Goal: Information Seeking & Learning: Learn about a topic

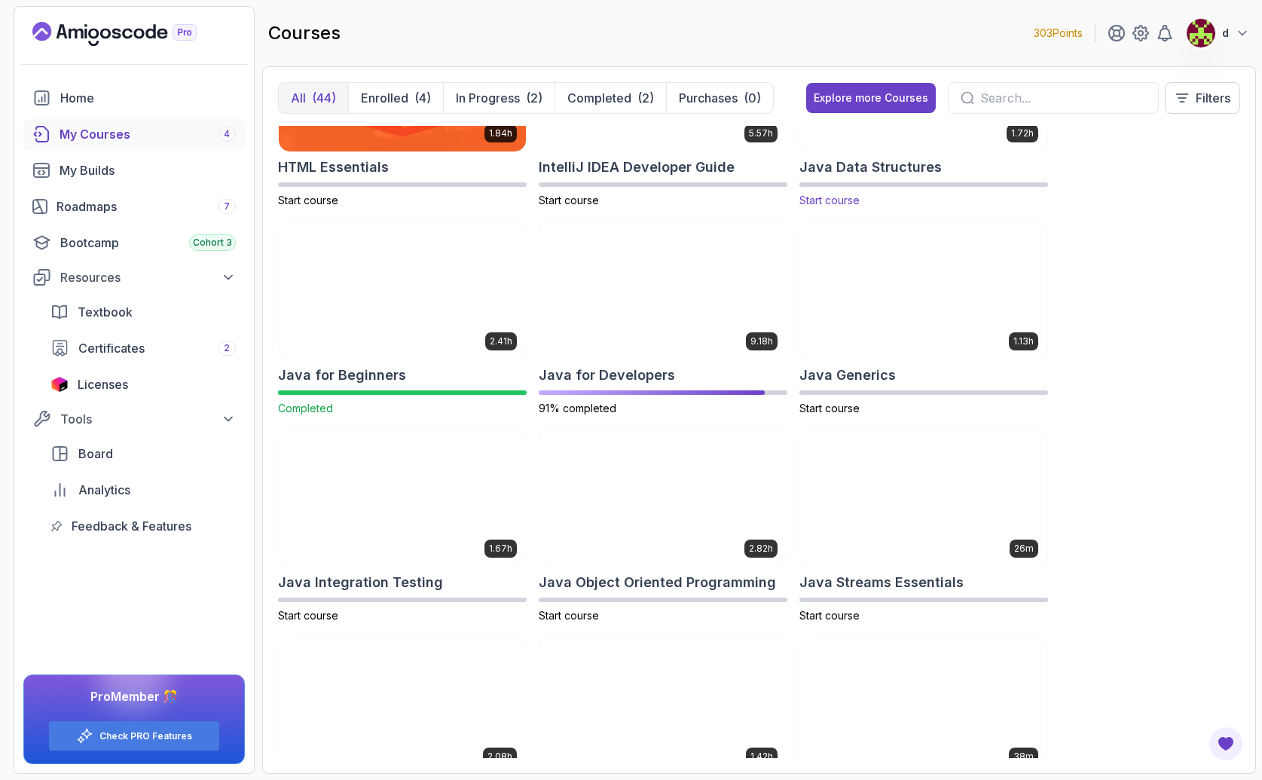
scroll to position [1030, 0]
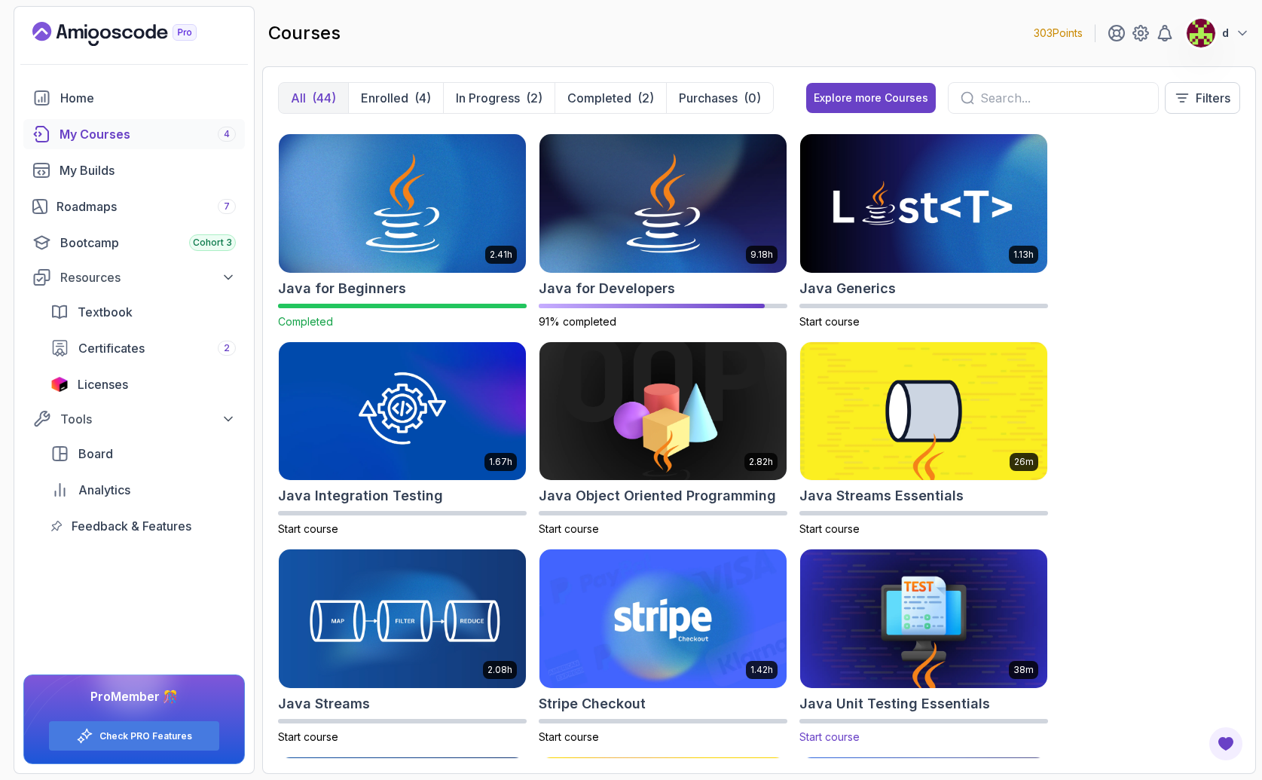
click at [869, 651] on img at bounding box center [923, 618] width 259 height 145
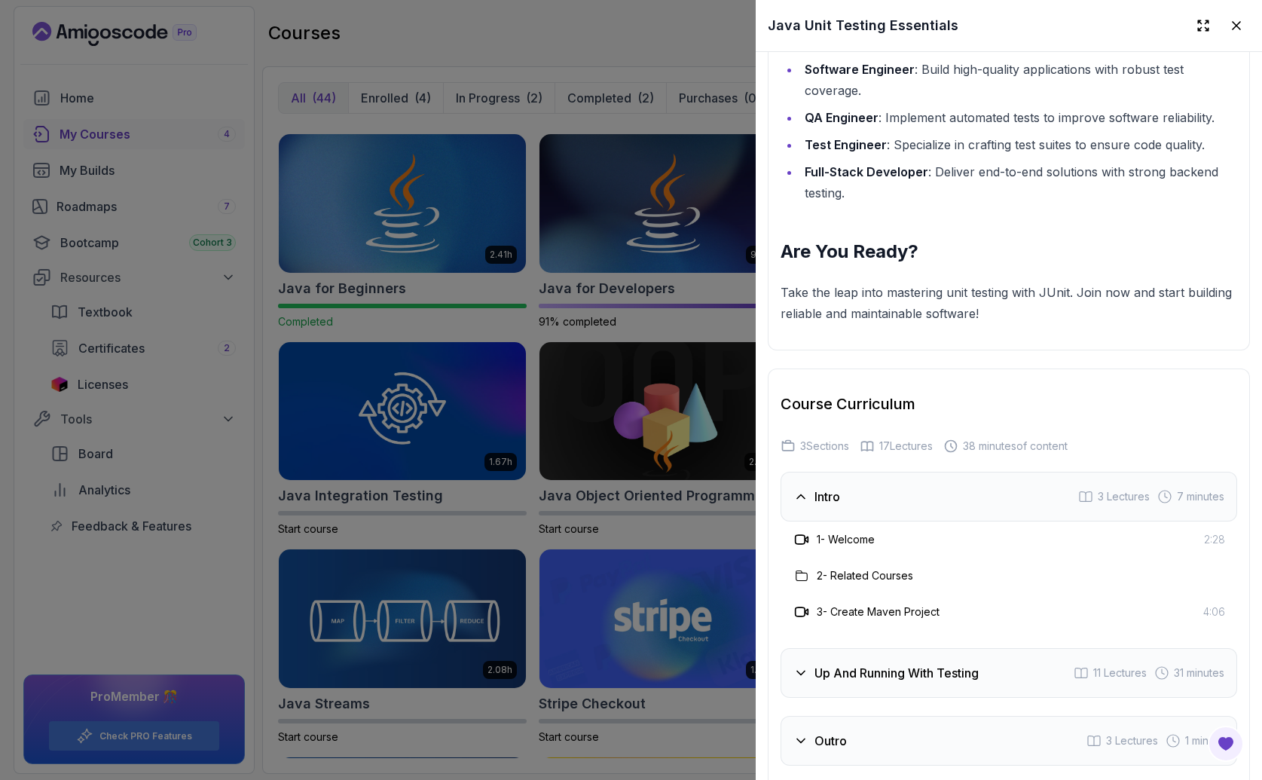
scroll to position [1953, 0]
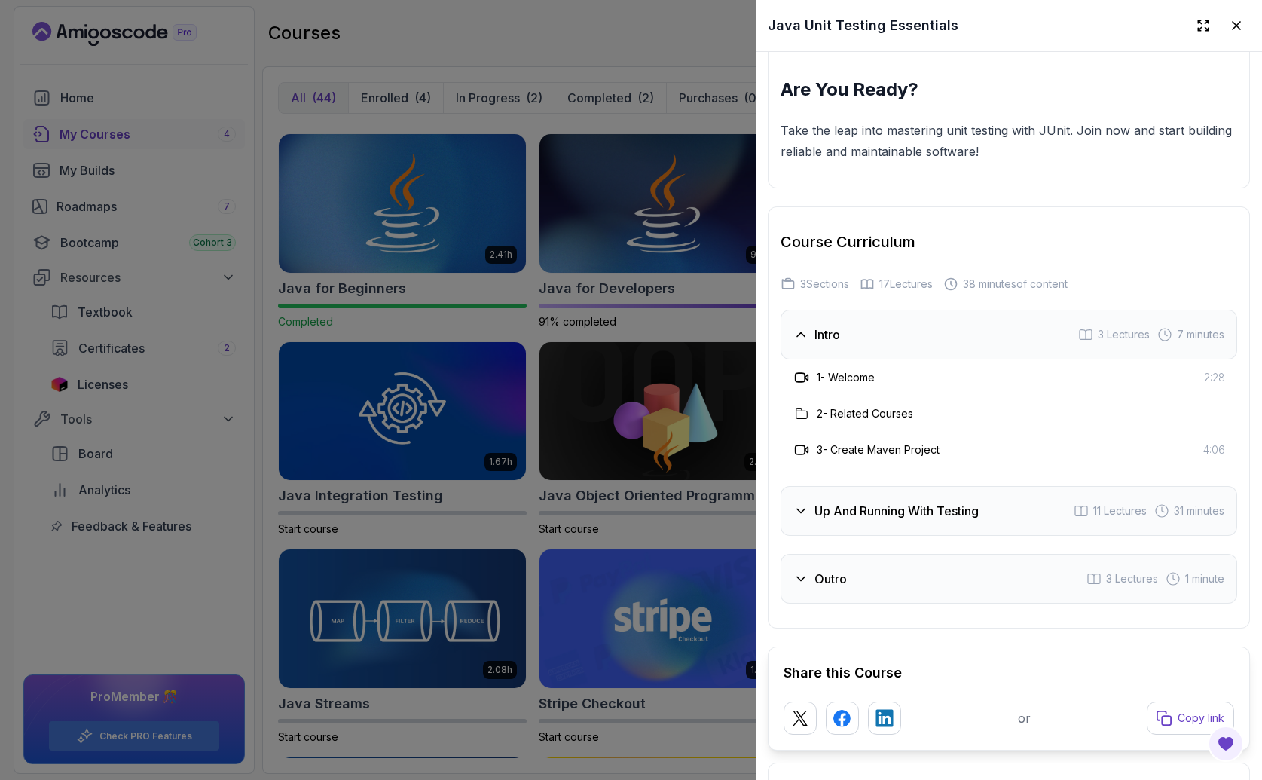
click at [866, 511] on h3 "Up And Running With Testing" at bounding box center [896, 511] width 164 height 18
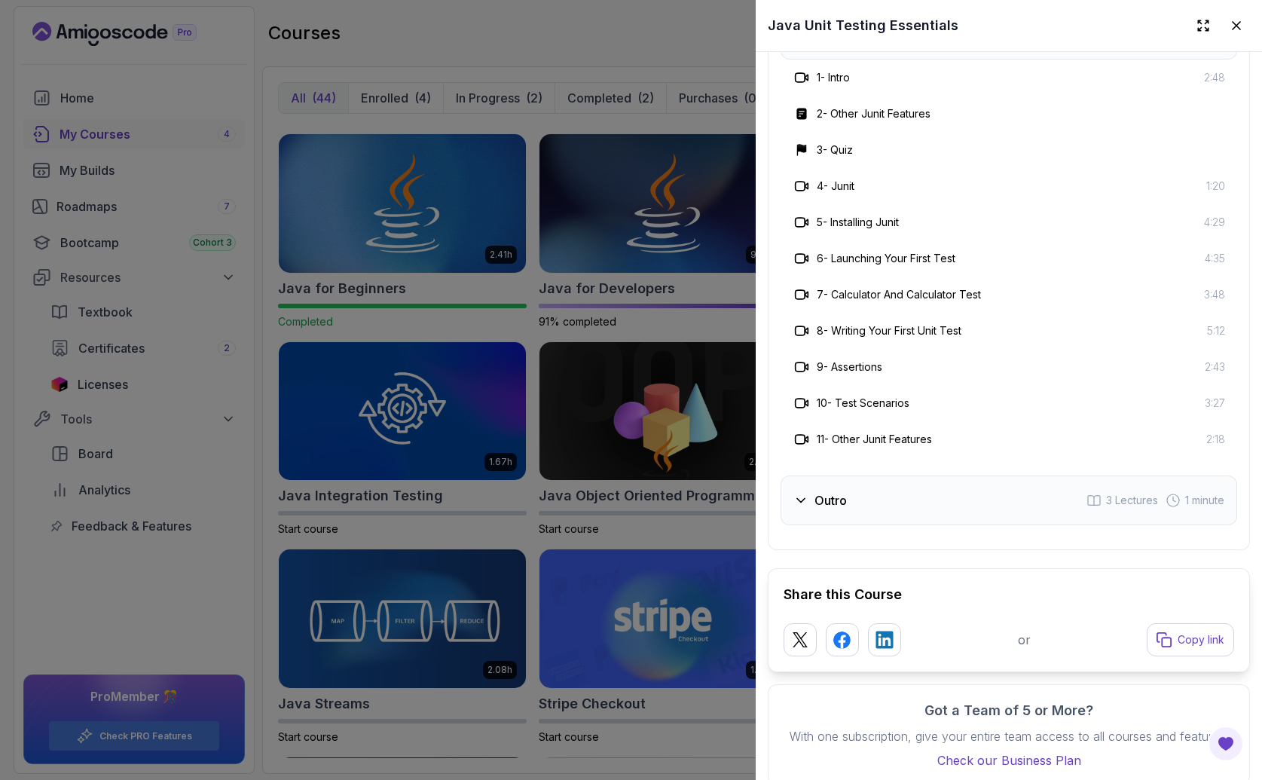
scroll to position [2350, 0]
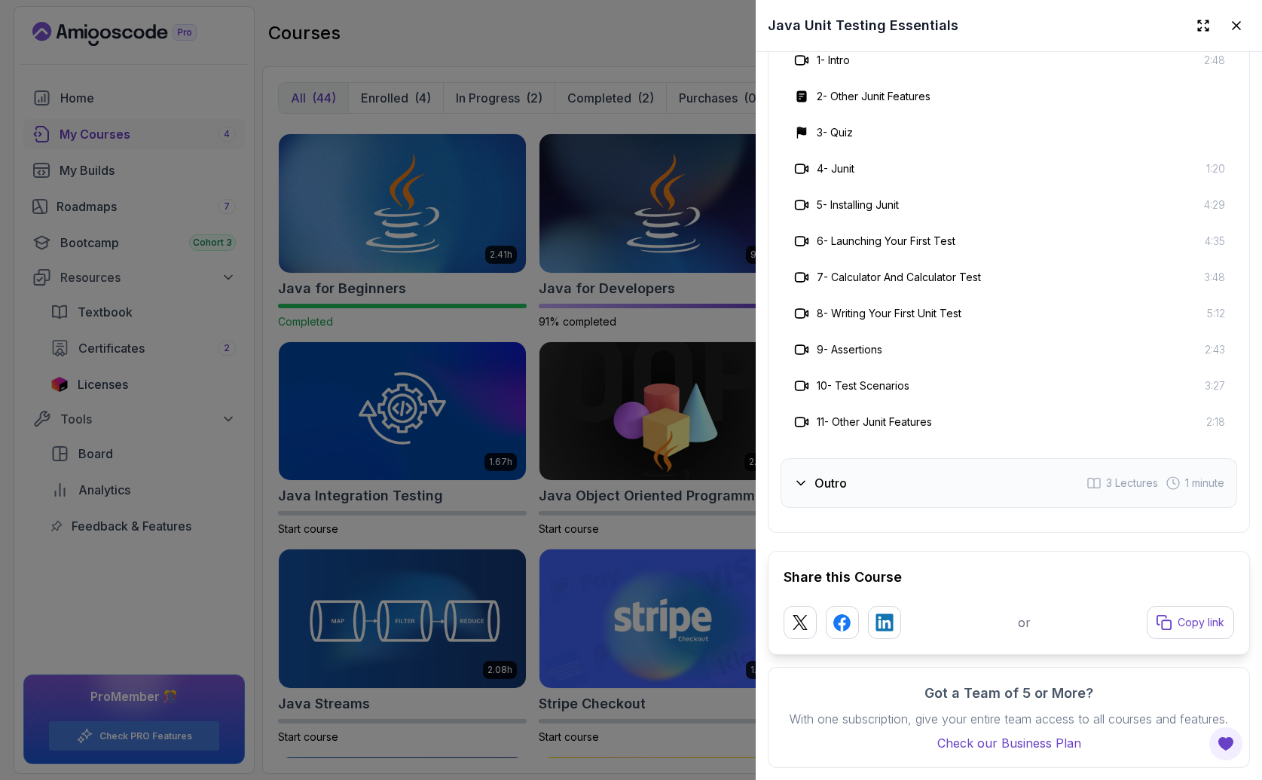
click at [831, 458] on div "Outro 3 Lectures 1 minute" at bounding box center [1008, 483] width 456 height 50
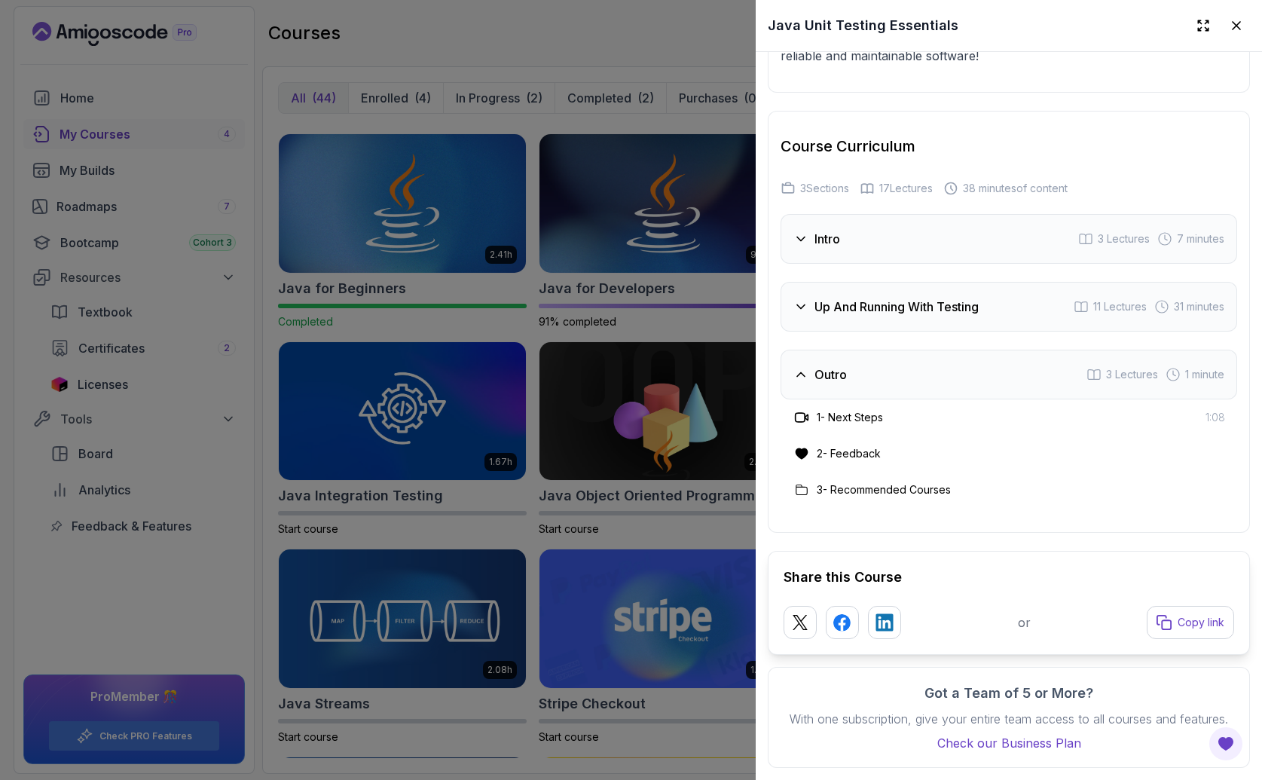
scroll to position [2061, 0]
click at [709, 528] on div at bounding box center [631, 390] width 1262 height 780
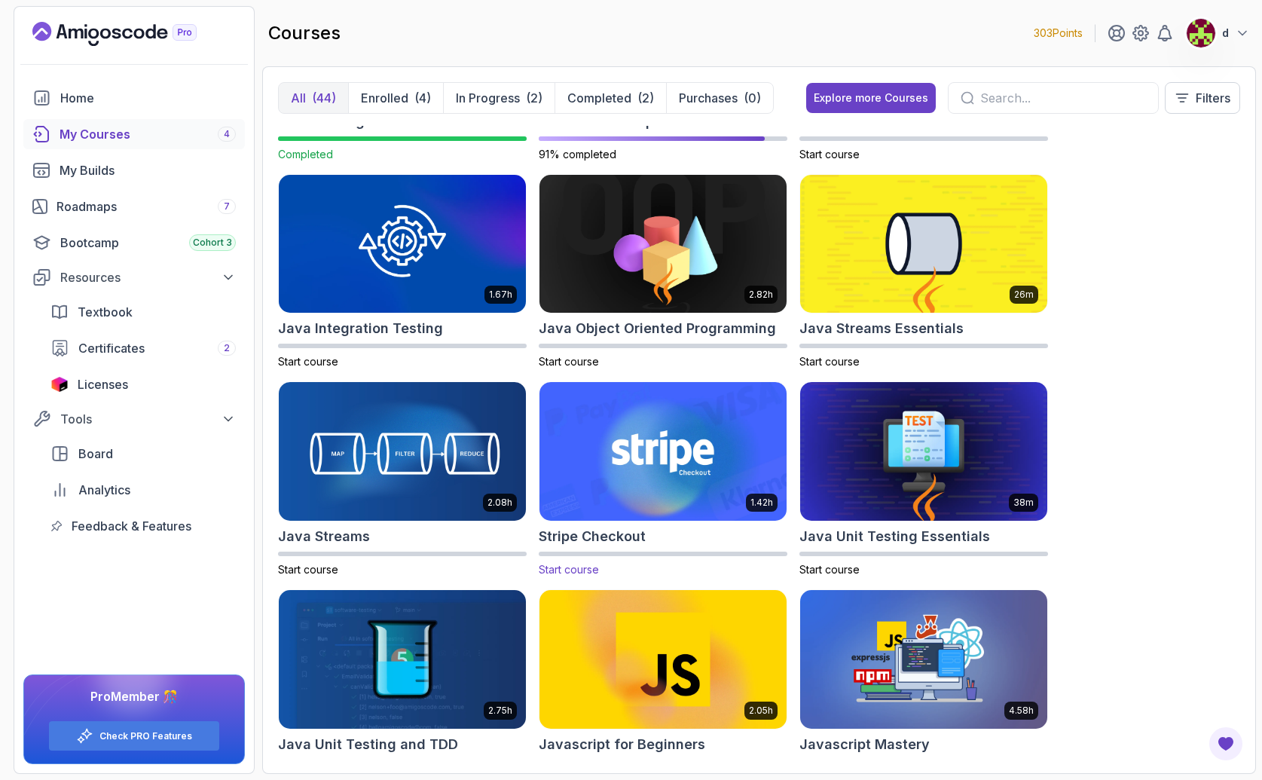
scroll to position [1195, 0]
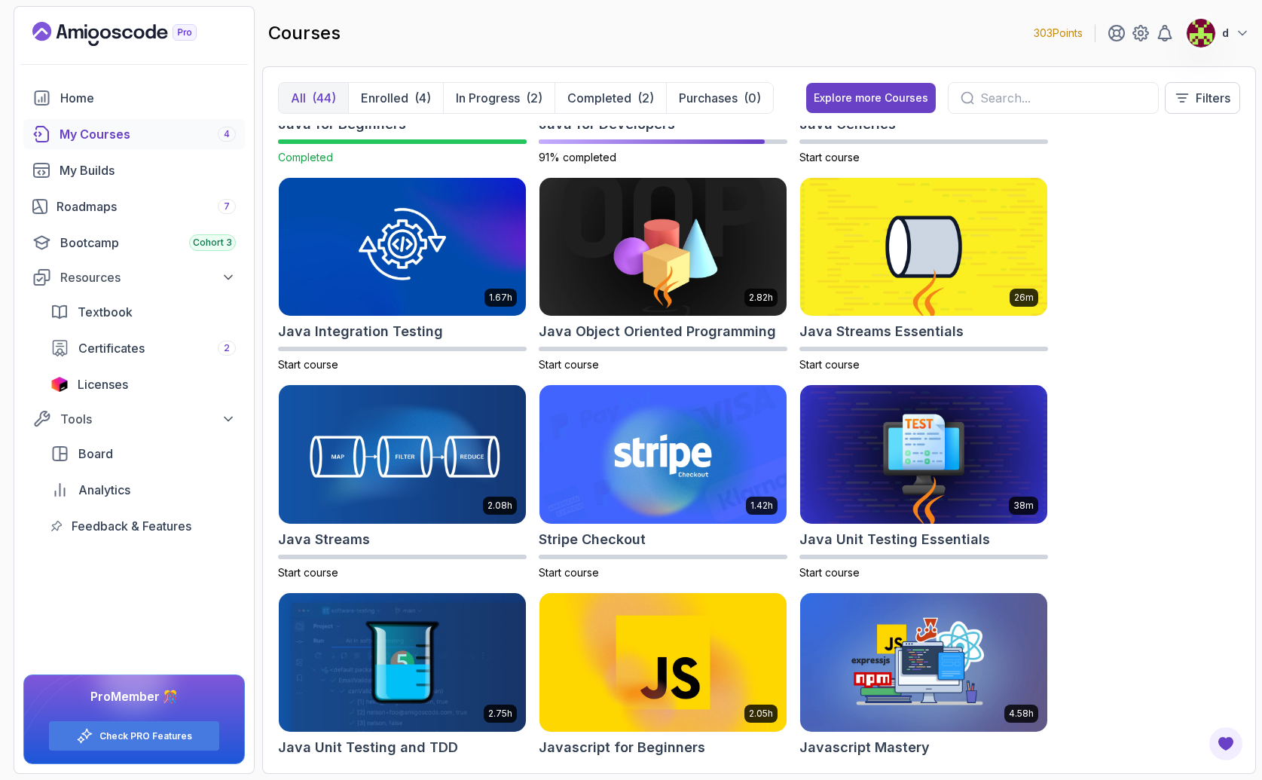
click at [455, 638] on img at bounding box center [402, 661] width 259 height 145
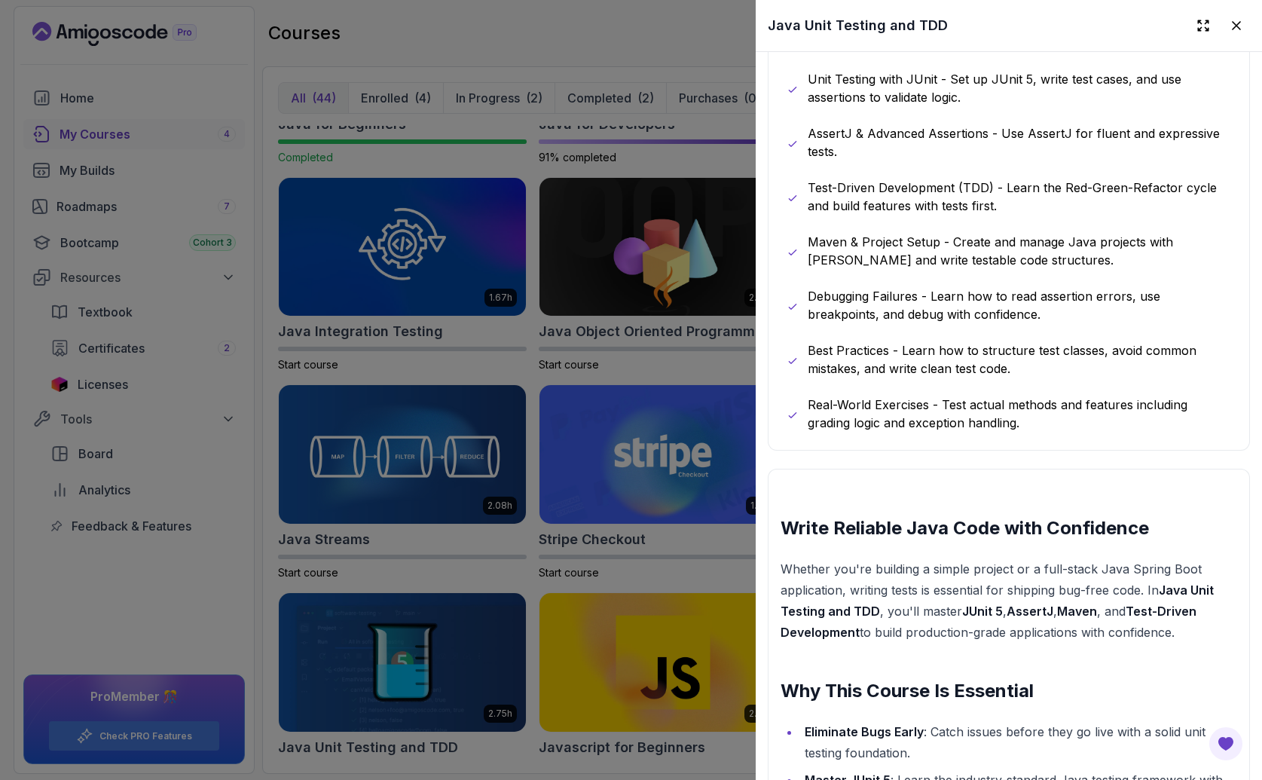
scroll to position [1196, 0]
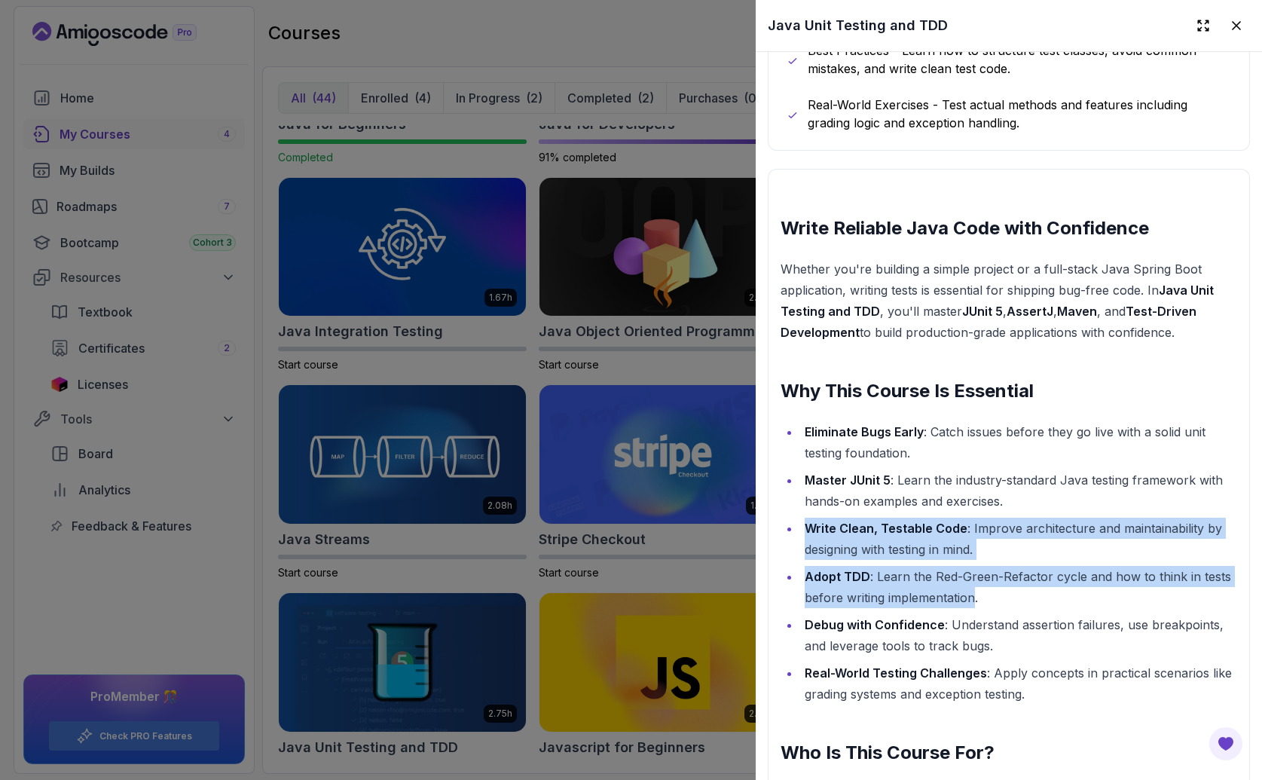
drag, startPoint x: 975, startPoint y: 591, endPoint x: 765, endPoint y: 521, distance: 221.5
click at [765, 521] on div "Master Java Unit Testing and Test-Driven Development (TDD) to build robust, mai…" at bounding box center [1008, 759] width 506 height 3806
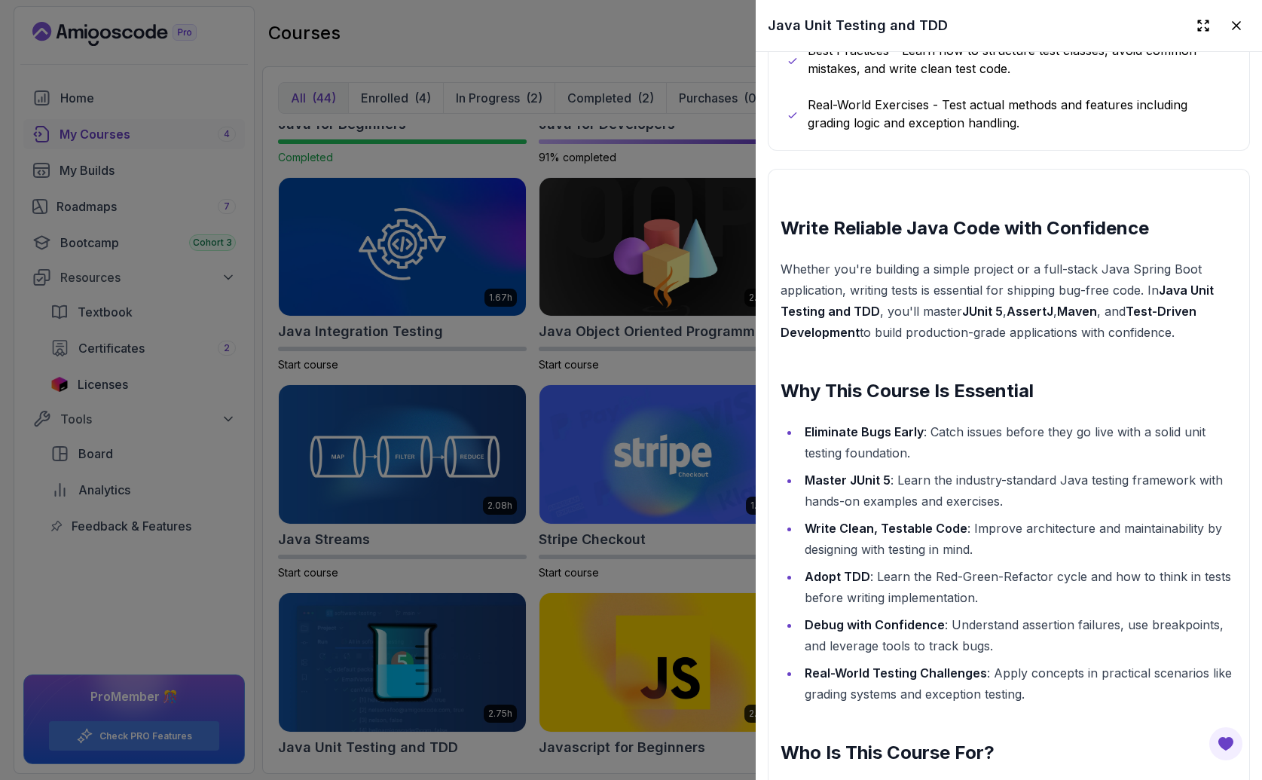
click at [679, 558] on div at bounding box center [631, 390] width 1262 height 780
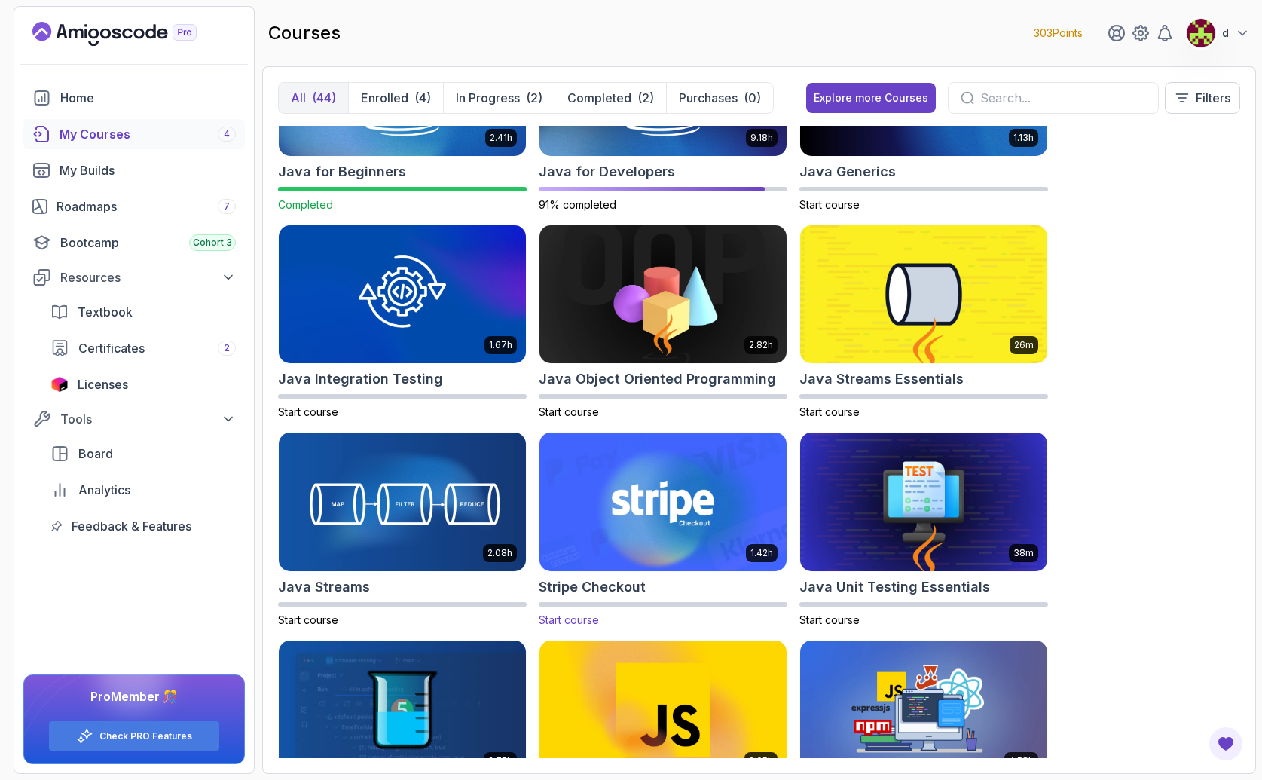
scroll to position [1137, 0]
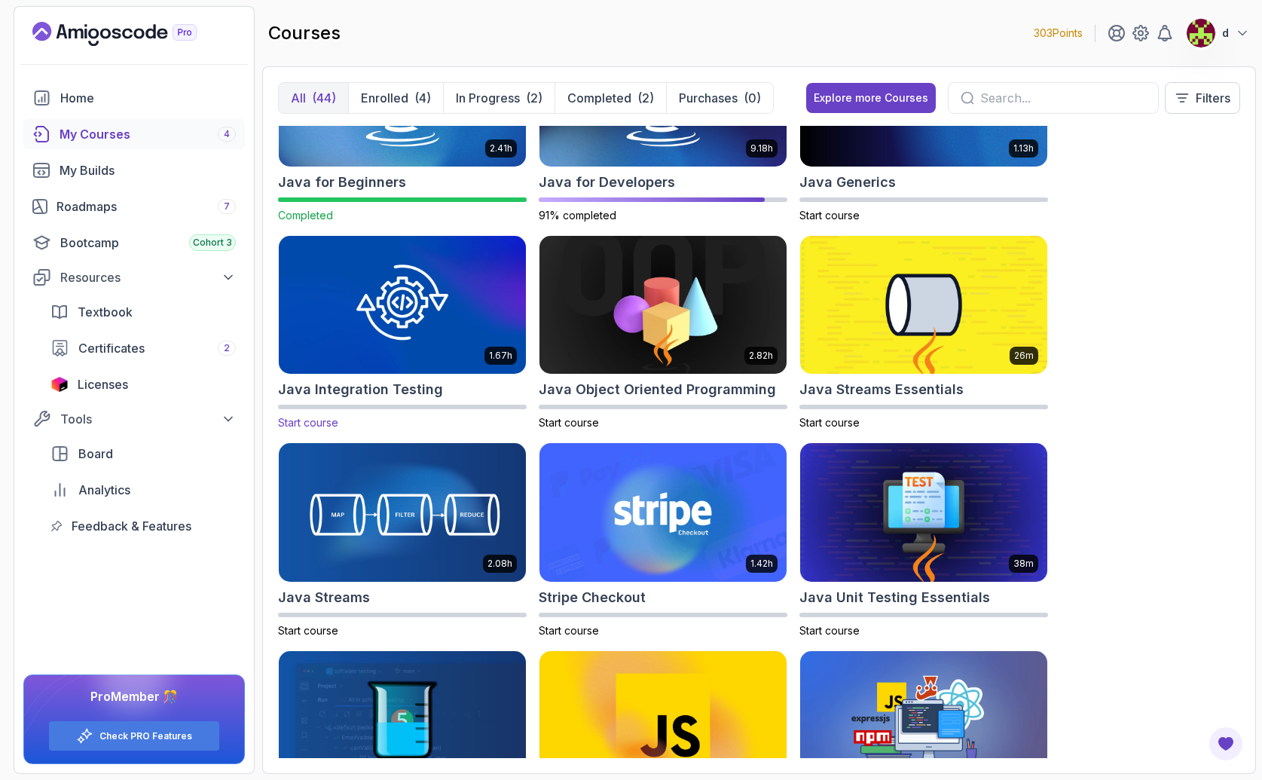
click at [463, 325] on img at bounding box center [402, 304] width 259 height 145
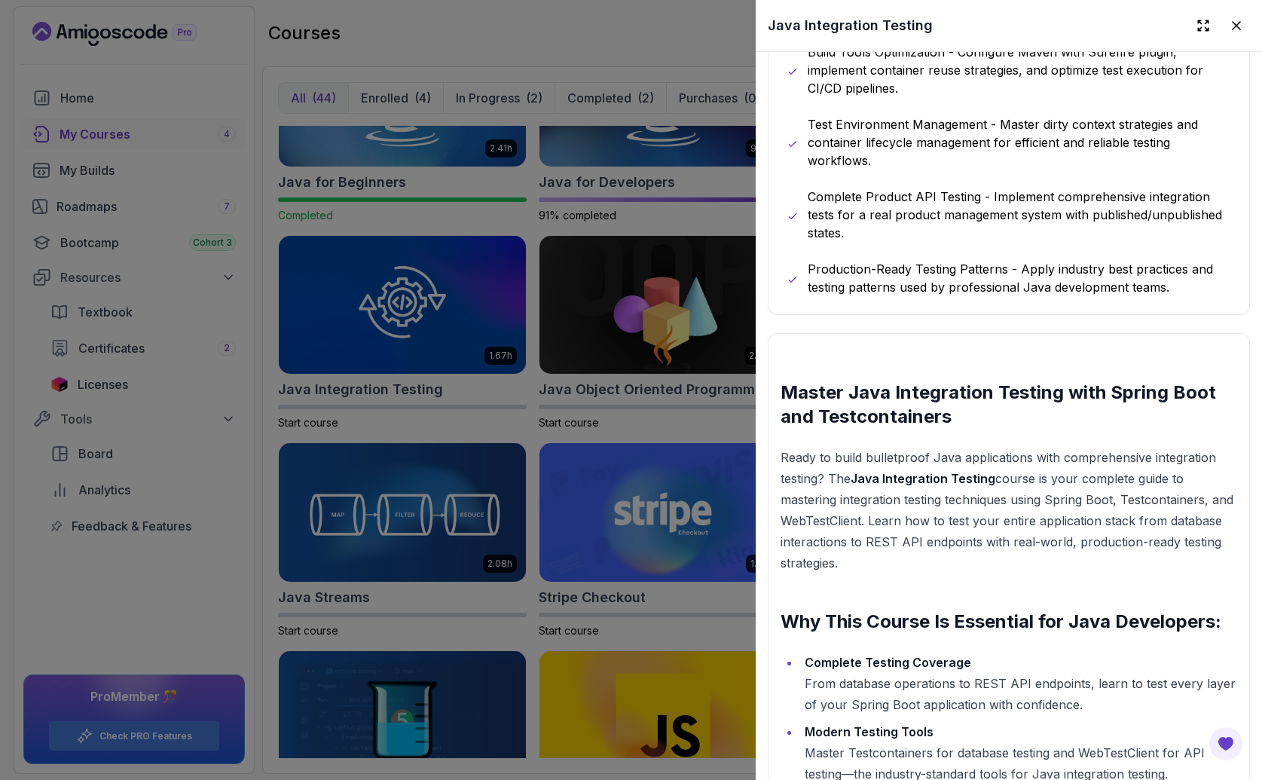
scroll to position [1152, 0]
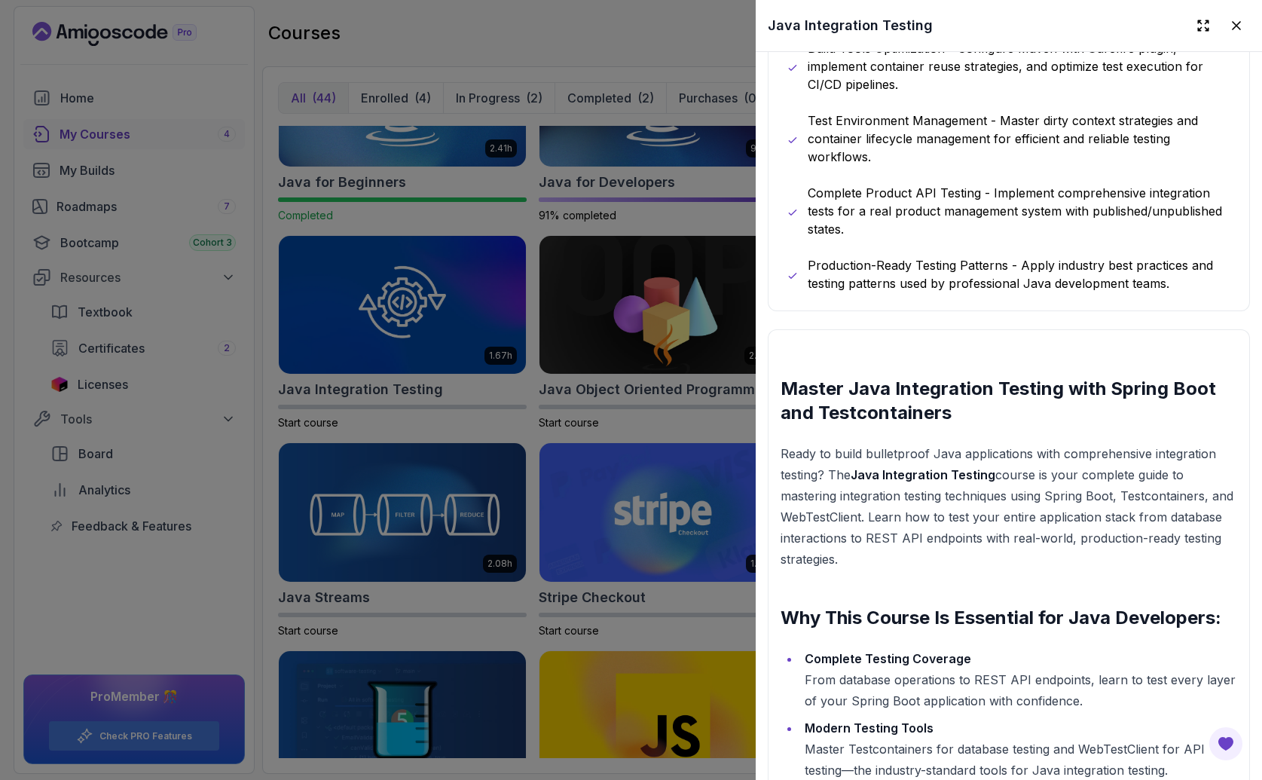
click at [685, 432] on div at bounding box center [631, 390] width 1262 height 780
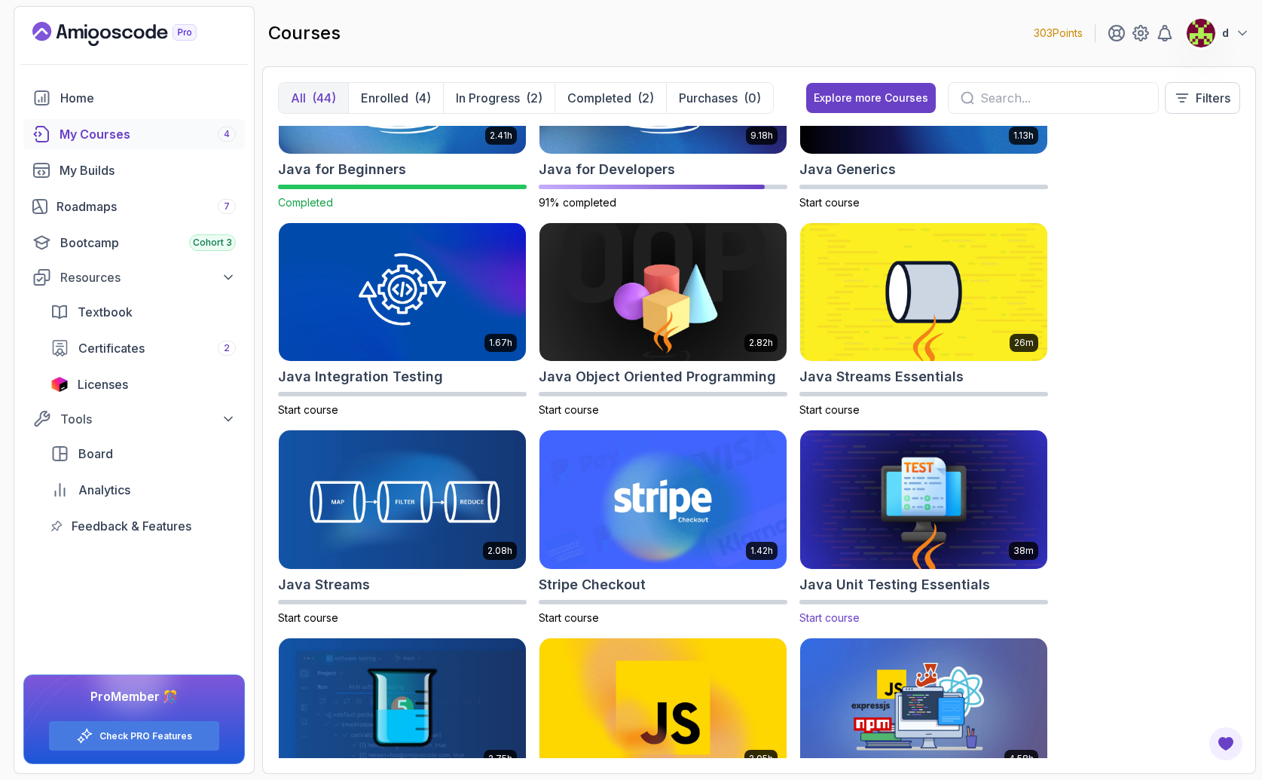
scroll to position [1152, 0]
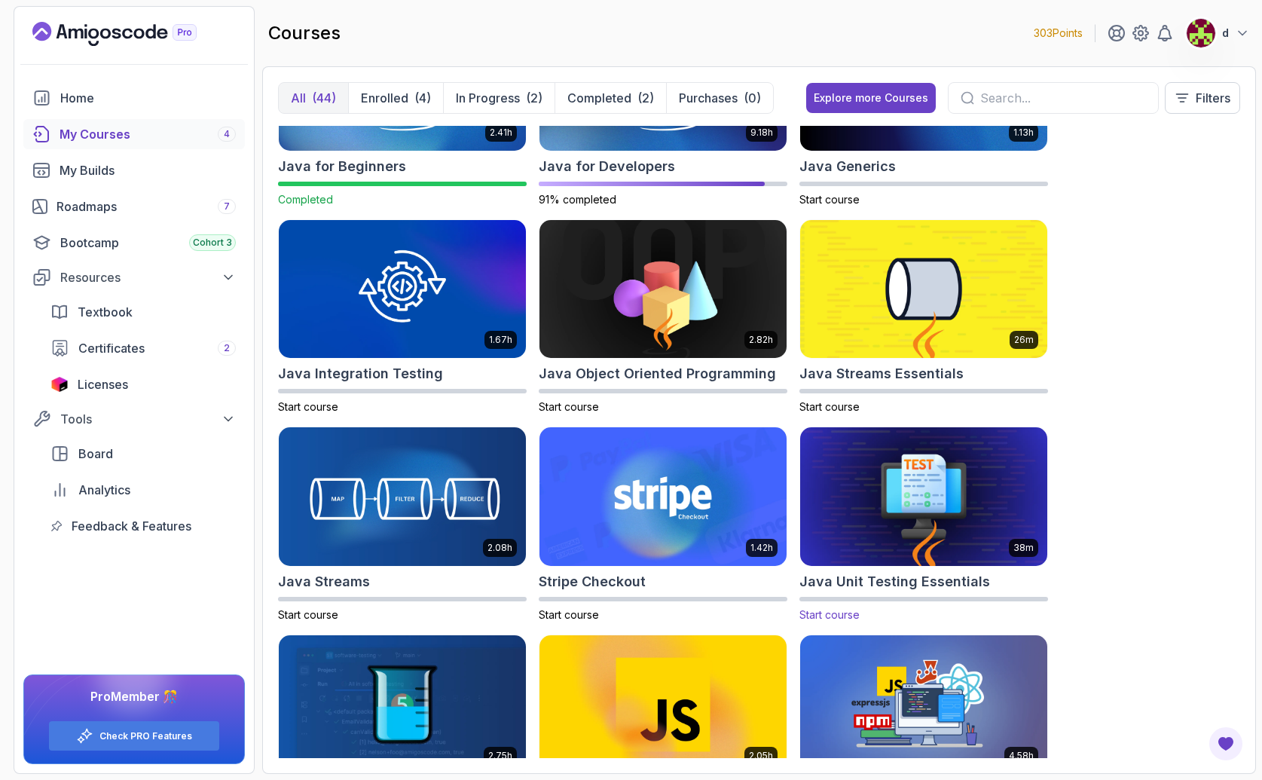
click at [915, 499] on img at bounding box center [923, 496] width 259 height 145
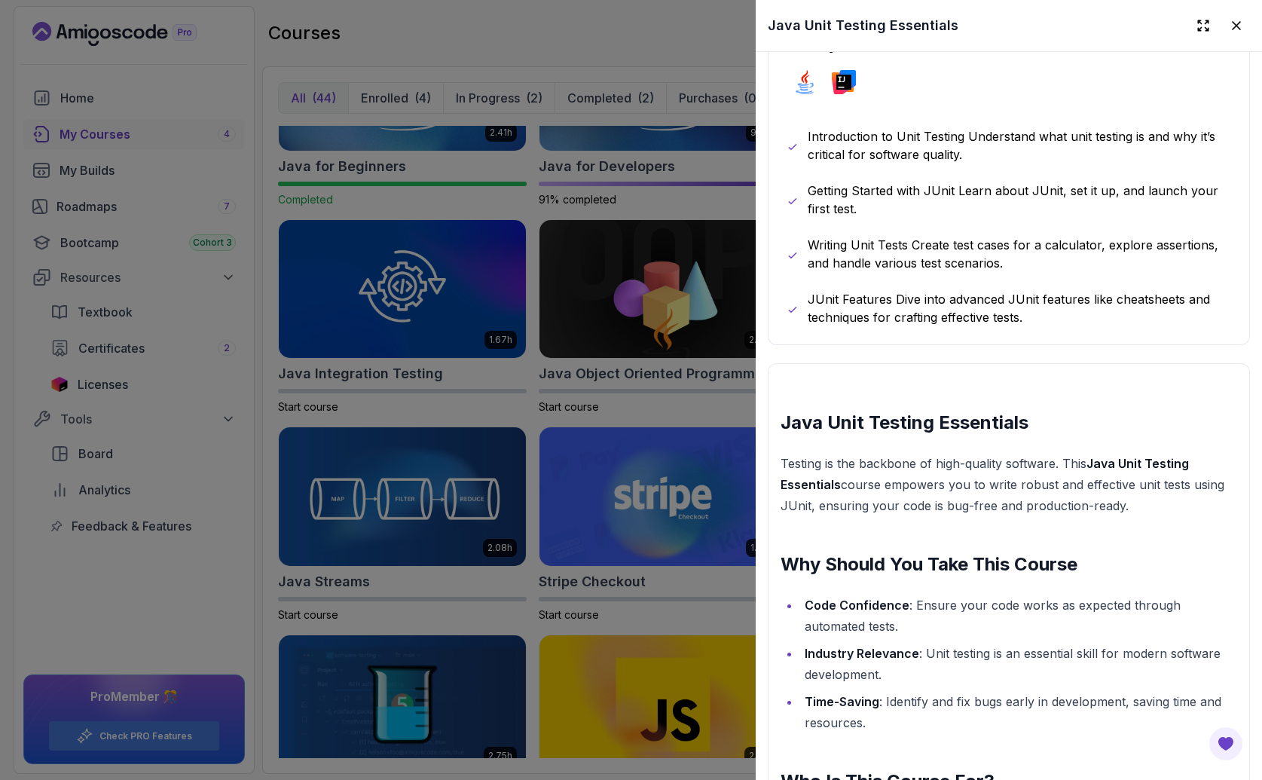
scroll to position [807, 0]
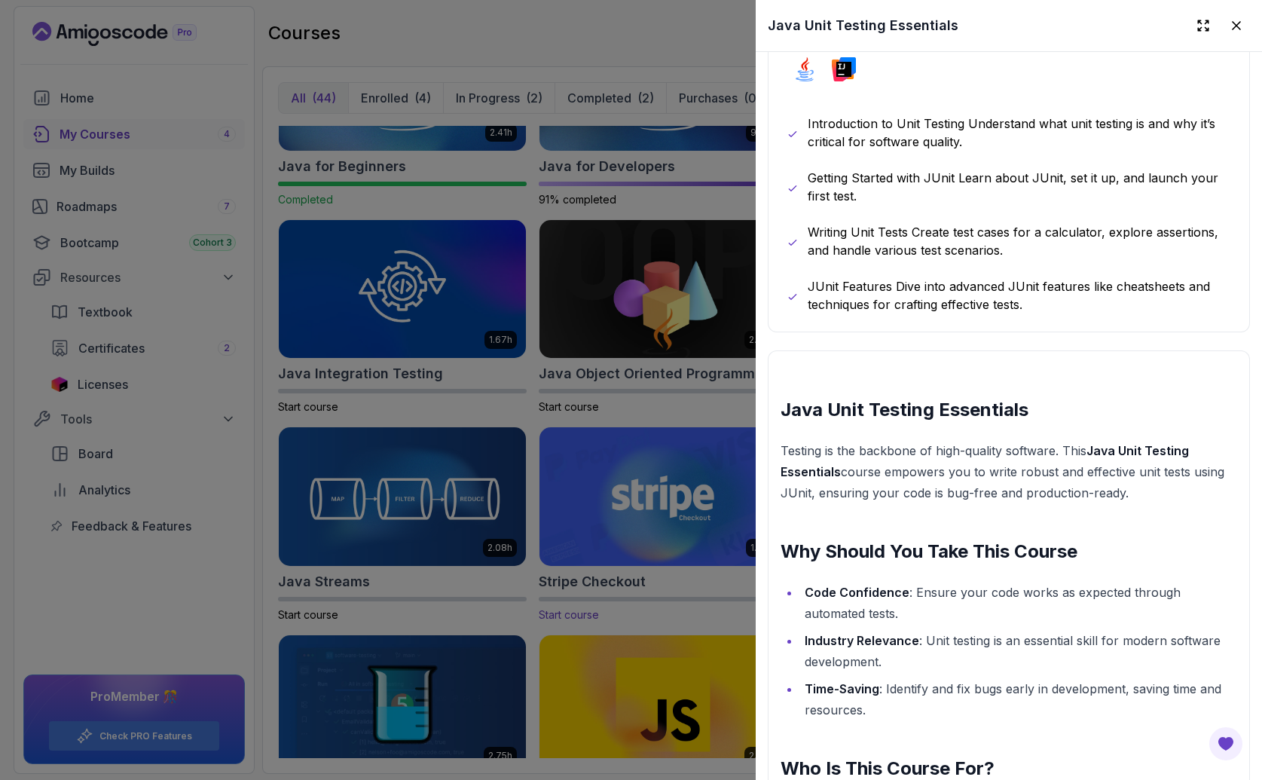
drag, startPoint x: 693, startPoint y: 522, endPoint x: 617, endPoint y: 554, distance: 82.4
click at [693, 522] on div at bounding box center [631, 390] width 1262 height 780
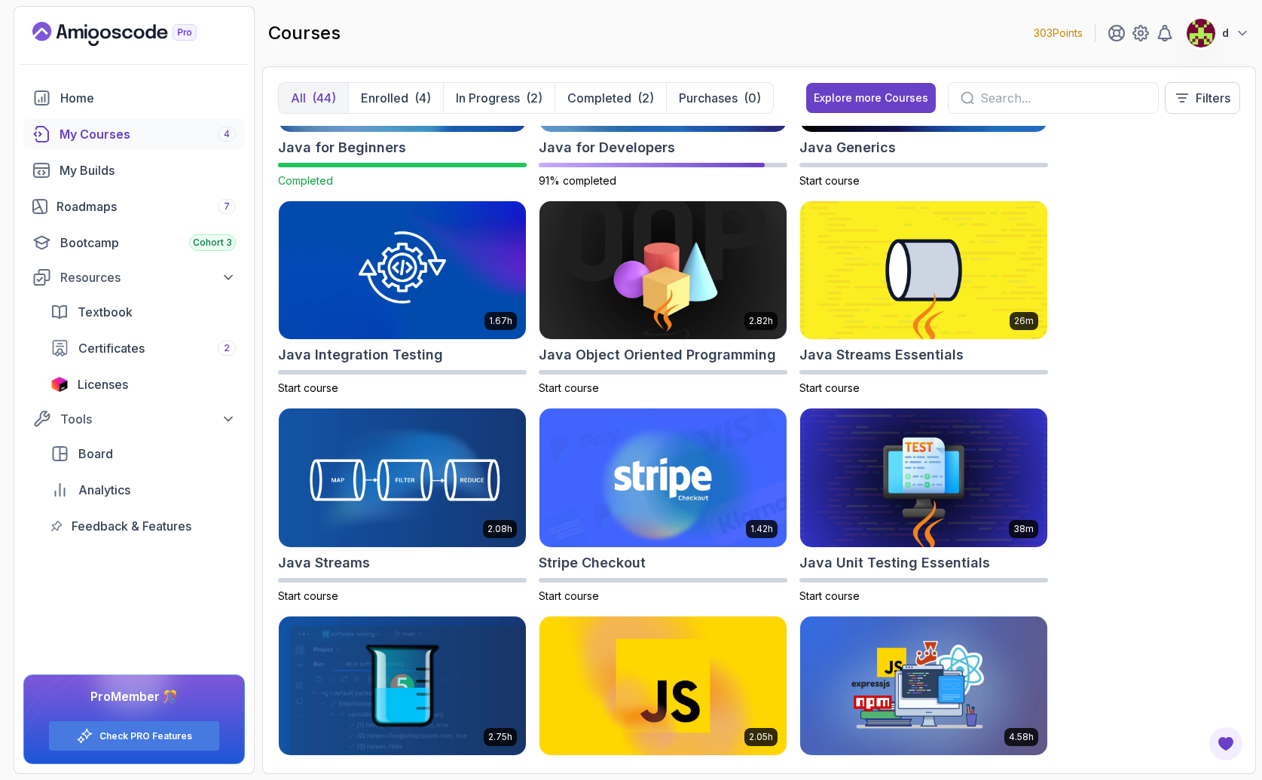
scroll to position [1189, 0]
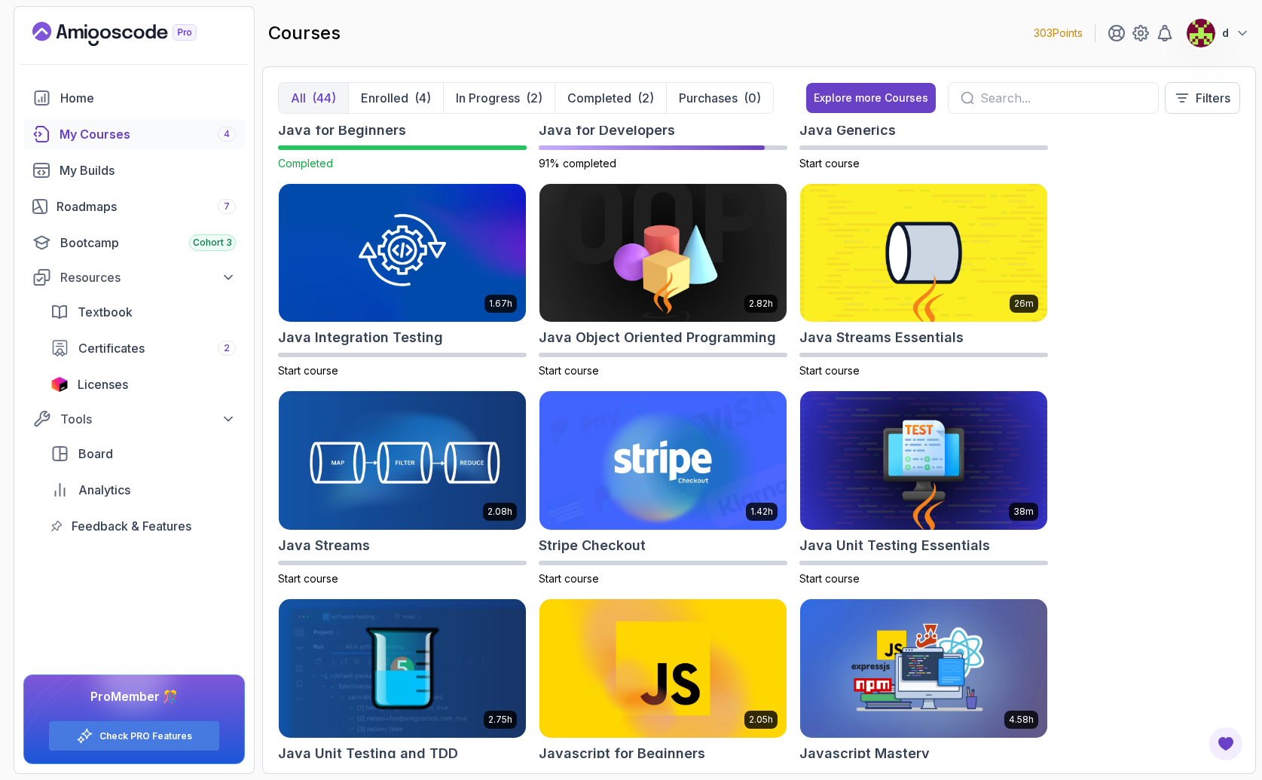
click at [441, 677] on img at bounding box center [402, 667] width 259 height 145
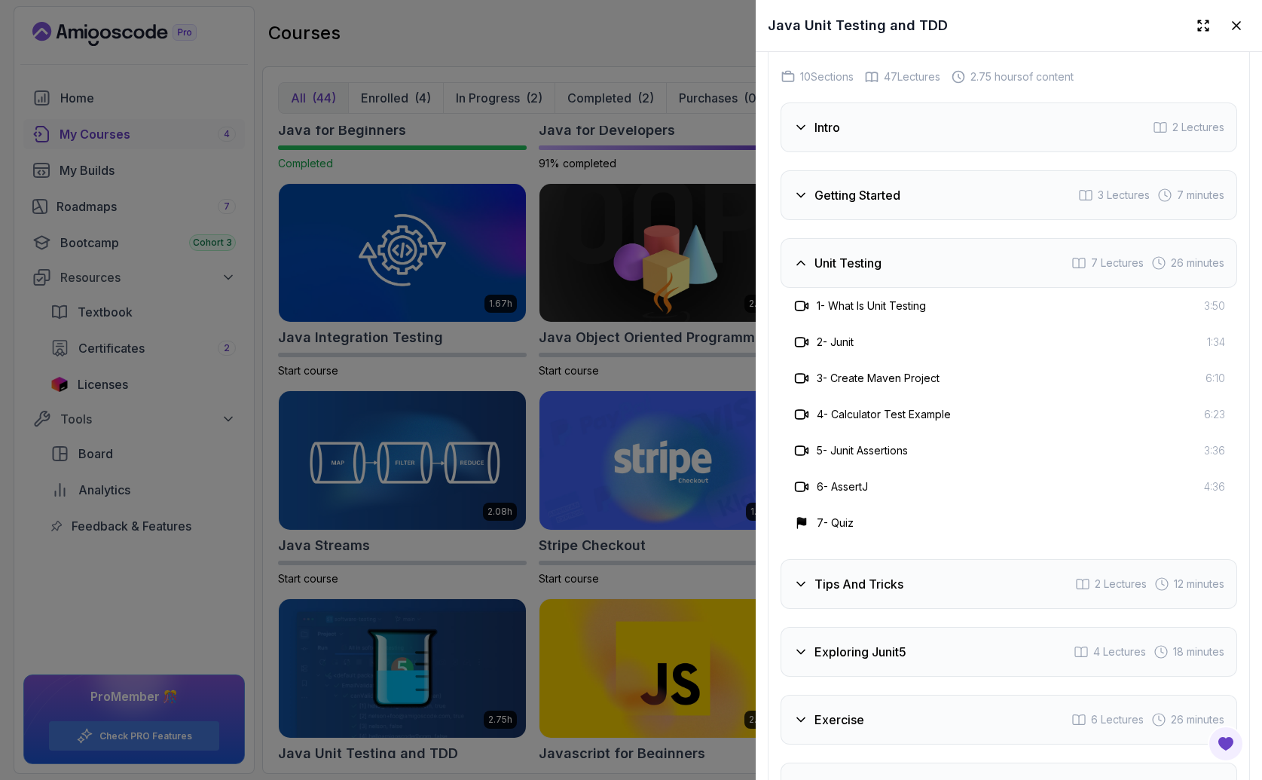
scroll to position [2404, 0]
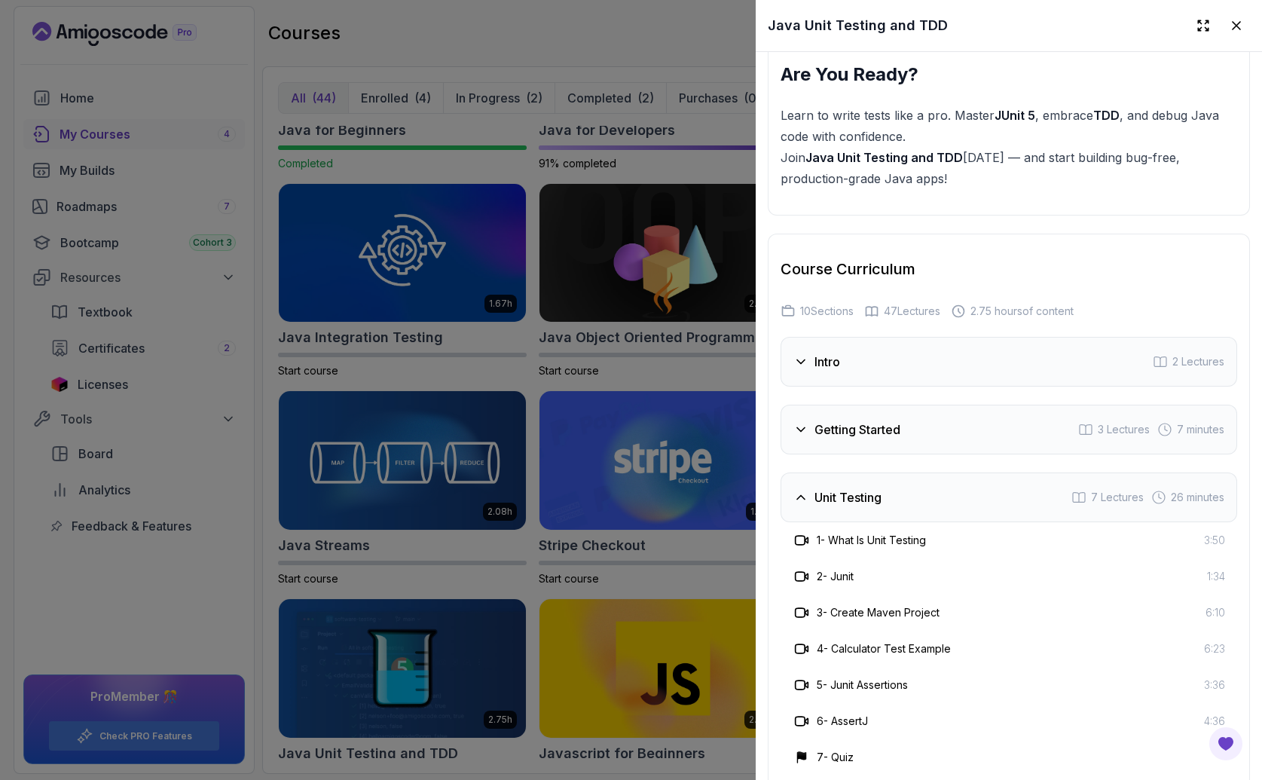
click at [814, 492] on h3 "Unit Testing" at bounding box center [847, 497] width 67 height 18
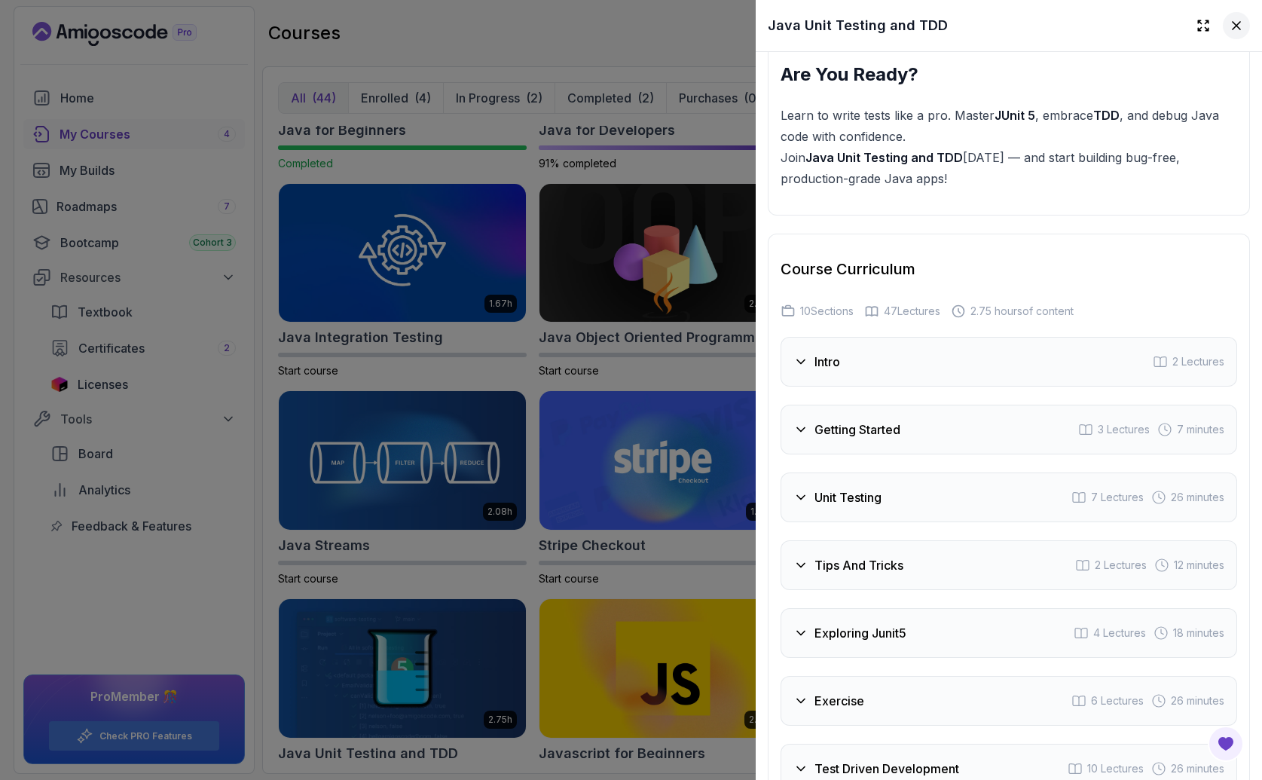
click at [1232, 27] on icon at bounding box center [1236, 26] width 8 height 8
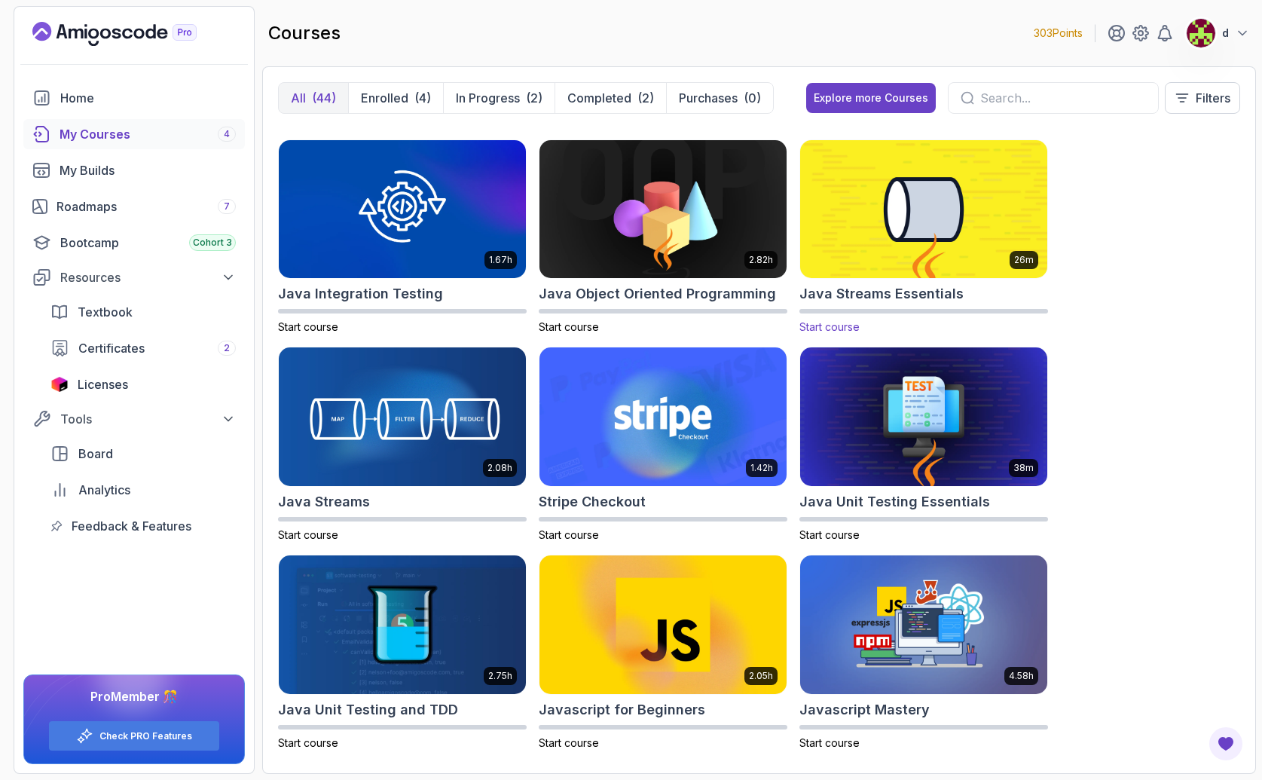
scroll to position [1236, 0]
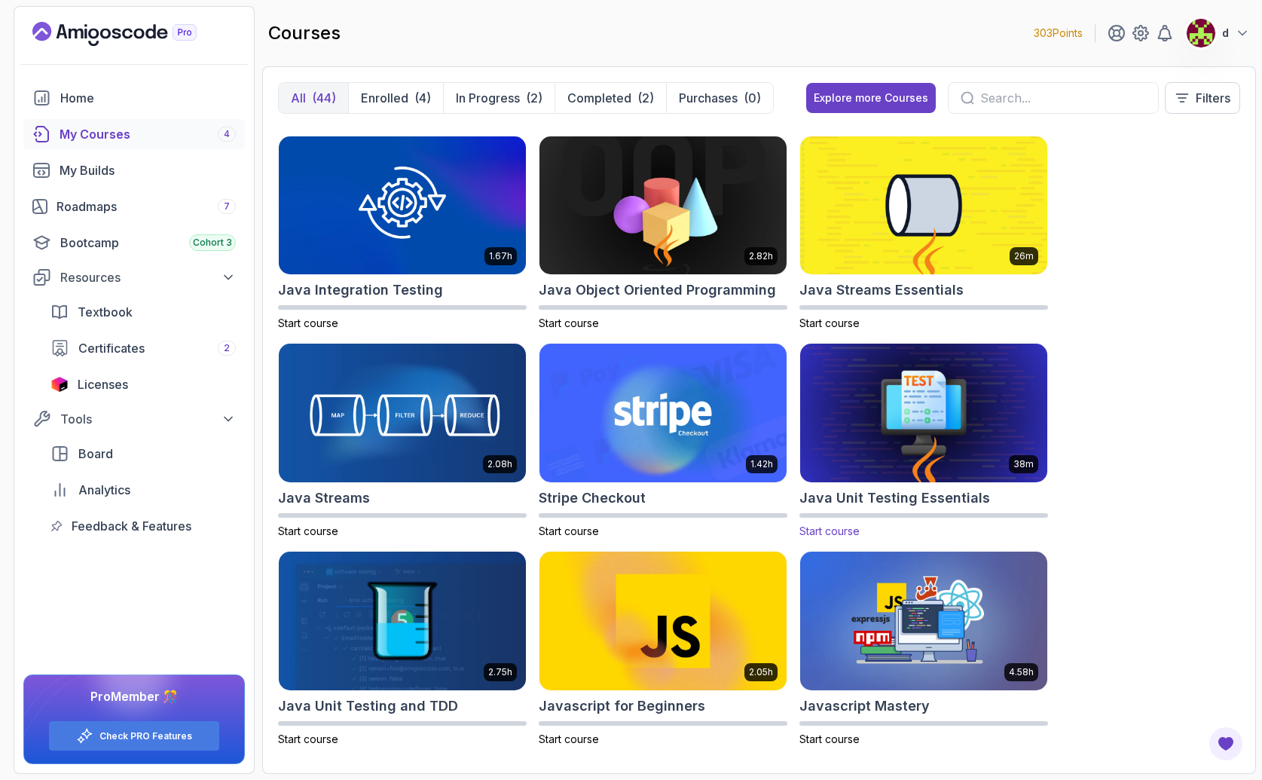
click at [925, 412] on img at bounding box center [923, 412] width 259 height 145
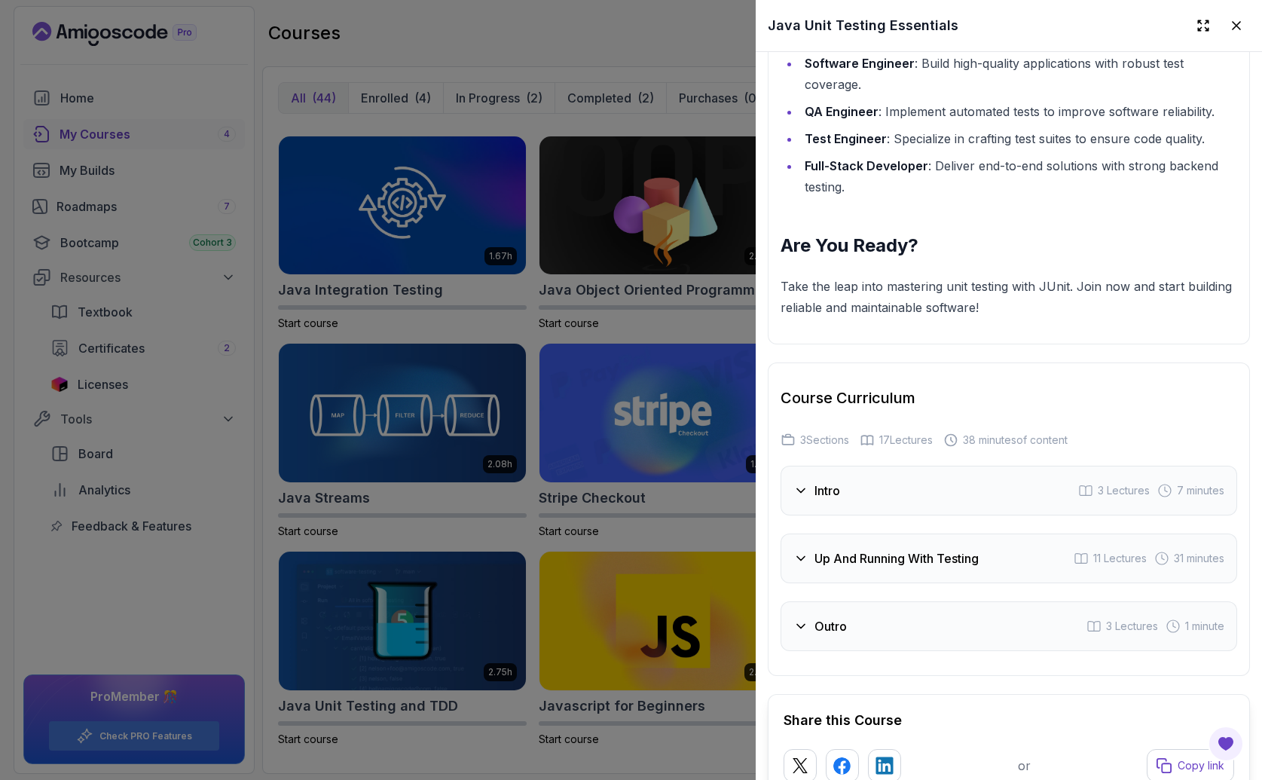
scroll to position [1912, 0]
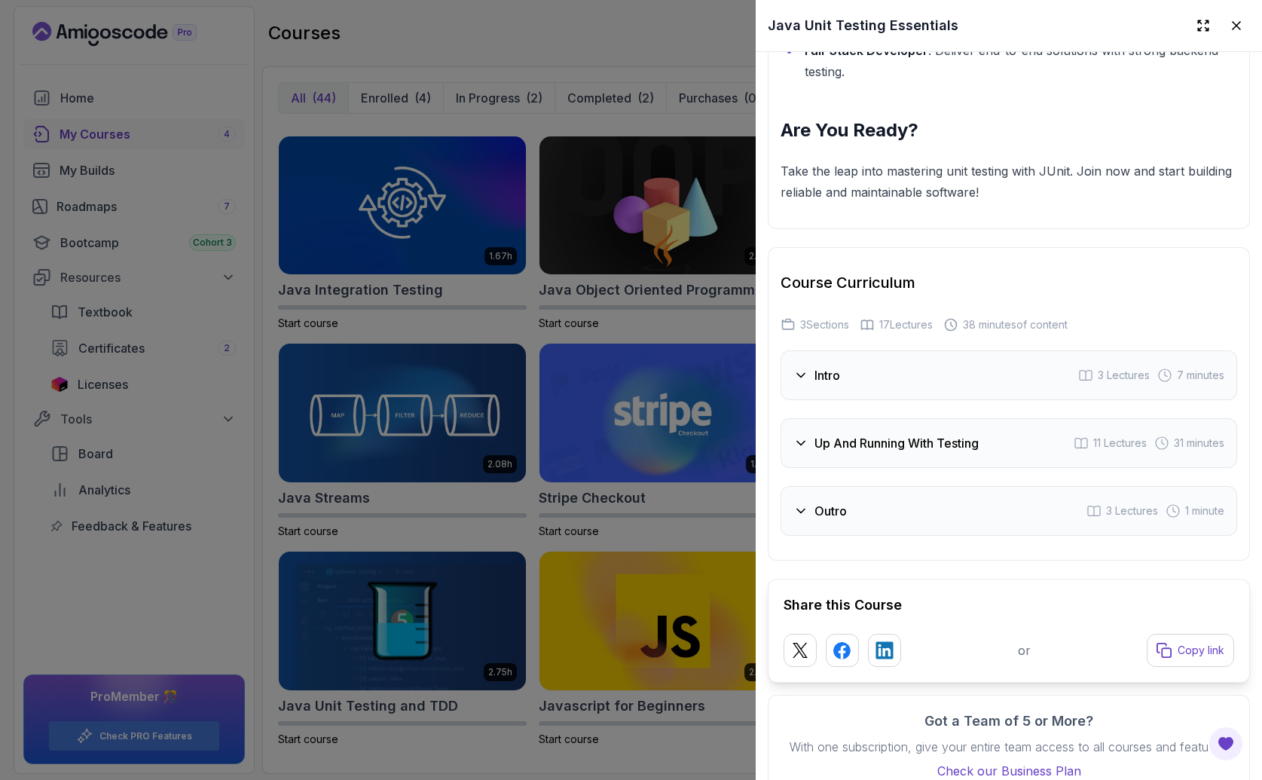
click at [933, 438] on h3 "Up And Running With Testing" at bounding box center [896, 443] width 164 height 18
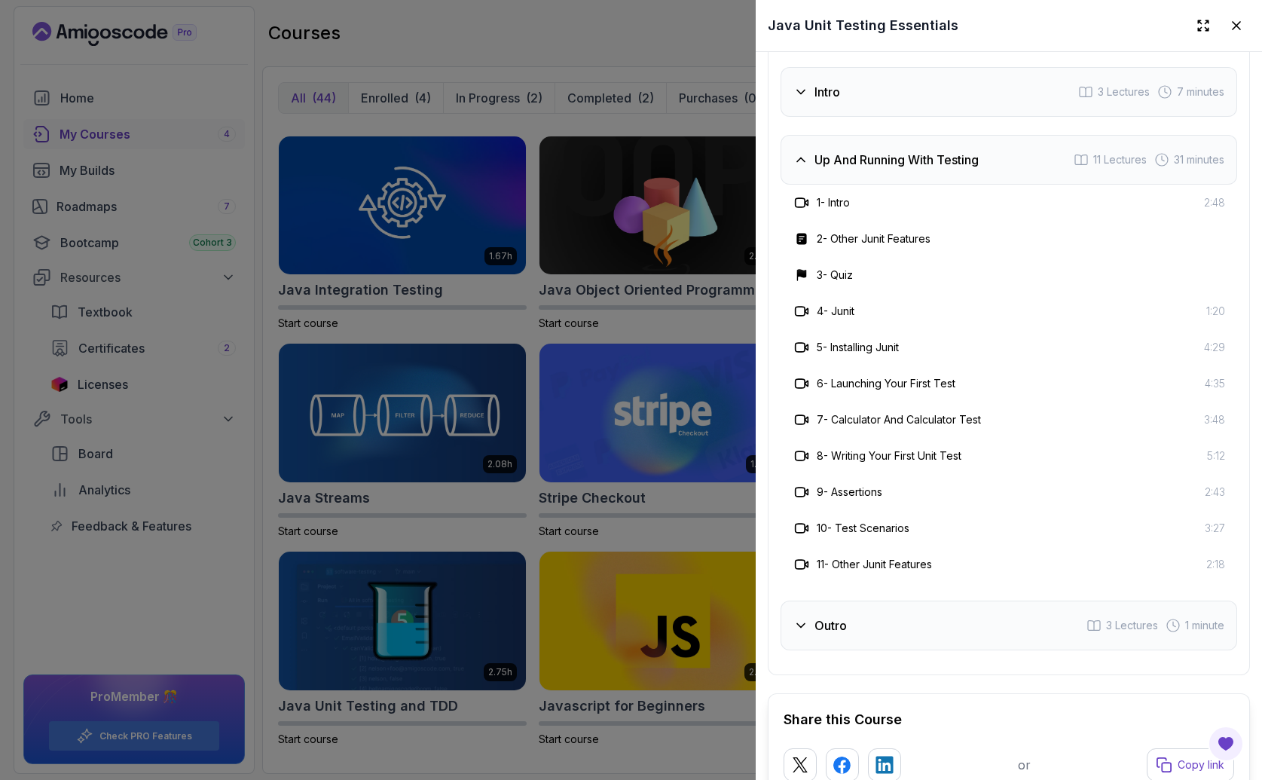
scroll to position [2187, 0]
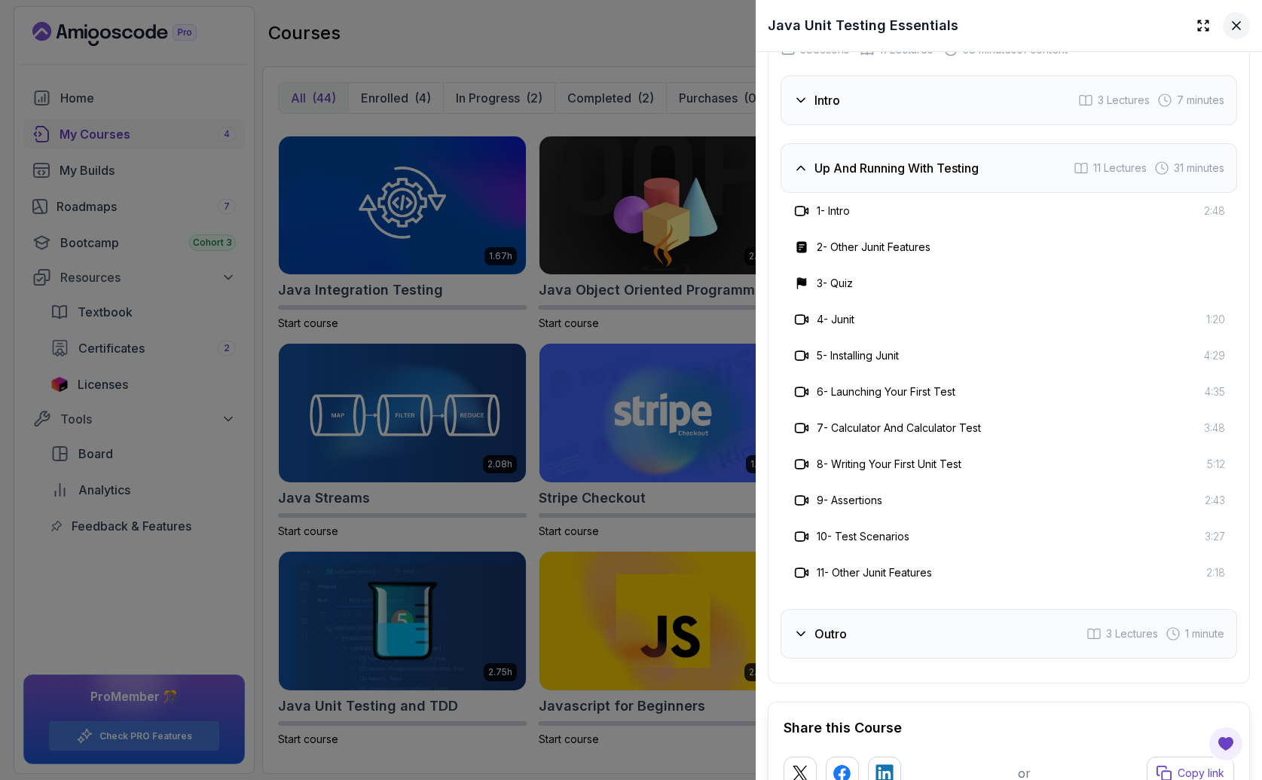
click at [1233, 26] on button at bounding box center [1235, 25] width 27 height 27
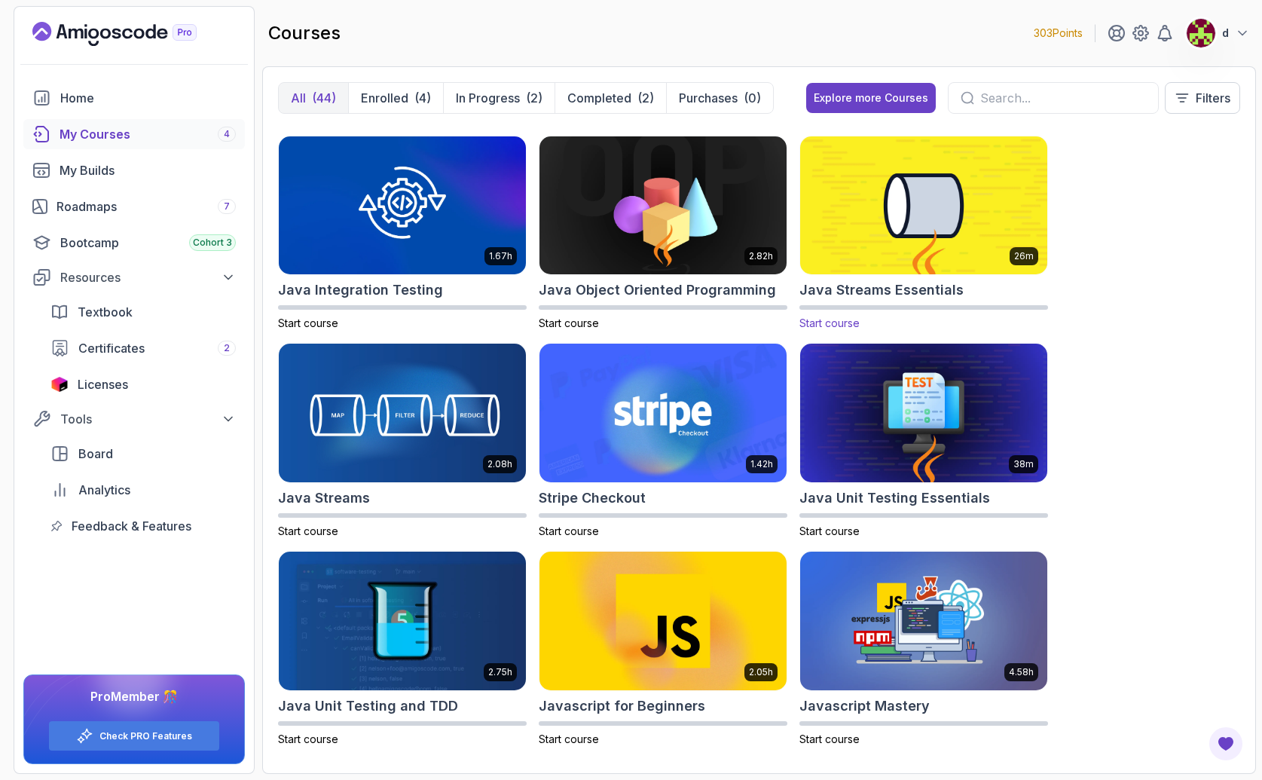
click at [928, 245] on img at bounding box center [923, 205] width 259 height 145
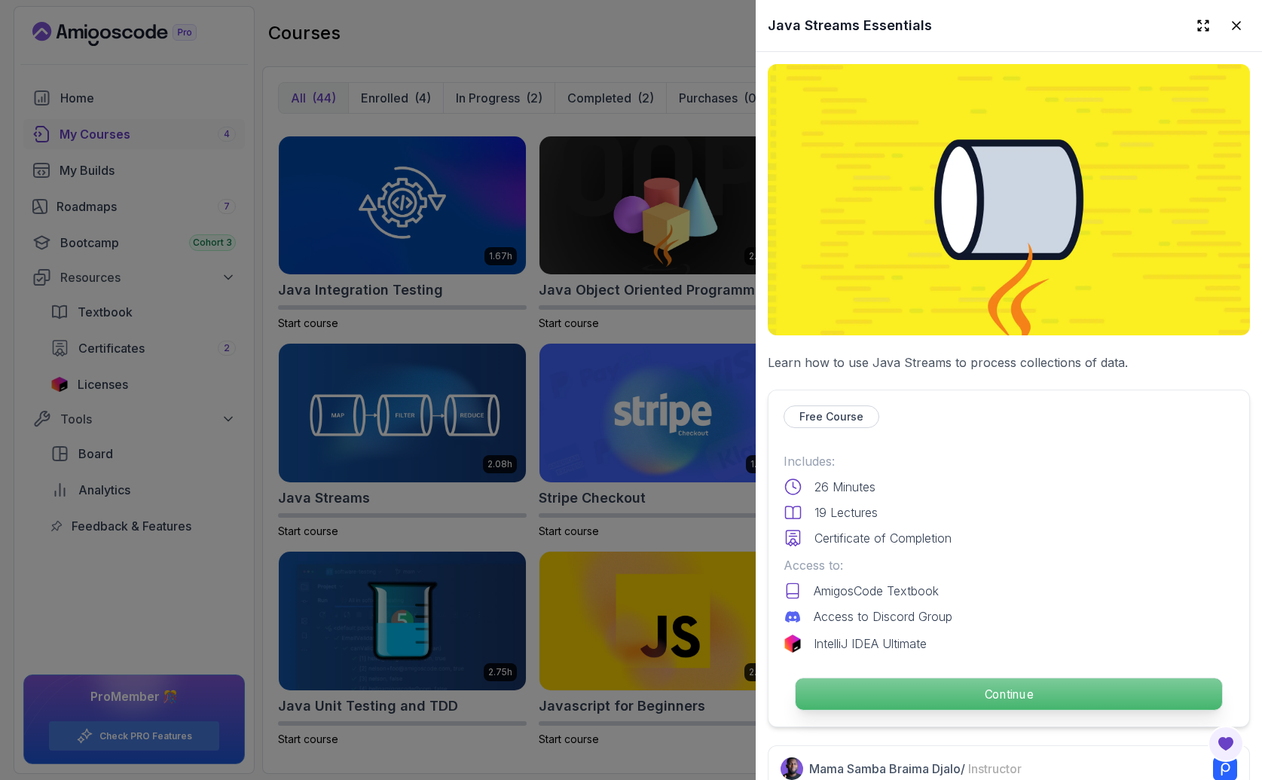
click at [1000, 692] on p "Continue" at bounding box center [1008, 694] width 426 height 32
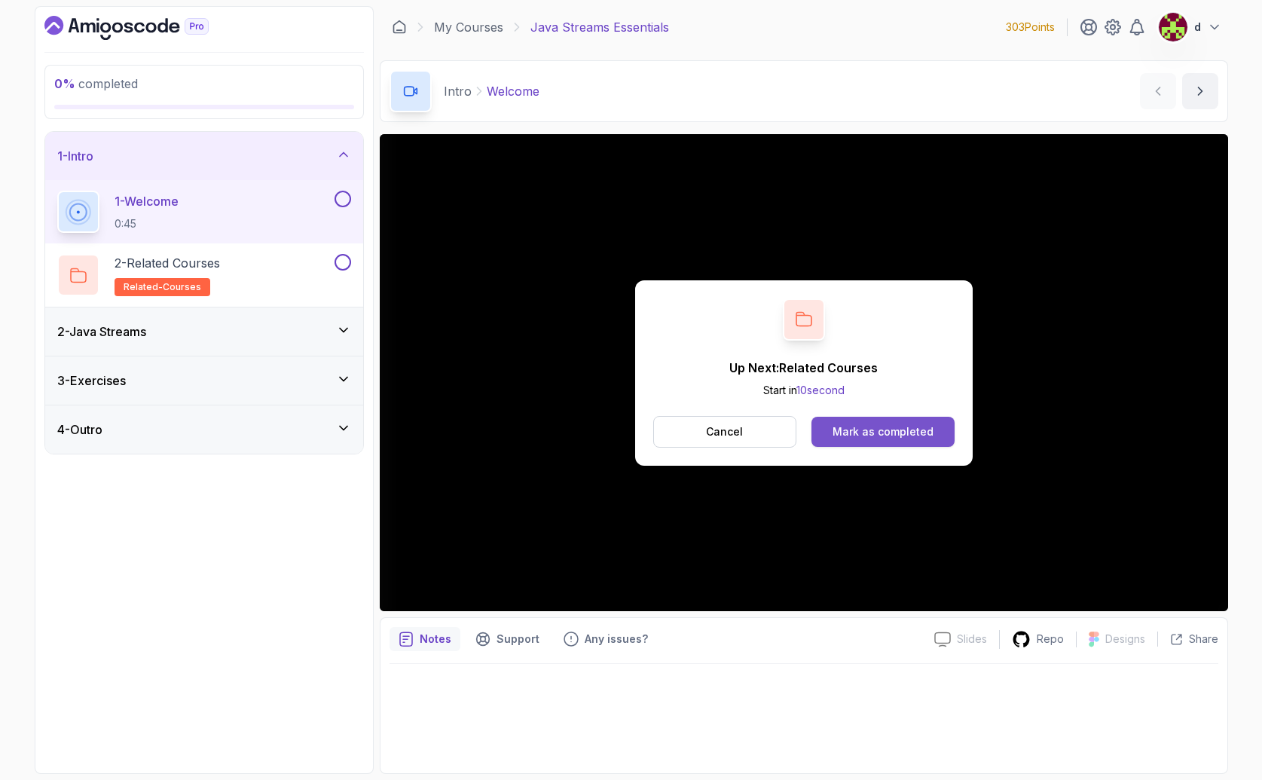
click at [899, 431] on div "Mark as completed" at bounding box center [882, 431] width 101 height 15
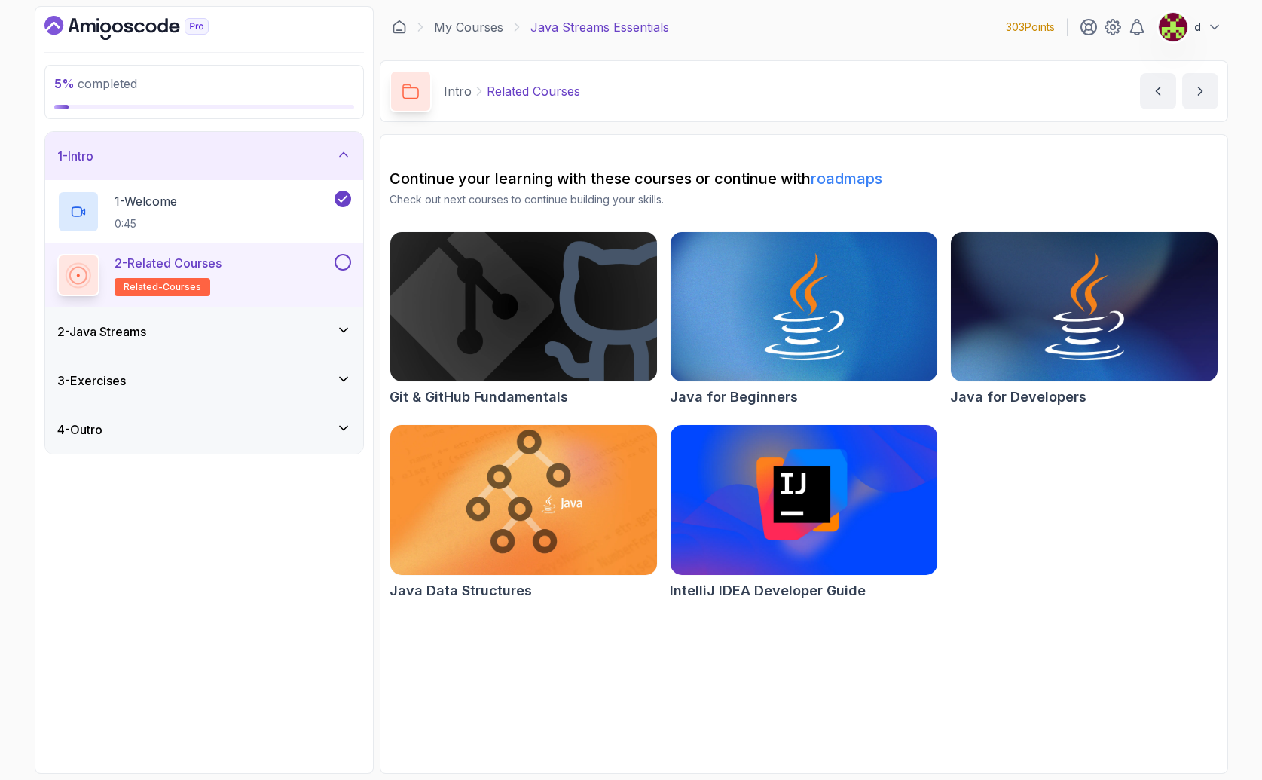
click at [571, 528] on img at bounding box center [523, 499] width 280 height 157
click at [340, 261] on button at bounding box center [342, 262] width 17 height 17
click at [263, 324] on div "2 - Java Streams" at bounding box center [204, 331] width 294 height 18
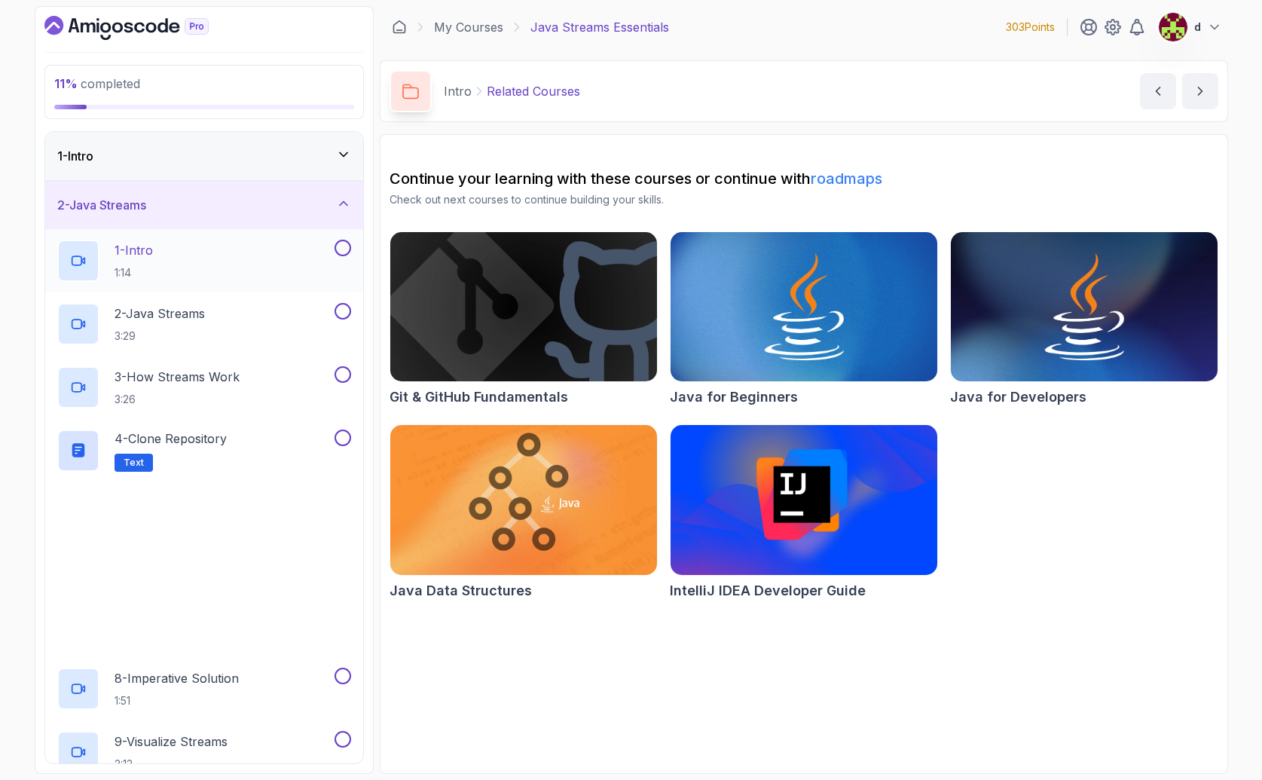
click at [153, 254] on p "1 - Intro" at bounding box center [133, 250] width 38 height 18
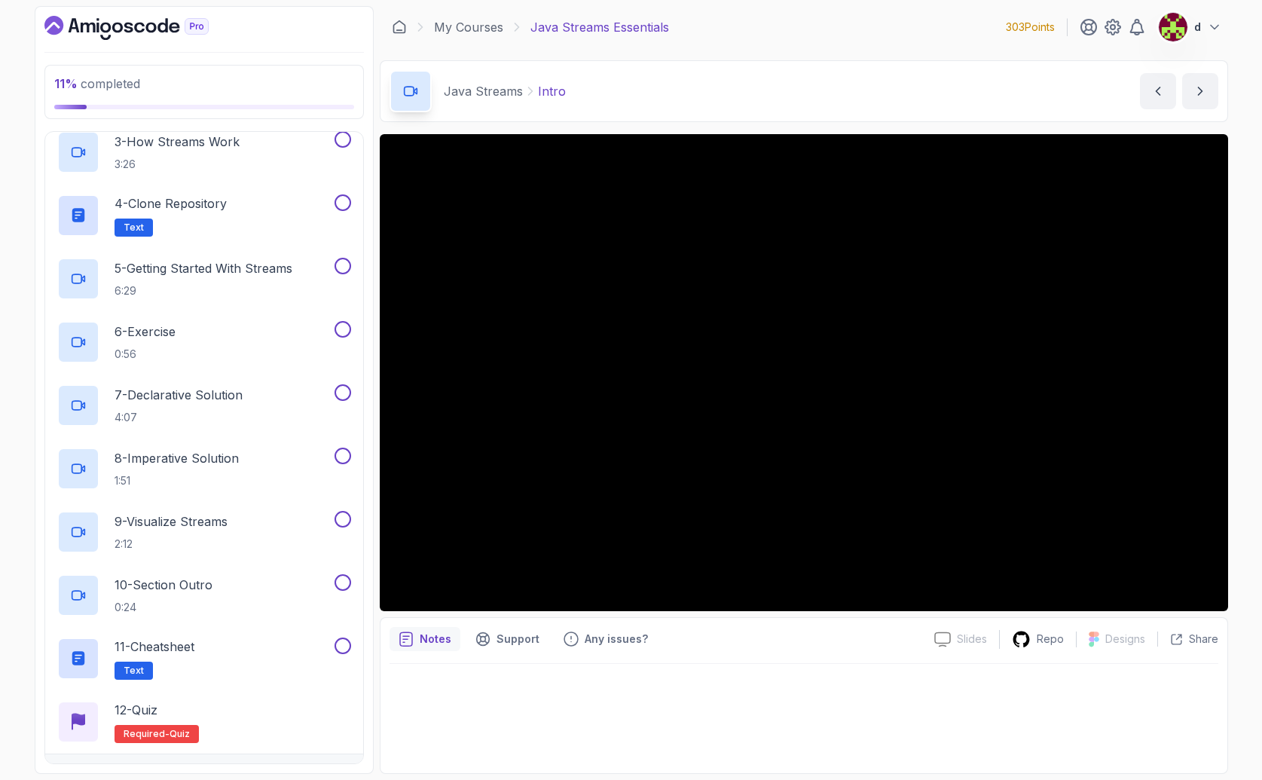
scroll to position [323, 0]
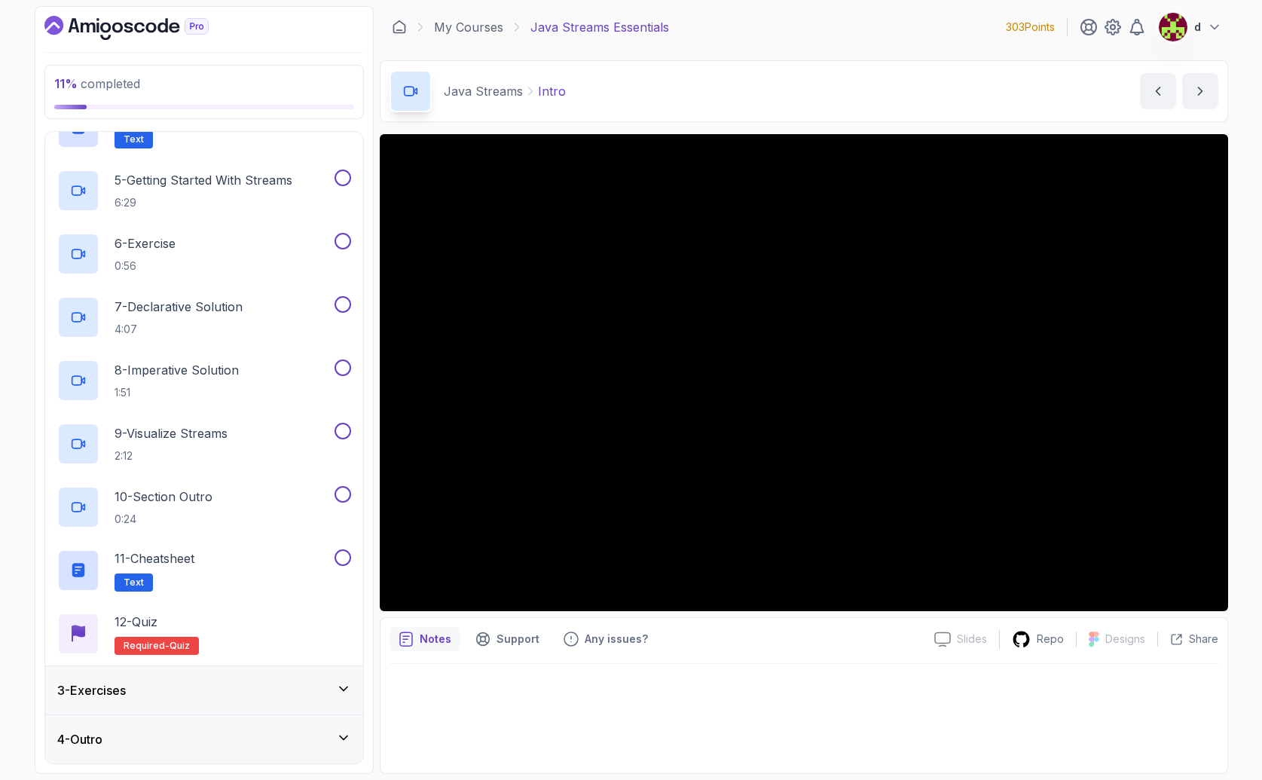
click at [198, 685] on div "3 - Exercises" at bounding box center [204, 690] width 294 height 18
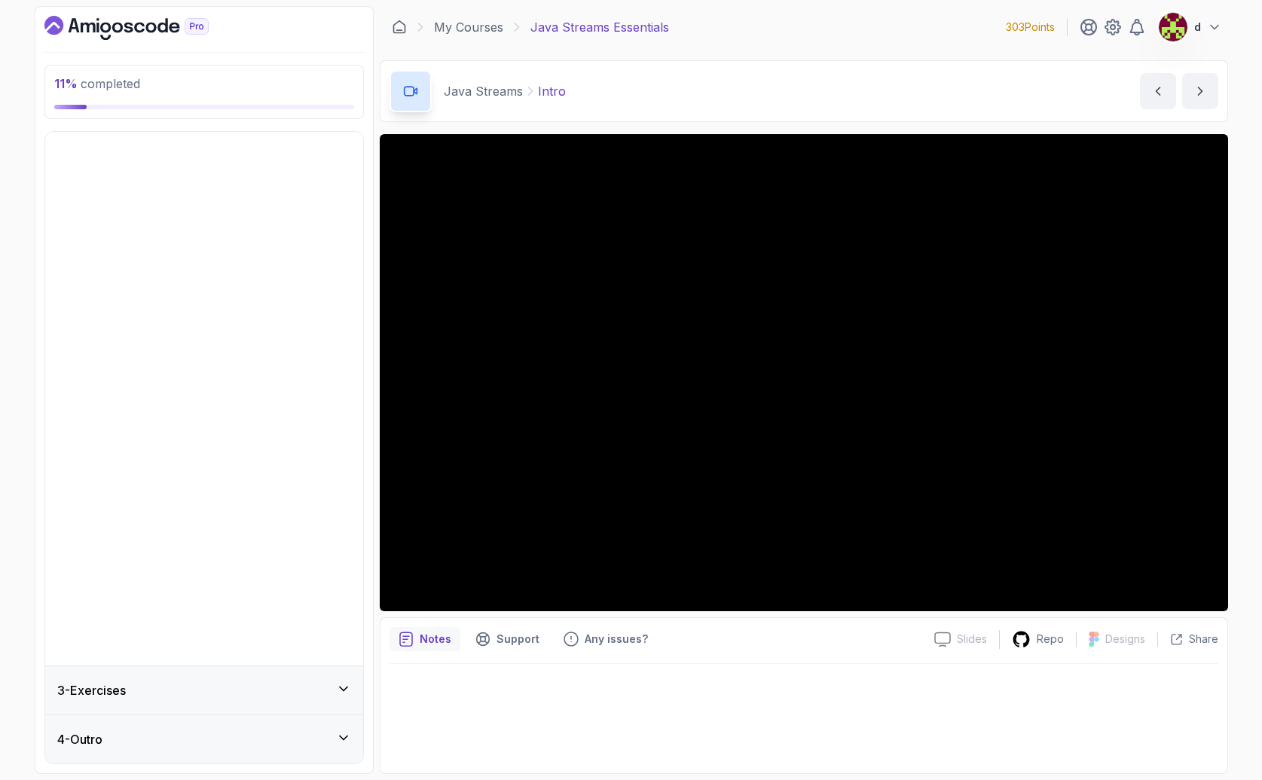
scroll to position [0, 0]
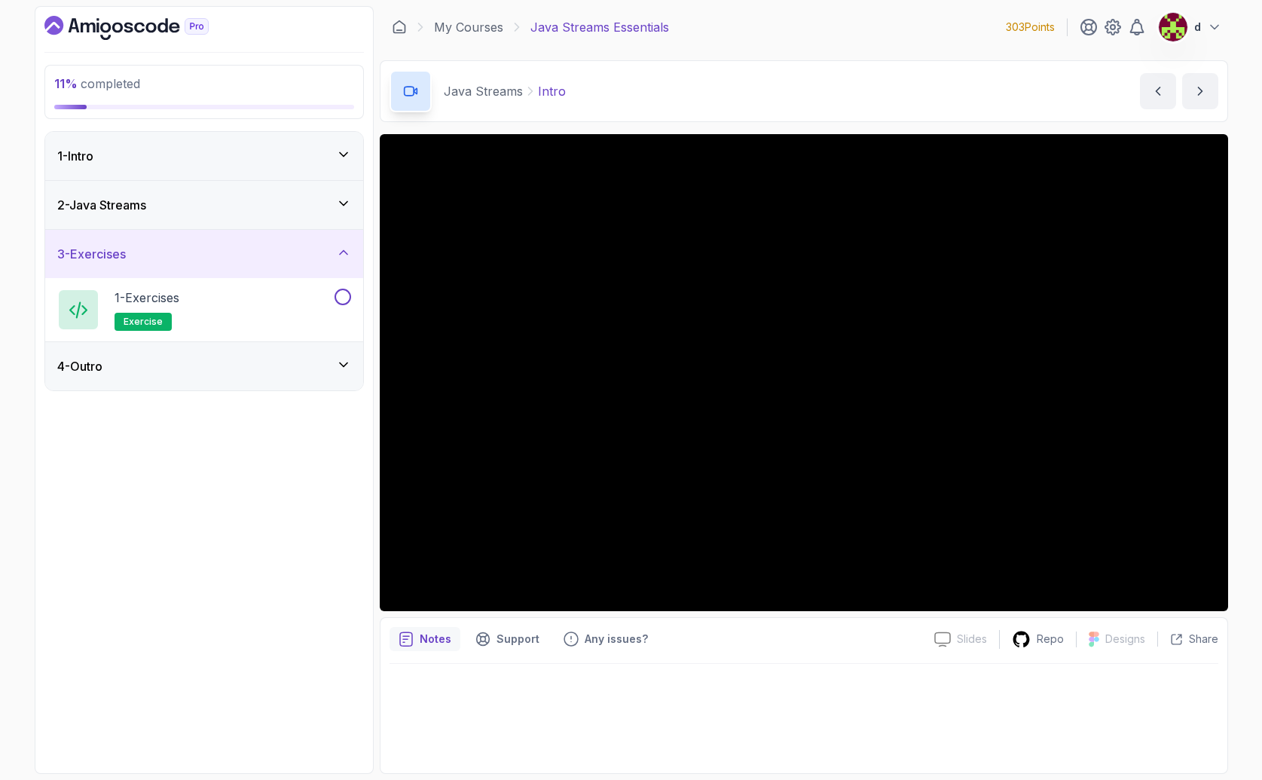
click at [185, 366] on div "4 - Outro" at bounding box center [204, 366] width 294 height 18
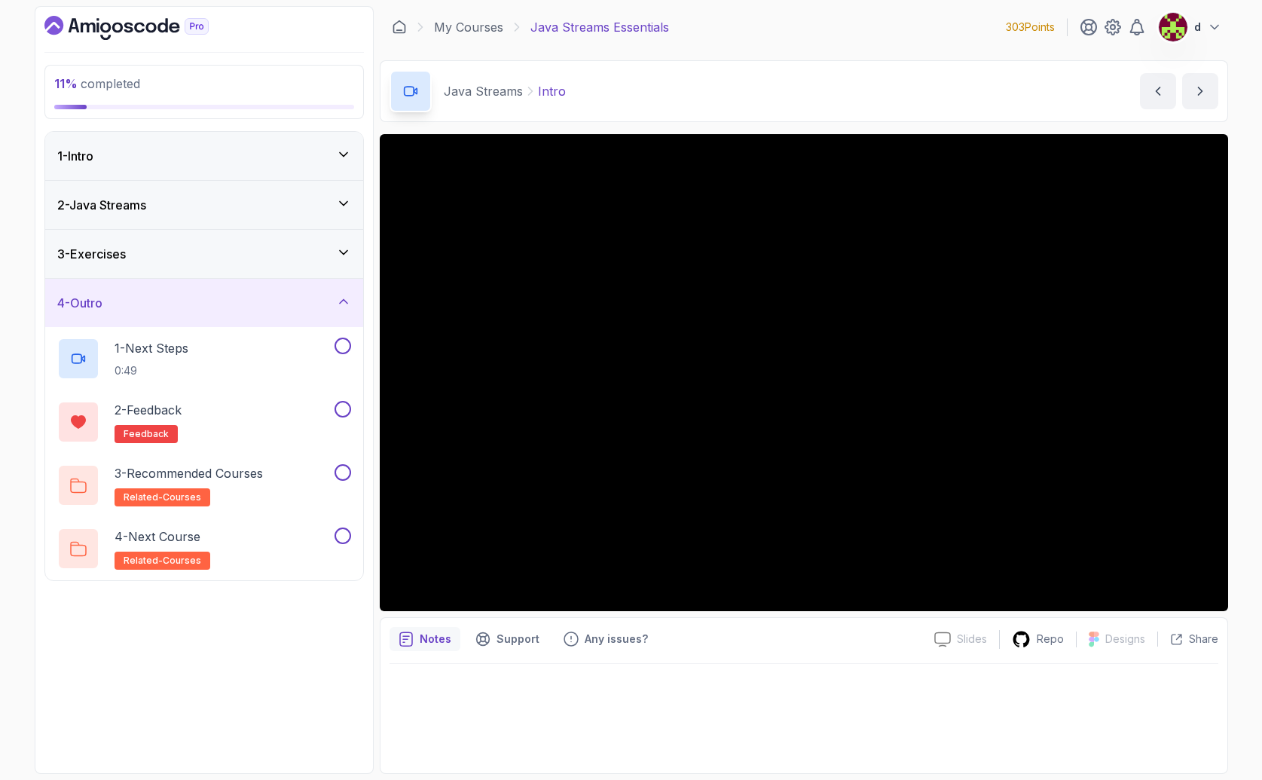
click at [193, 314] on div "4 - Outro" at bounding box center [204, 303] width 318 height 48
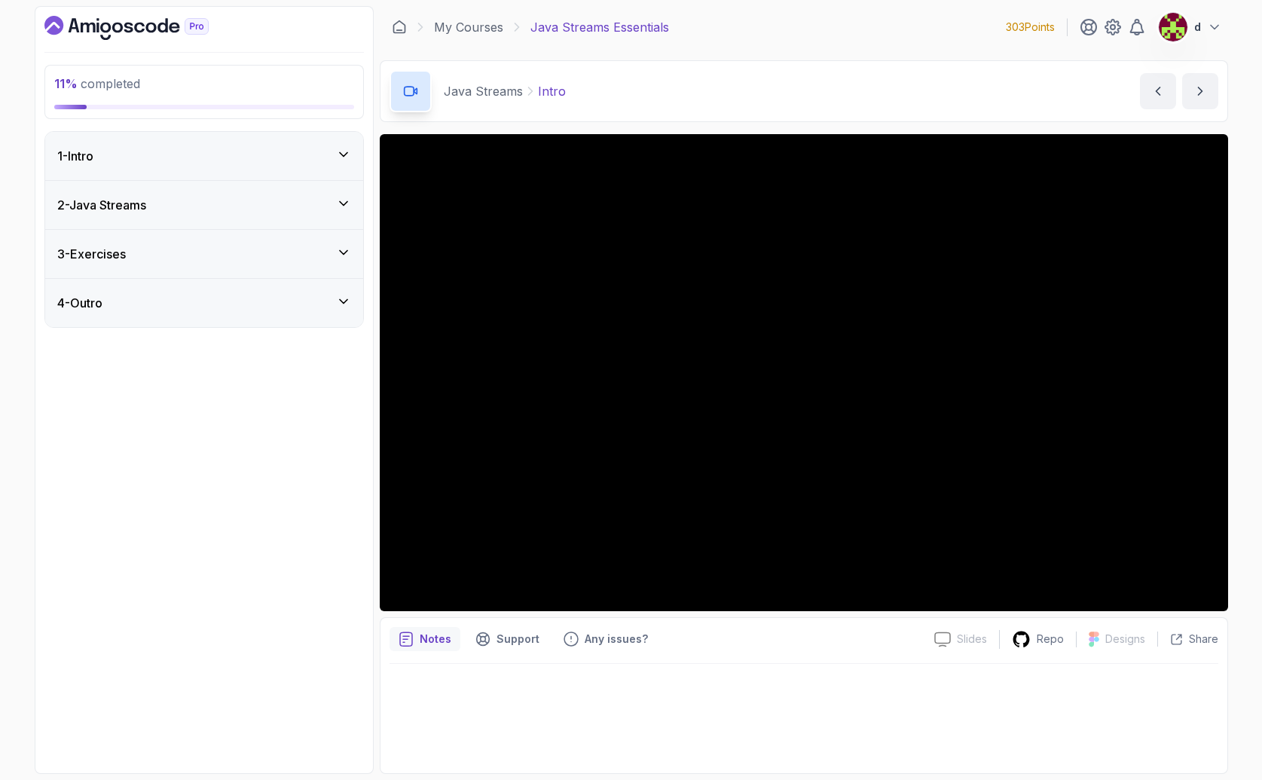
click at [146, 202] on h3 "2 - Java Streams" at bounding box center [101, 205] width 89 height 18
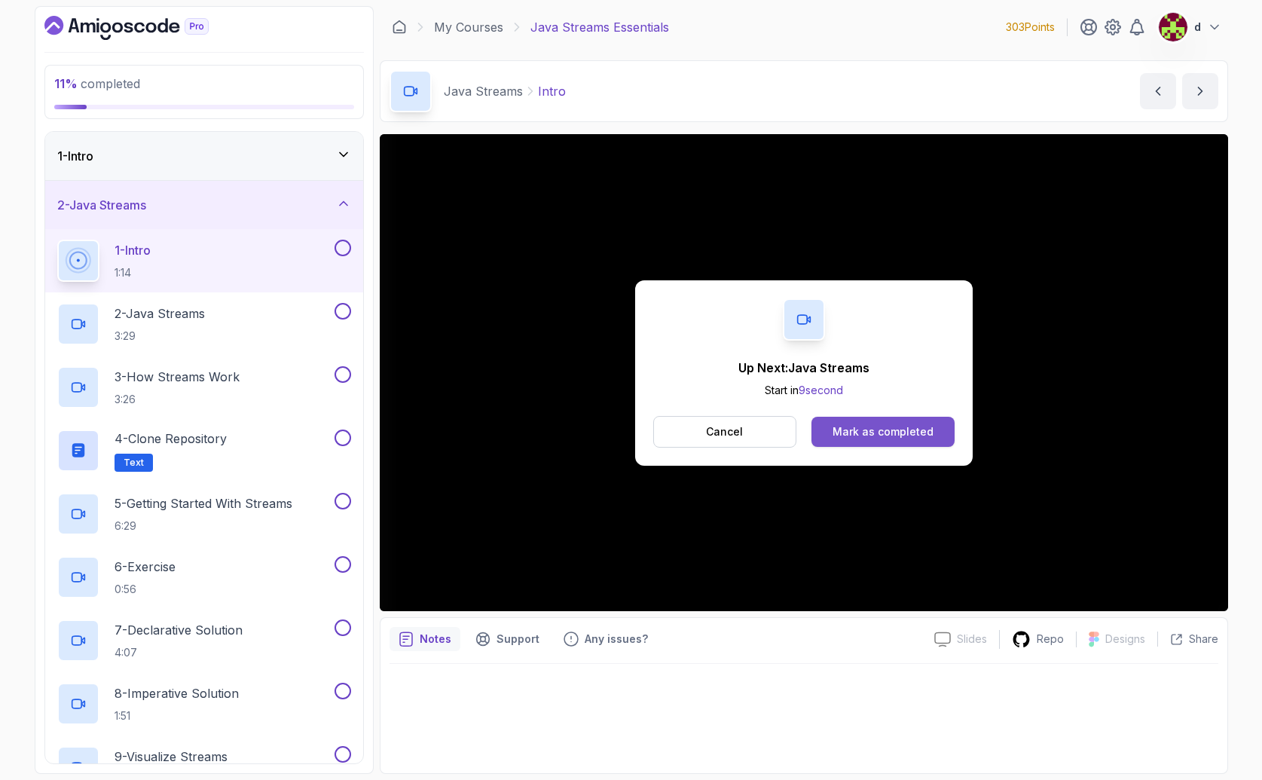
click at [902, 428] on div "Mark as completed" at bounding box center [882, 431] width 101 height 15
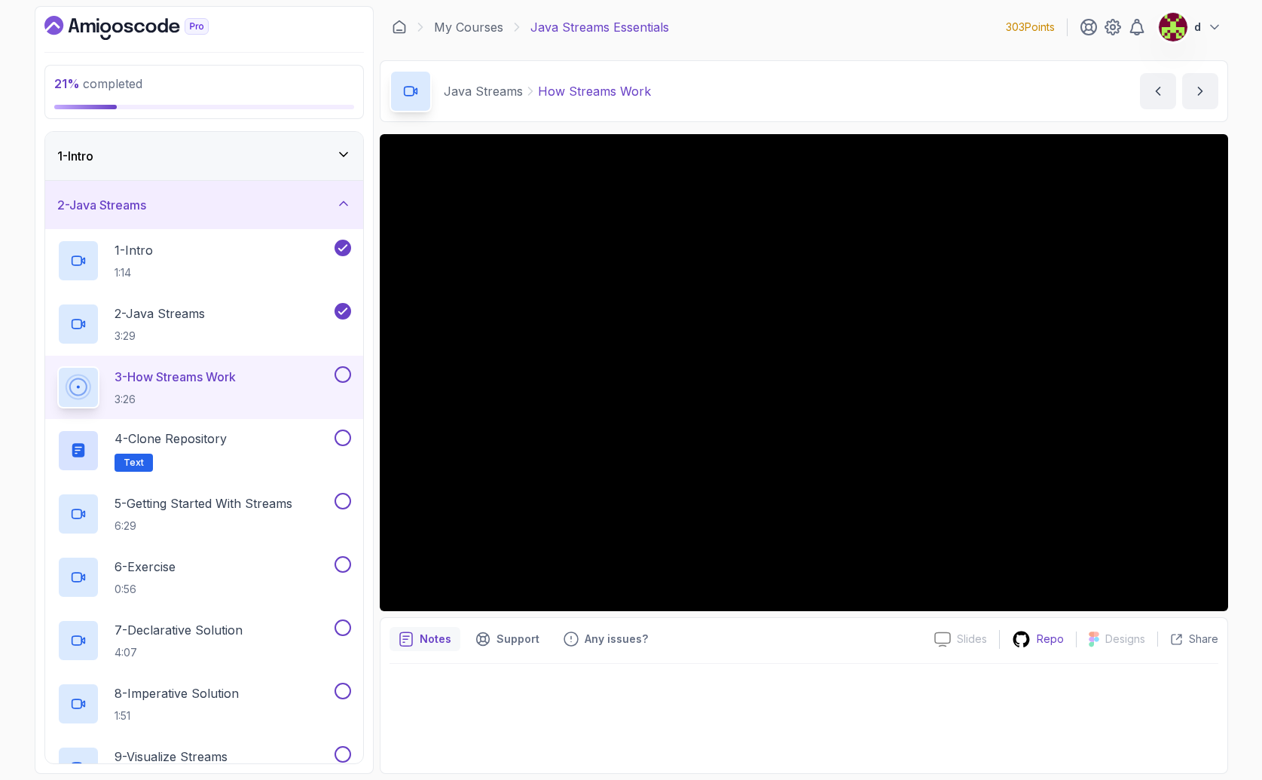
click at [1029, 645] on icon at bounding box center [1021, 639] width 19 height 19
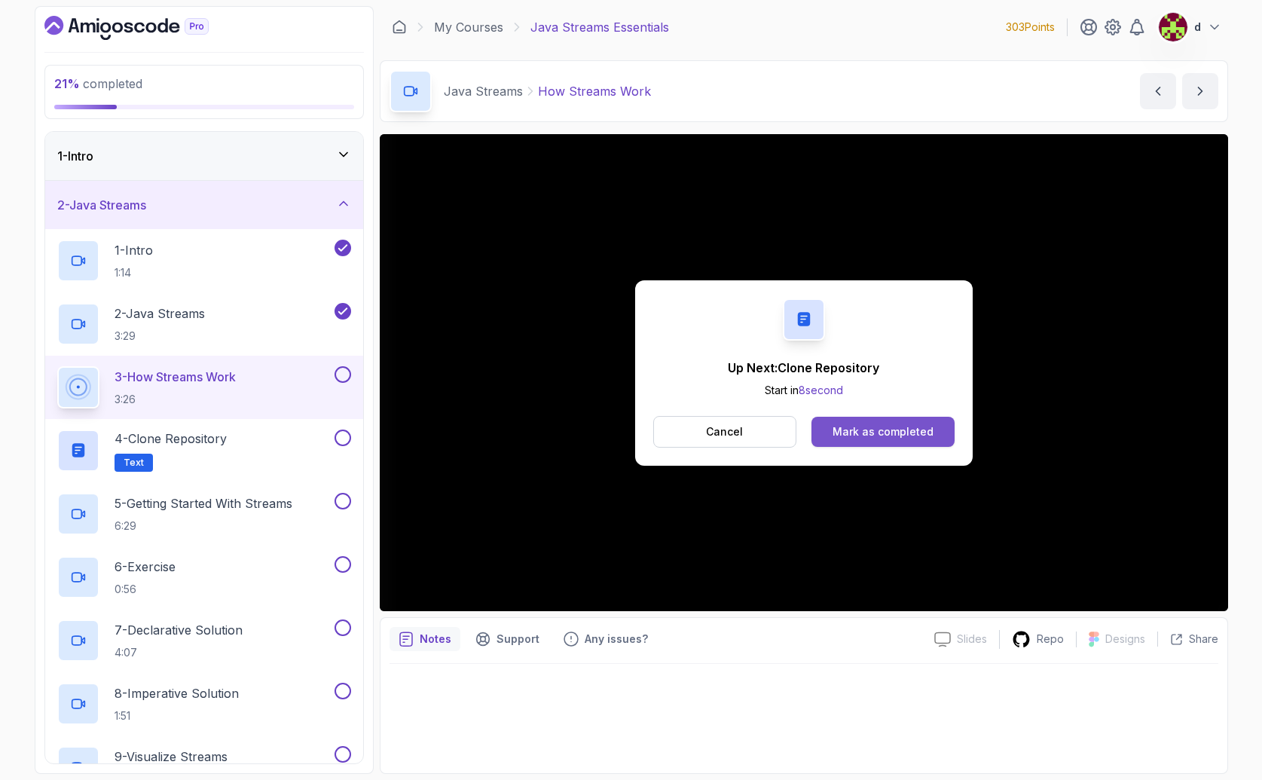
click at [879, 425] on div "Mark as completed" at bounding box center [882, 431] width 101 height 15
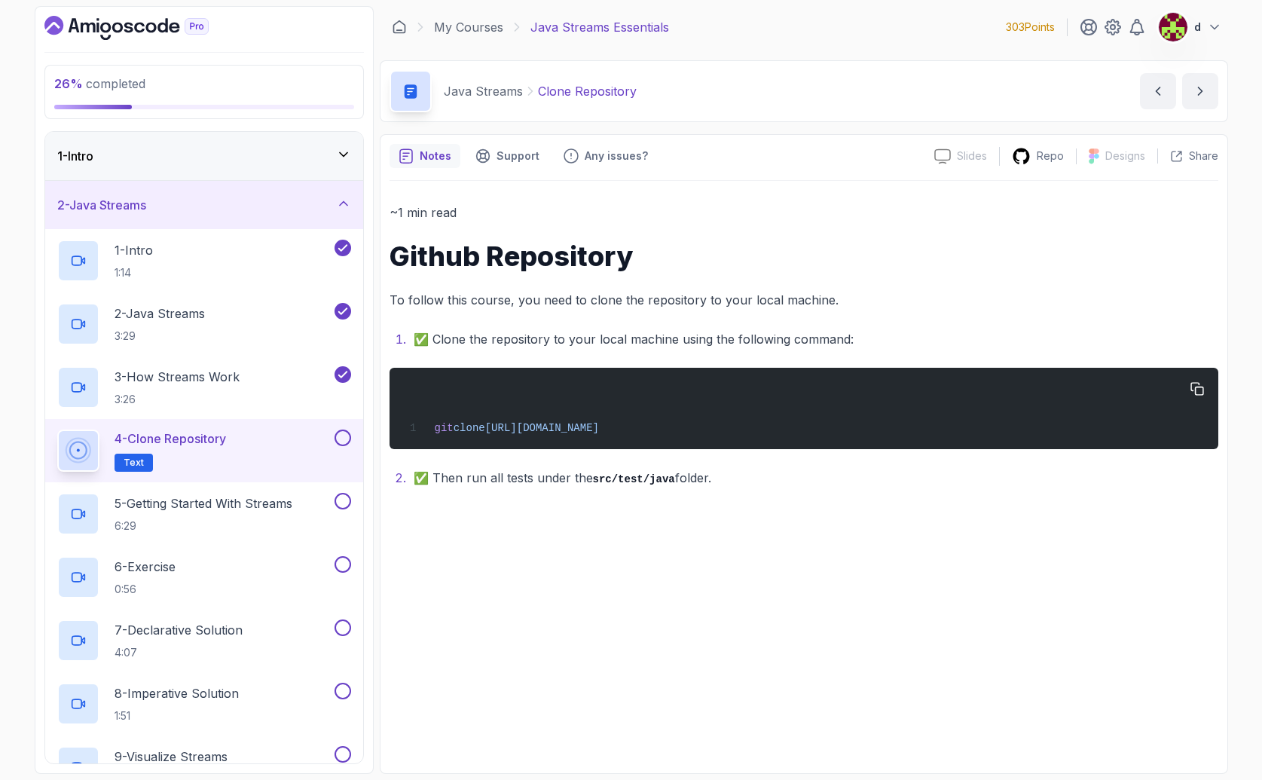
drag, startPoint x: 804, startPoint y: 431, endPoint x: 422, endPoint y: 428, distance: 381.9
click at [422, 428] on div "git clone https://github.com/amigoscode/java-streams.git" at bounding box center [803, 408] width 804 height 63
click at [1195, 390] on icon "button" at bounding box center [1197, 389] width 14 height 14
click at [599, 431] on span "https://github.com/amigoscode/java-streams.git" at bounding box center [542, 428] width 114 height 12
click at [599, 430] on span "https://github.com/amigoscode/java-streams.git" at bounding box center [542, 428] width 114 height 12
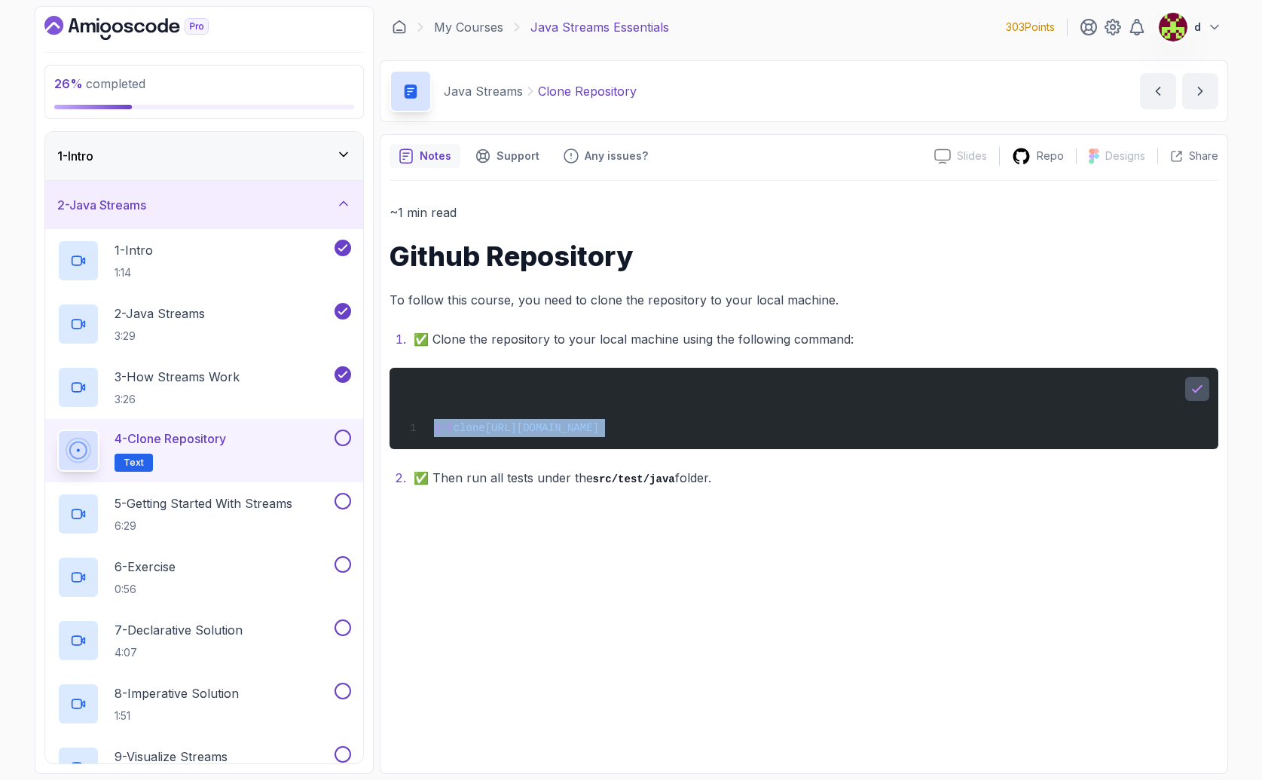
click at [599, 430] on span "https://github.com/amigoscode/java-streams.git" at bounding box center [542, 428] width 114 height 12
click at [346, 438] on button at bounding box center [342, 437] width 17 height 17
click at [270, 490] on div "5 - Getting Started With Streams 6:29" at bounding box center [204, 513] width 318 height 63
click at [273, 511] on p "5 - Getting Started With Streams" at bounding box center [203, 503] width 178 height 18
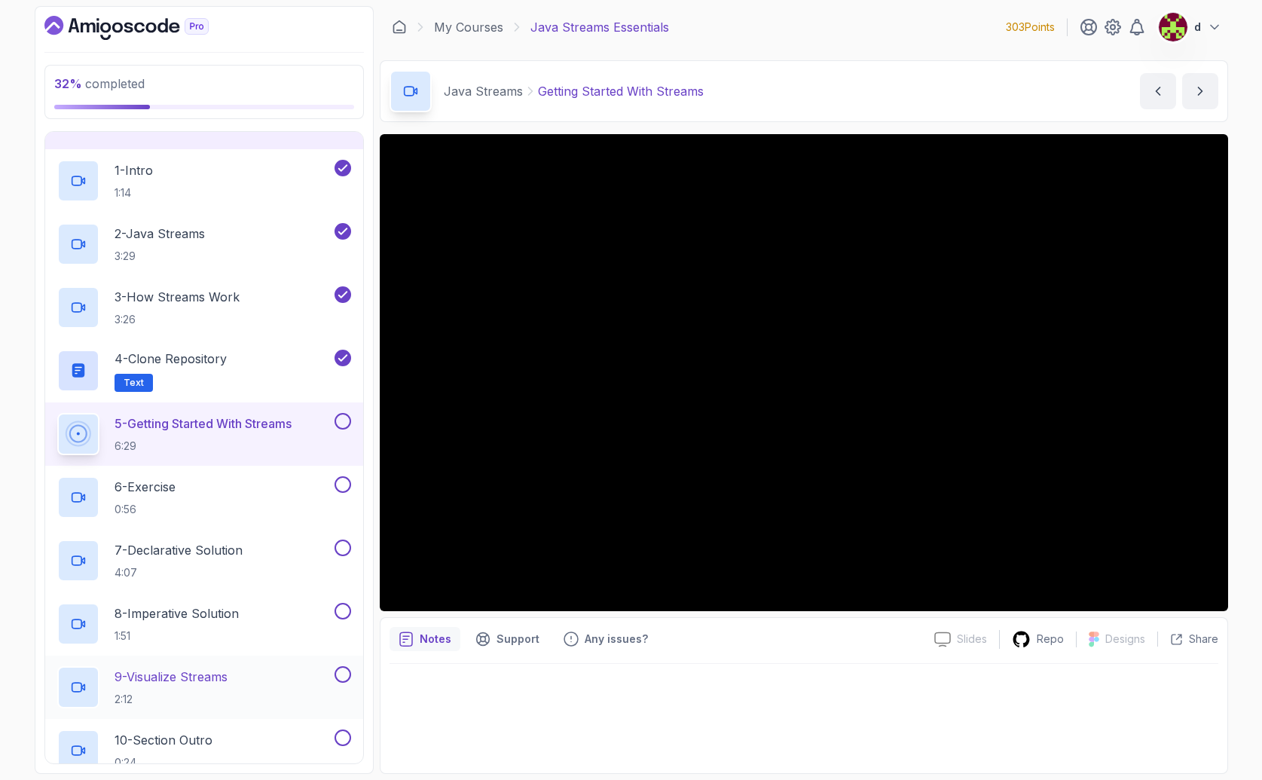
scroll to position [260, 0]
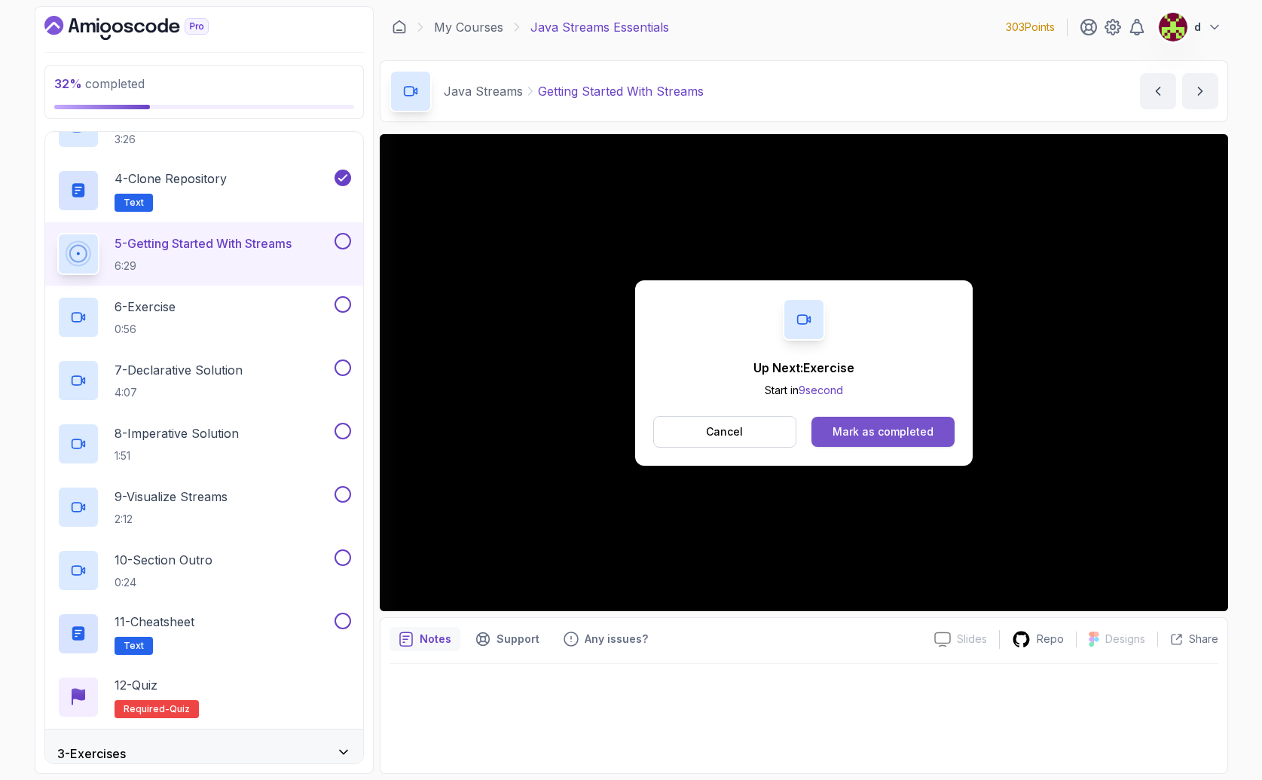
click at [911, 425] on div "Mark as completed" at bounding box center [882, 431] width 101 height 15
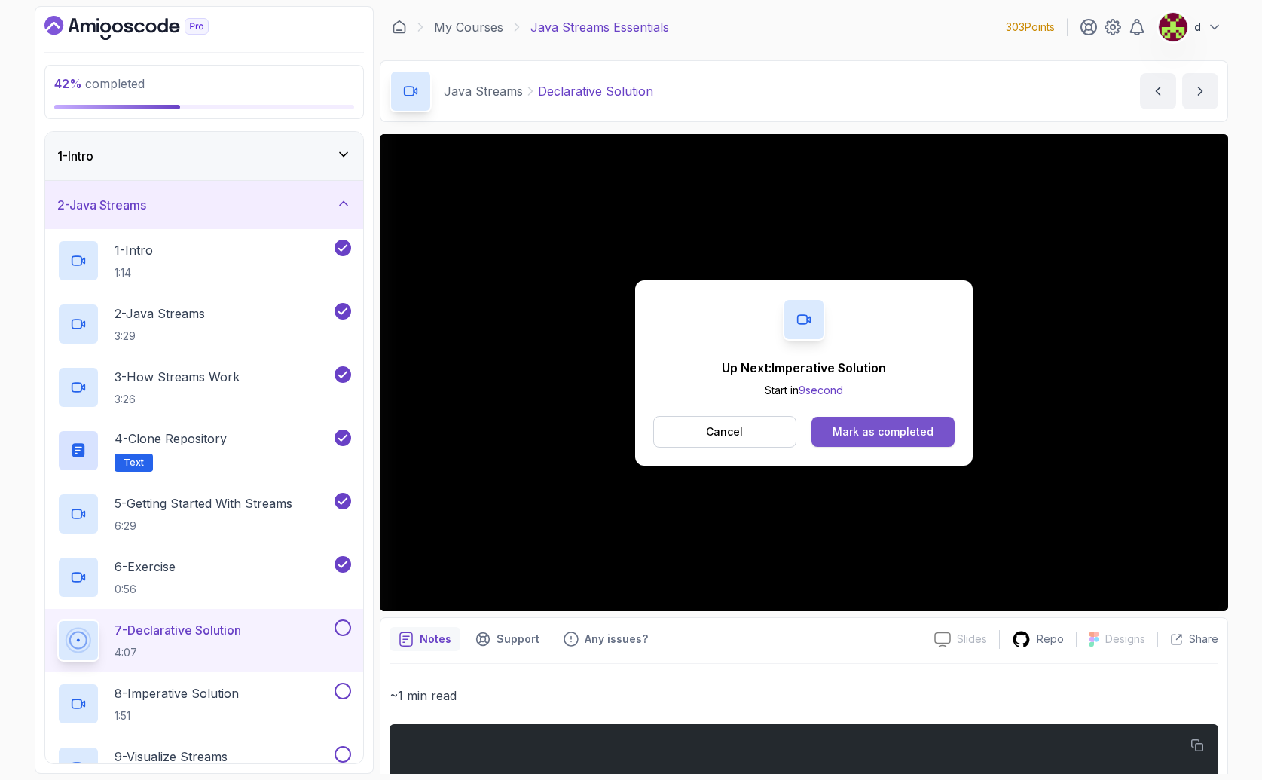
click at [861, 429] on div "Mark as completed" at bounding box center [882, 431] width 101 height 15
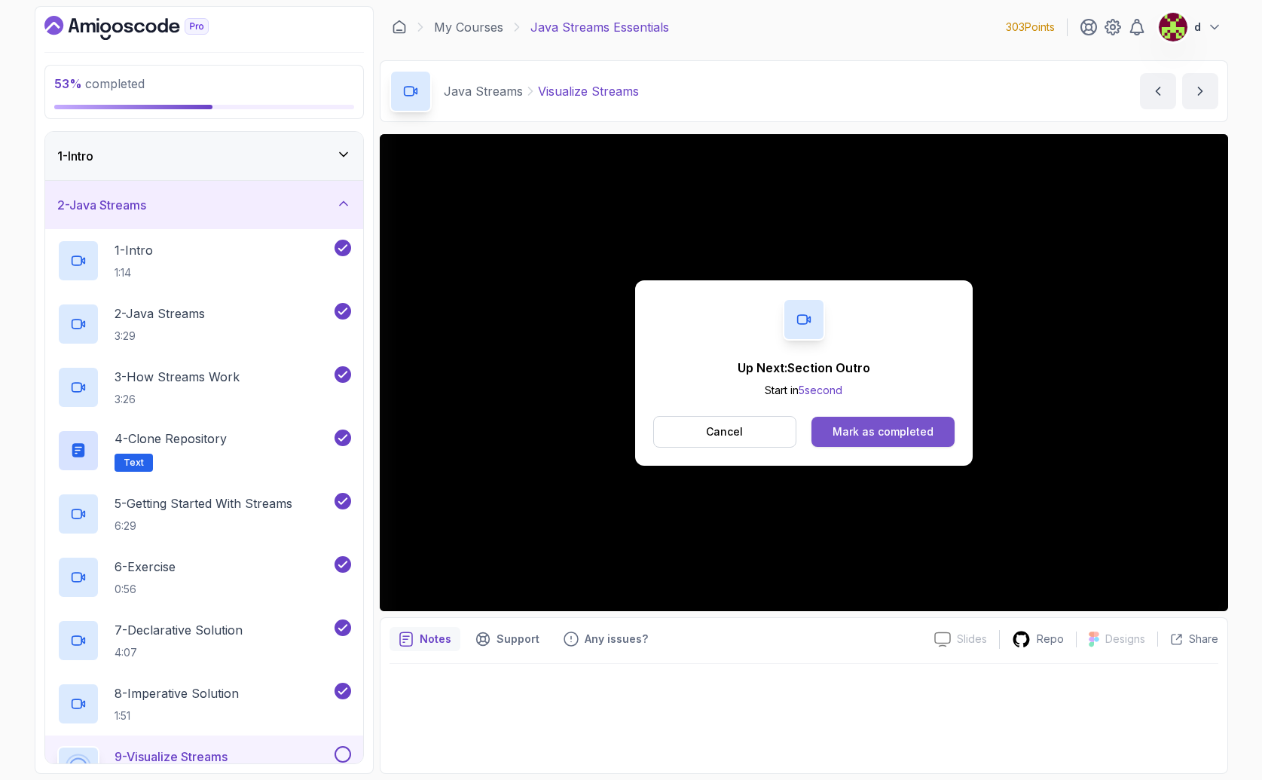
click at [894, 425] on div "Mark as completed" at bounding box center [882, 431] width 101 height 15
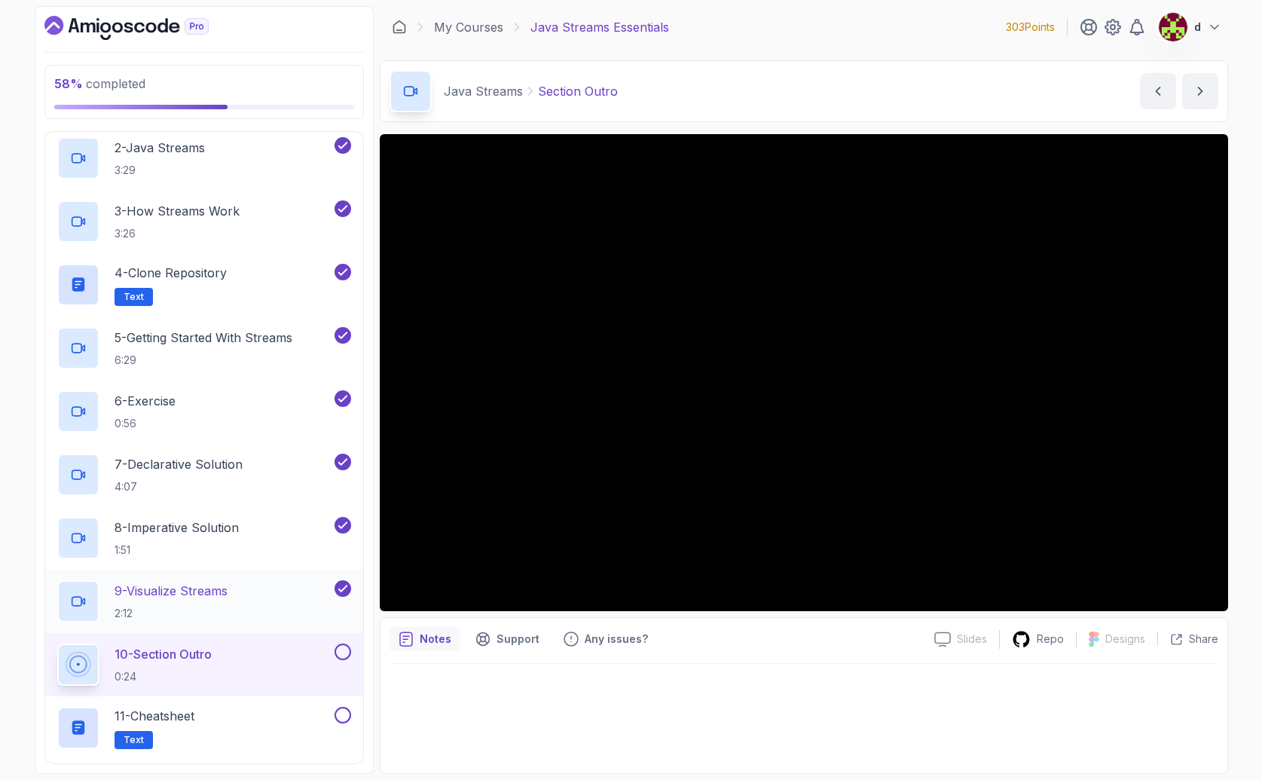
scroll to position [323, 0]
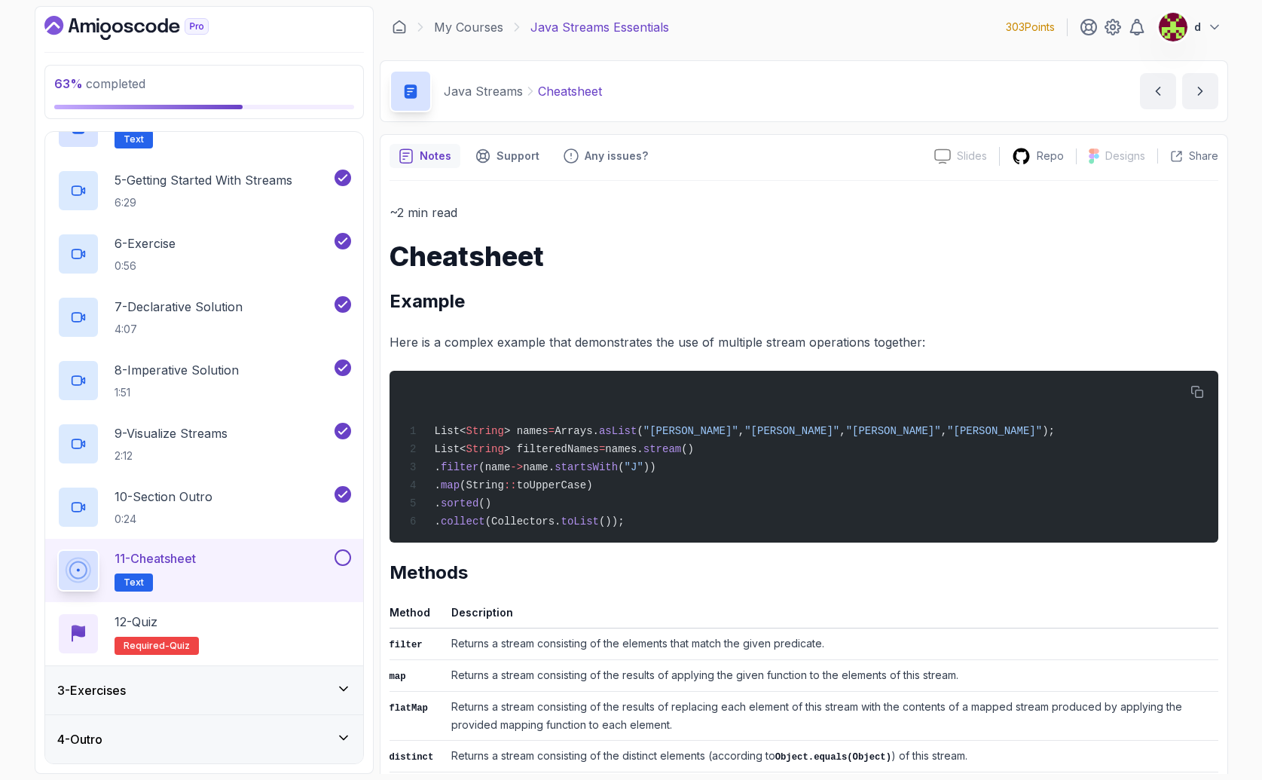
click at [315, 566] on div "11 - Cheatsheet Text" at bounding box center [194, 570] width 274 height 42
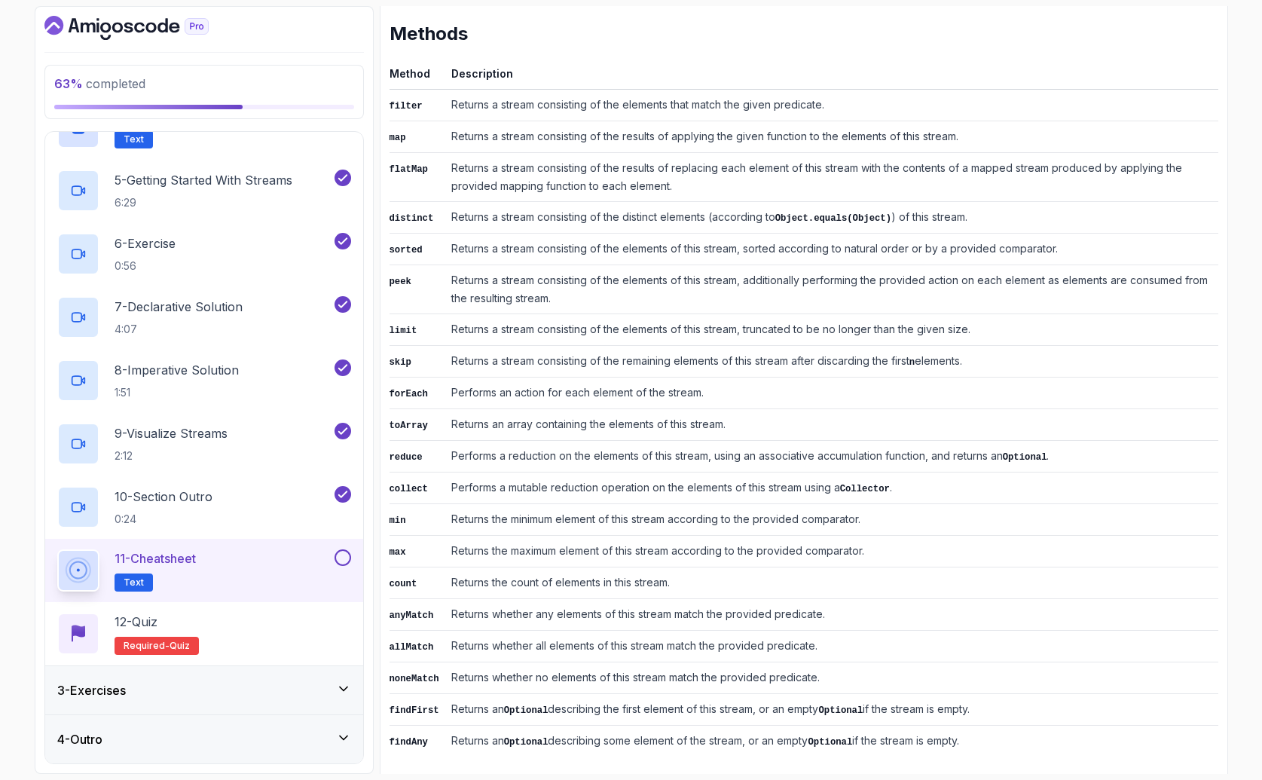
click at [342, 556] on button at bounding box center [342, 557] width 17 height 17
click at [259, 613] on div "12 - Quiz Required- quiz" at bounding box center [204, 633] width 294 height 42
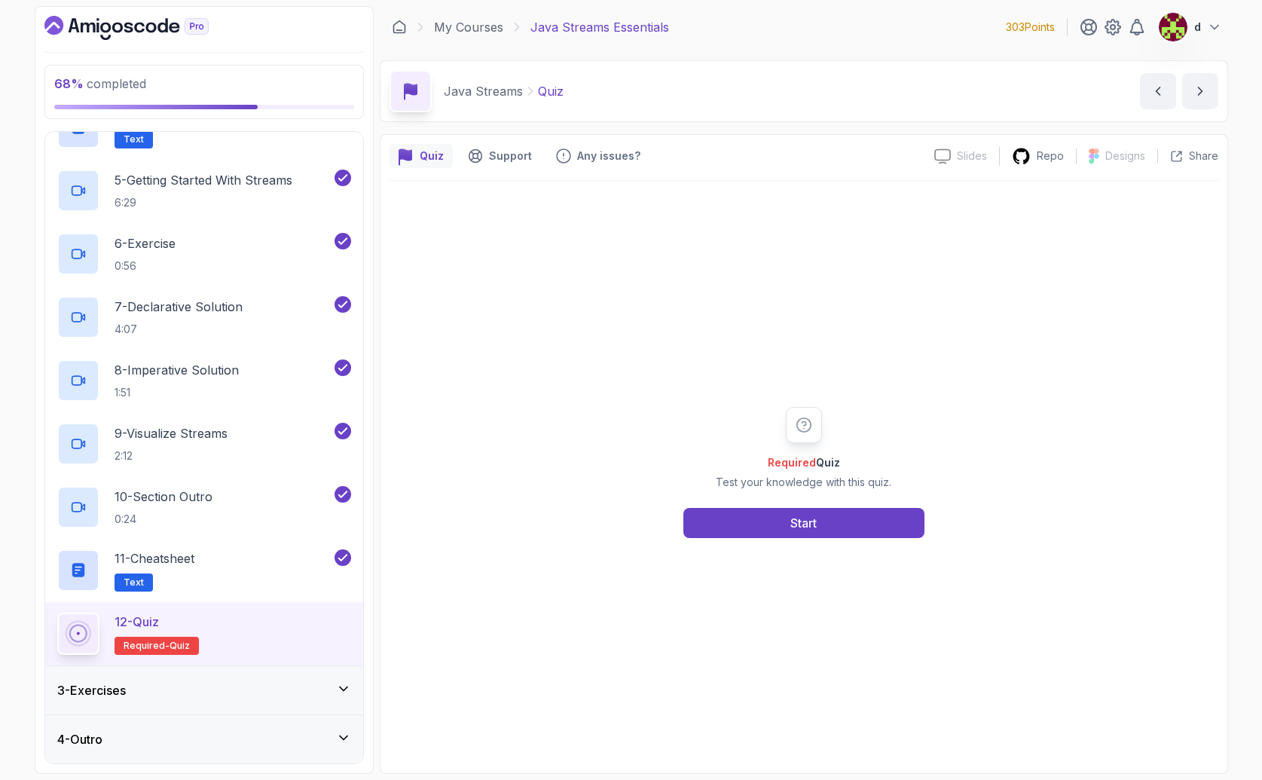
click at [304, 696] on div "3 - Exercises" at bounding box center [204, 690] width 294 height 18
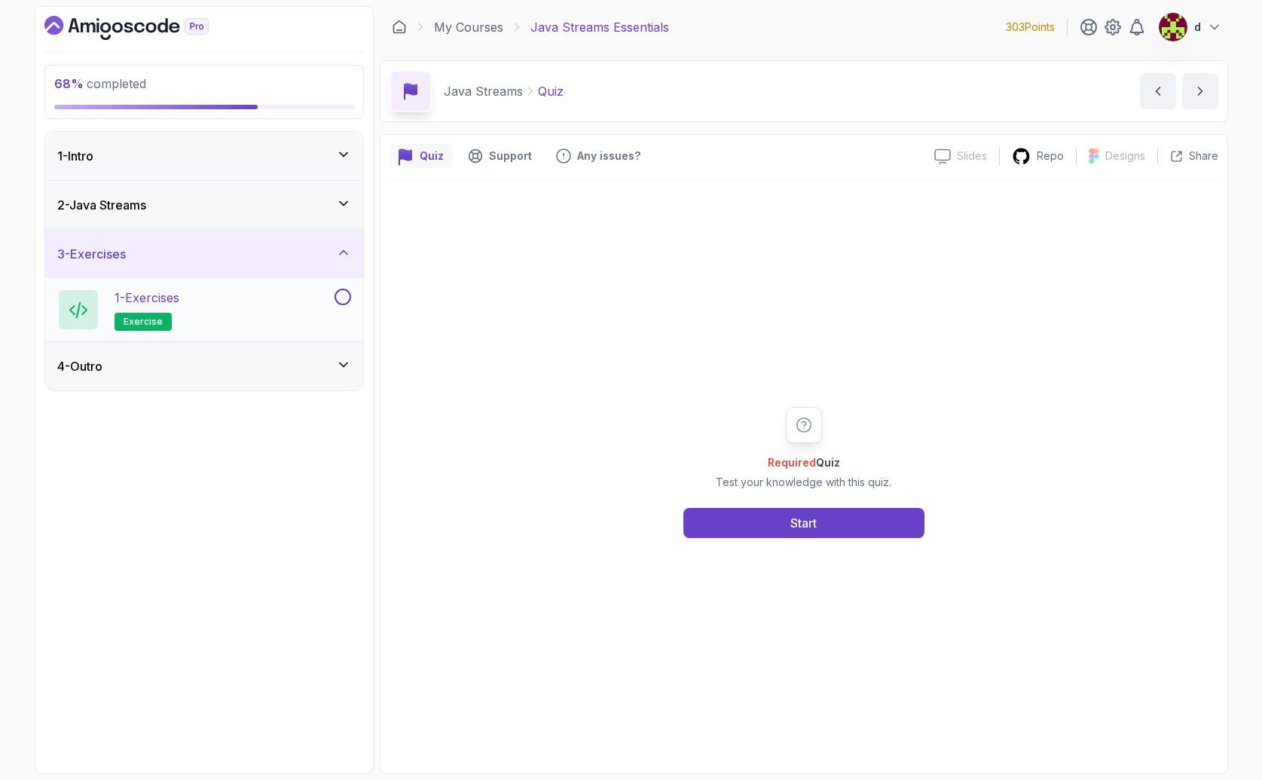
click at [346, 298] on button at bounding box center [342, 296] width 17 height 17
click at [797, 512] on button "Start" at bounding box center [803, 523] width 241 height 30
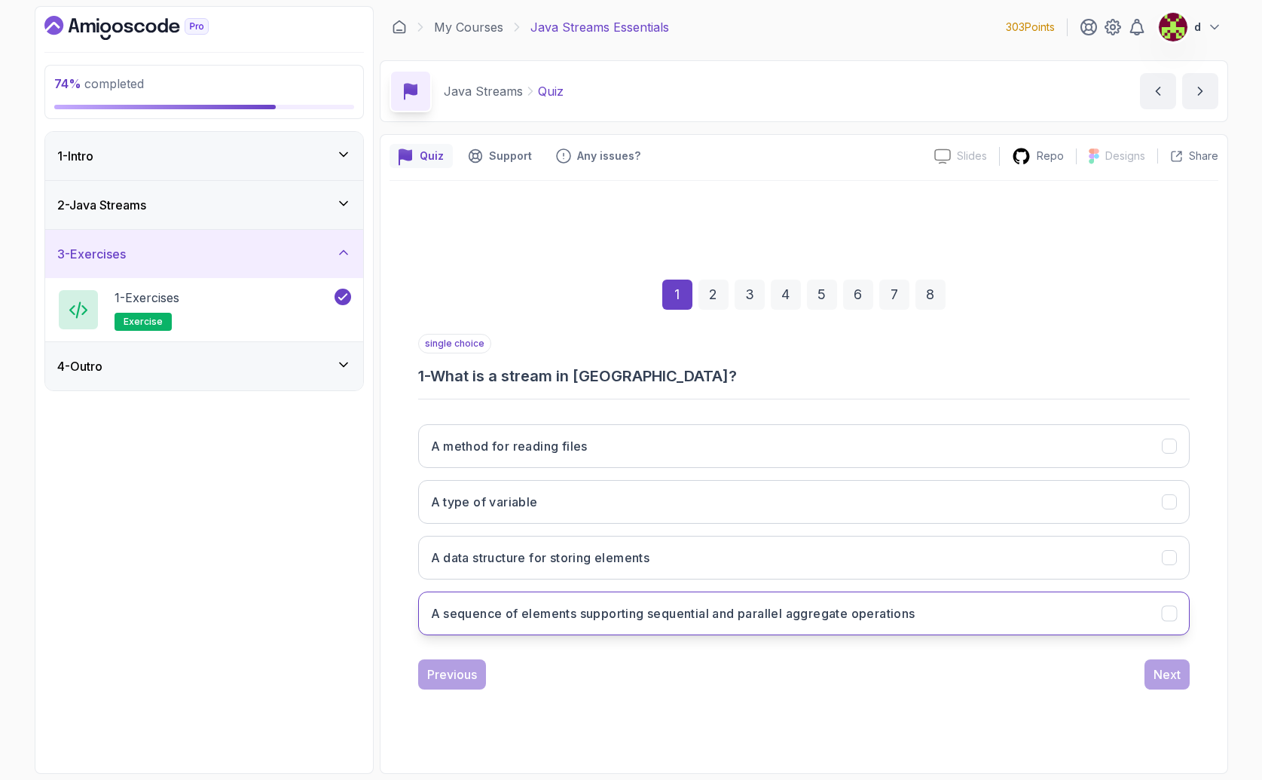
click at [545, 617] on h3 "A sequence of elements supporting sequential and parallel aggregate operations" at bounding box center [673, 613] width 484 height 18
click at [1166, 676] on div "Next" at bounding box center [1166, 674] width 27 height 18
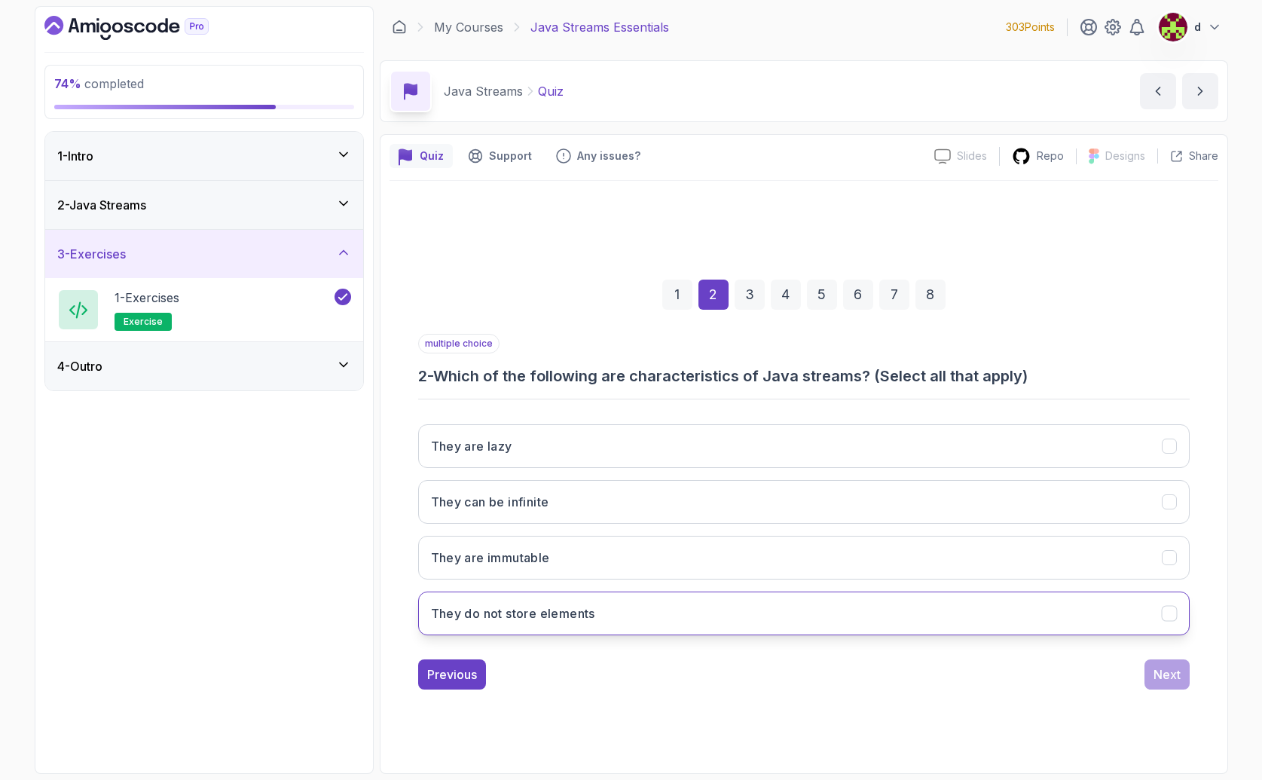
click at [558, 621] on h3 "They do not store elements" at bounding box center [513, 613] width 164 height 18
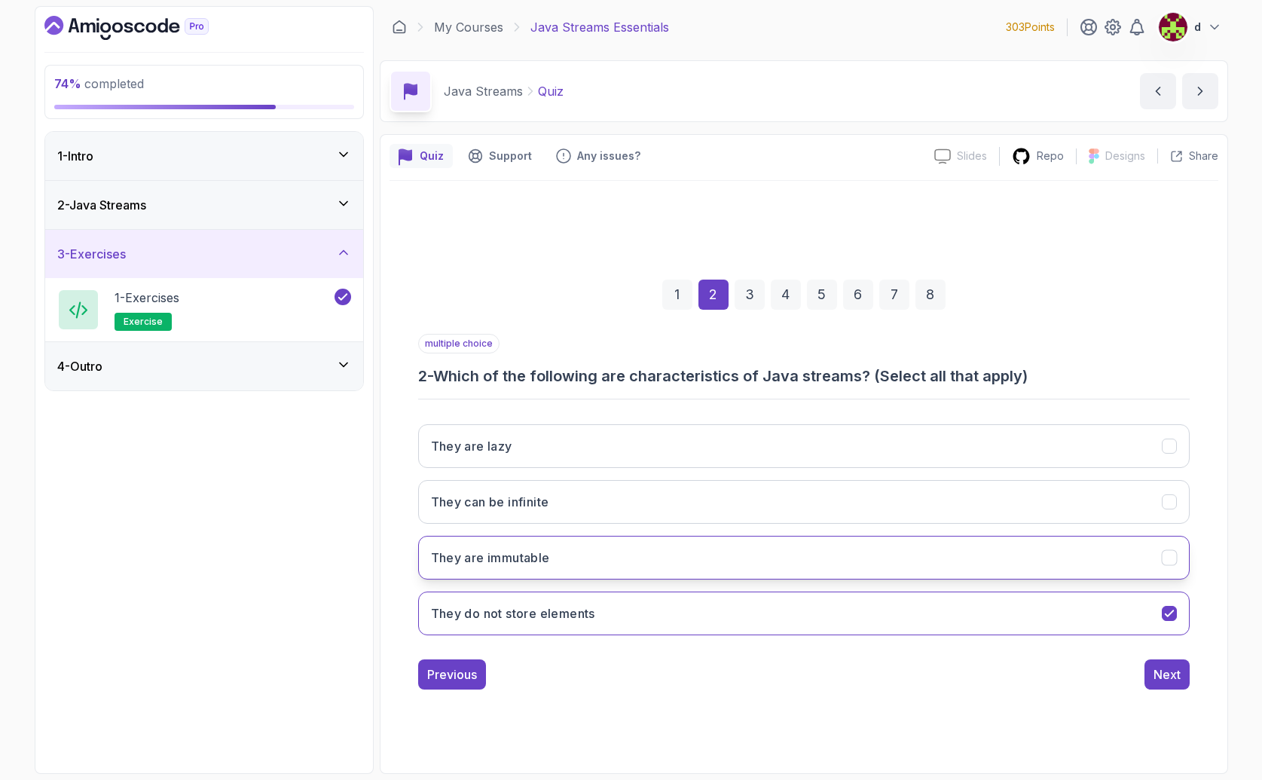
click at [560, 565] on button "They are immutable" at bounding box center [803, 558] width 771 height 44
click at [1167, 673] on div "Next" at bounding box center [1166, 674] width 27 height 18
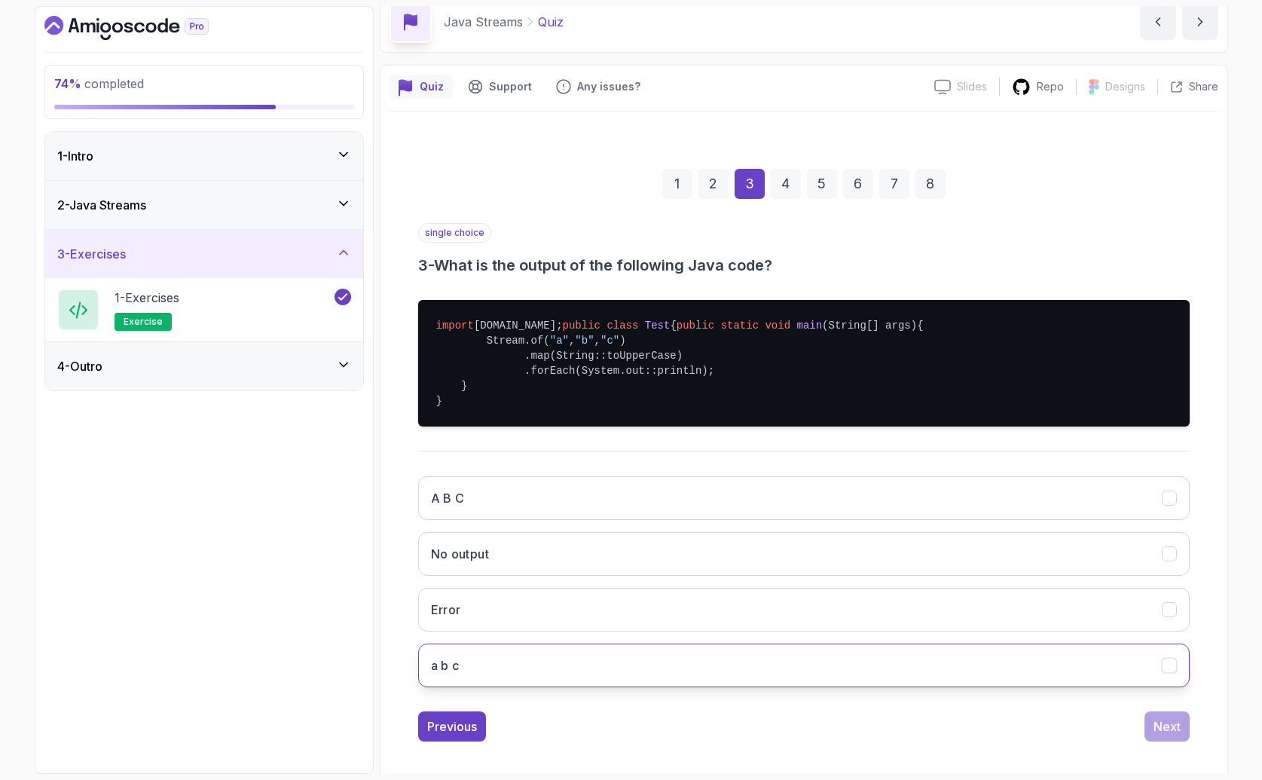
scroll to position [84, 0]
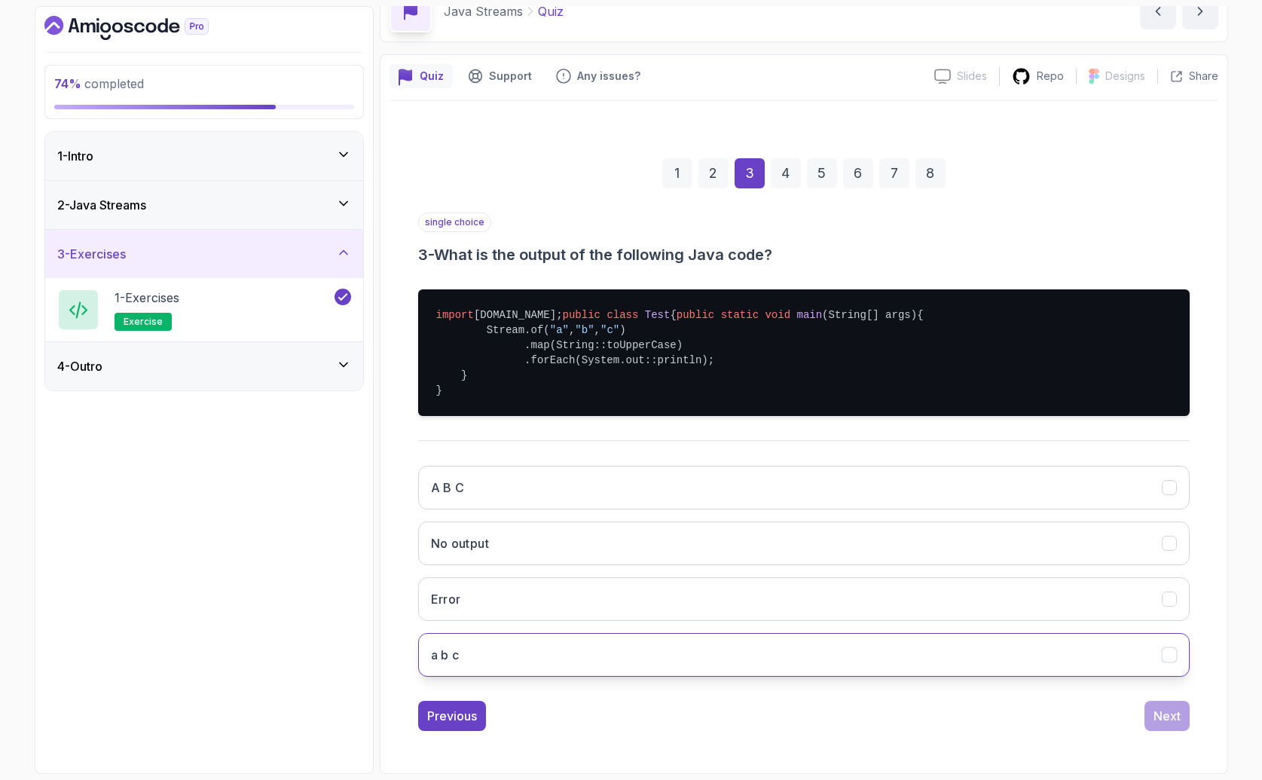
click at [490, 676] on button "a b c" at bounding box center [803, 655] width 771 height 44
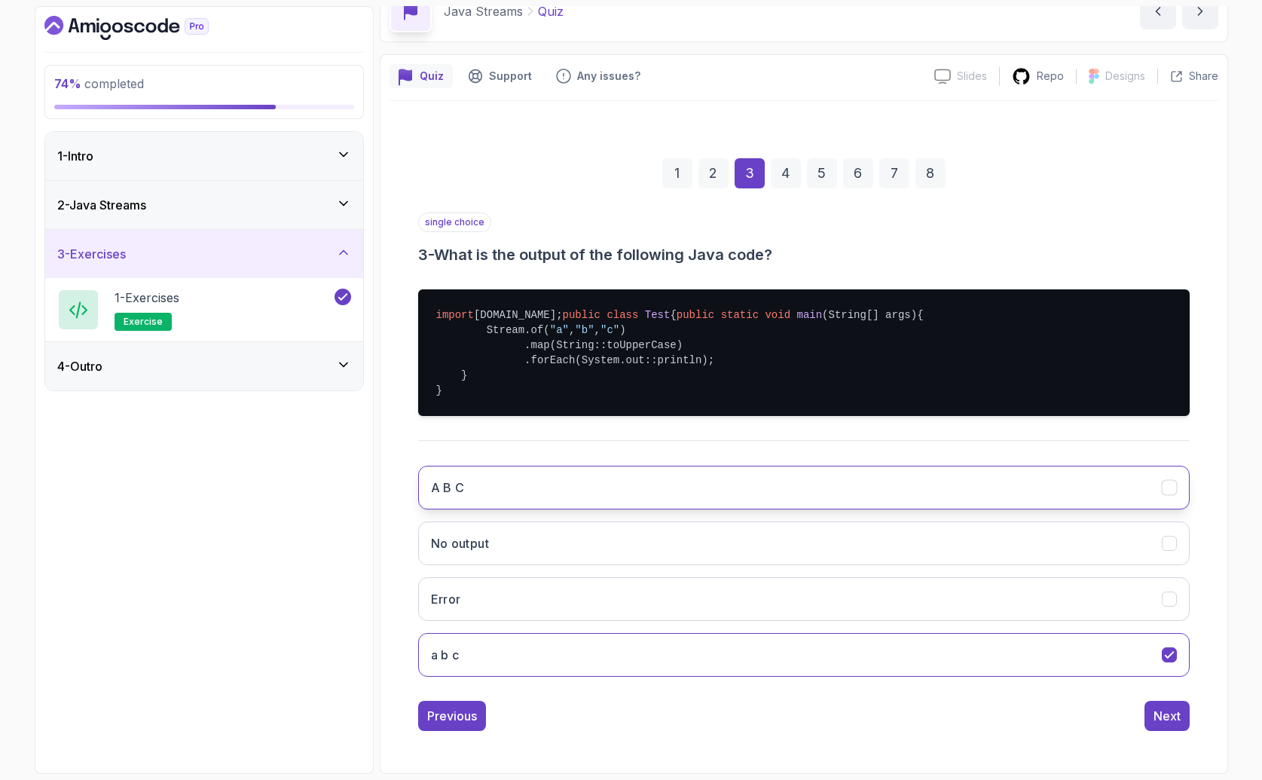
click at [664, 509] on button "A B C" at bounding box center [803, 487] width 771 height 44
click at [1161, 725] on div "Next" at bounding box center [1166, 715] width 27 height 18
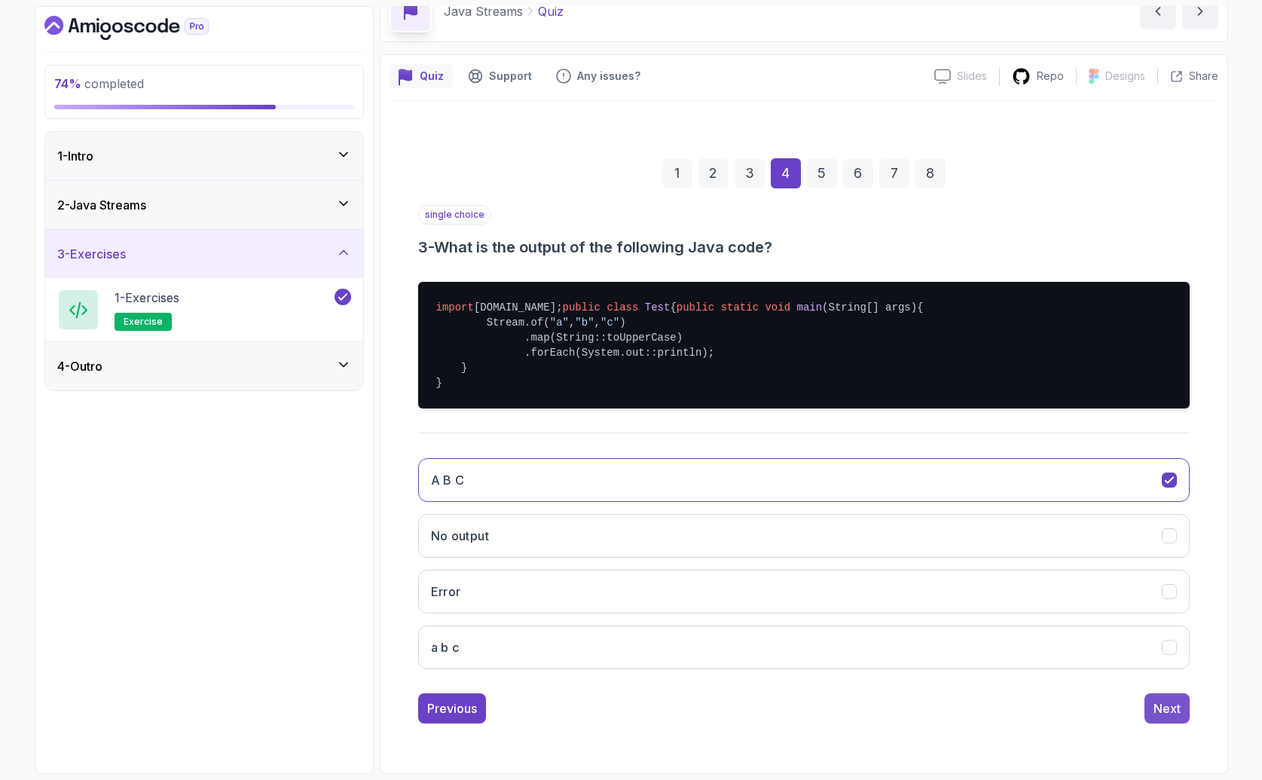
scroll to position [0, 0]
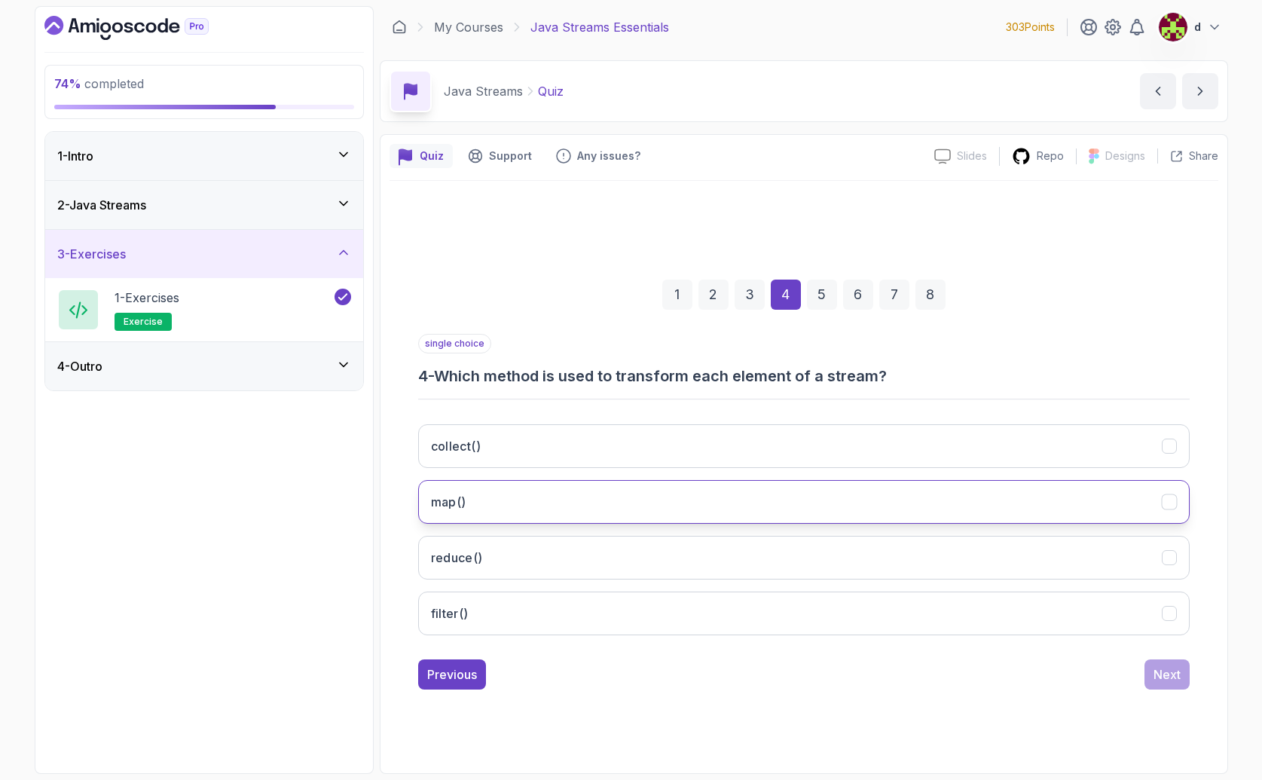
click at [1133, 487] on button "map()" at bounding box center [803, 502] width 771 height 44
click at [1184, 672] on button "Next" at bounding box center [1166, 674] width 45 height 30
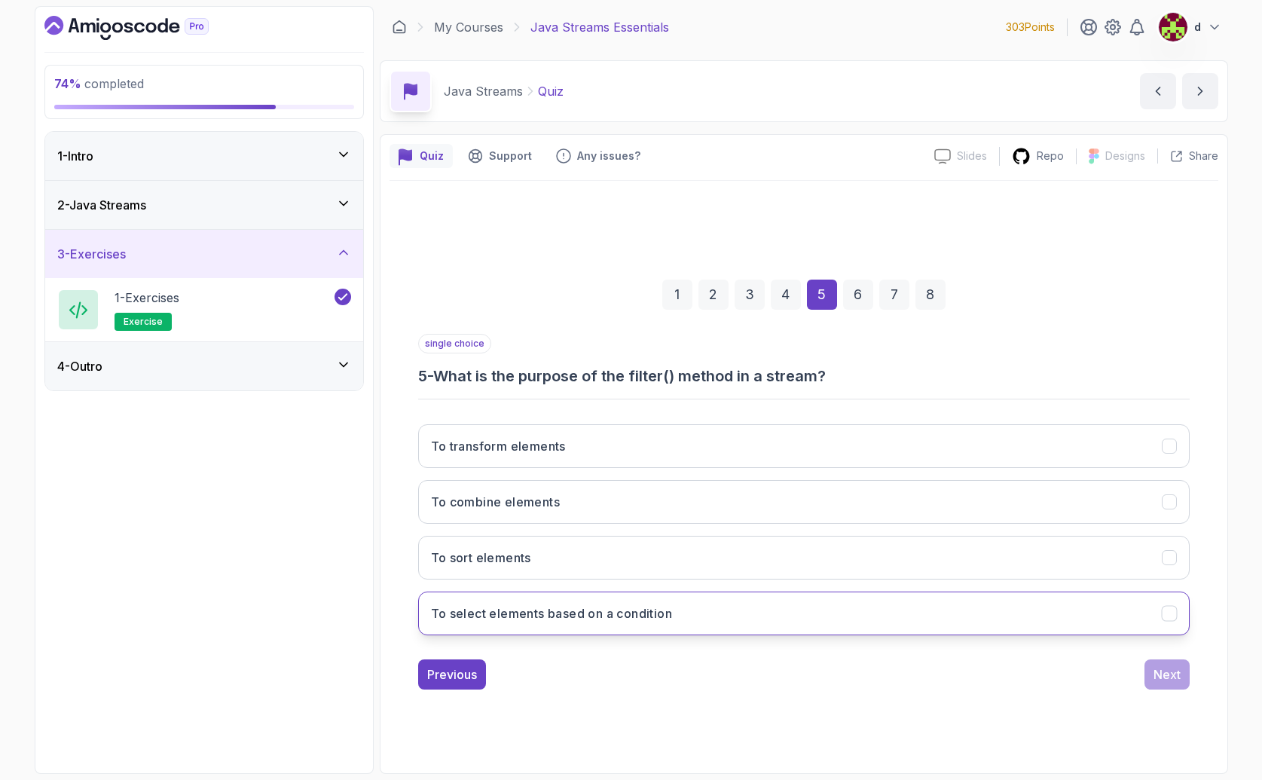
click at [590, 621] on h3 "To select elements based on a condition" at bounding box center [552, 613] width 242 height 18
click at [1167, 680] on div "Next" at bounding box center [1166, 674] width 27 height 18
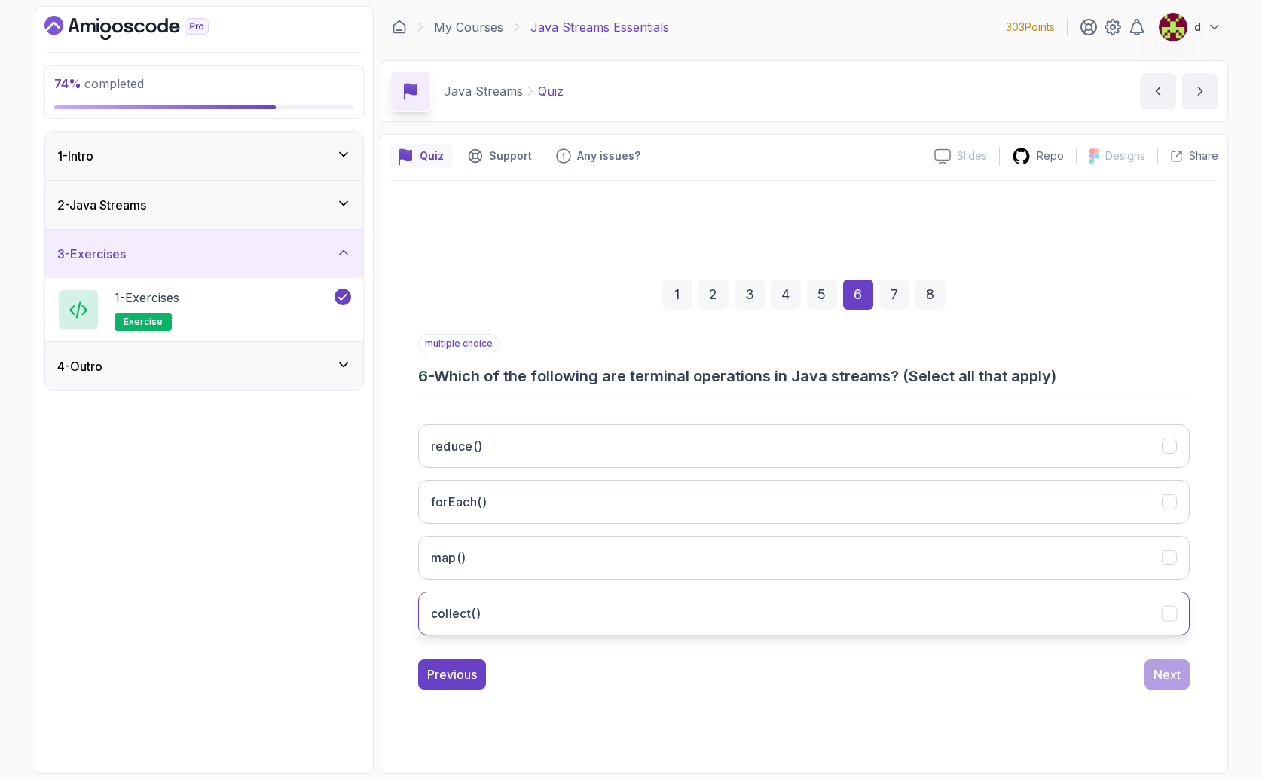
click at [519, 618] on button "collect()" at bounding box center [803, 613] width 771 height 44
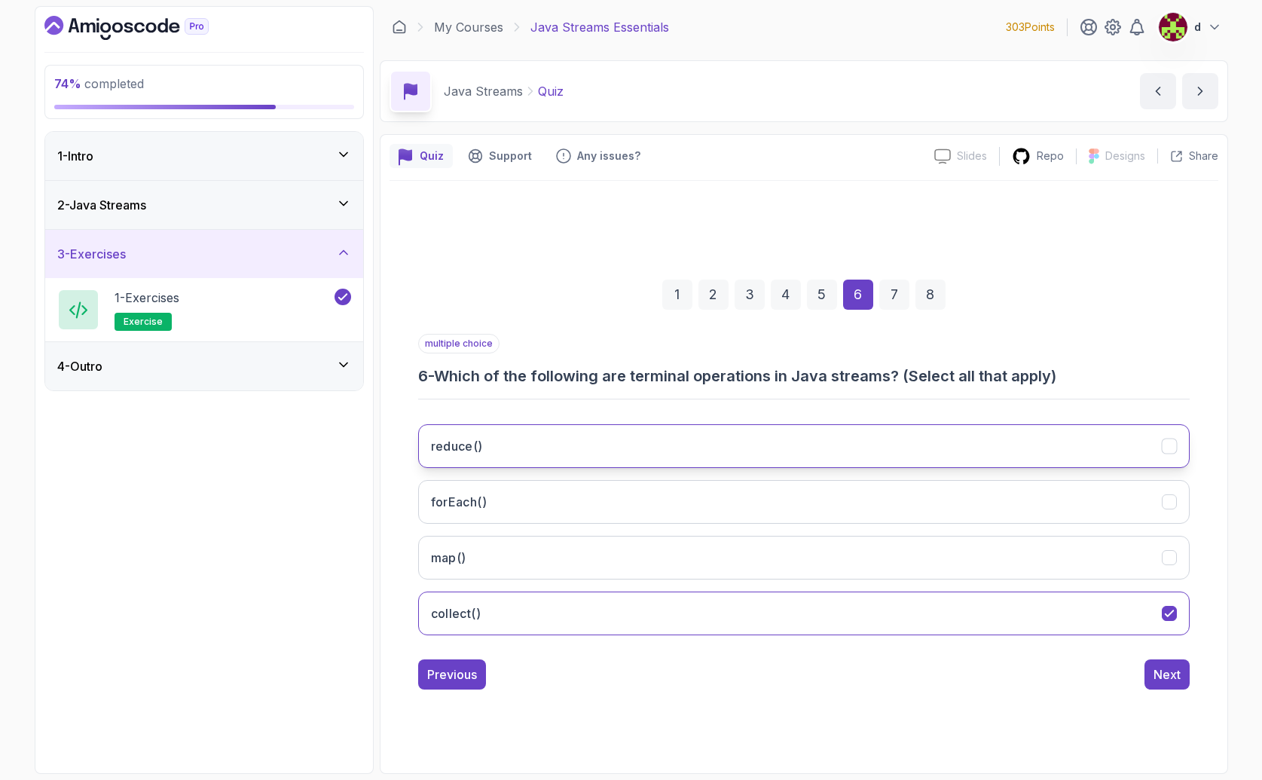
click at [539, 436] on button "reduce()" at bounding box center [803, 446] width 771 height 44
click at [1167, 679] on div "Next" at bounding box center [1166, 674] width 27 height 18
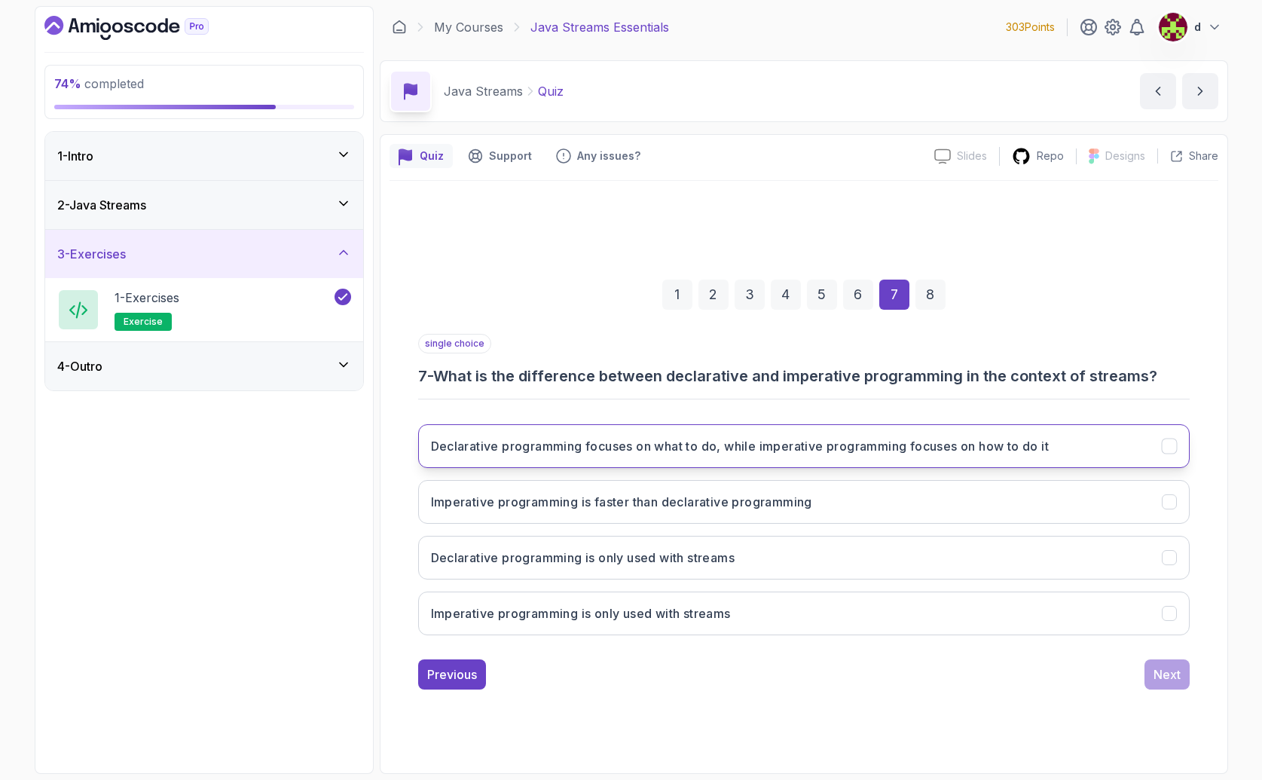
click at [862, 435] on button "Declarative programming focuses on what to do, while imperative programming foc…" at bounding box center [803, 446] width 771 height 44
click at [1172, 668] on div "Next" at bounding box center [1166, 674] width 27 height 18
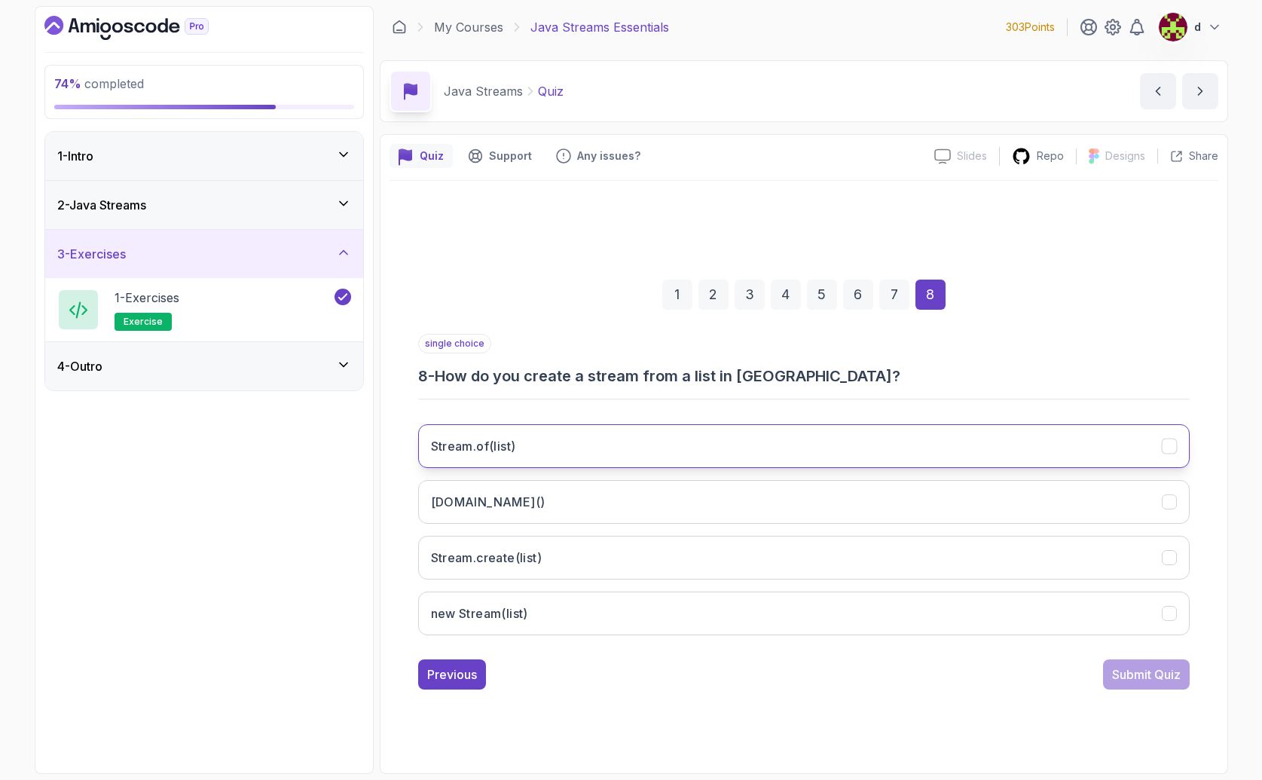
click at [459, 452] on h3 "Stream.of(list)" at bounding box center [473, 446] width 85 height 18
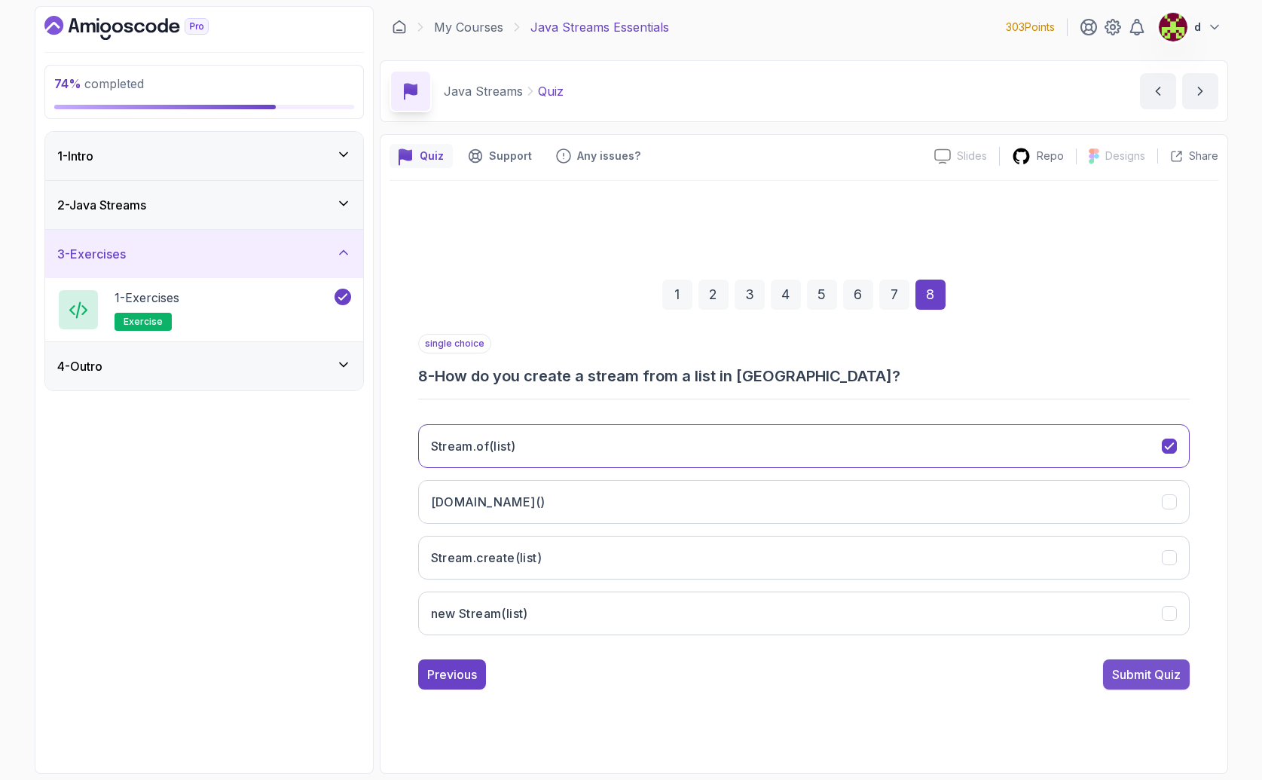
click at [1179, 679] on div "Submit Quiz" at bounding box center [1146, 674] width 69 height 18
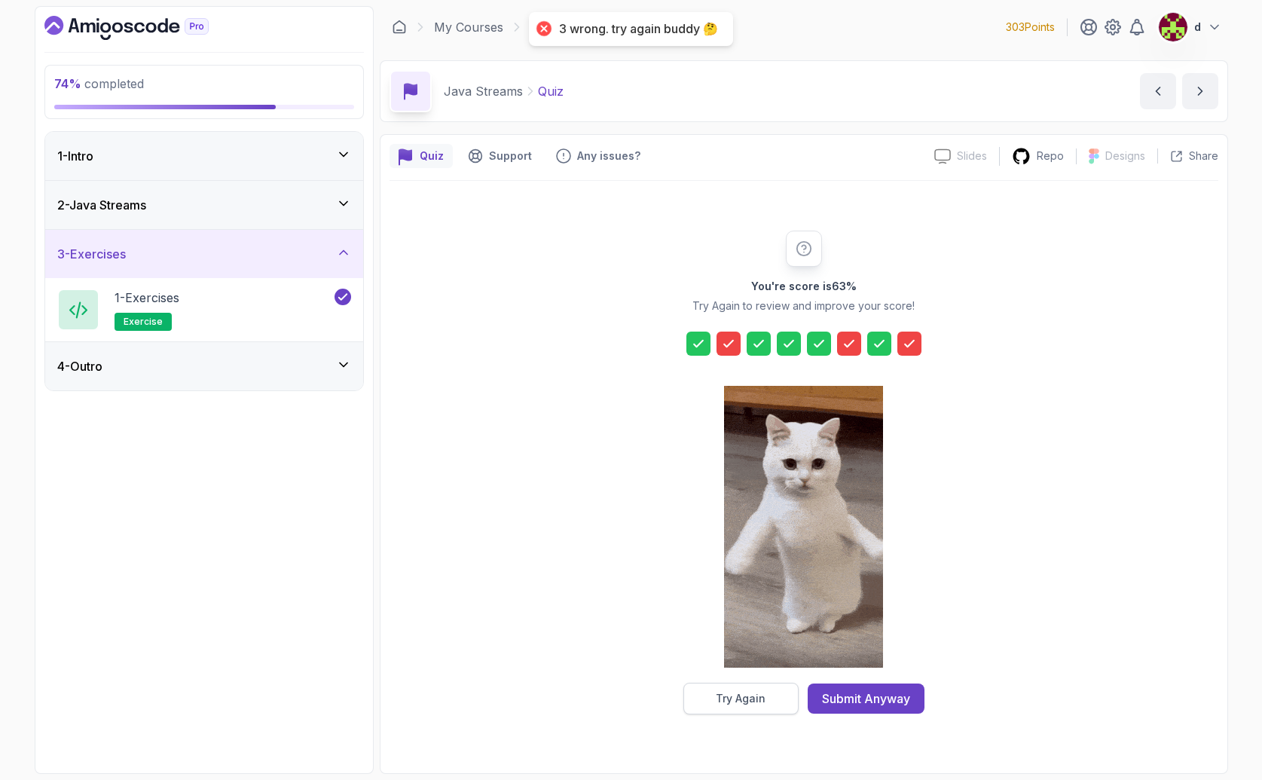
click at [750, 697] on div "Try Again" at bounding box center [741, 698] width 50 height 15
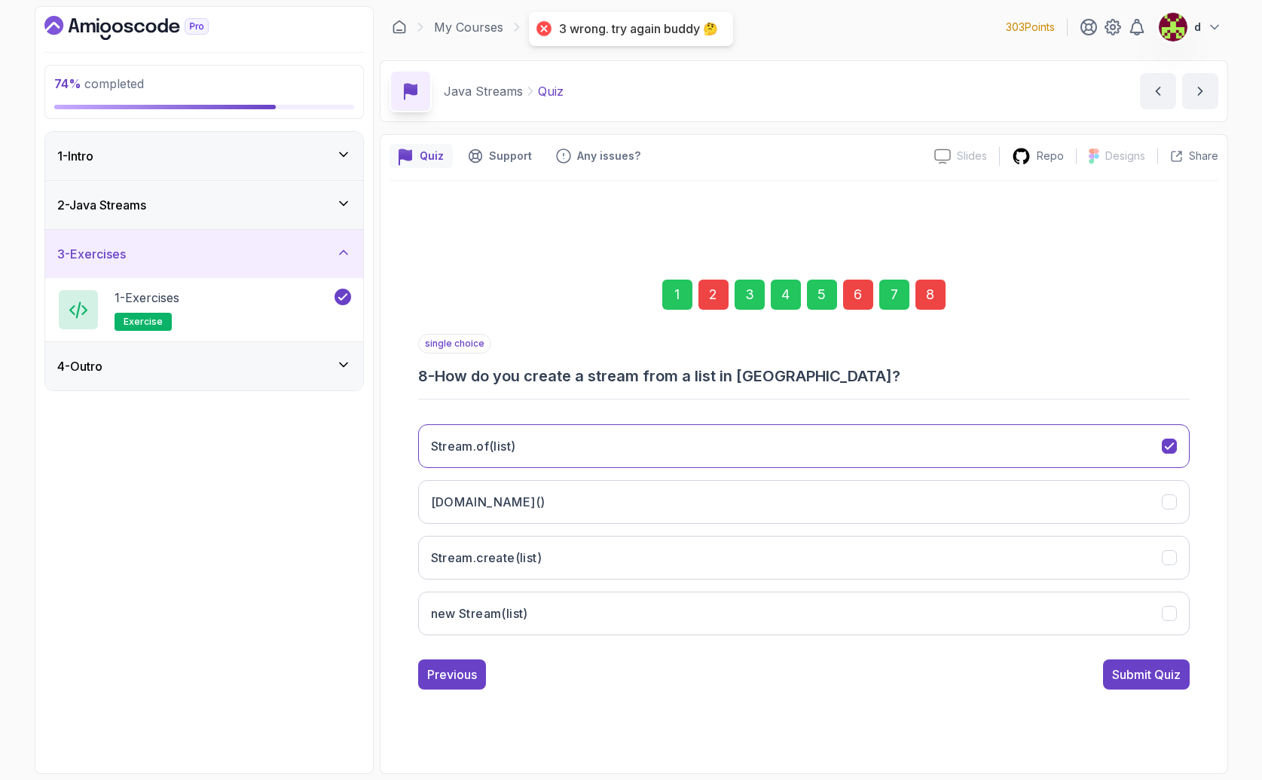
click at [709, 287] on div "2" at bounding box center [713, 294] width 30 height 30
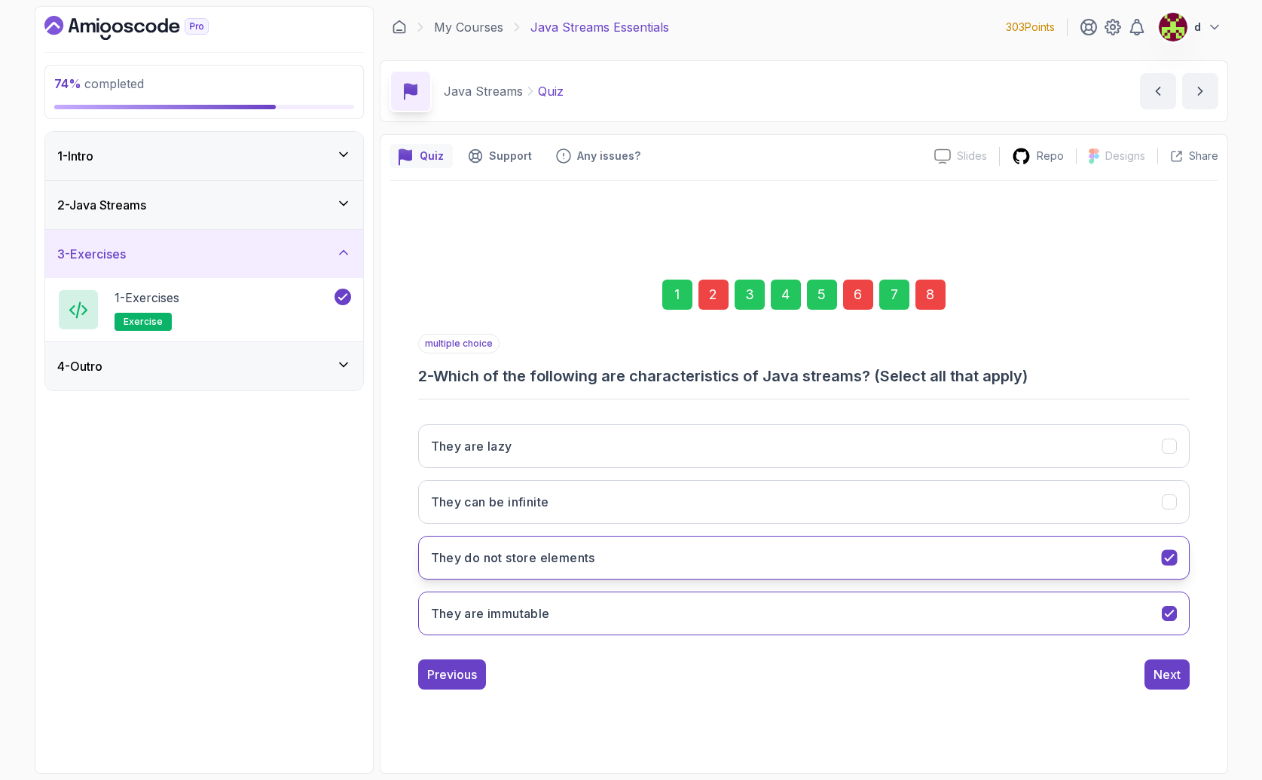
click at [607, 542] on button "They do not store elements" at bounding box center [803, 558] width 771 height 44
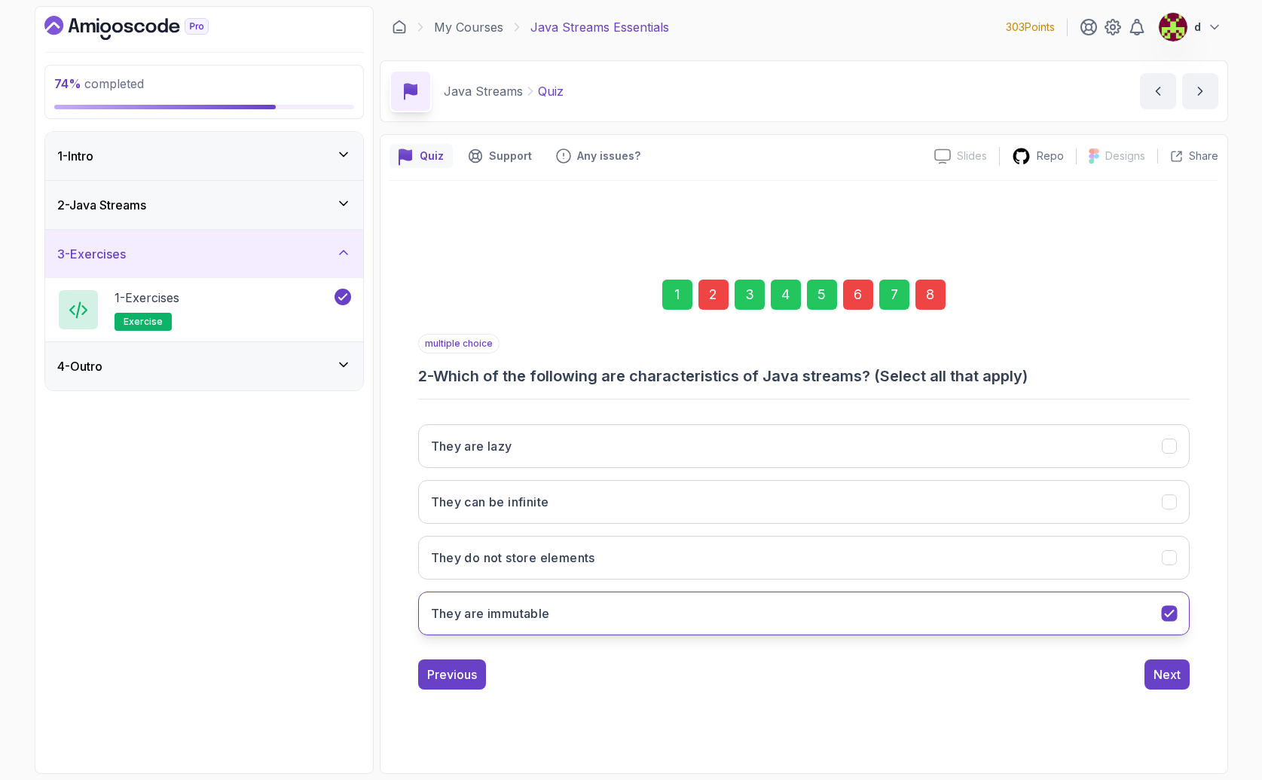
click at [1106, 615] on button "They are immutable" at bounding box center [803, 613] width 771 height 44
click at [1071, 557] on button "They do not store elements" at bounding box center [803, 558] width 771 height 44
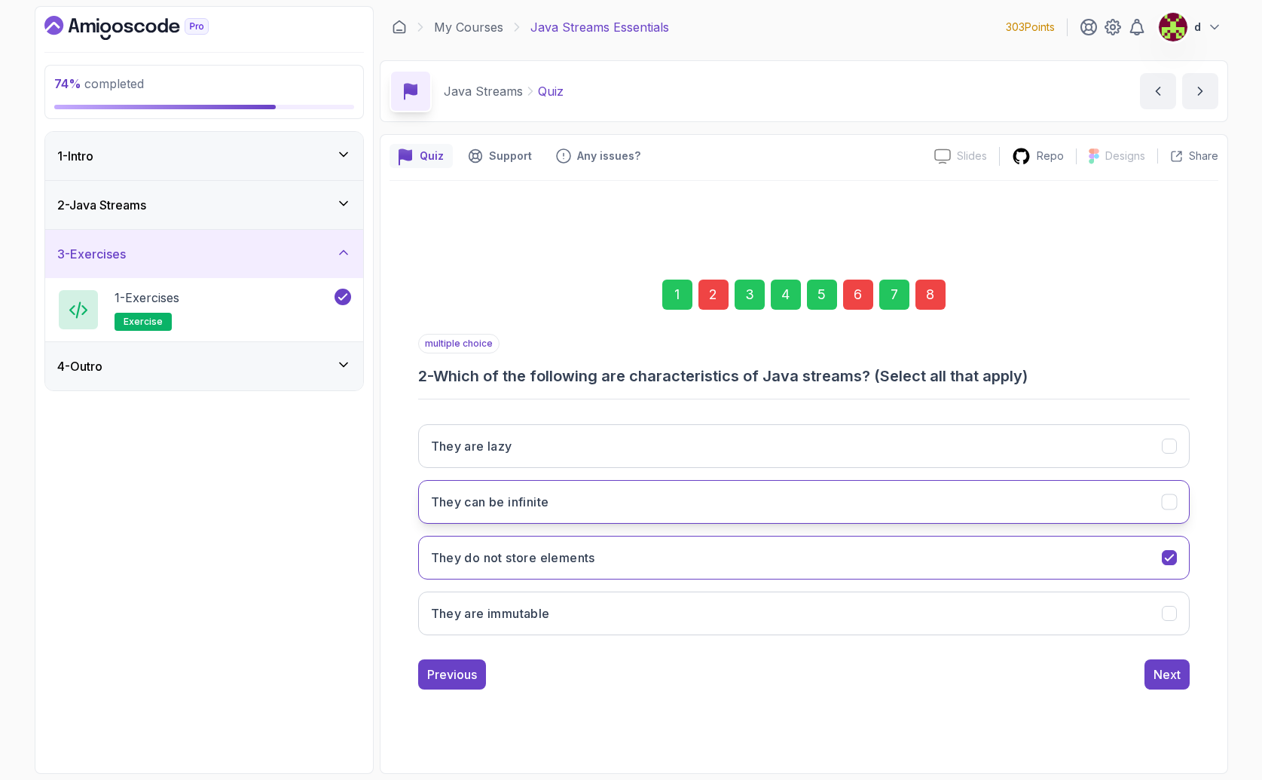
click at [658, 503] on button "They can be infinite" at bounding box center [803, 502] width 771 height 44
click at [1162, 685] on button "Next" at bounding box center [1166, 674] width 45 height 30
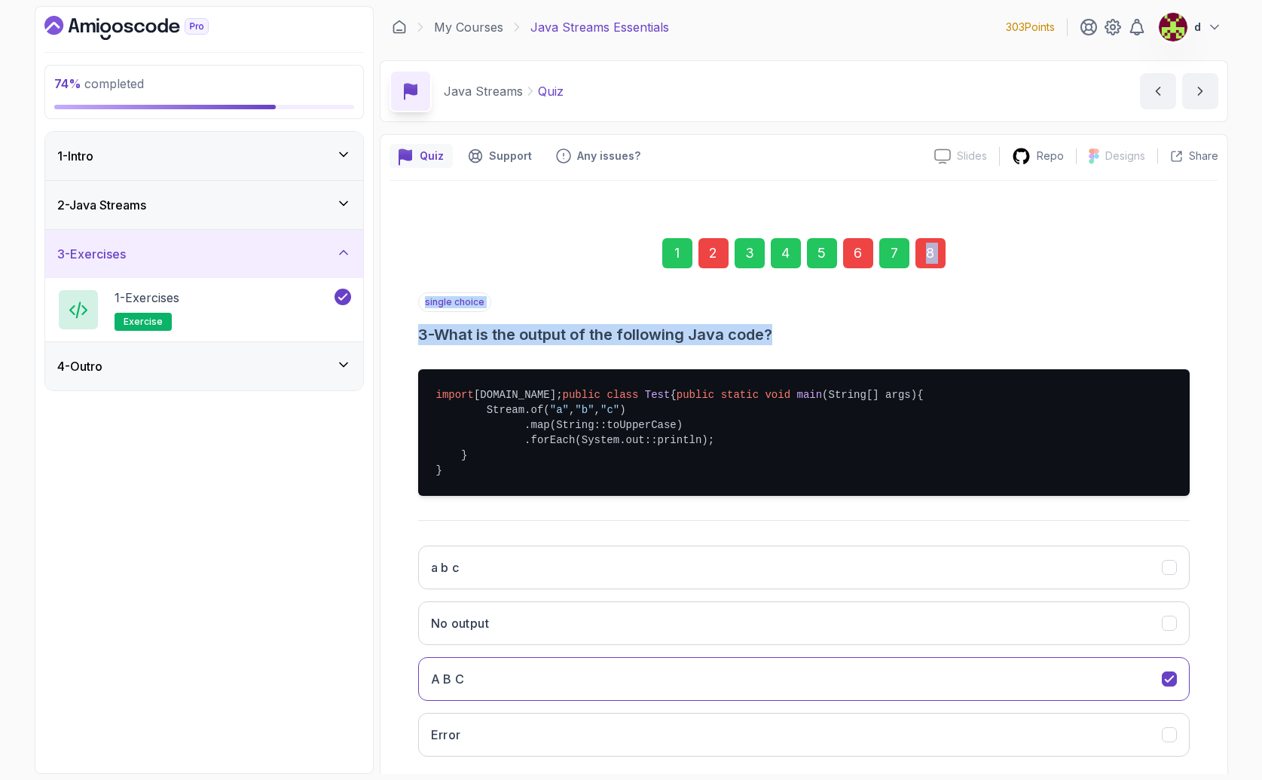
drag, startPoint x: 929, startPoint y: 338, endPoint x: 883, endPoint y: 274, distance: 78.8
click at [885, 288] on div "1 2 3 4 5 6 7 8 single choice 3 - What is the output of the following Java code…" at bounding box center [803, 512] width 771 height 597
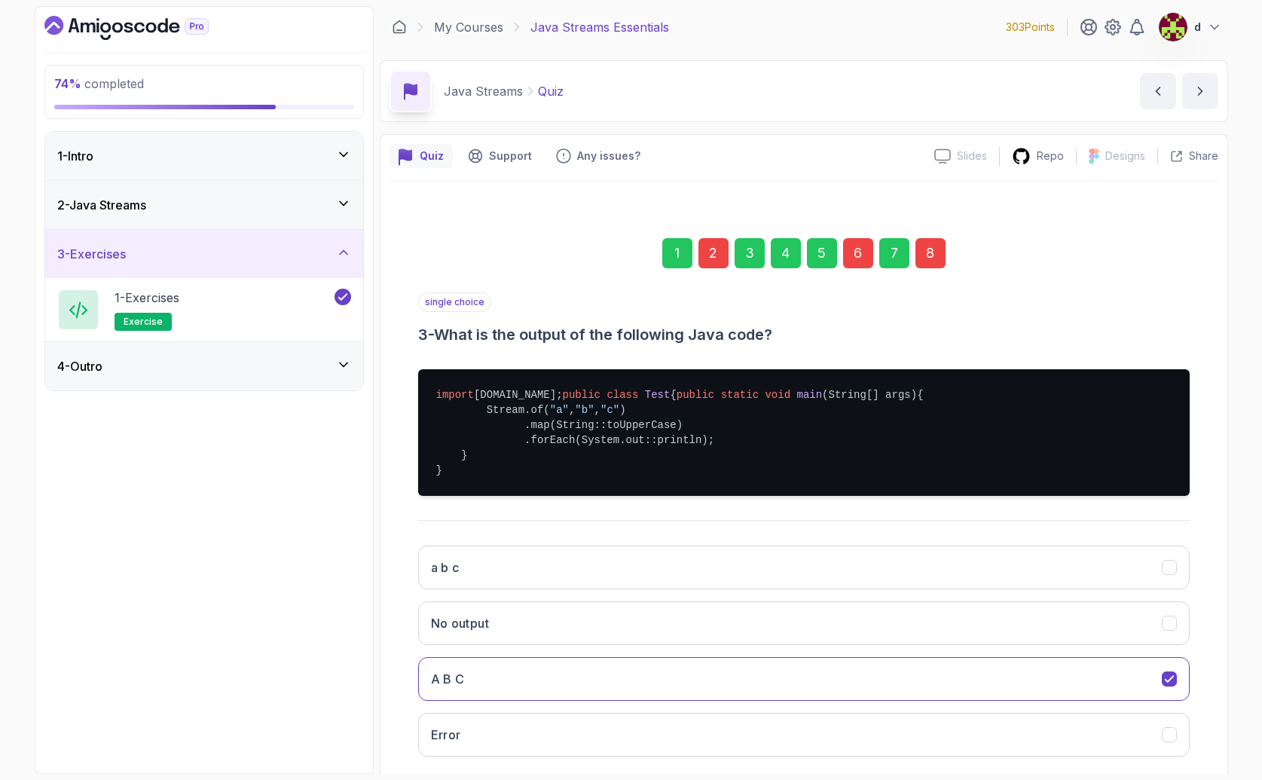
click at [852, 258] on div "6" at bounding box center [858, 253] width 30 height 30
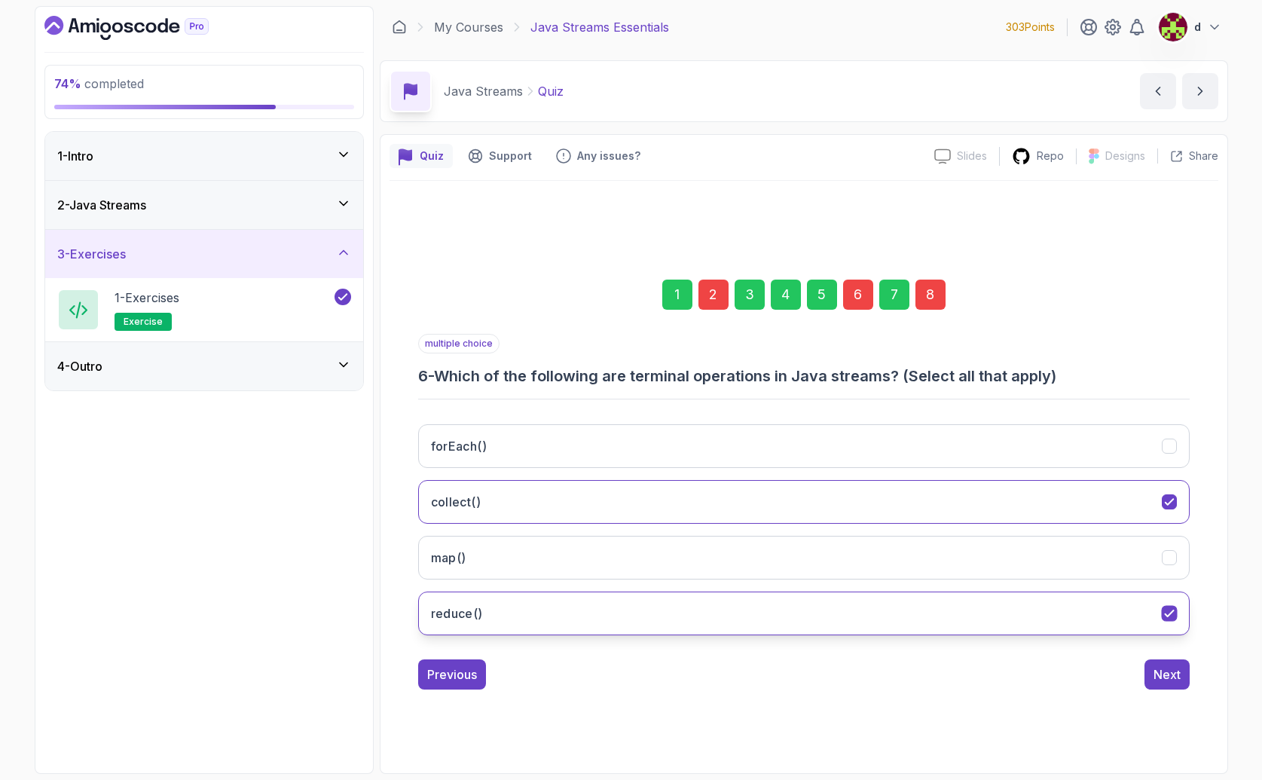
click at [641, 612] on button "reduce()" at bounding box center [803, 613] width 771 height 44
click at [933, 289] on div "8" at bounding box center [930, 294] width 30 height 30
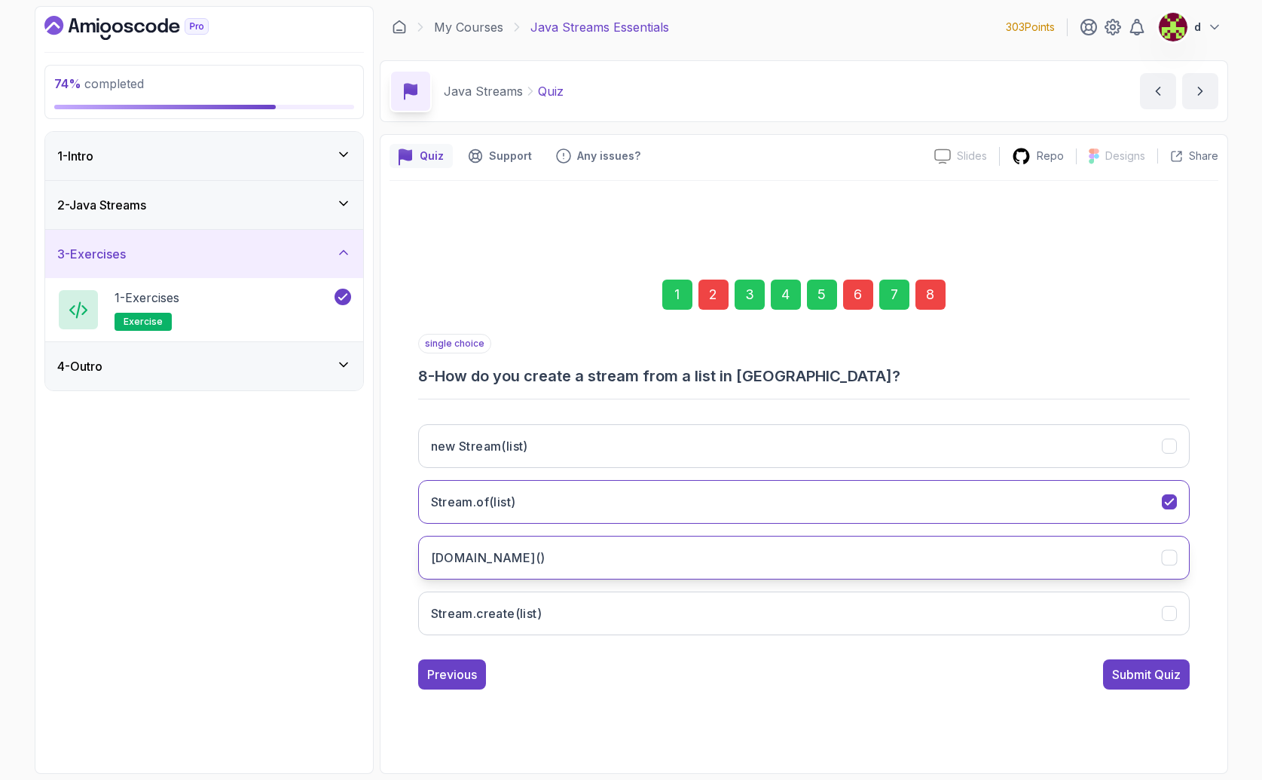
click at [509, 547] on button "list.stream()" at bounding box center [803, 558] width 771 height 44
click at [1172, 681] on div "Submit Quiz" at bounding box center [1146, 674] width 69 height 18
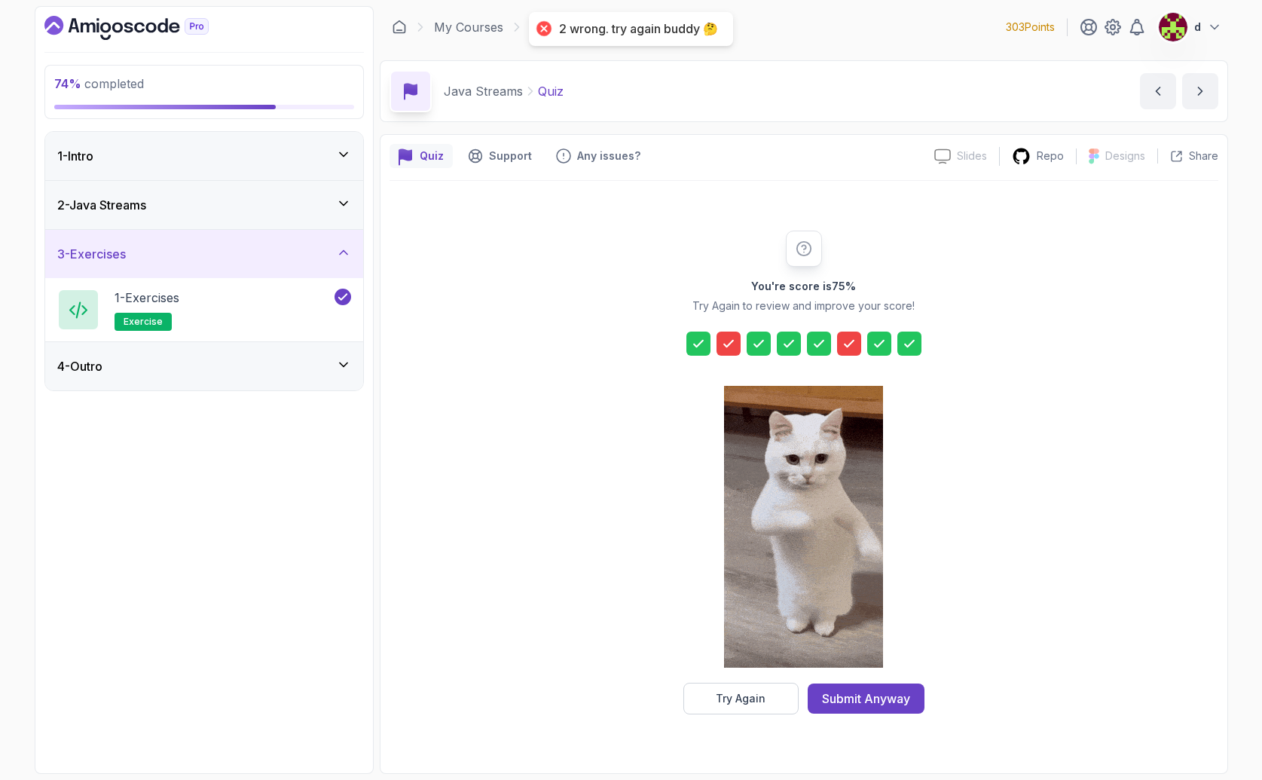
click at [853, 342] on icon at bounding box center [848, 343] width 15 height 15
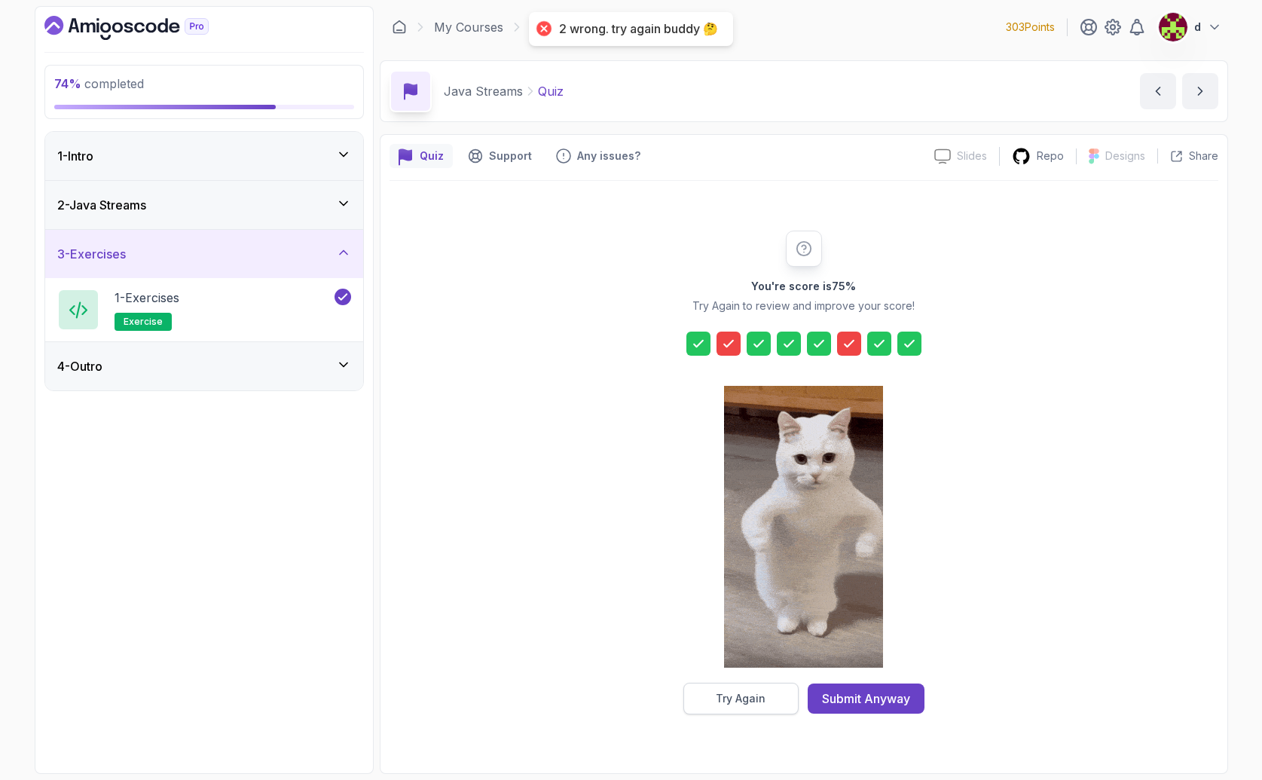
click at [763, 694] on div "Try Again" at bounding box center [741, 698] width 50 height 15
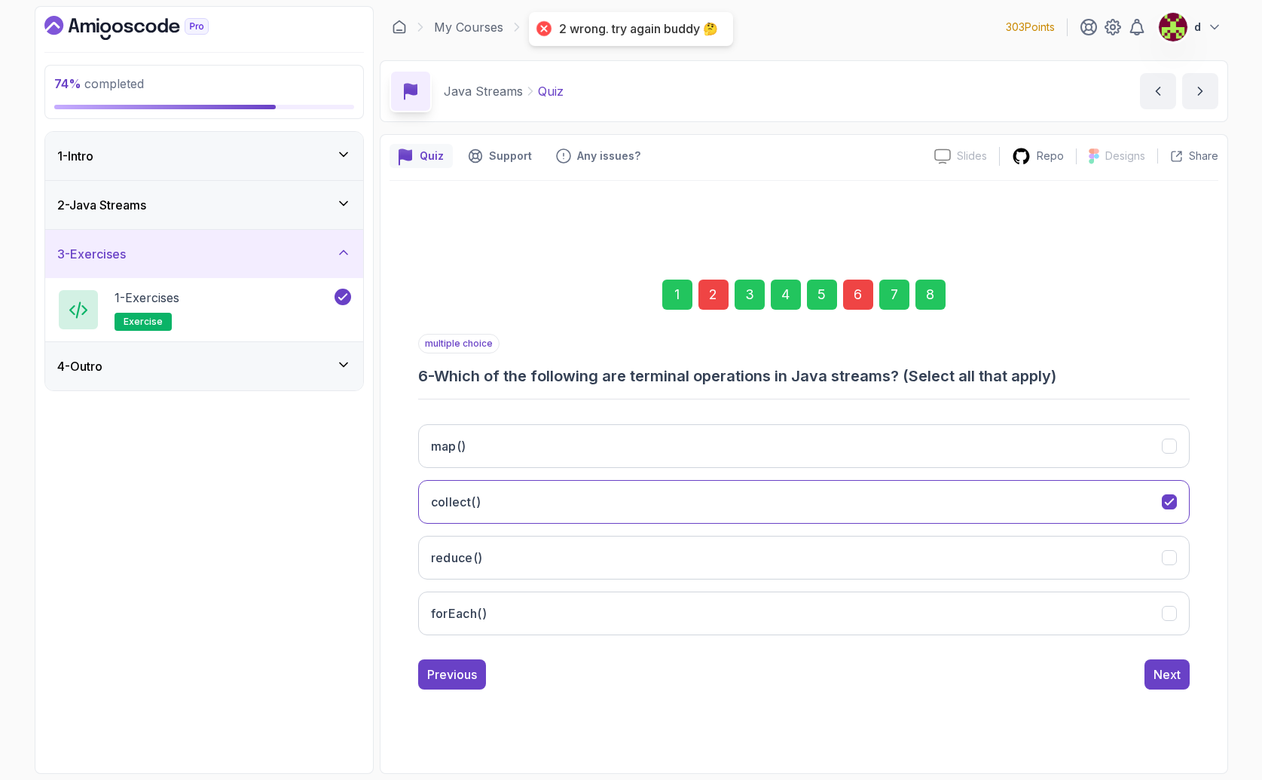
click at [867, 297] on div "6" at bounding box center [858, 294] width 30 height 30
click at [678, 610] on button "forEach()" at bounding box center [803, 613] width 771 height 44
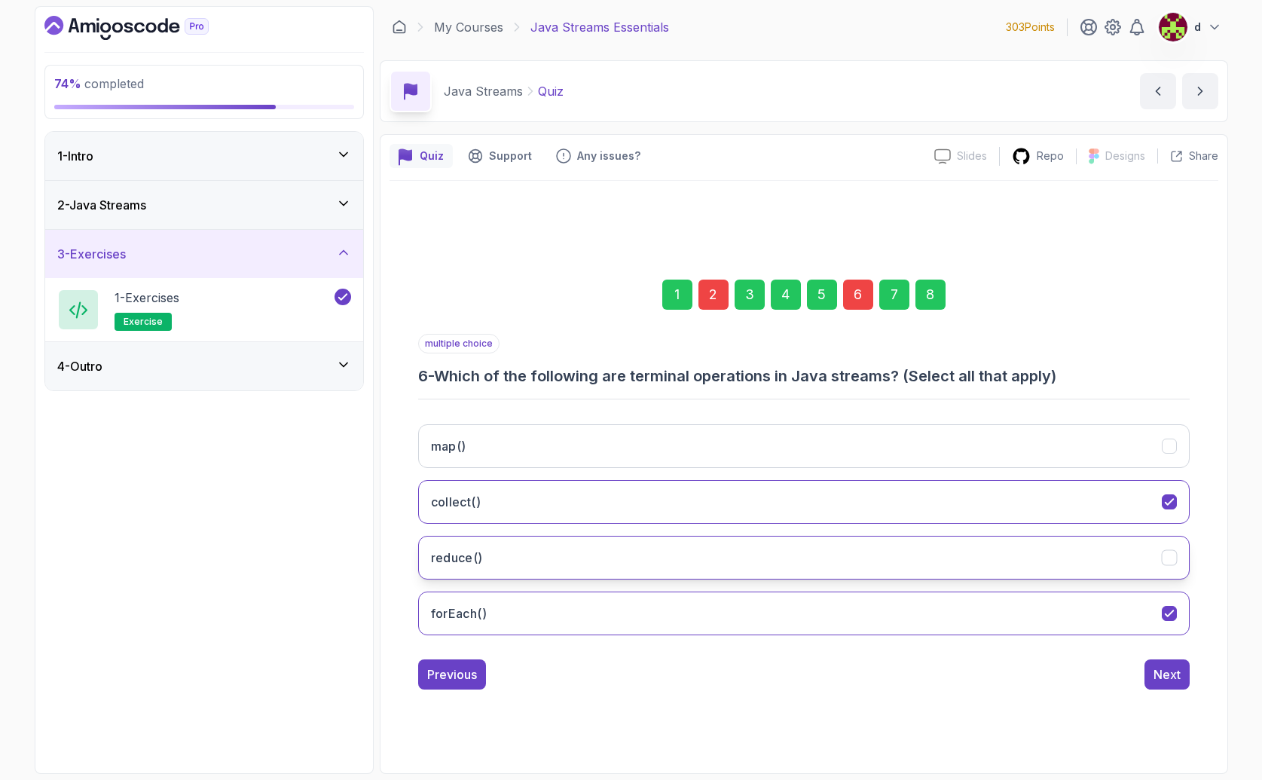
click at [827, 574] on button "reduce()" at bounding box center [803, 558] width 771 height 44
click at [714, 294] on div "2" at bounding box center [713, 294] width 30 height 30
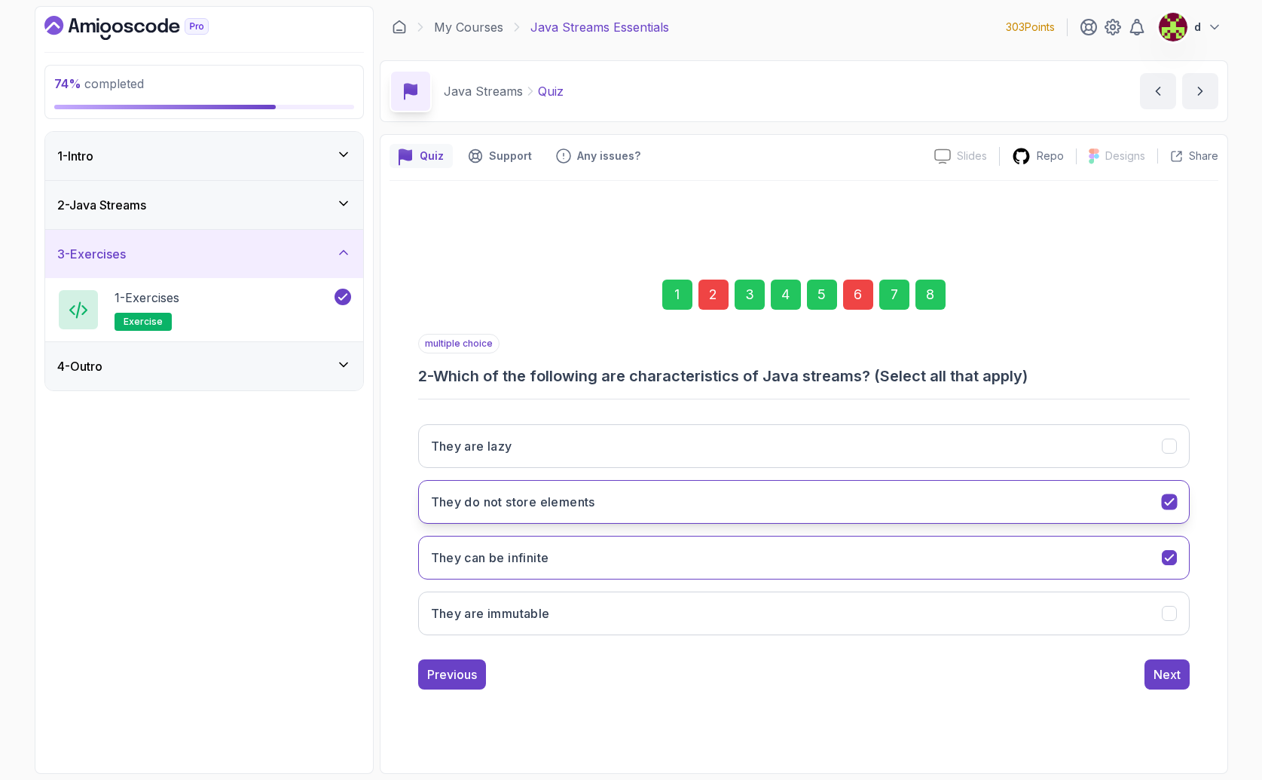
click at [551, 496] on h3 "They do not store elements" at bounding box center [513, 502] width 164 height 18
click at [555, 569] on button "They can be infinite" at bounding box center [803, 558] width 771 height 44
click at [558, 500] on h3 "They do not store elements" at bounding box center [513, 502] width 164 height 18
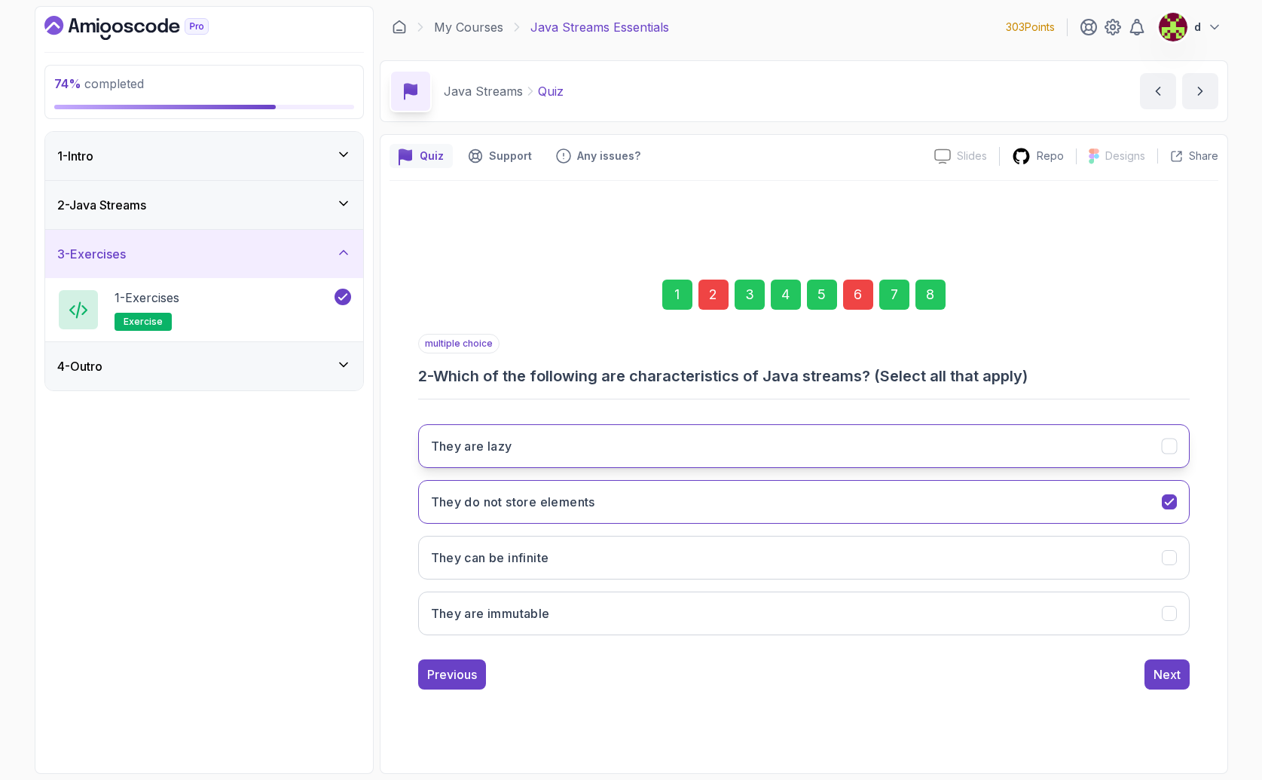
click at [524, 441] on button "They are lazy" at bounding box center [803, 446] width 771 height 44
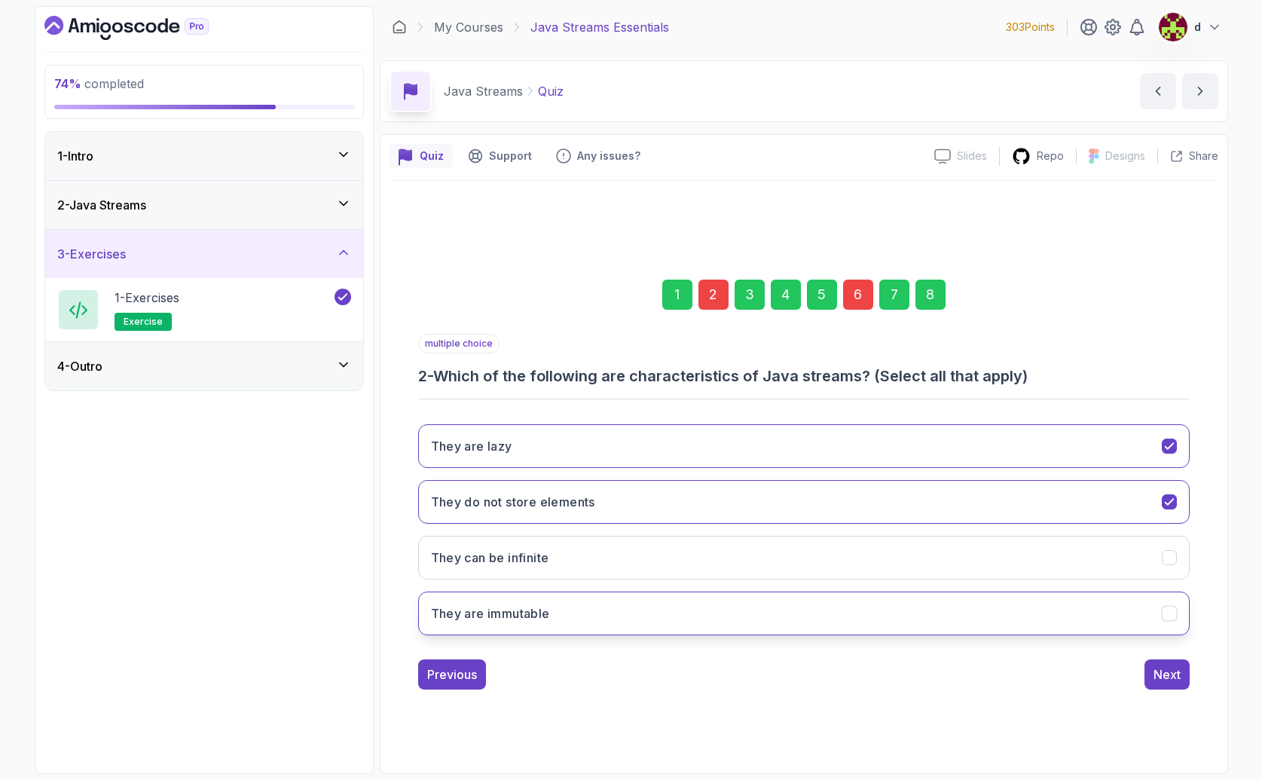
click at [542, 609] on h3 "They are immutable" at bounding box center [490, 613] width 119 height 18
click at [974, 618] on button "They are immutable" at bounding box center [803, 613] width 771 height 44
click at [969, 615] on button "They are immutable" at bounding box center [803, 613] width 771 height 44
click at [1172, 679] on div "Next" at bounding box center [1166, 674] width 27 height 18
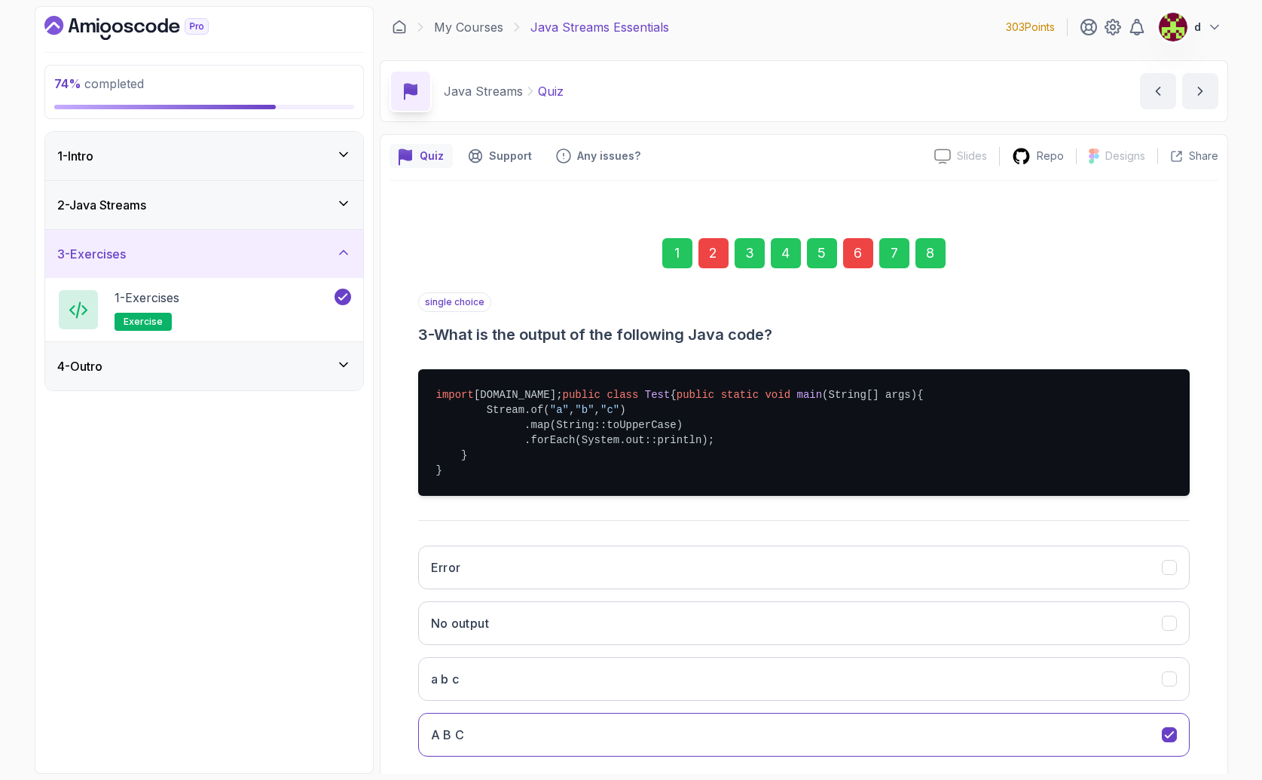
click at [927, 256] on div "8" at bounding box center [930, 253] width 30 height 30
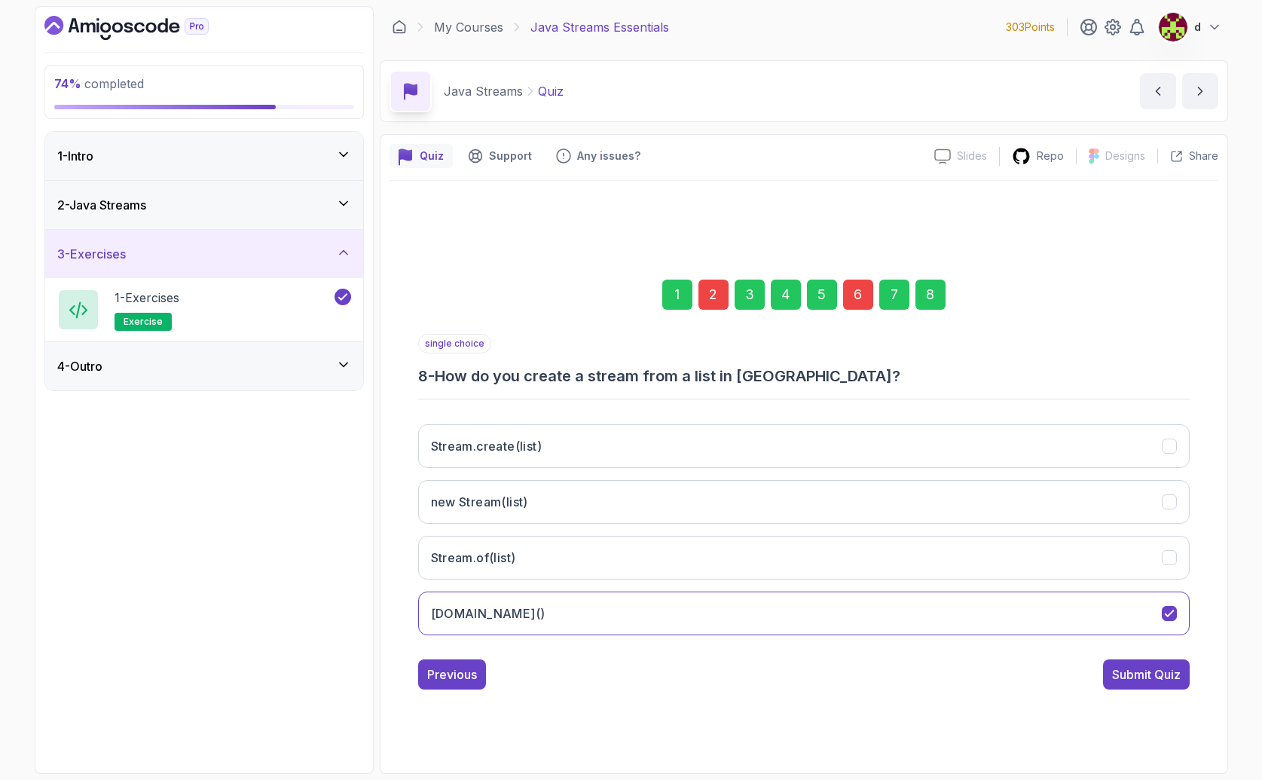
click at [1161, 694] on div "1 2 3 4 5 6 7 8 single choice 8 - How do you create a stream from a list in Jav…" at bounding box center [803, 472] width 828 height 458
click at [1158, 689] on div "1 2 3 4 5 6 7 8 single choice 8 - How do you create a stream from a list in Jav…" at bounding box center [803, 472] width 828 height 458
click at [1153, 678] on div "Submit Quiz" at bounding box center [1146, 674] width 69 height 18
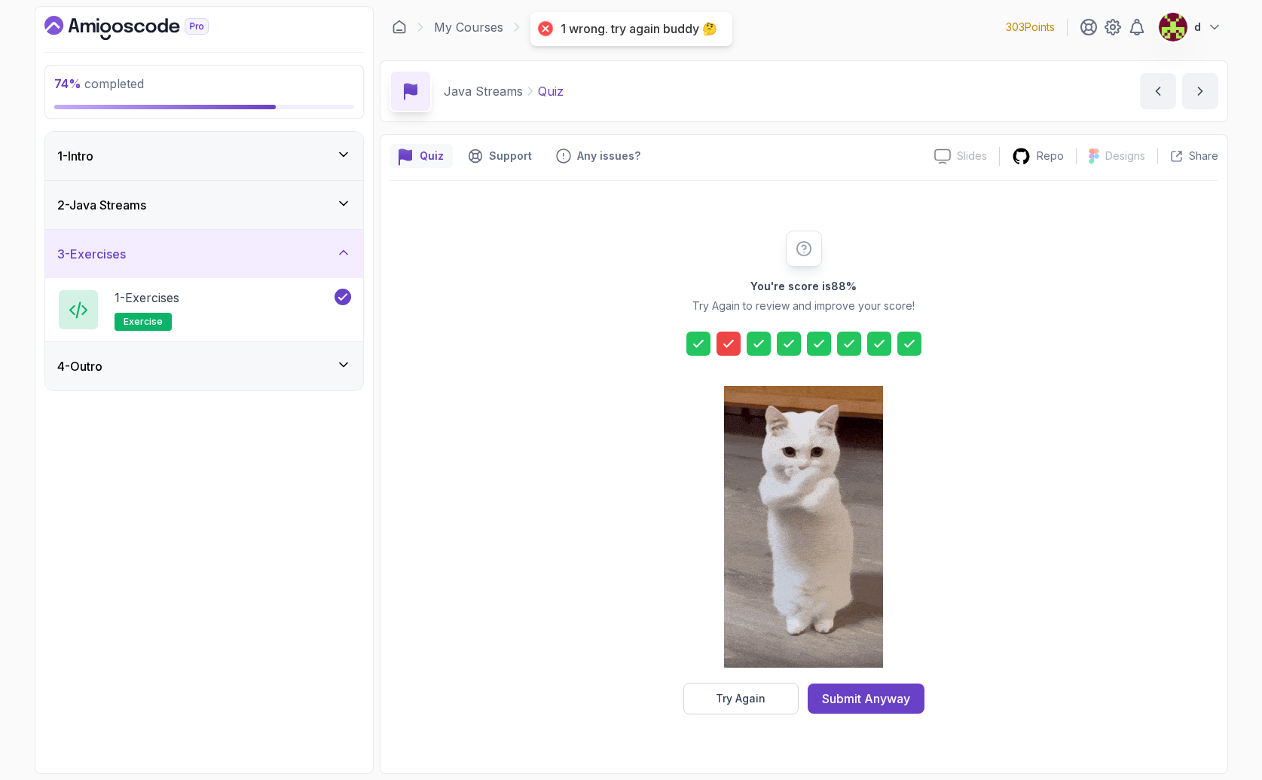
click at [724, 346] on icon at bounding box center [728, 343] width 15 height 15
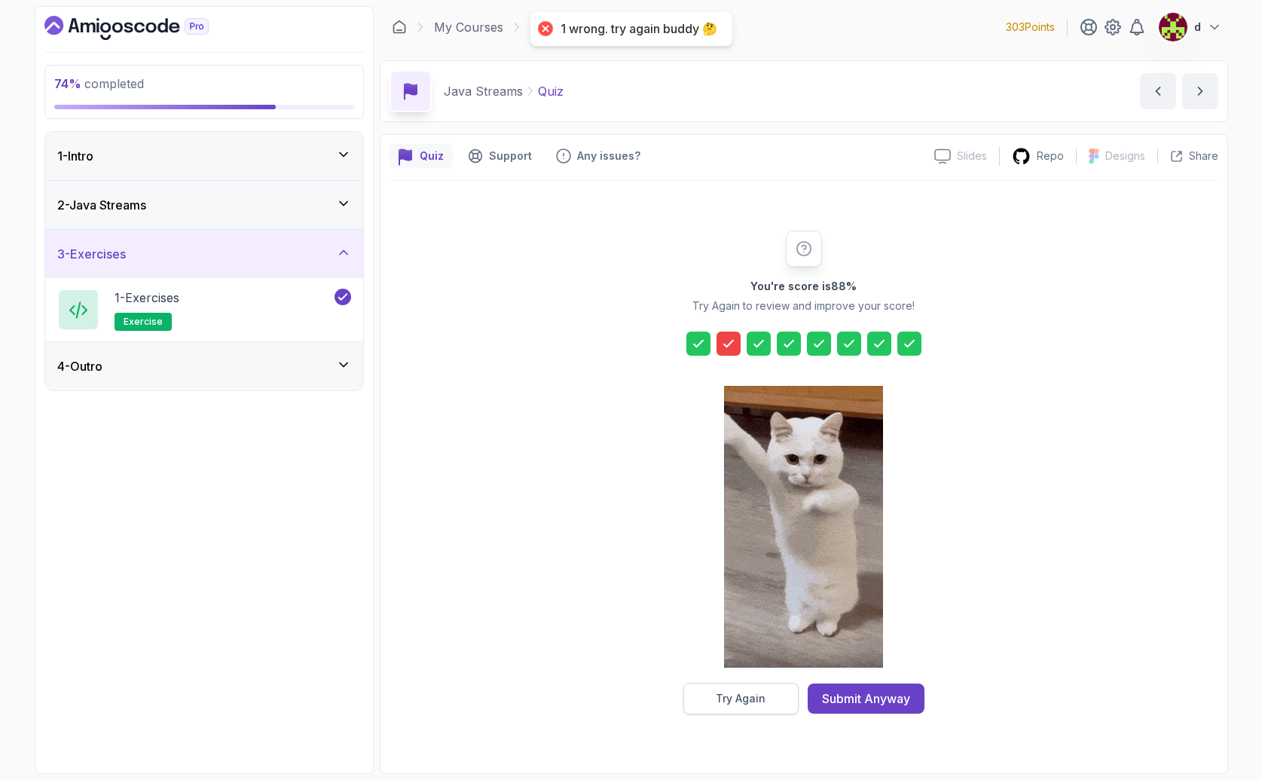
click at [761, 699] on div "Try Again" at bounding box center [741, 698] width 50 height 15
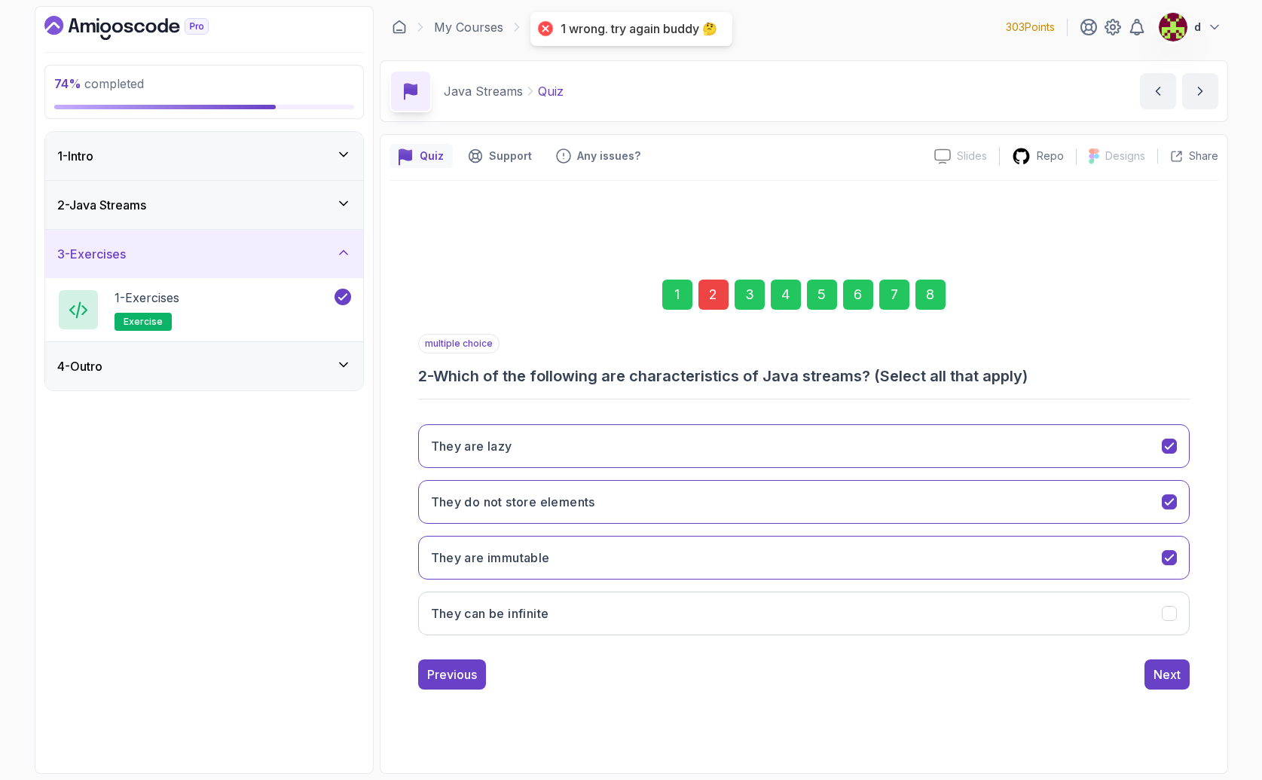
click at [706, 300] on div "2" at bounding box center [713, 294] width 30 height 30
click at [616, 505] on button "They do not store elements" at bounding box center [803, 502] width 771 height 44
click at [570, 553] on button "They are immutable" at bounding box center [803, 558] width 771 height 44
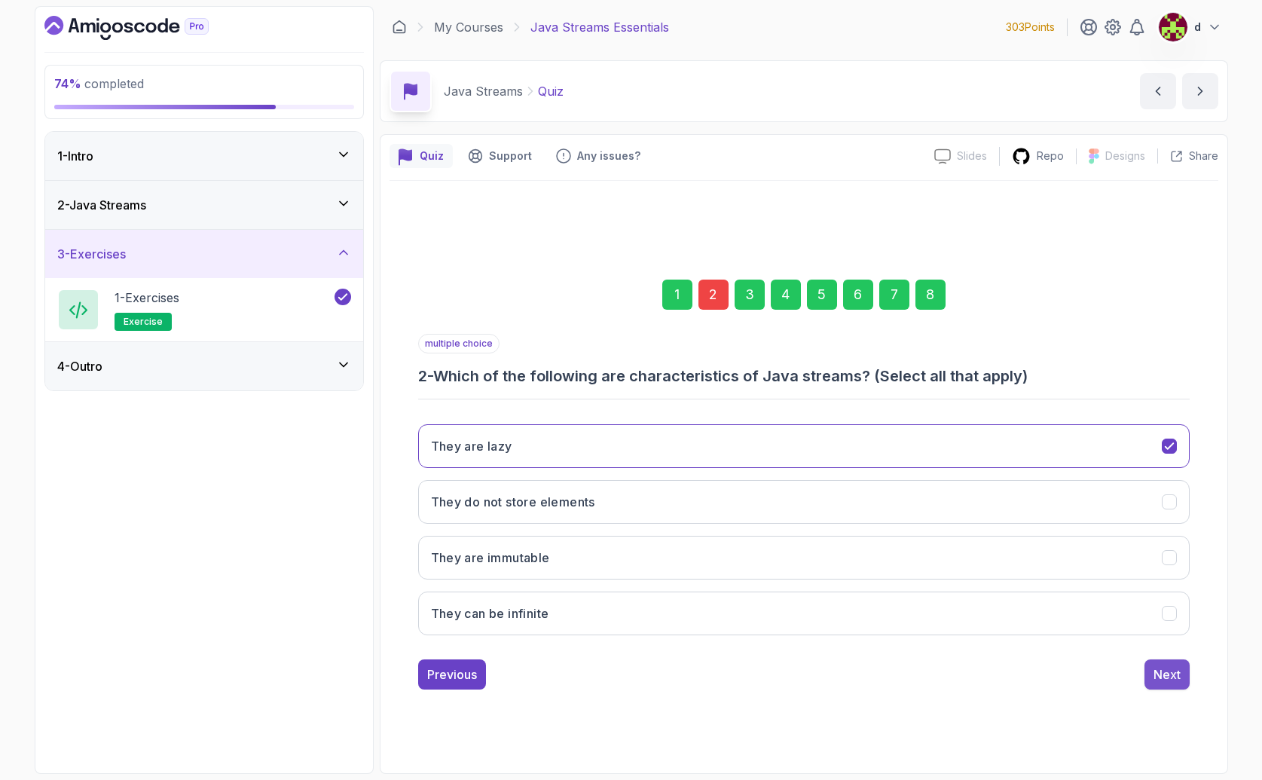
click at [1188, 675] on button "Next" at bounding box center [1166, 674] width 45 height 30
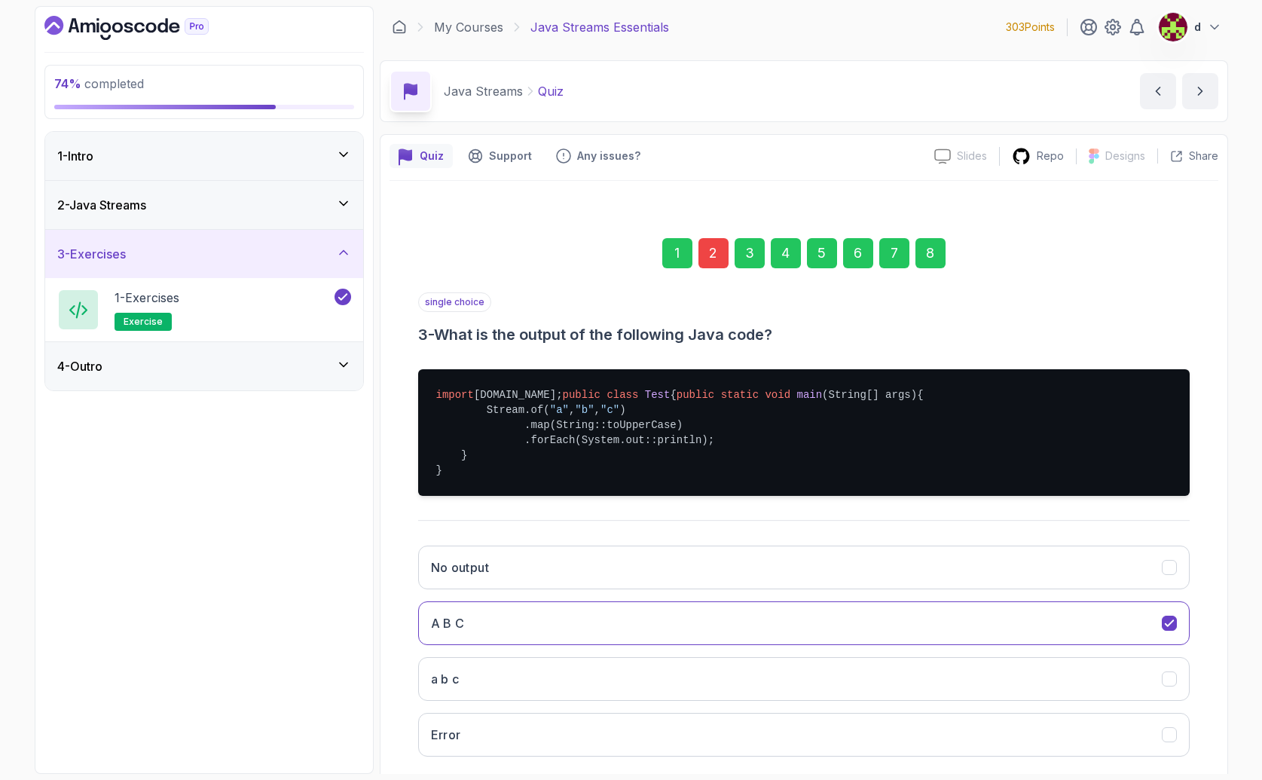
click at [933, 252] on div "8" at bounding box center [930, 253] width 30 height 30
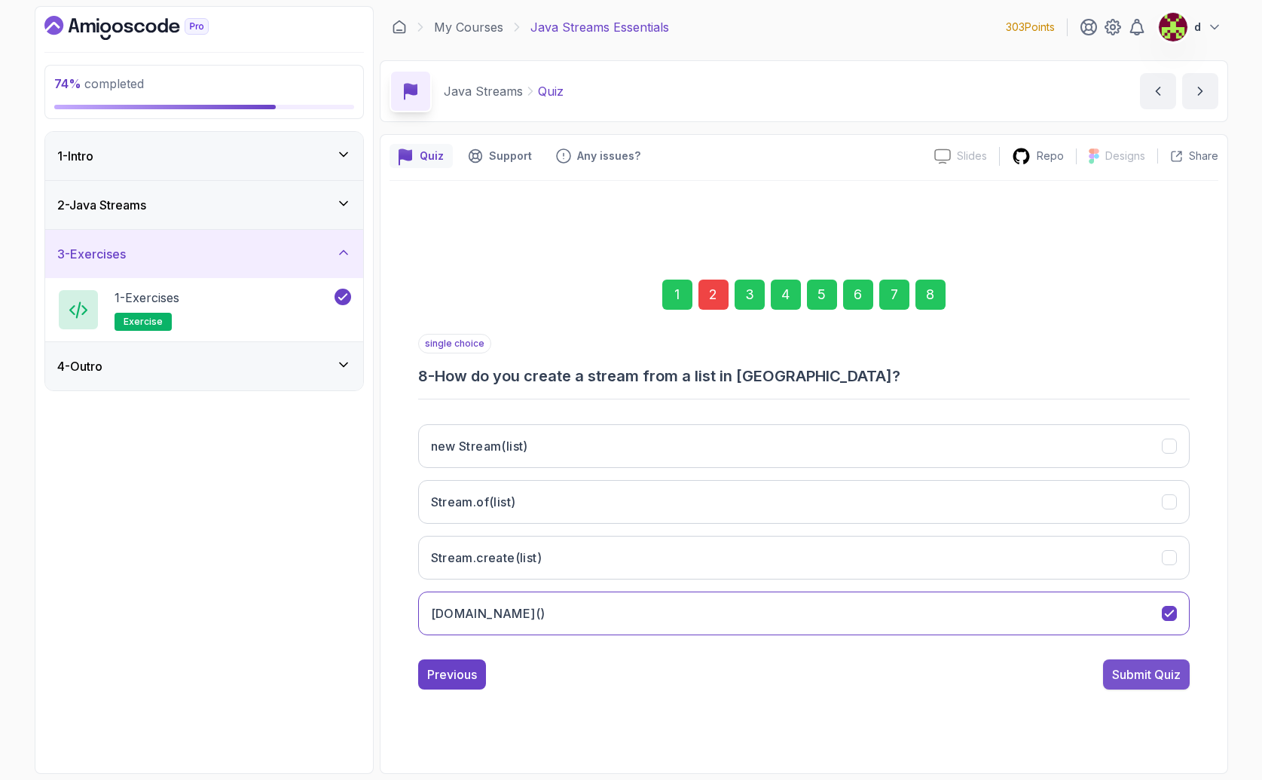
click at [1147, 680] on div "Submit Quiz" at bounding box center [1146, 674] width 69 height 18
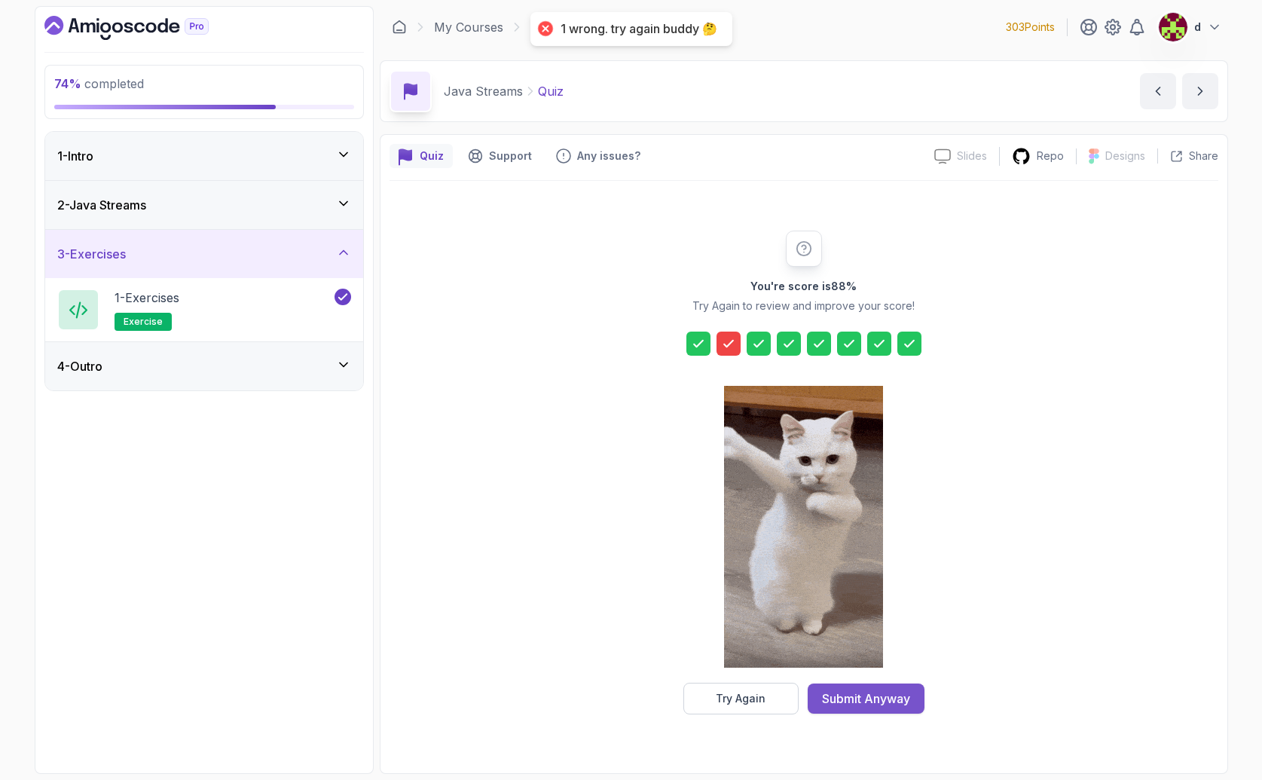
click at [895, 689] on div "Submit Anyway" at bounding box center [866, 698] width 88 height 18
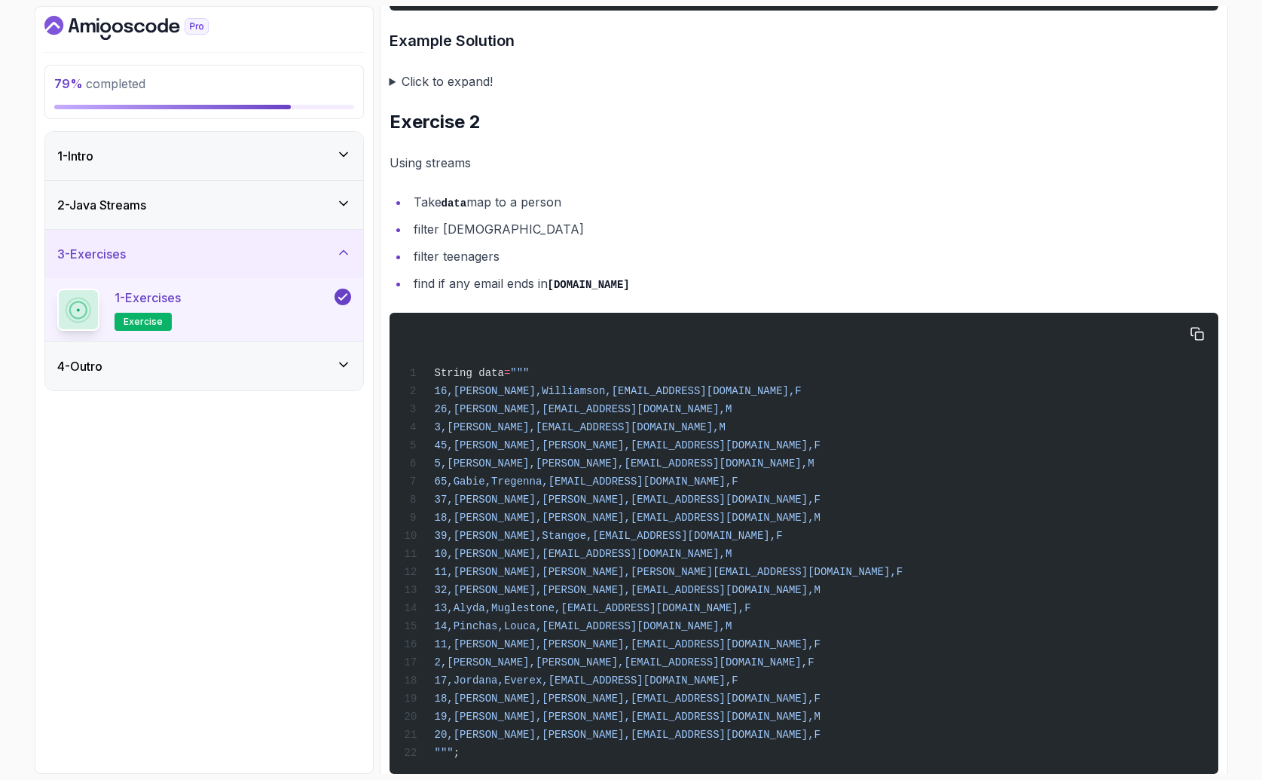
scroll to position [1080, 0]
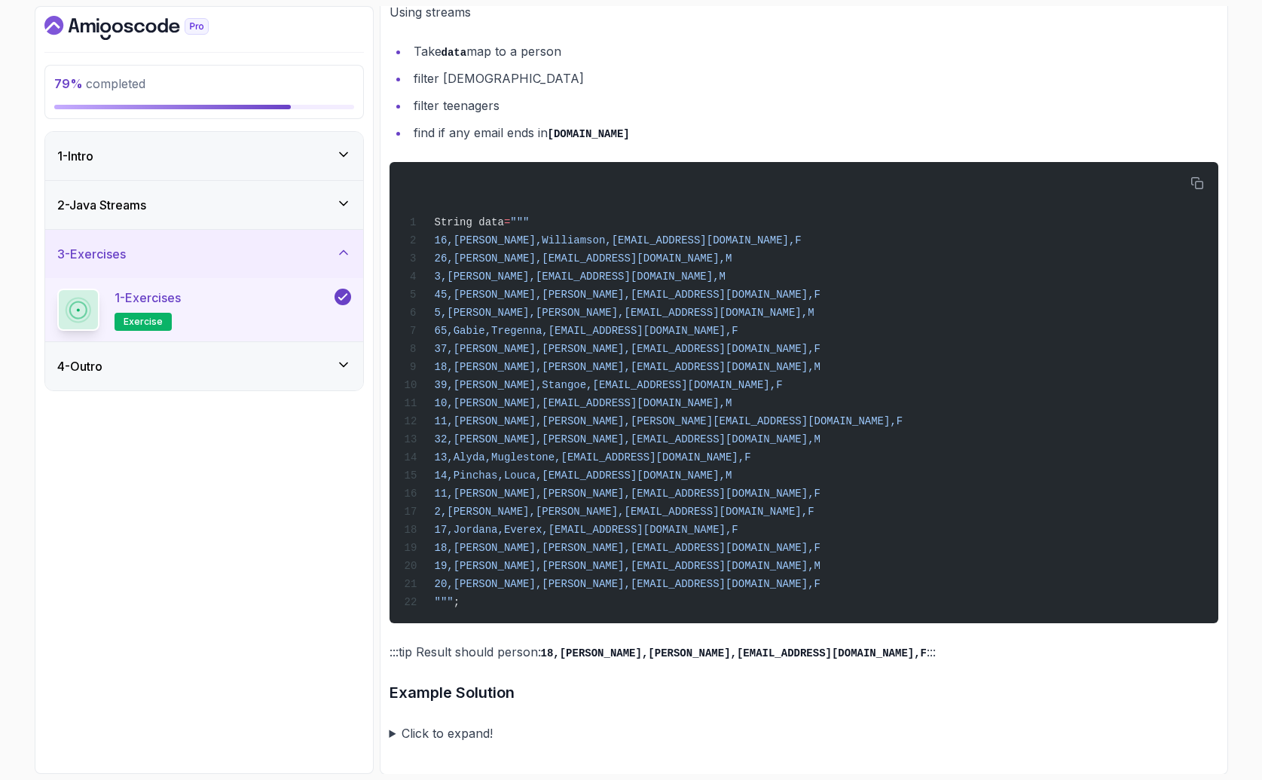
click at [111, 364] on div "4 - Outro" at bounding box center [204, 366] width 294 height 18
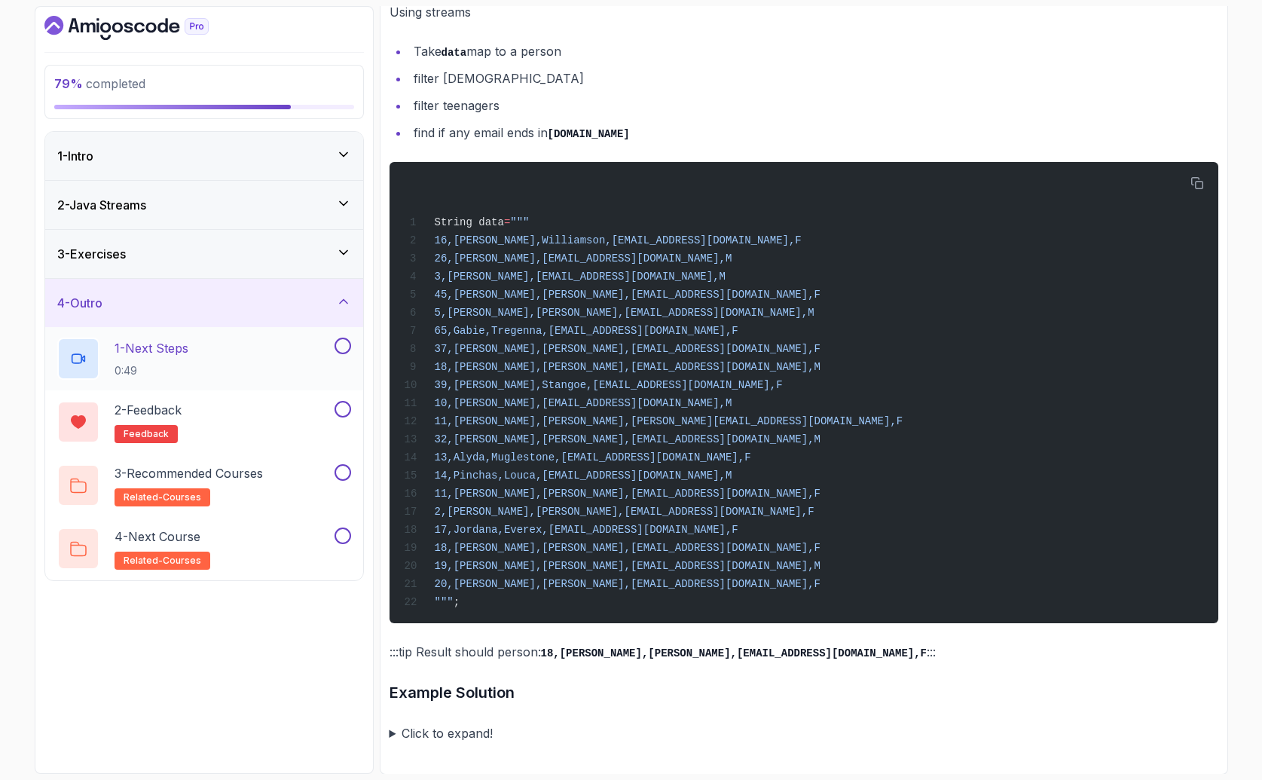
click at [232, 355] on div "1 - Next Steps 0:49" at bounding box center [194, 358] width 274 height 42
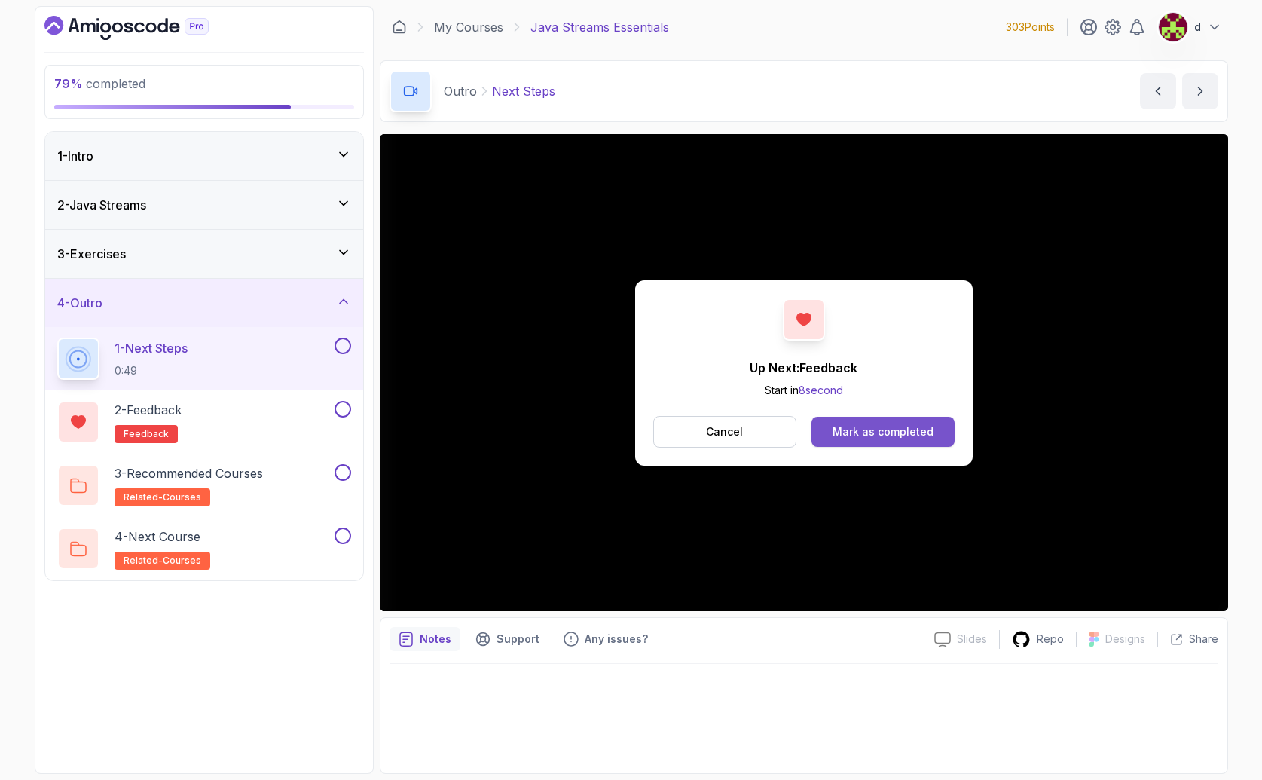
click at [893, 438] on div "Mark as completed" at bounding box center [882, 431] width 101 height 15
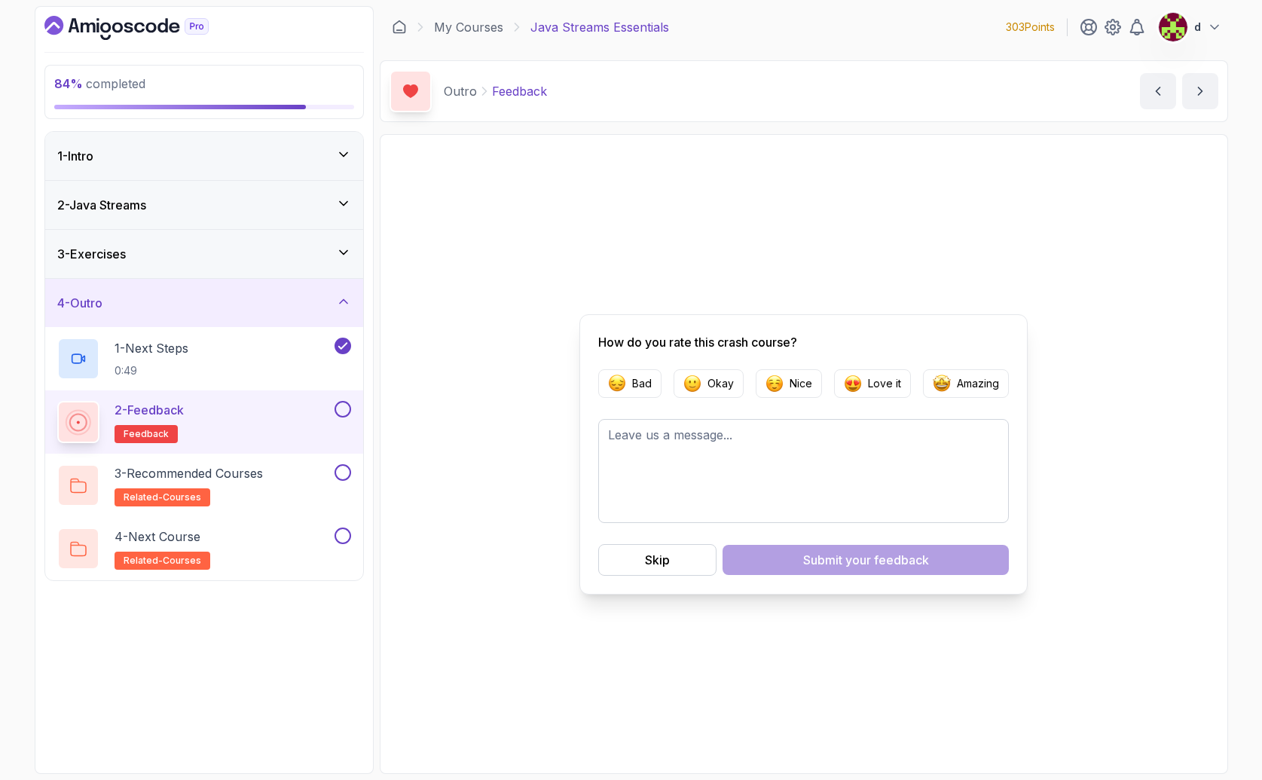
click at [342, 410] on button at bounding box center [342, 409] width 17 height 17
click at [343, 454] on div "3 - Recommended Courses related-courses" at bounding box center [204, 484] width 318 height 63
drag, startPoint x: 340, startPoint y: 473, endPoint x: 350, endPoint y: 505, distance: 33.3
click at [340, 473] on button at bounding box center [342, 472] width 17 height 17
click at [337, 530] on button at bounding box center [342, 535] width 17 height 17
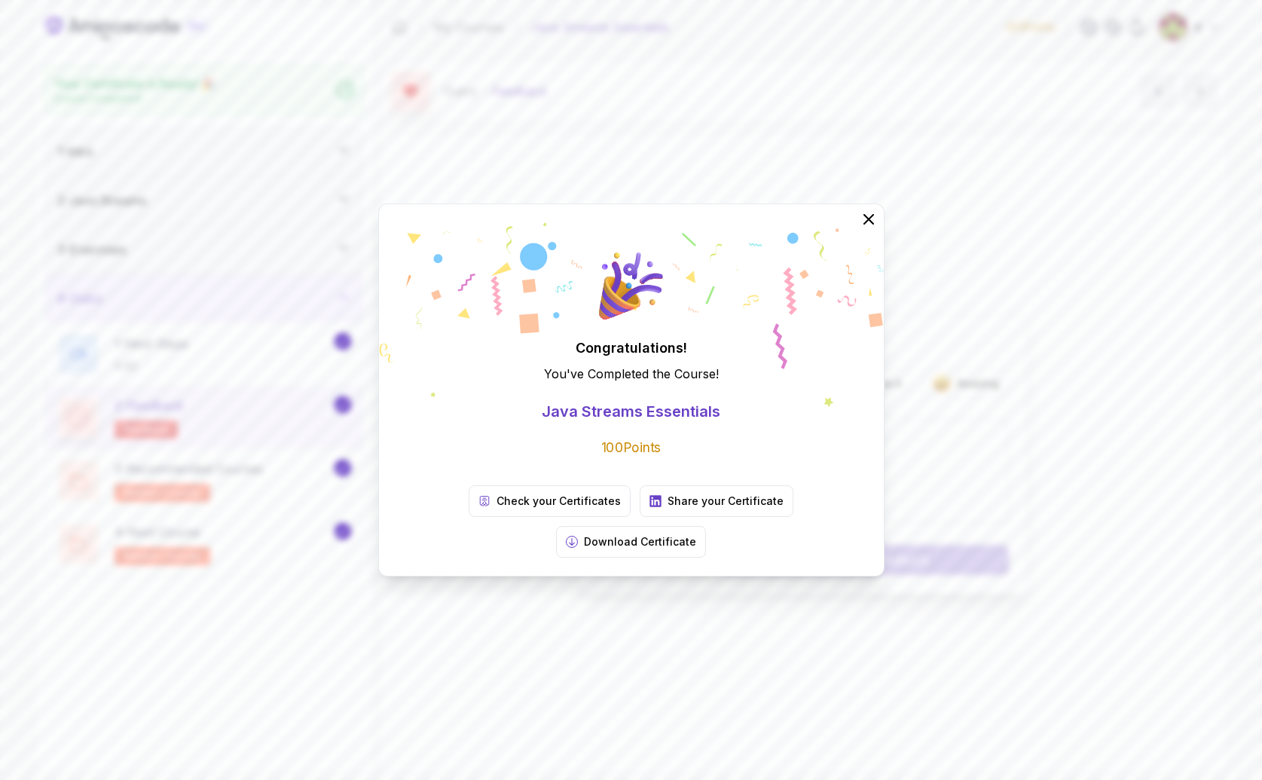
click at [547, 196] on div "Congratulations! You've Completed the Course ! Java Streams Essentials 100 Poin…" at bounding box center [631, 390] width 1262 height 780
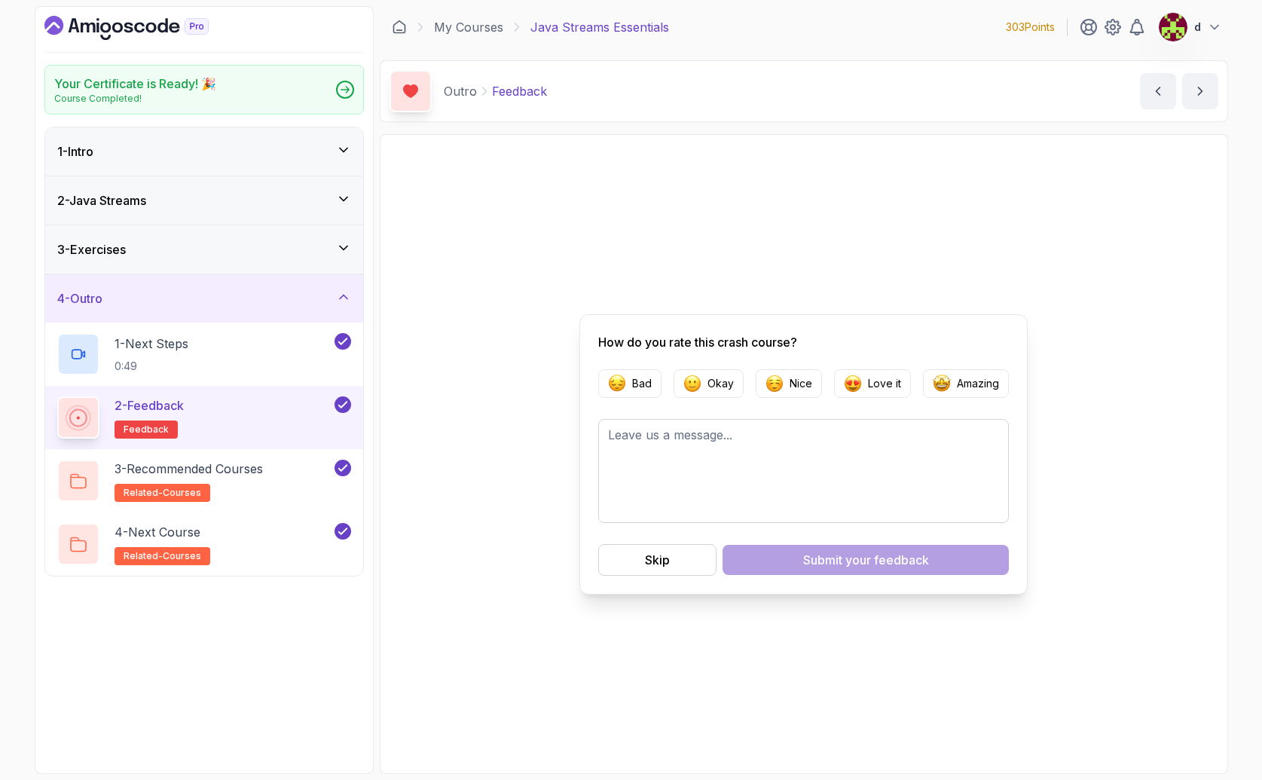
click at [132, 25] on icon "Dashboard" at bounding box center [128, 28] width 9 height 11
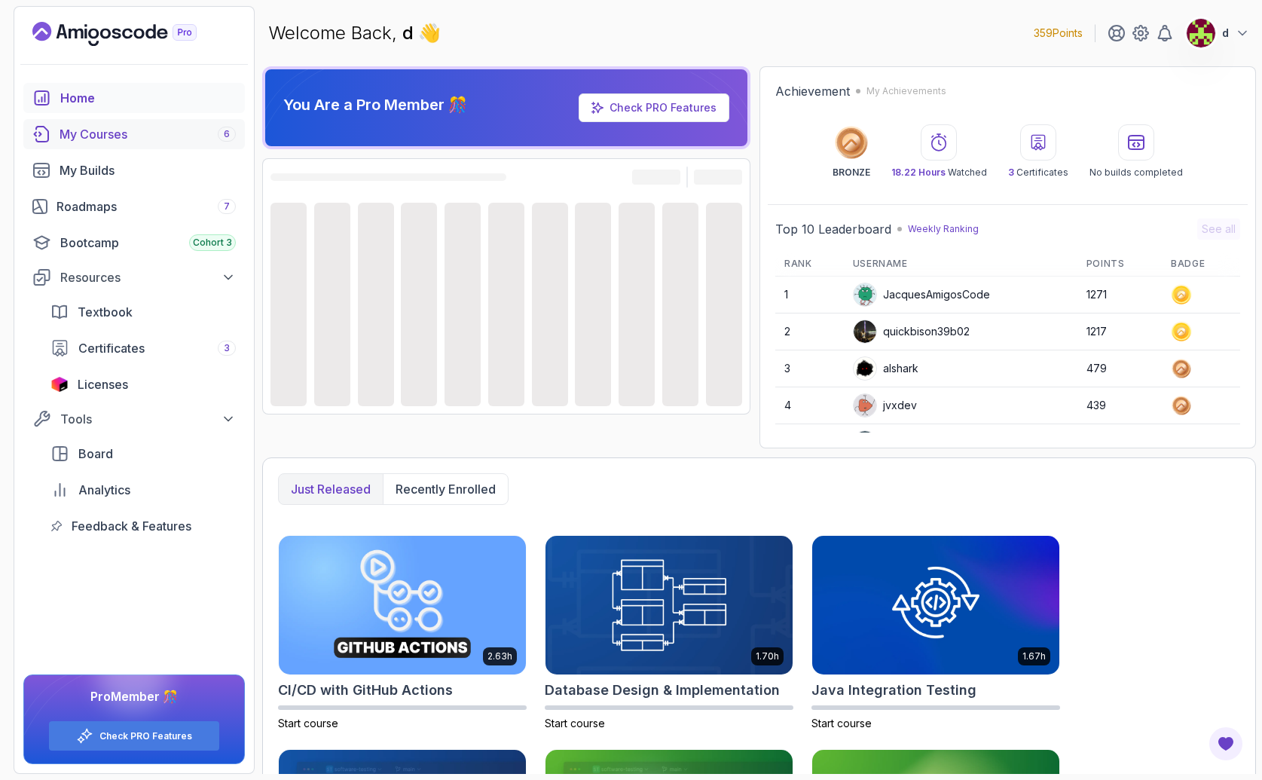
click at [131, 137] on div "My Courses 6" at bounding box center [148, 134] width 176 height 18
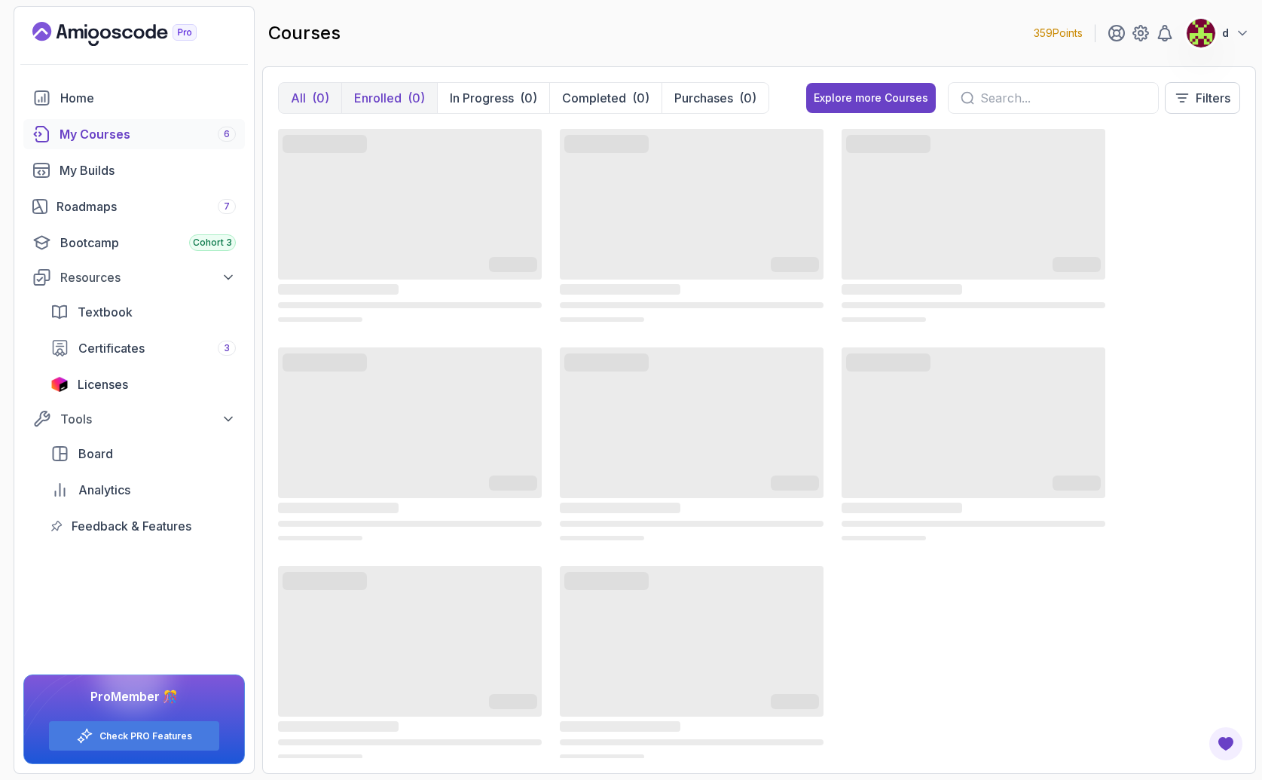
click at [389, 90] on p "Enrolled" at bounding box center [377, 98] width 47 height 18
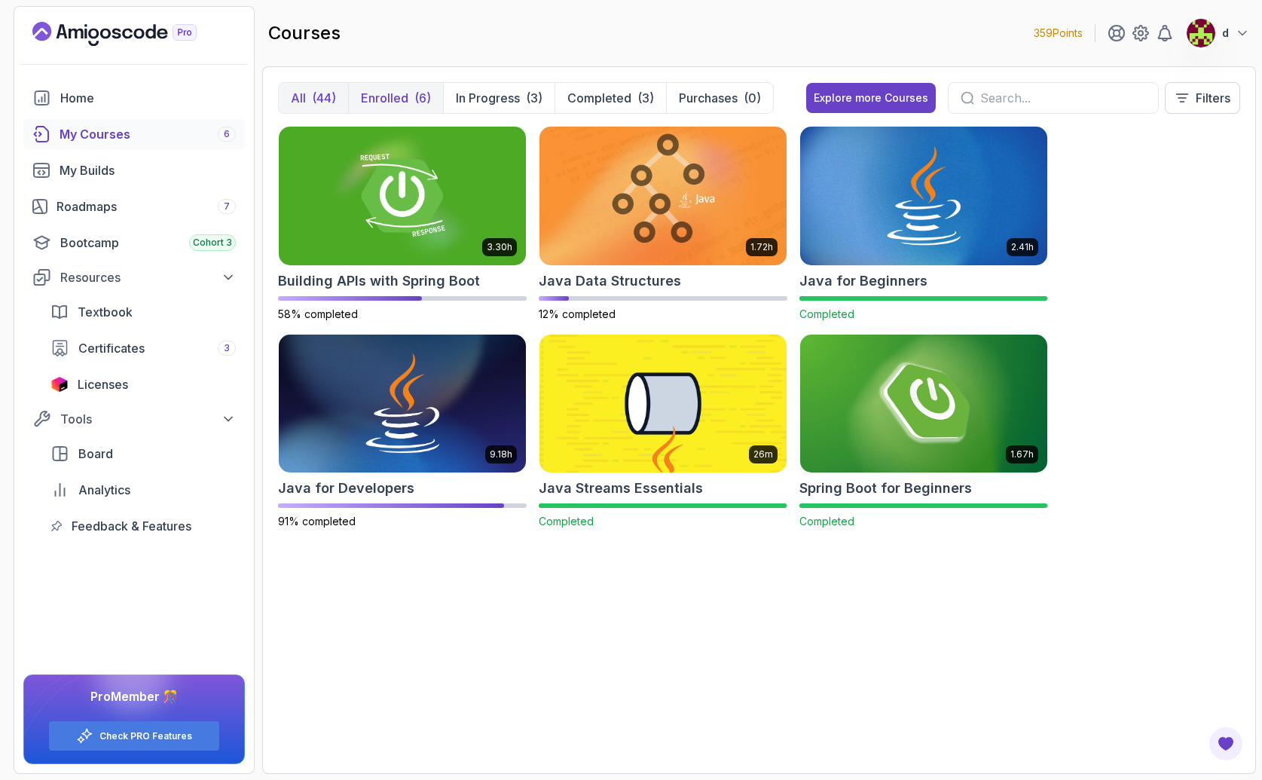
click at [305, 97] on p "All" at bounding box center [298, 98] width 15 height 18
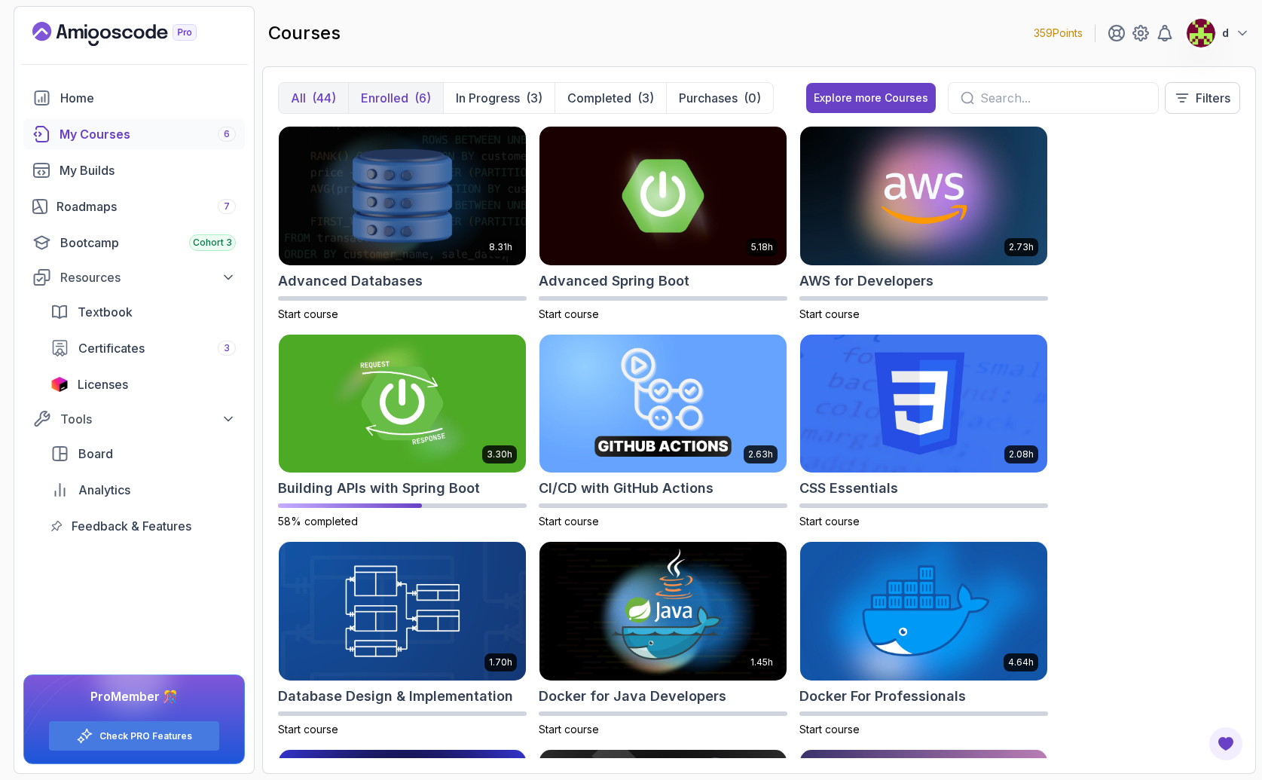
click at [377, 96] on p "Enrolled" at bounding box center [384, 98] width 47 height 18
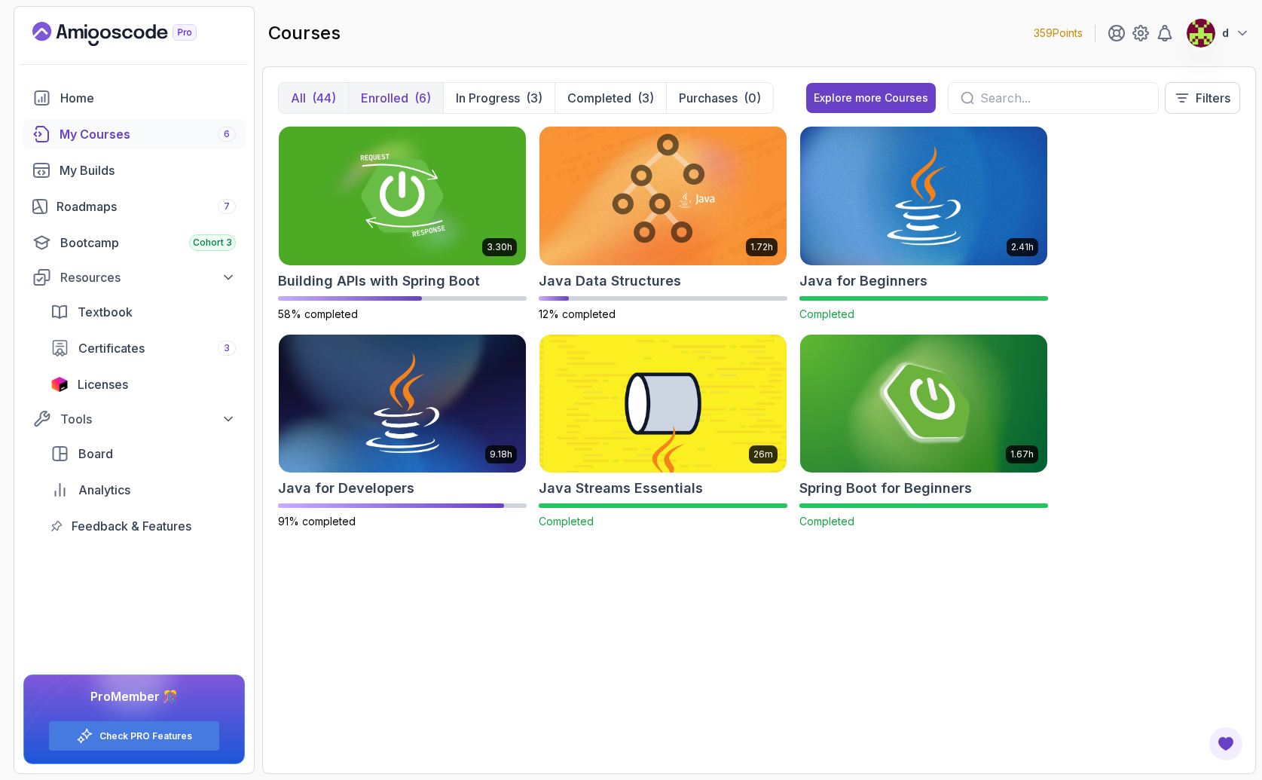
click at [333, 103] on div "(44)" at bounding box center [324, 98] width 24 height 18
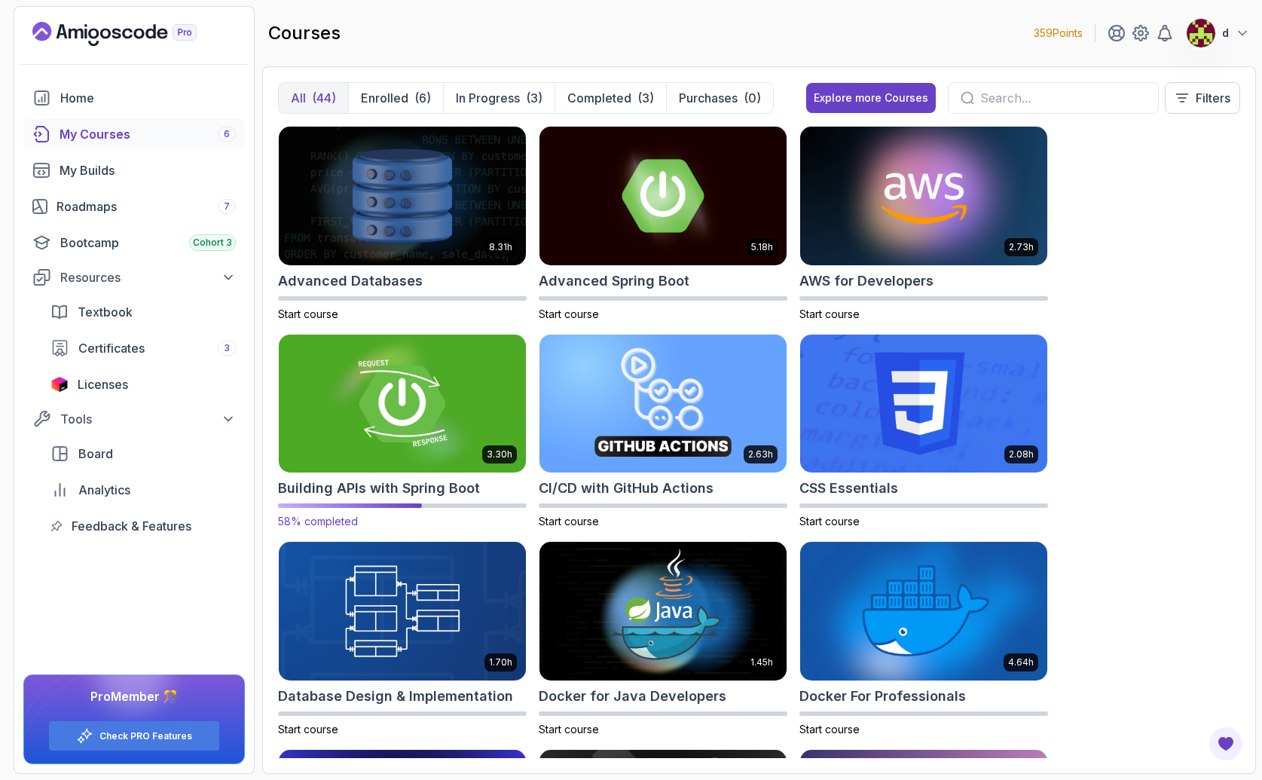
click at [487, 360] on img at bounding box center [402, 403] width 259 height 145
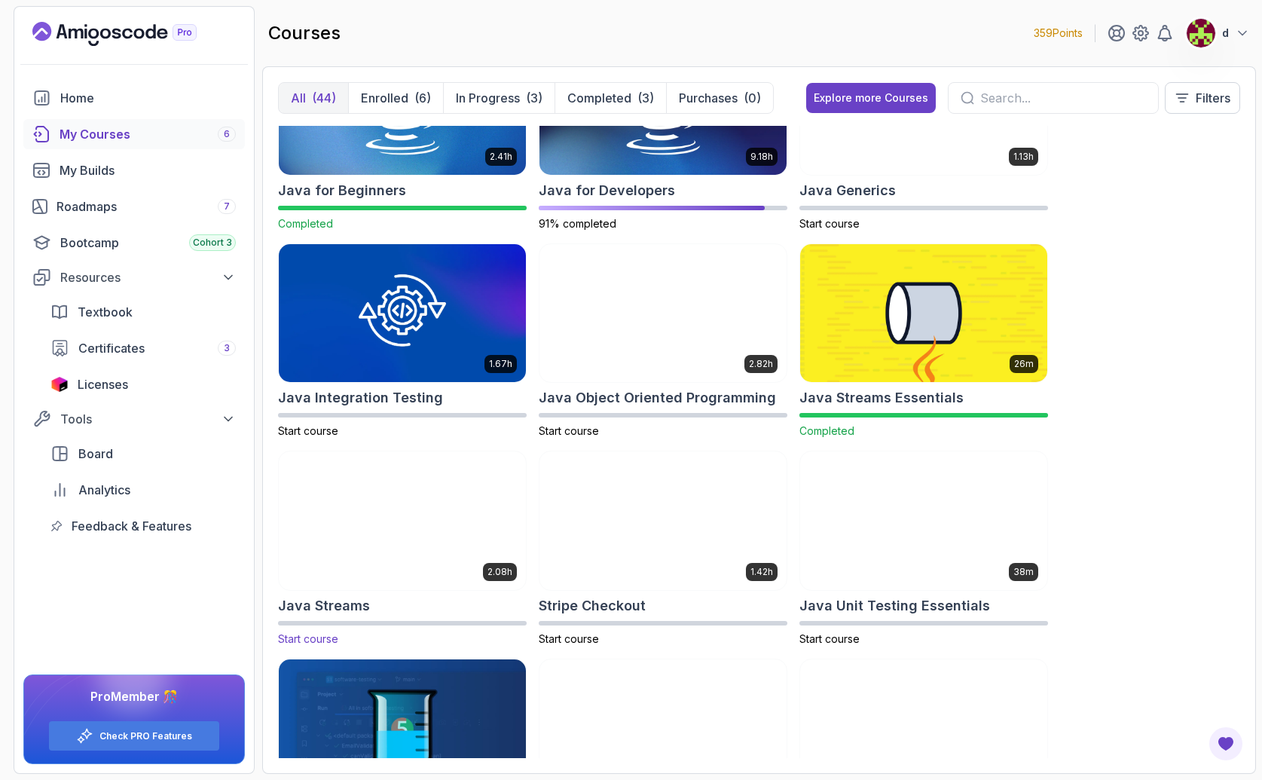
scroll to position [1129, 0]
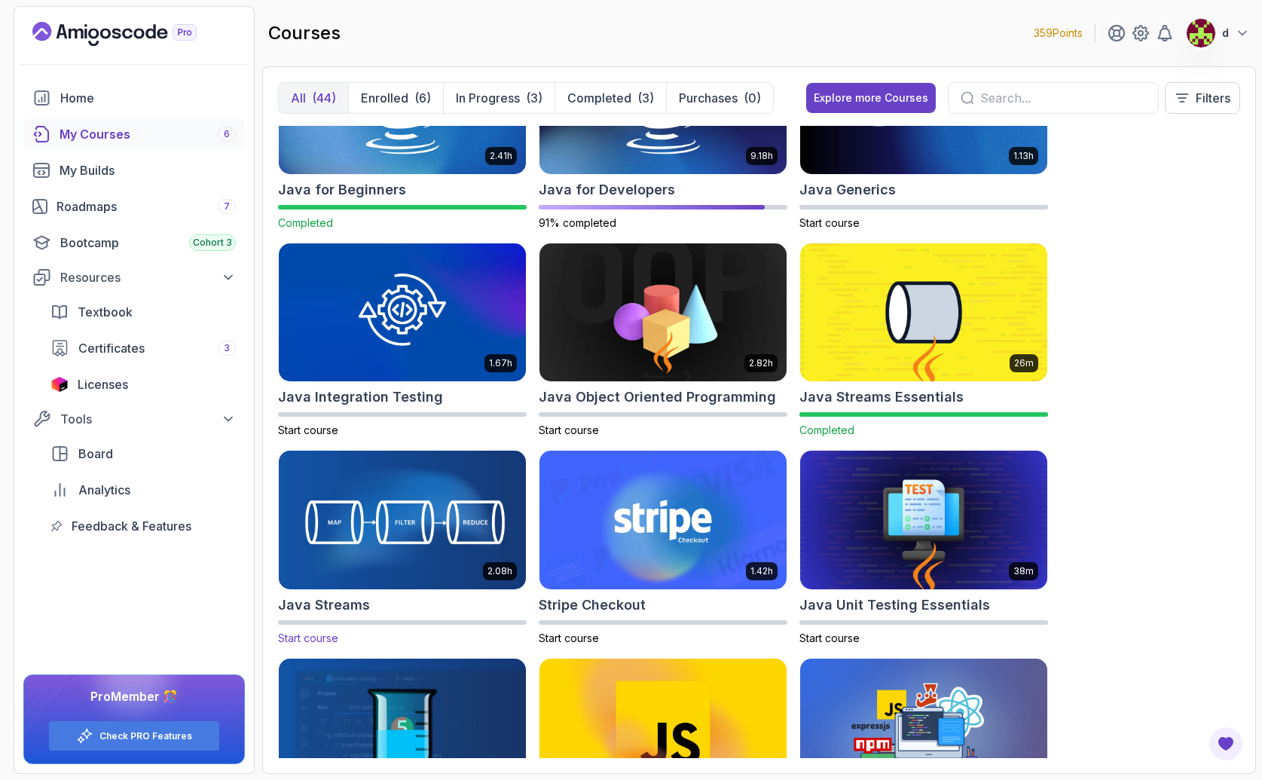
click at [454, 525] on img at bounding box center [402, 519] width 259 height 145
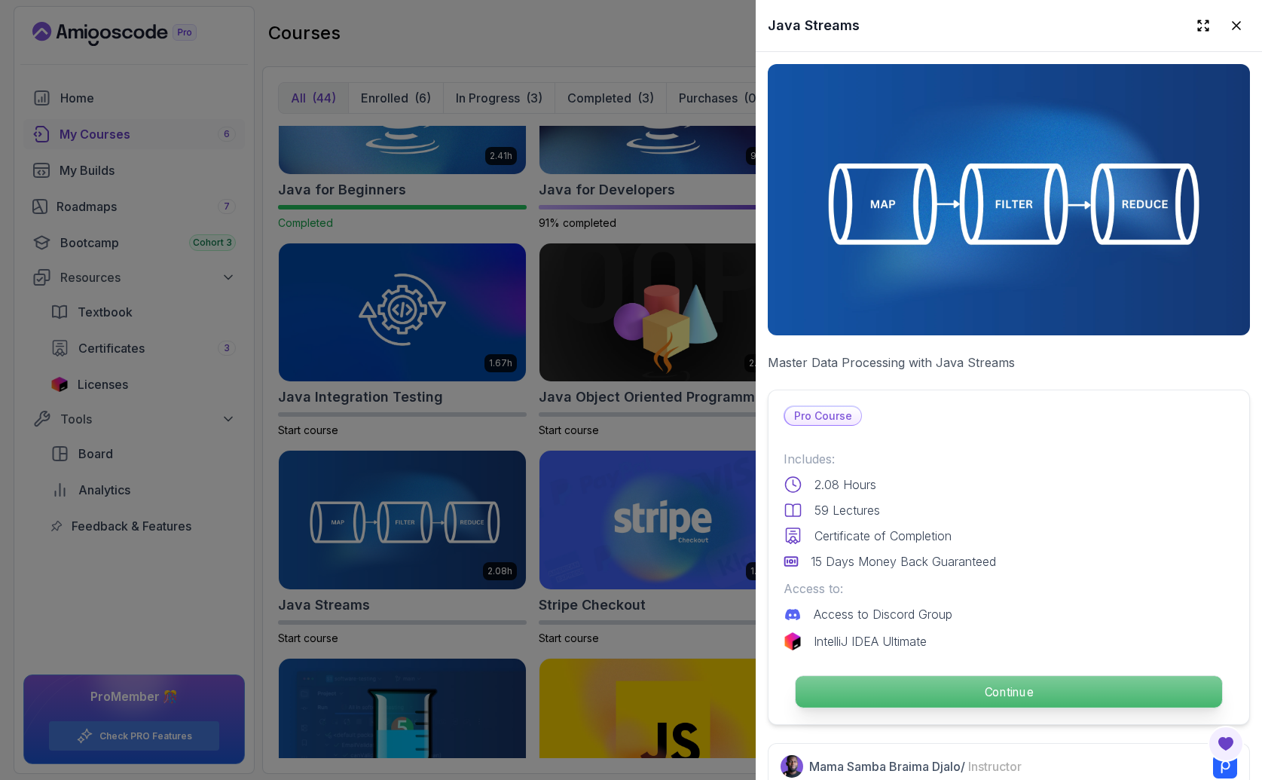
click at [1010, 692] on p "Continue" at bounding box center [1008, 692] width 426 height 32
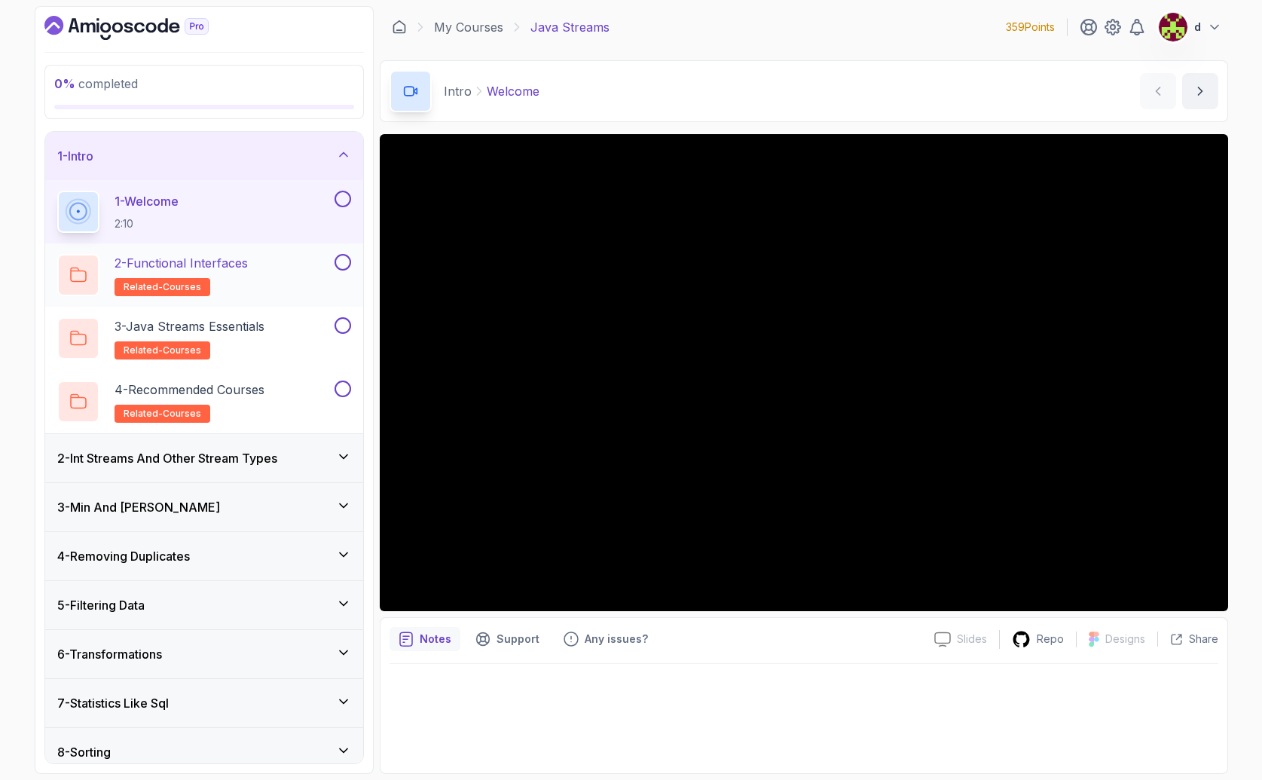
click at [230, 277] on h2 "2 - Functional Interfaces related-courses" at bounding box center [180, 275] width 133 height 42
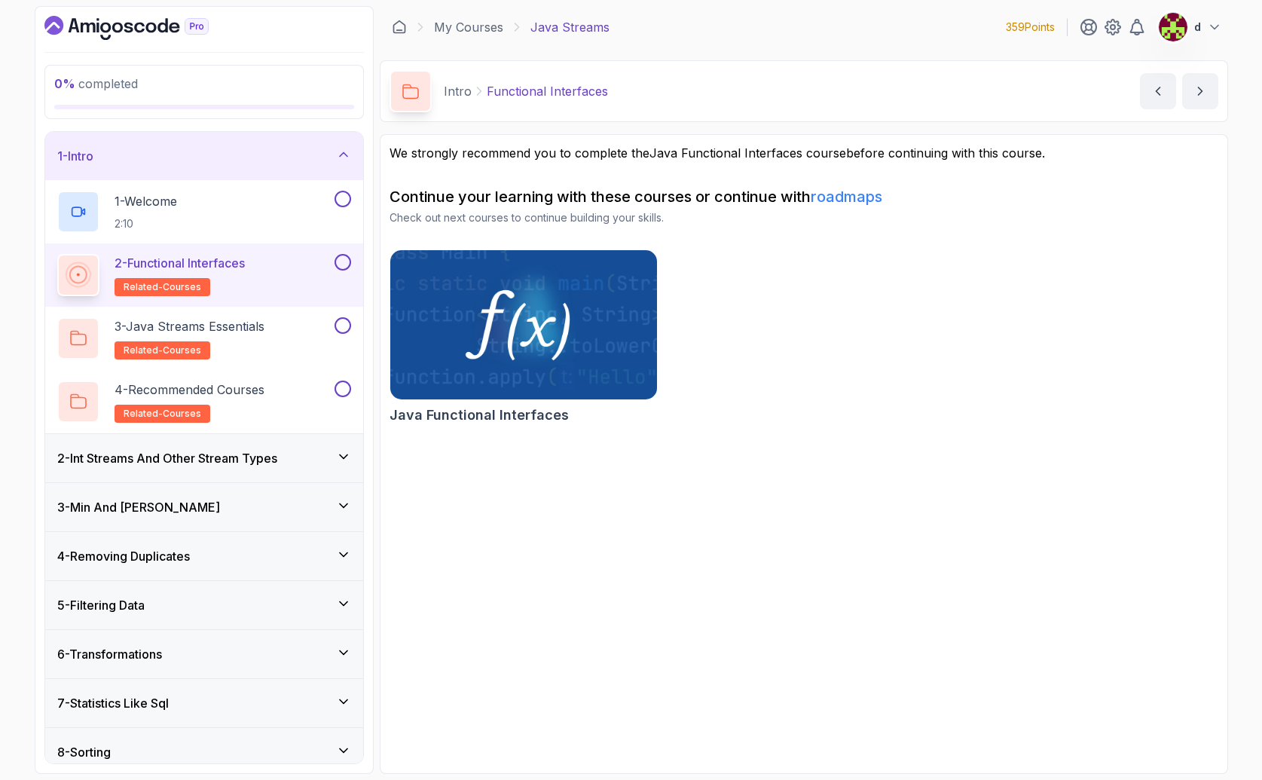
click at [568, 362] on img at bounding box center [523, 324] width 280 height 157
click at [240, 332] on p "3 - Java Streams Essentials" at bounding box center [189, 326] width 150 height 18
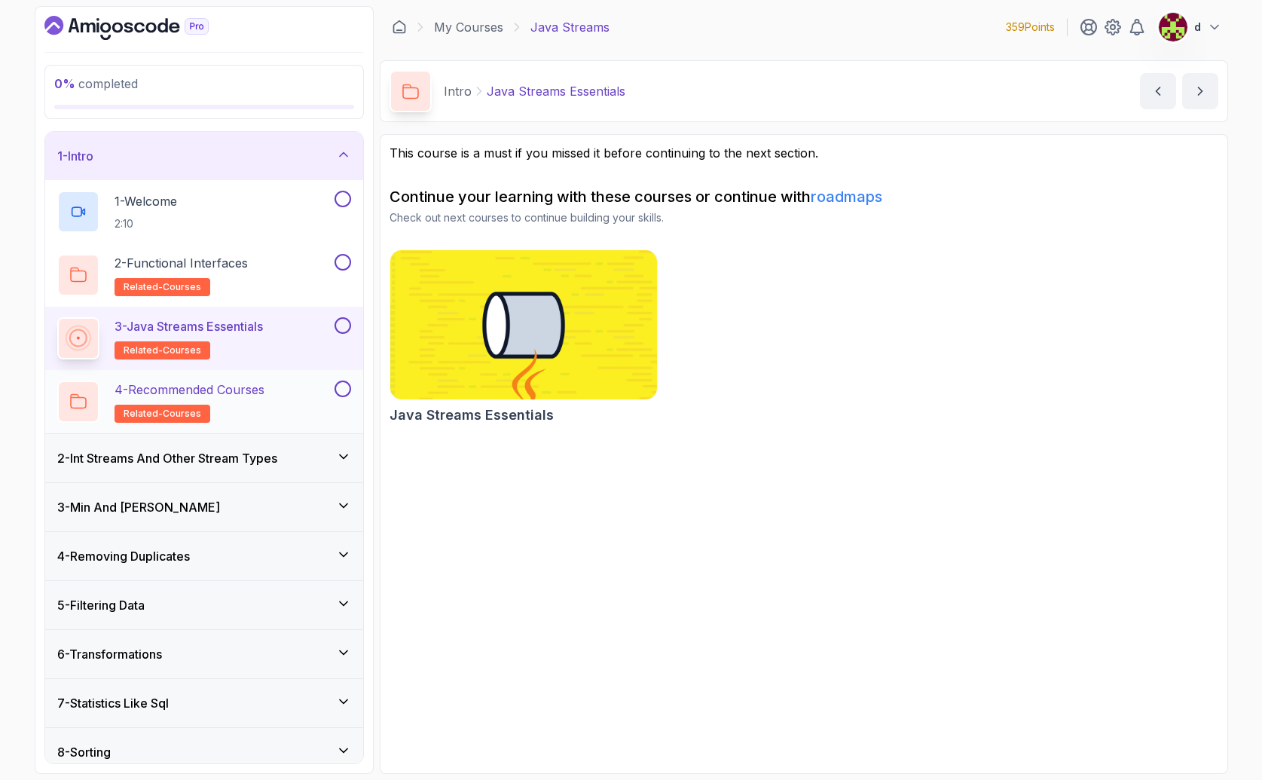
click at [197, 395] on p "4 - Recommended Courses" at bounding box center [189, 389] width 150 height 18
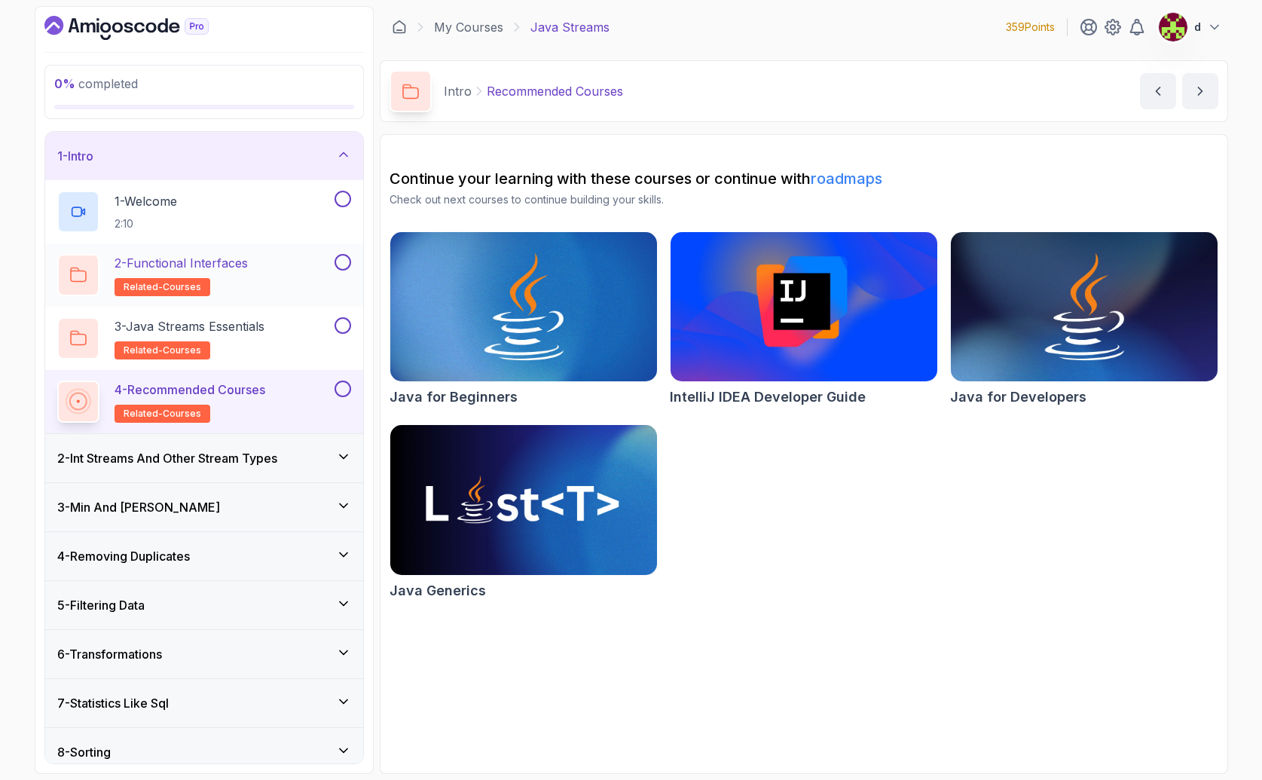
click at [215, 270] on p "2 - Functional Interfaces" at bounding box center [180, 263] width 133 height 18
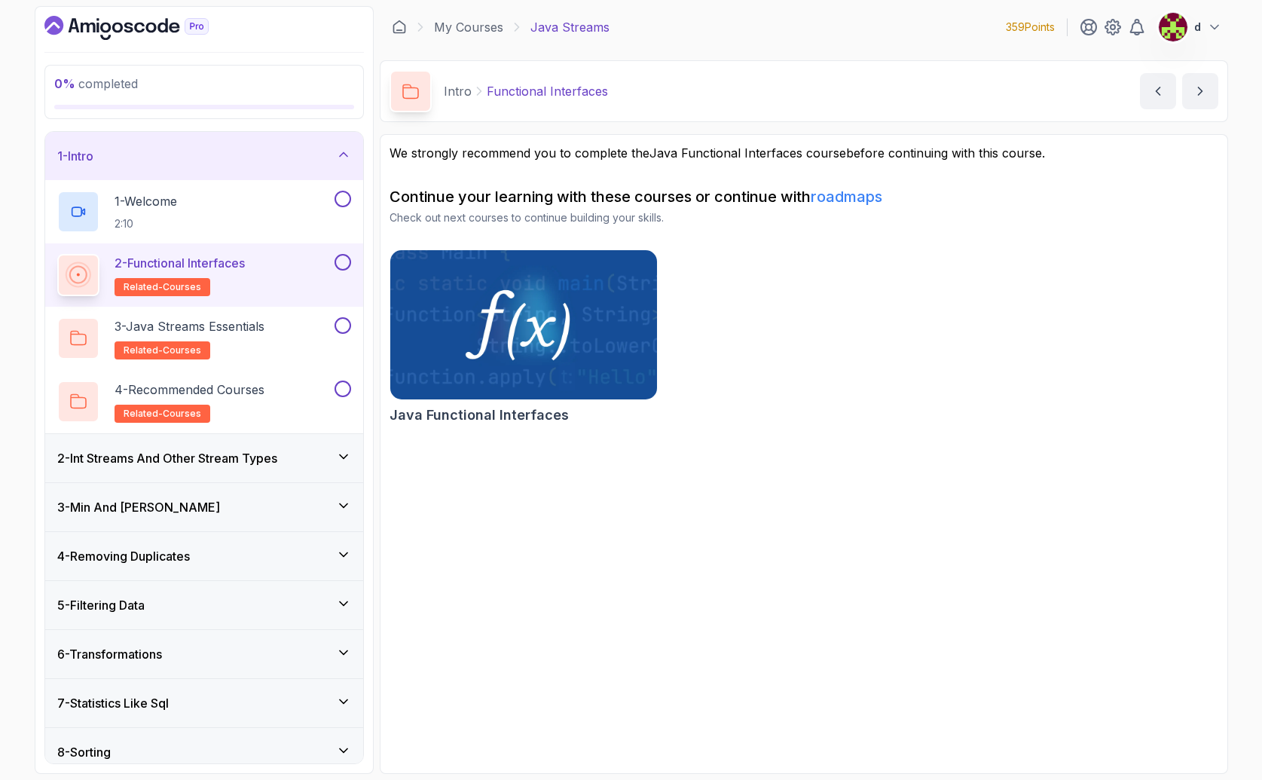
click at [557, 339] on img at bounding box center [523, 324] width 280 height 157
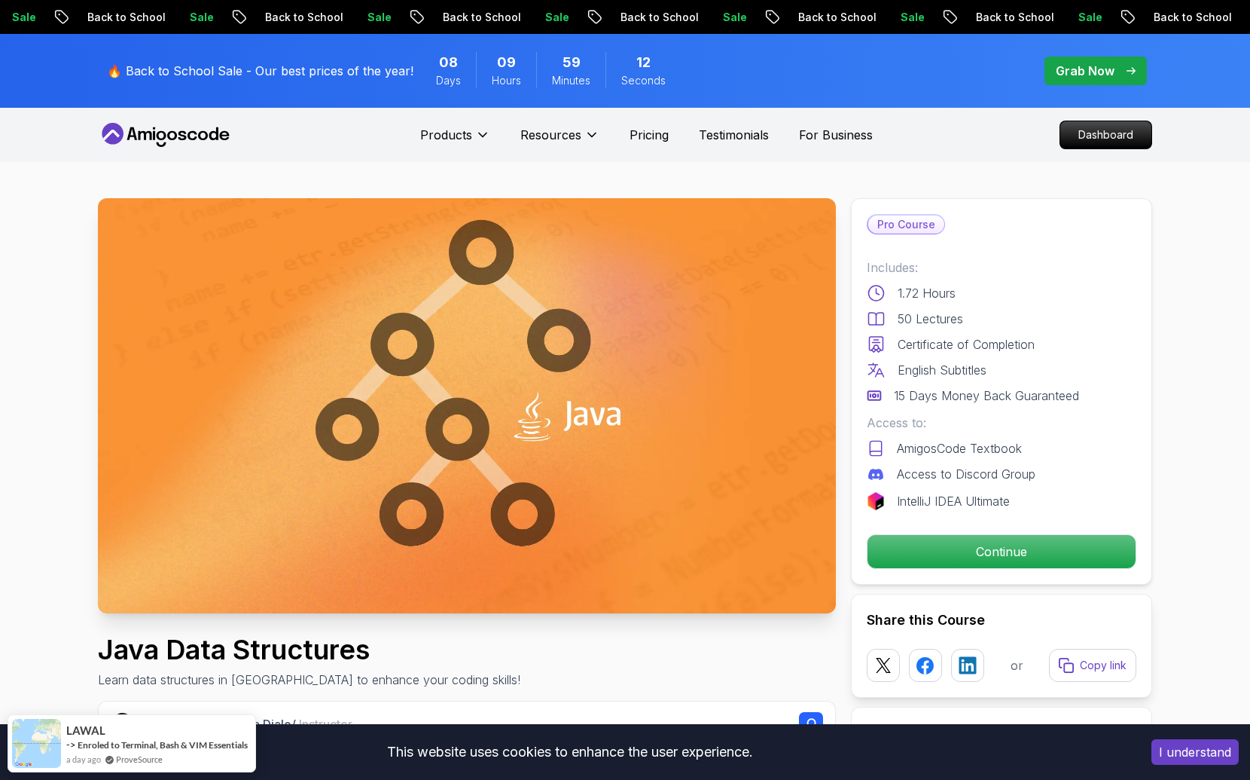
click at [188, 124] on icon at bounding box center [166, 135] width 136 height 24
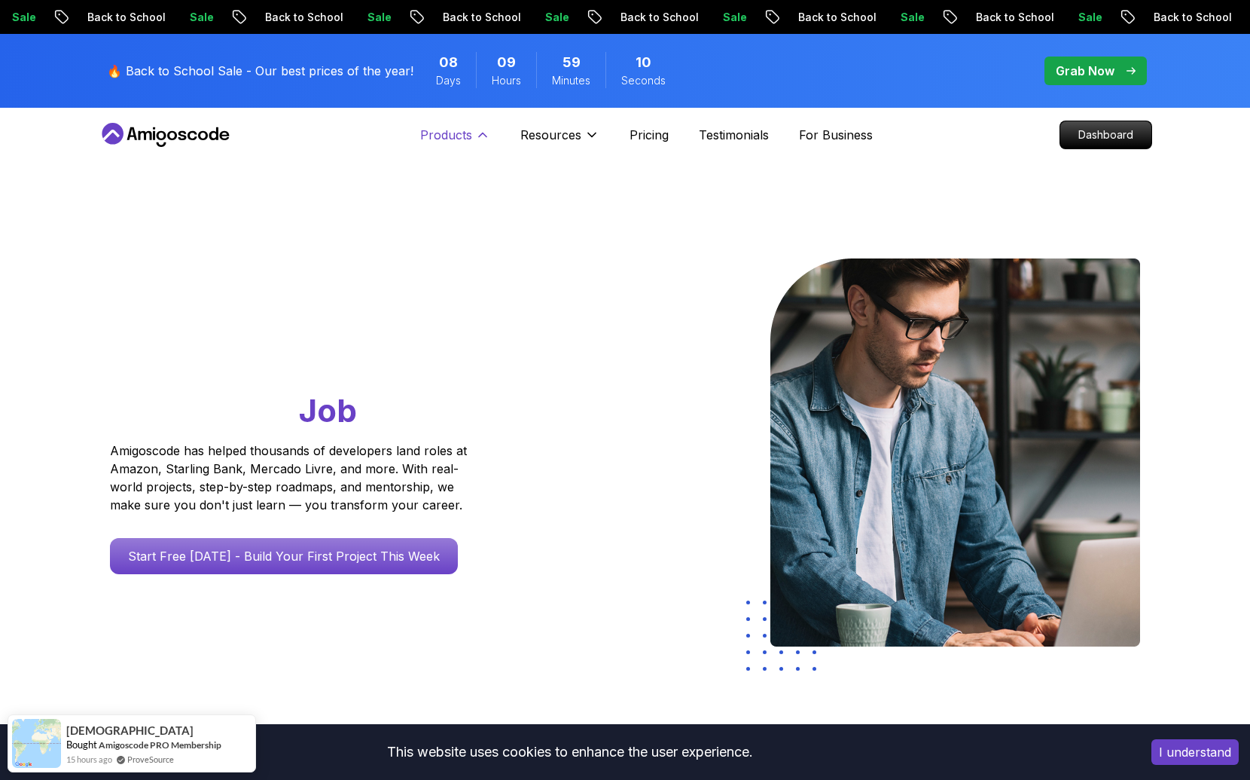
click at [469, 139] on p "Products" at bounding box center [446, 135] width 52 height 18
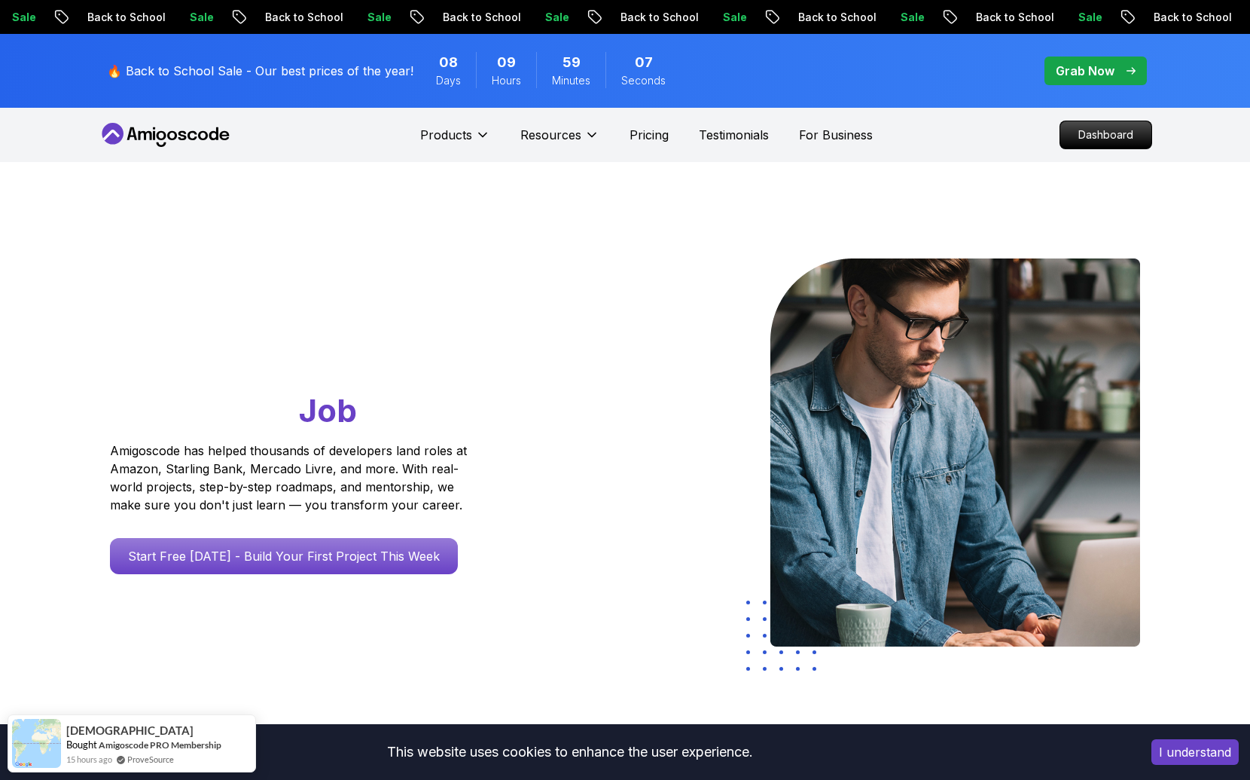
click at [157, 143] on icon at bounding box center [162, 144] width 10 height 5
click at [1098, 134] on p "Dashboard" at bounding box center [1106, 135] width 87 height 26
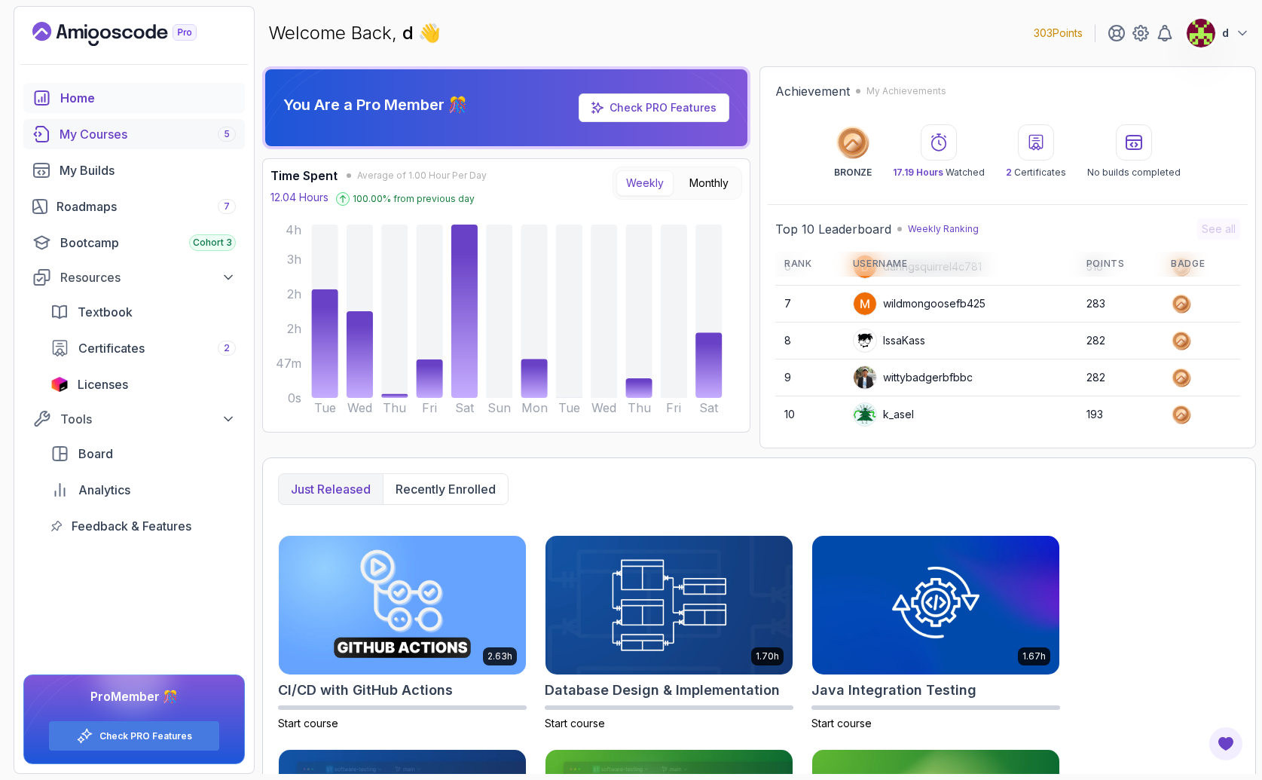
click at [108, 133] on div "My Courses 5" at bounding box center [148, 134] width 176 height 18
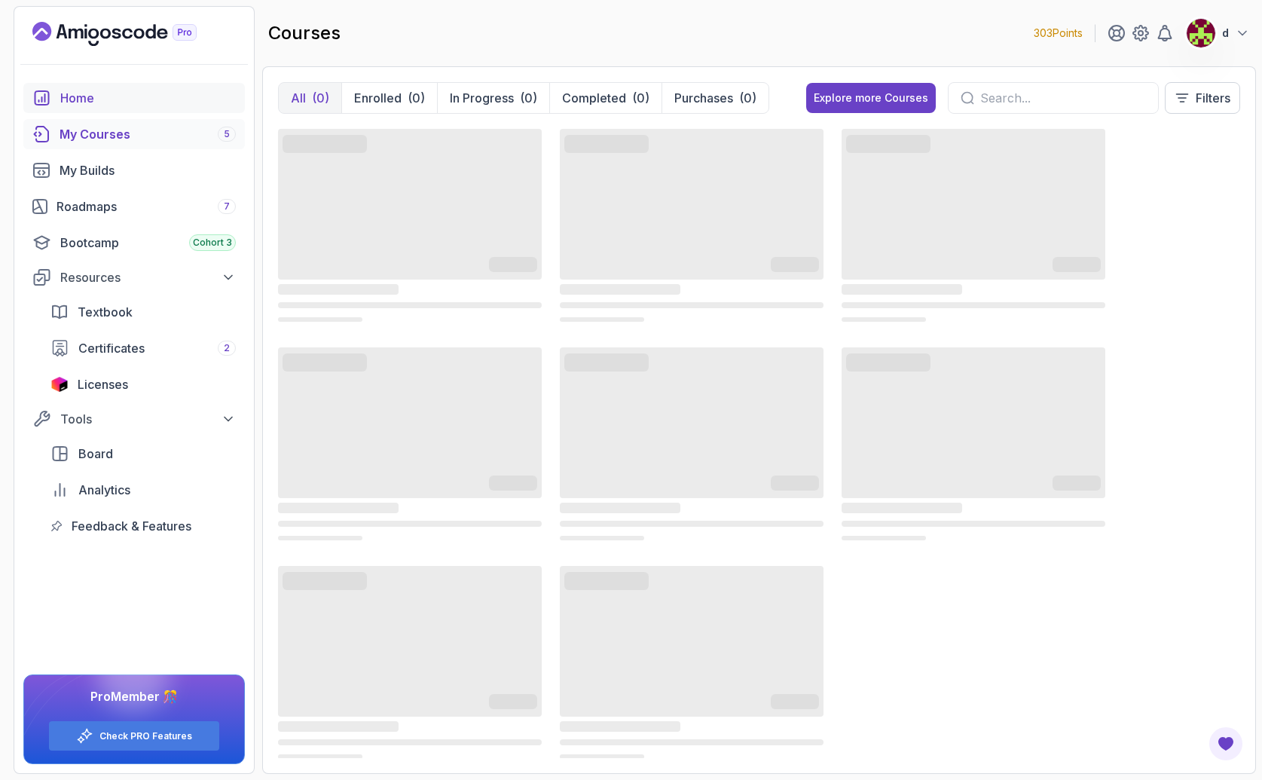
click at [98, 96] on div "Home" at bounding box center [147, 98] width 175 height 18
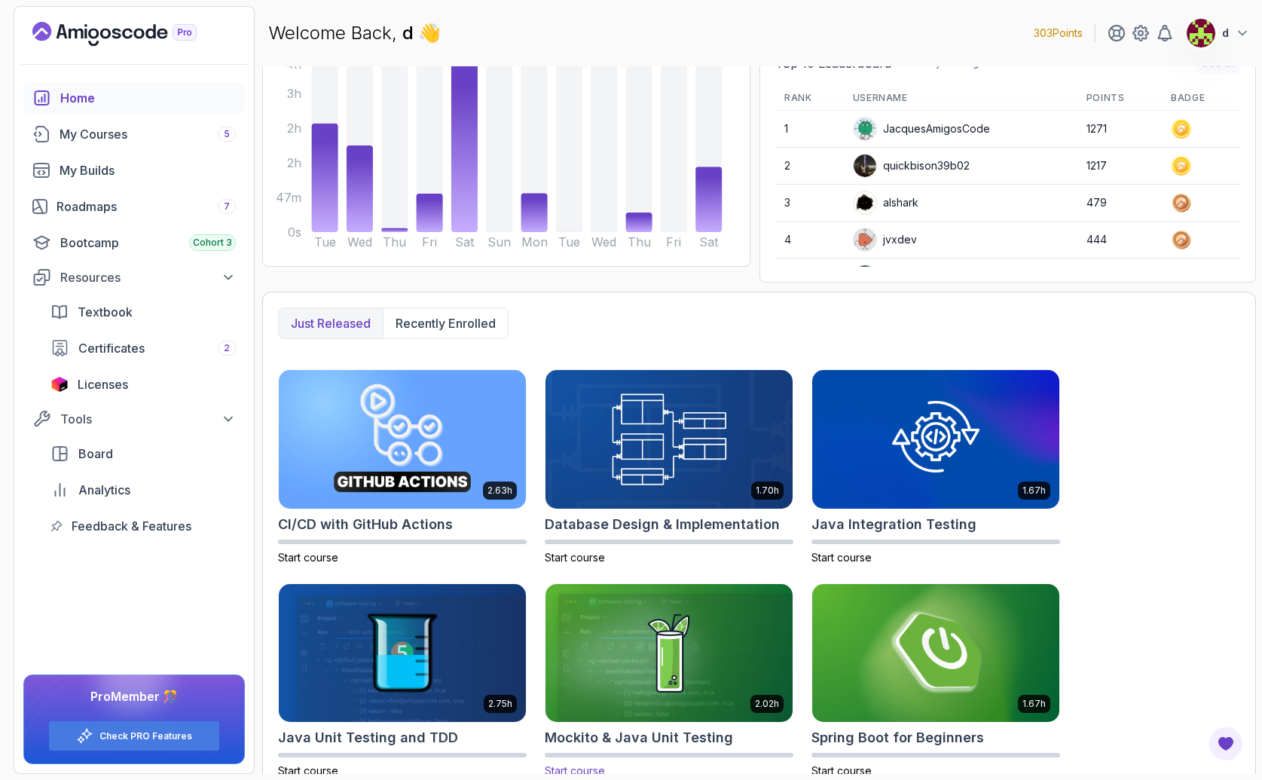
scroll to position [331, 0]
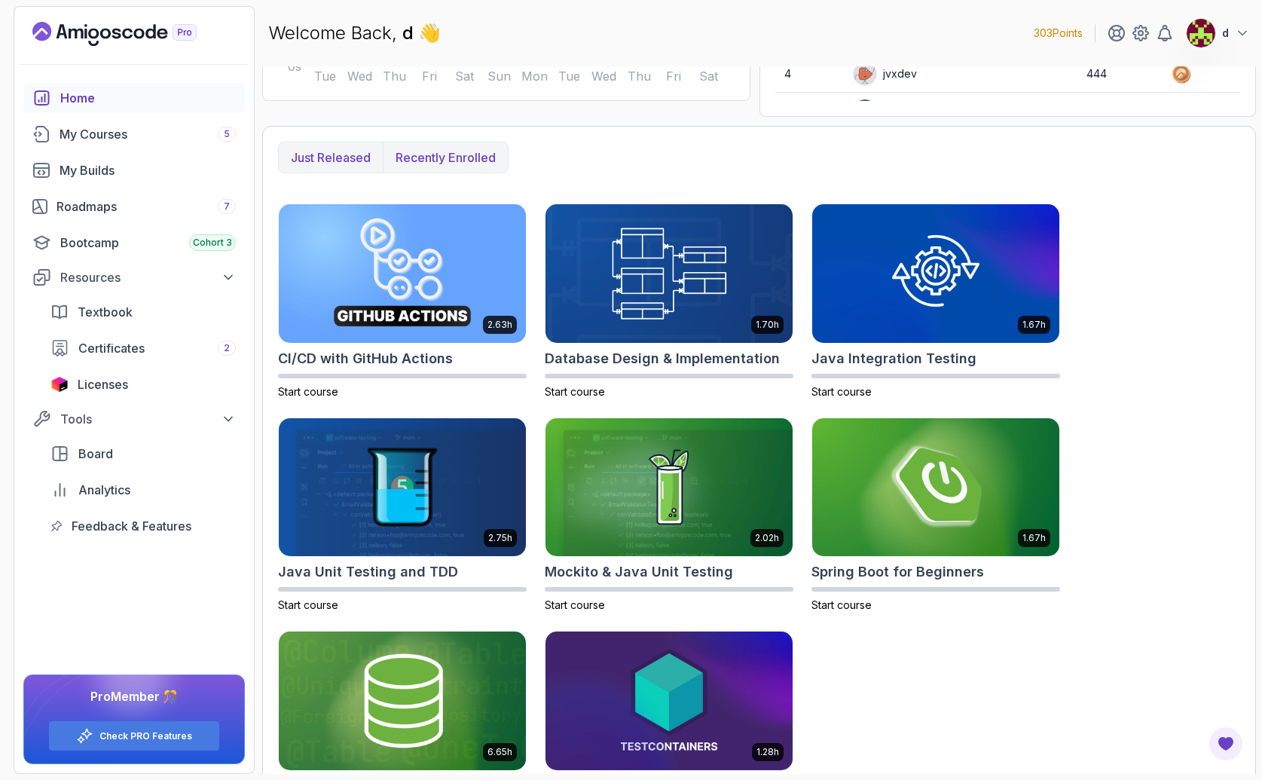
click at [435, 157] on p "Recently enrolled" at bounding box center [445, 157] width 100 height 18
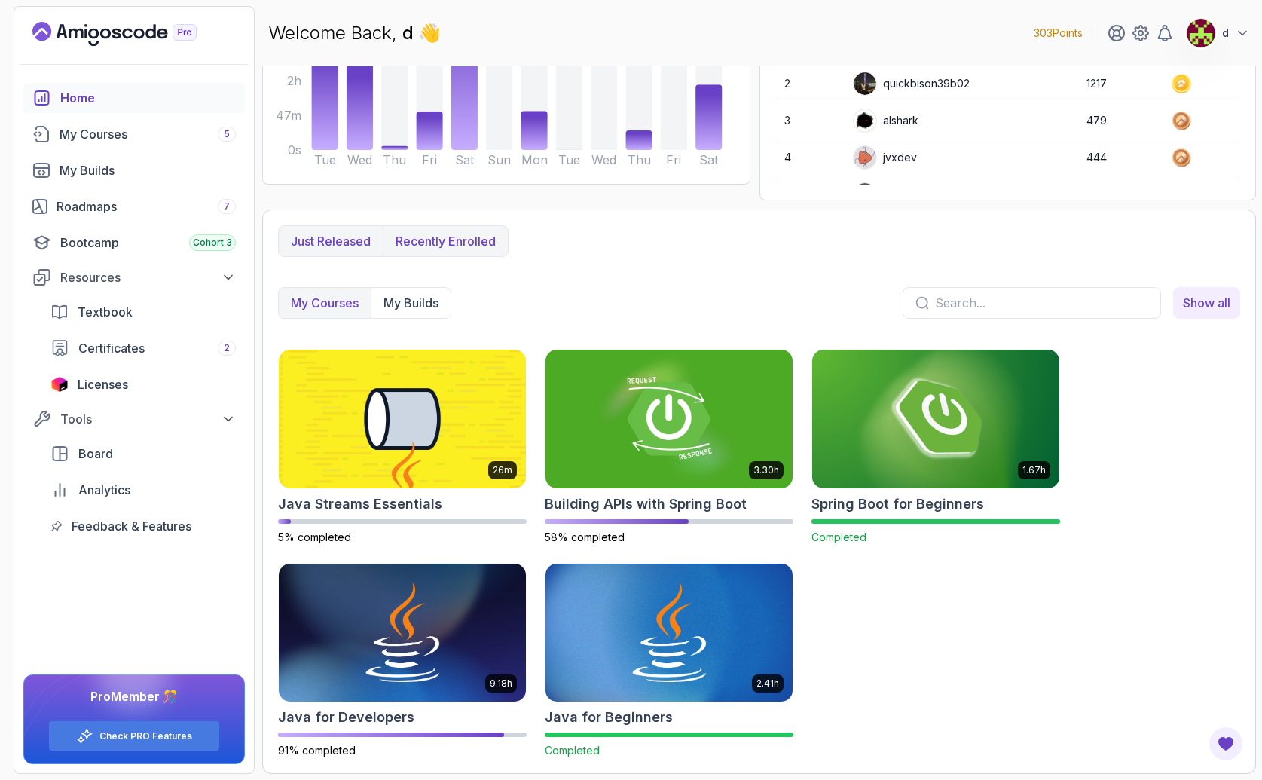
click at [345, 249] on p "Just released" at bounding box center [331, 241] width 80 height 18
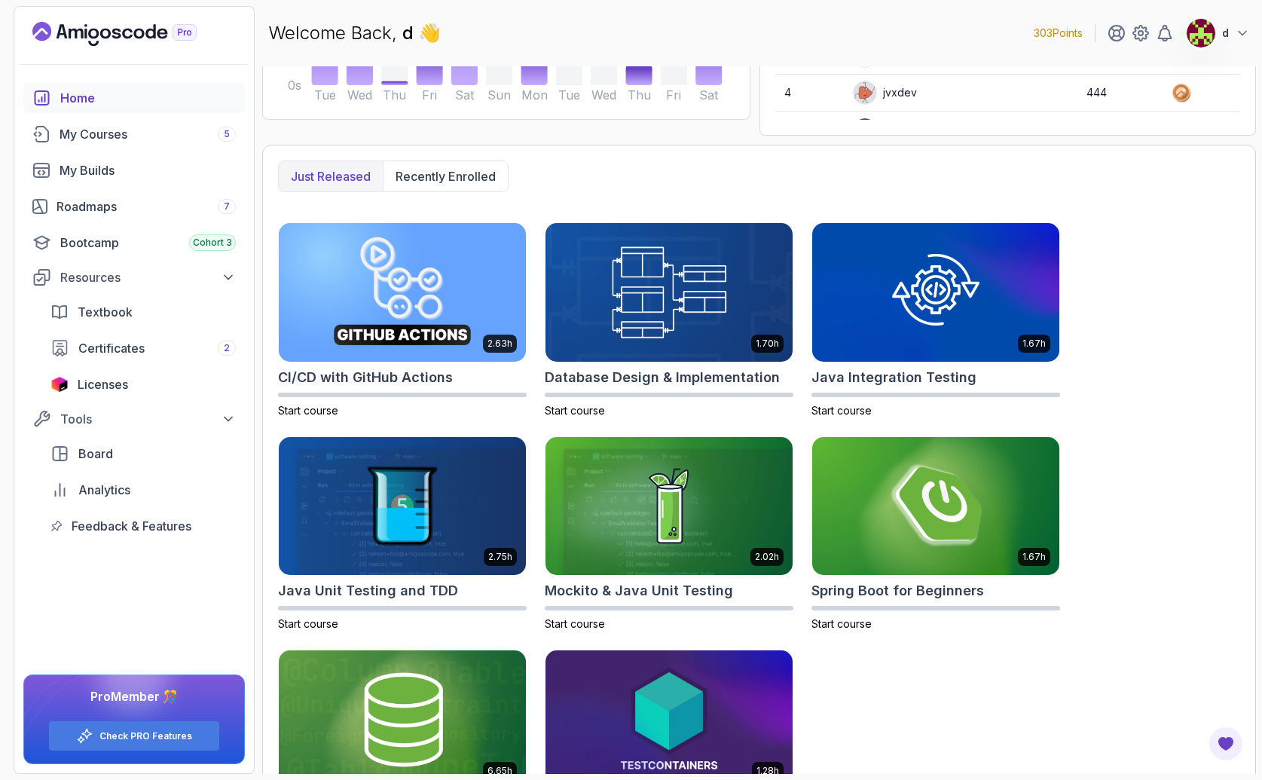
scroll to position [0, 0]
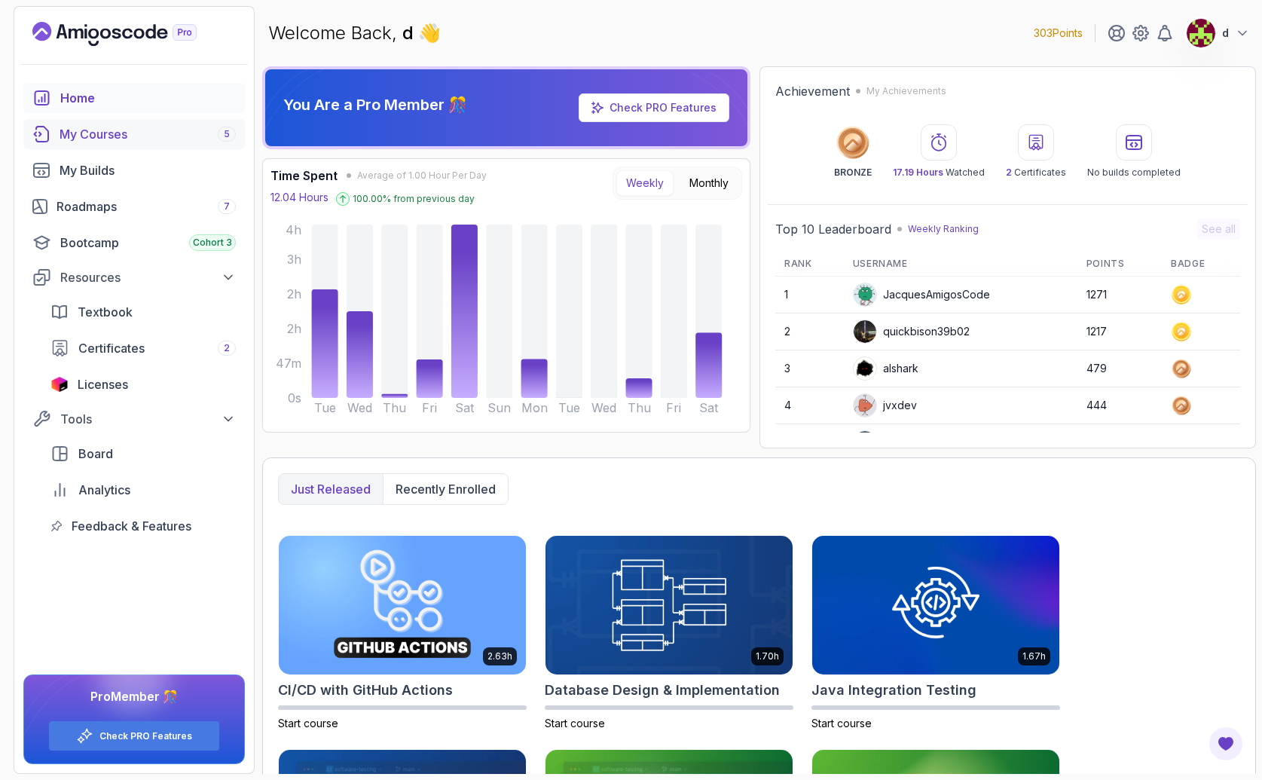
click at [90, 141] on div "My Courses 5" at bounding box center [148, 134] width 176 height 18
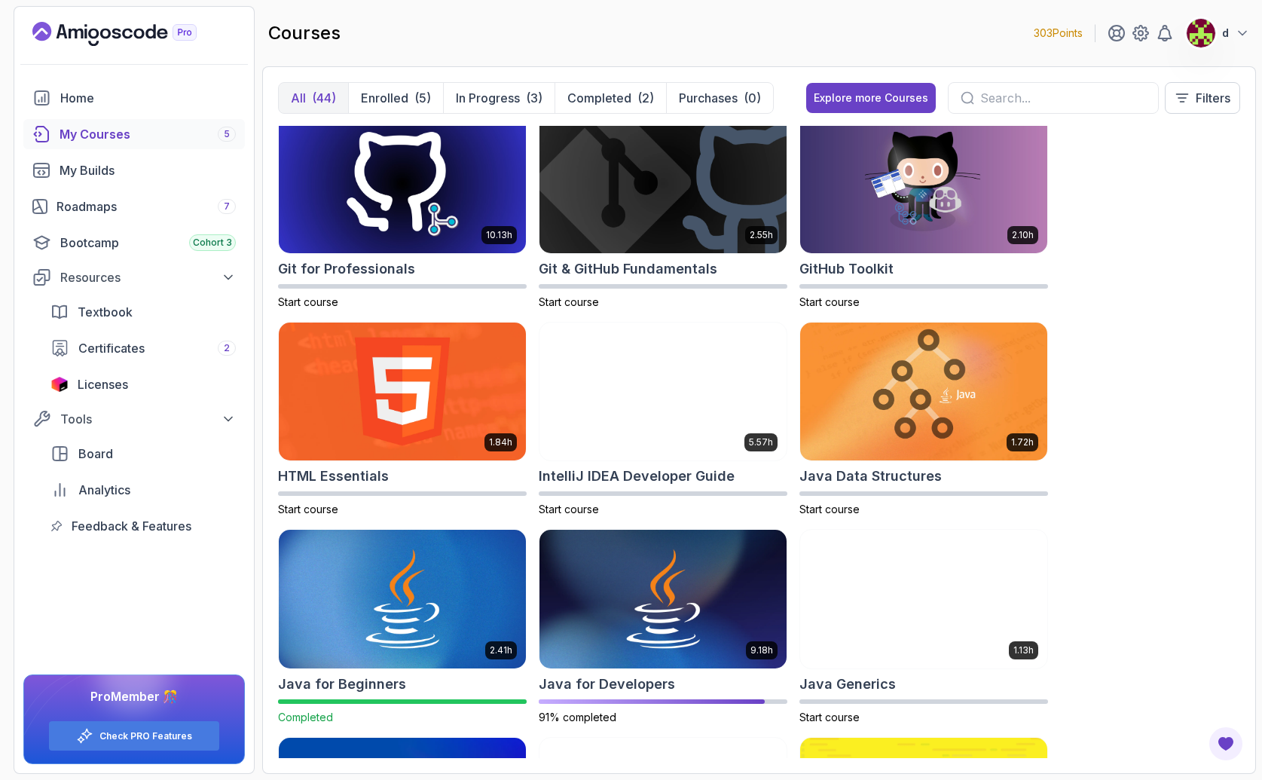
scroll to position [687, 0]
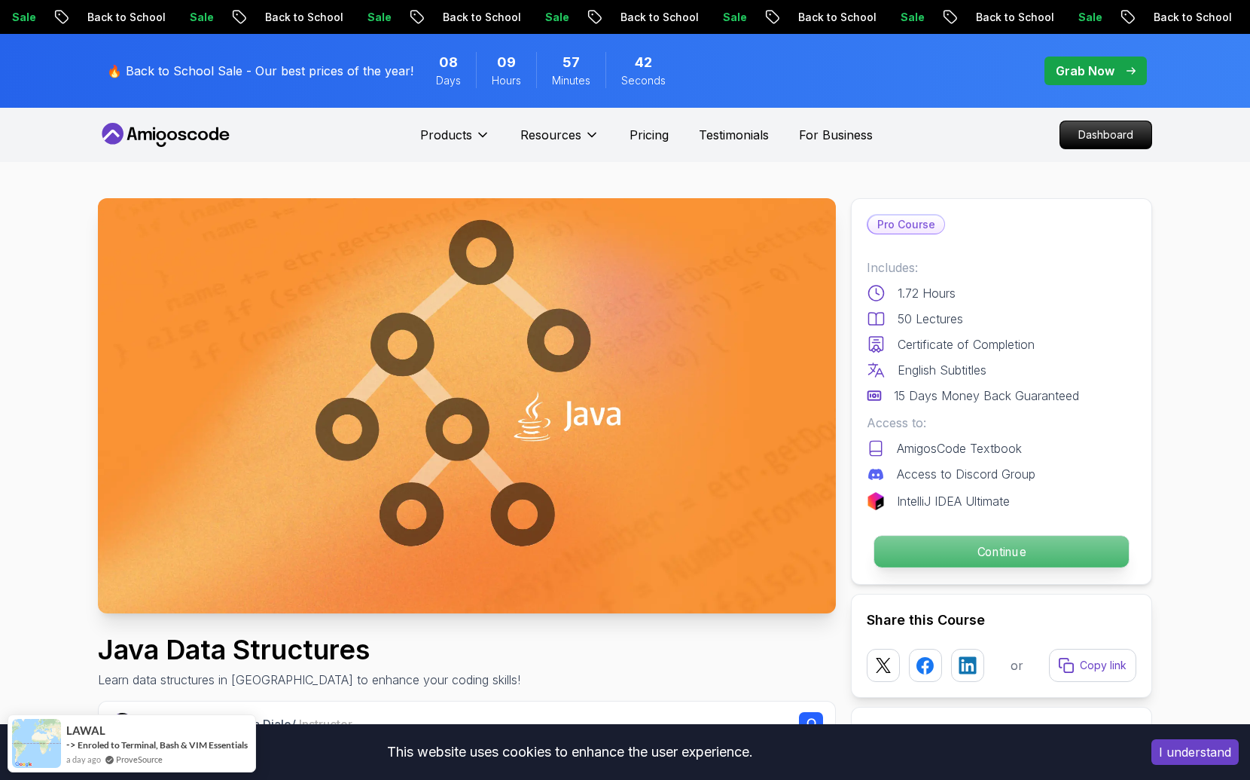
click at [1003, 552] on p "Continue" at bounding box center [1001, 552] width 255 height 32
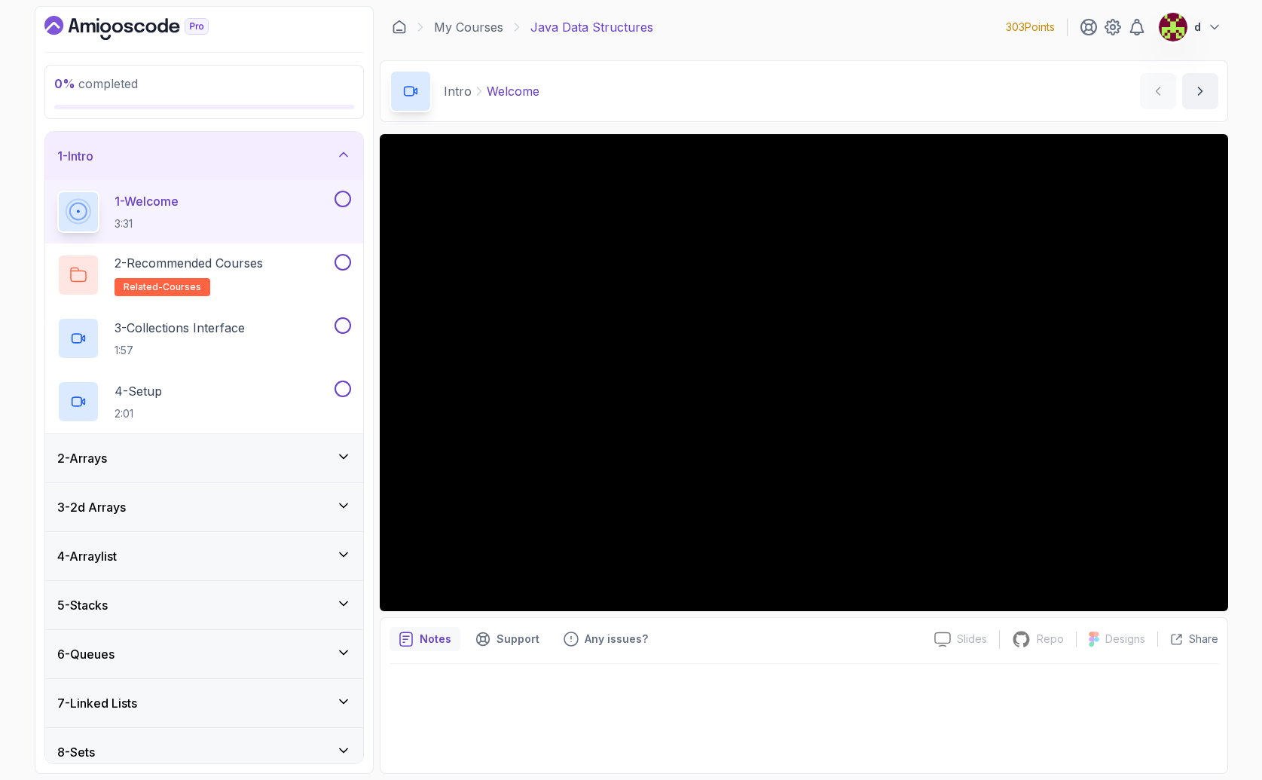
click at [309, 456] on div "2 - Arrays" at bounding box center [204, 458] width 294 height 18
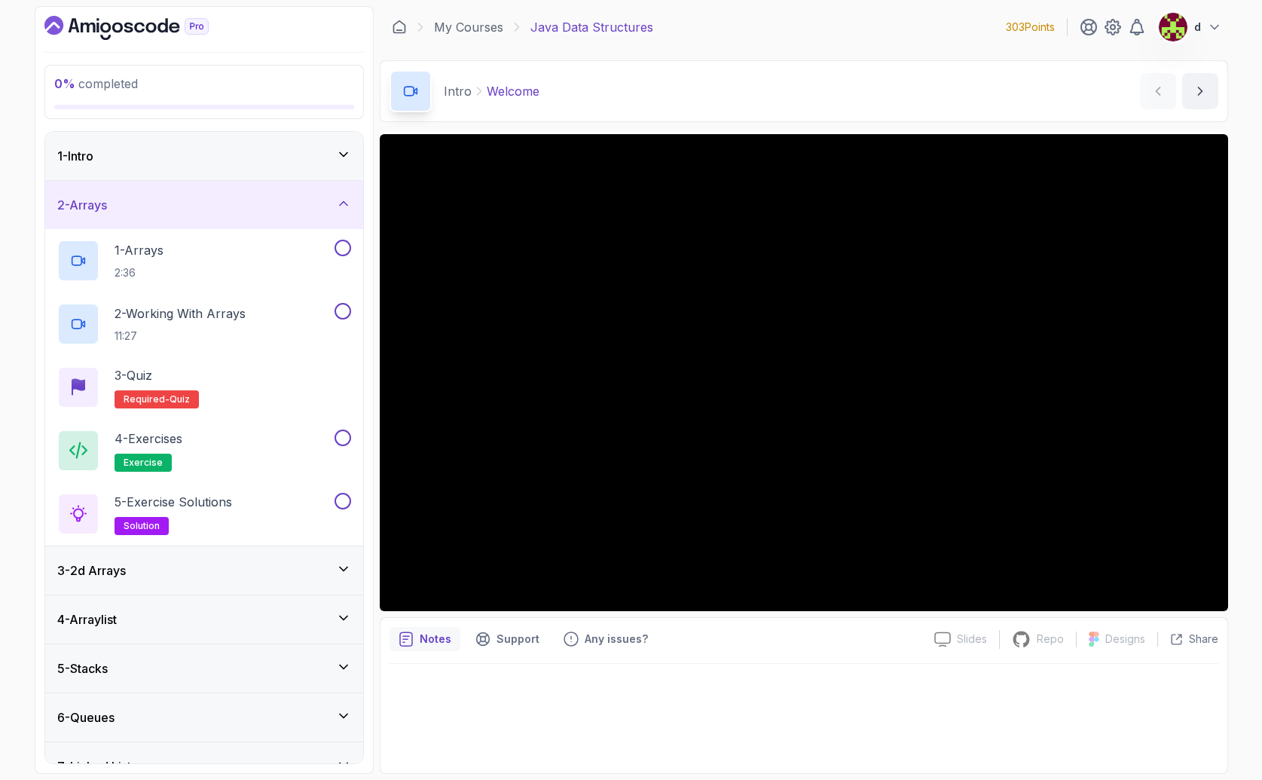
click at [246, 212] on div "2 - Arrays" at bounding box center [204, 205] width 294 height 18
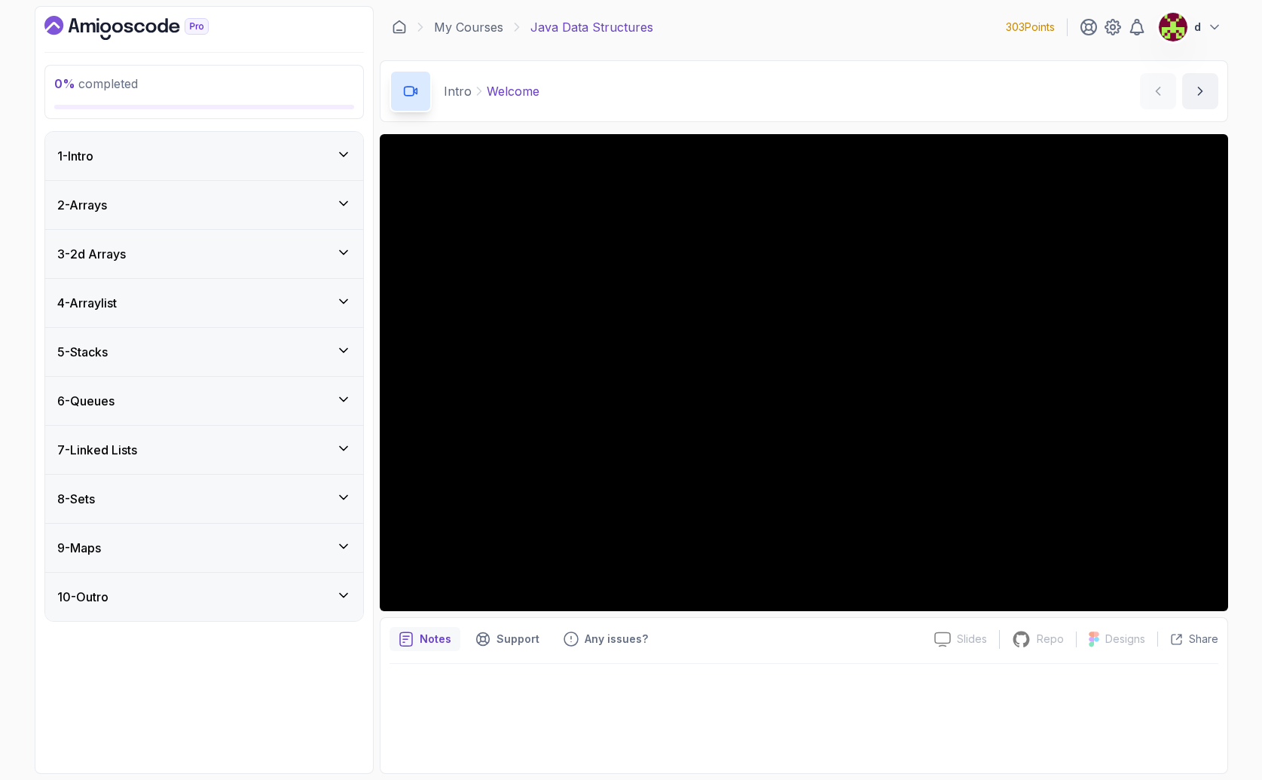
click at [192, 157] on div "1 - Intro" at bounding box center [204, 156] width 294 height 18
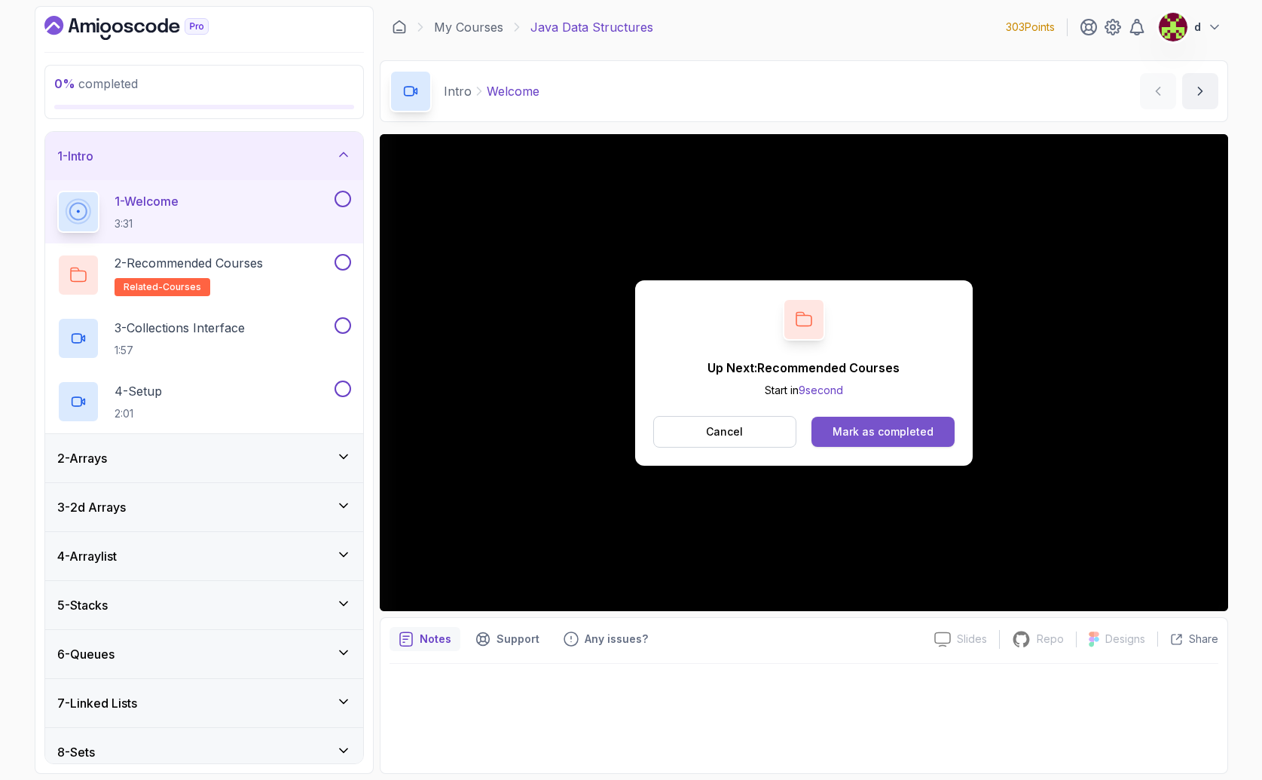
click at [904, 428] on div "Mark as completed" at bounding box center [882, 431] width 101 height 15
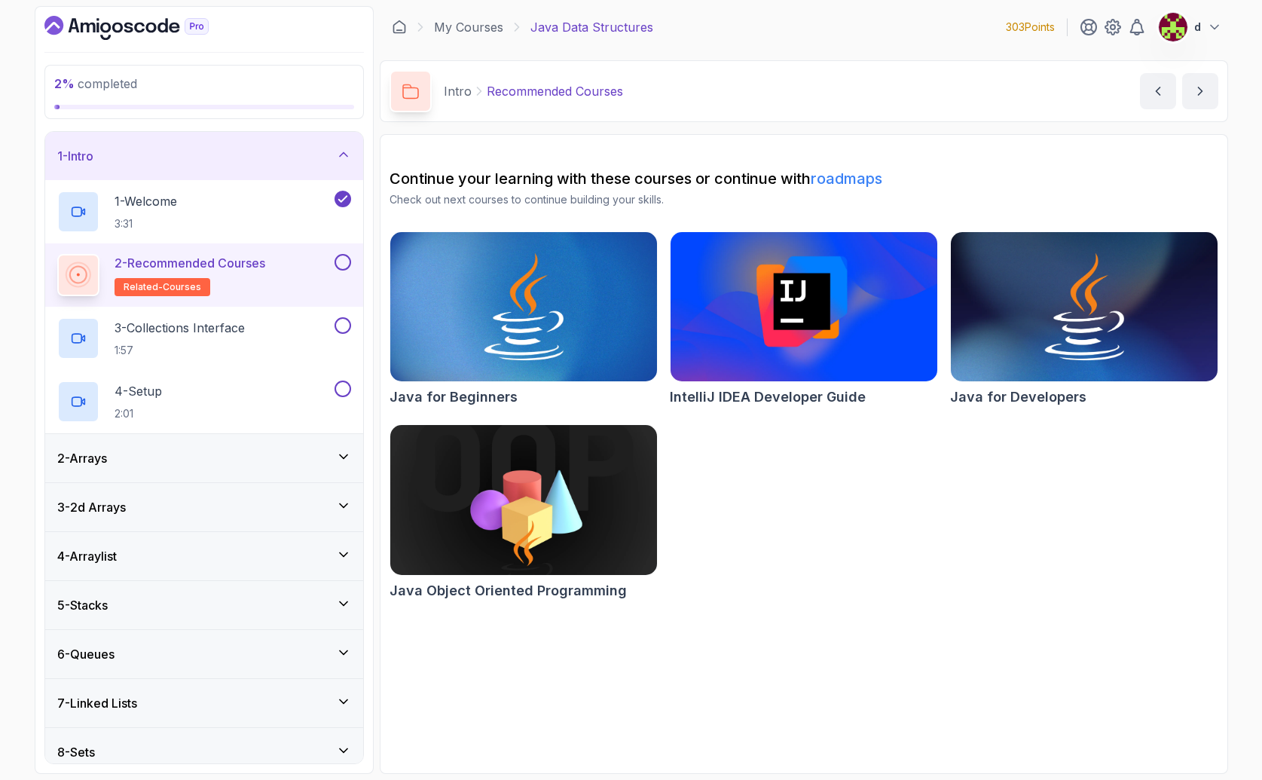
click at [343, 261] on button at bounding box center [342, 262] width 17 height 17
click at [312, 327] on div "3 - Collections Interface 1:57" at bounding box center [194, 338] width 274 height 42
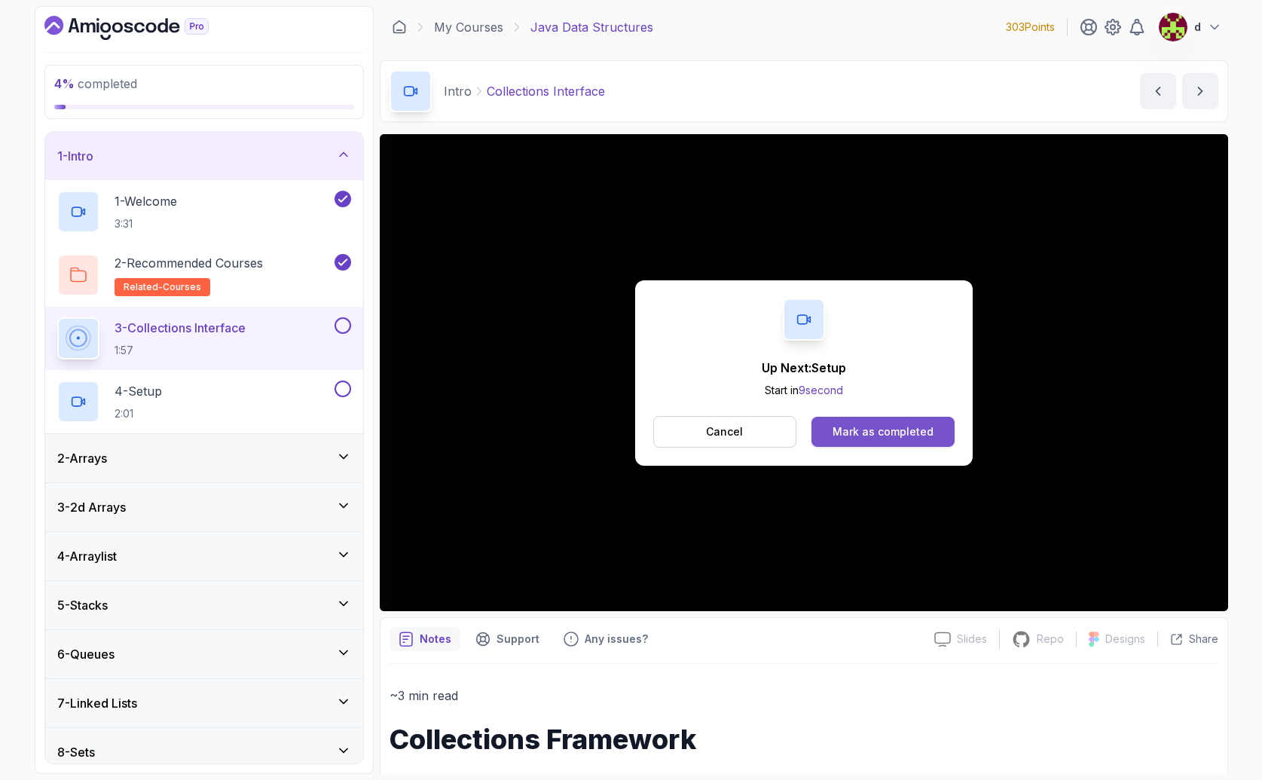
click at [902, 427] on div "Mark as completed" at bounding box center [882, 431] width 101 height 15
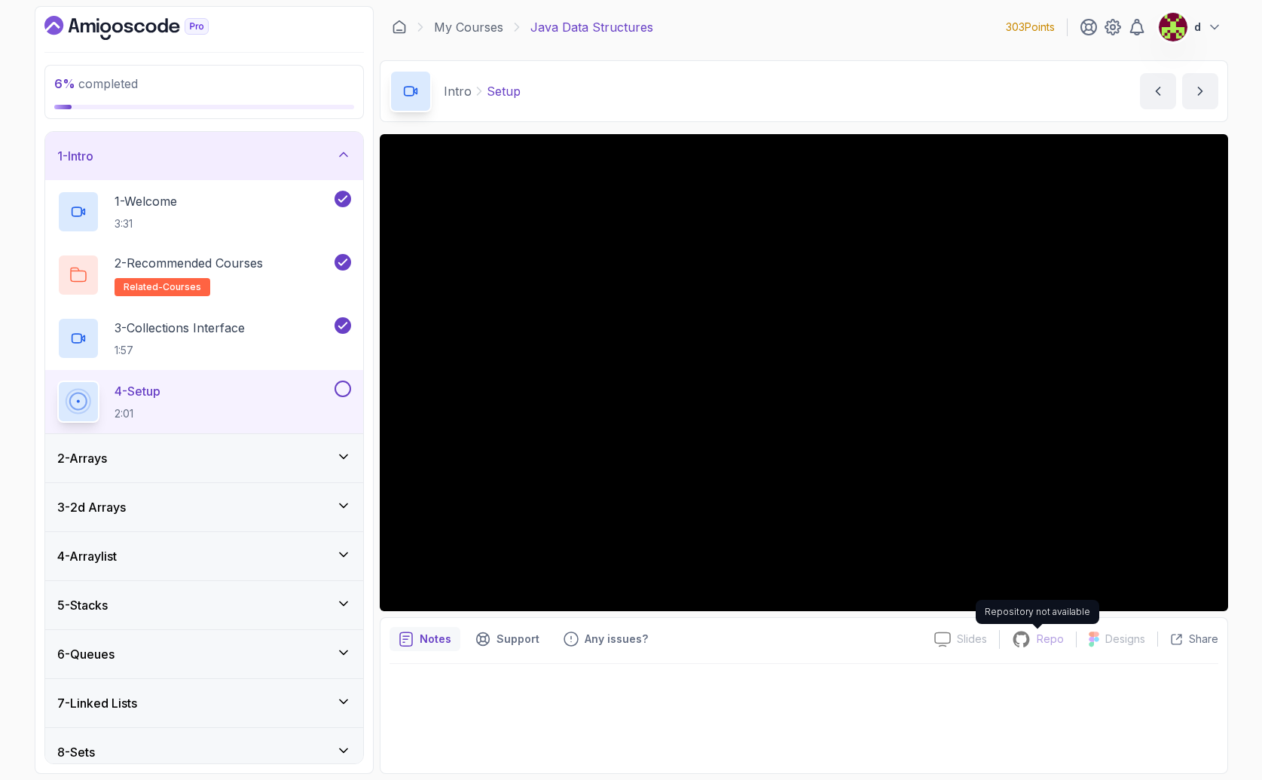
click at [1003, 633] on div "Repo" at bounding box center [1037, 639] width 76 height 19
click at [137, 452] on div "2 - Arrays" at bounding box center [204, 458] width 294 height 18
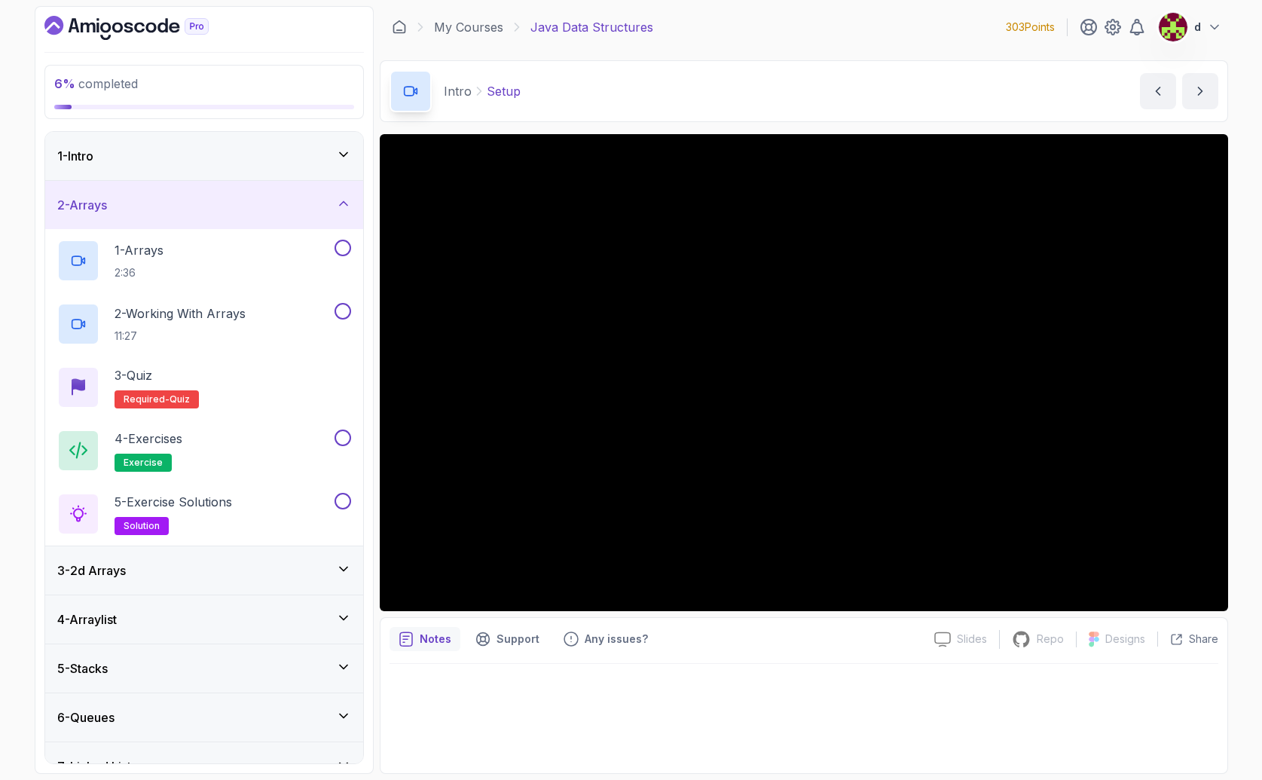
click at [180, 212] on div "2 - Arrays" at bounding box center [204, 205] width 294 height 18
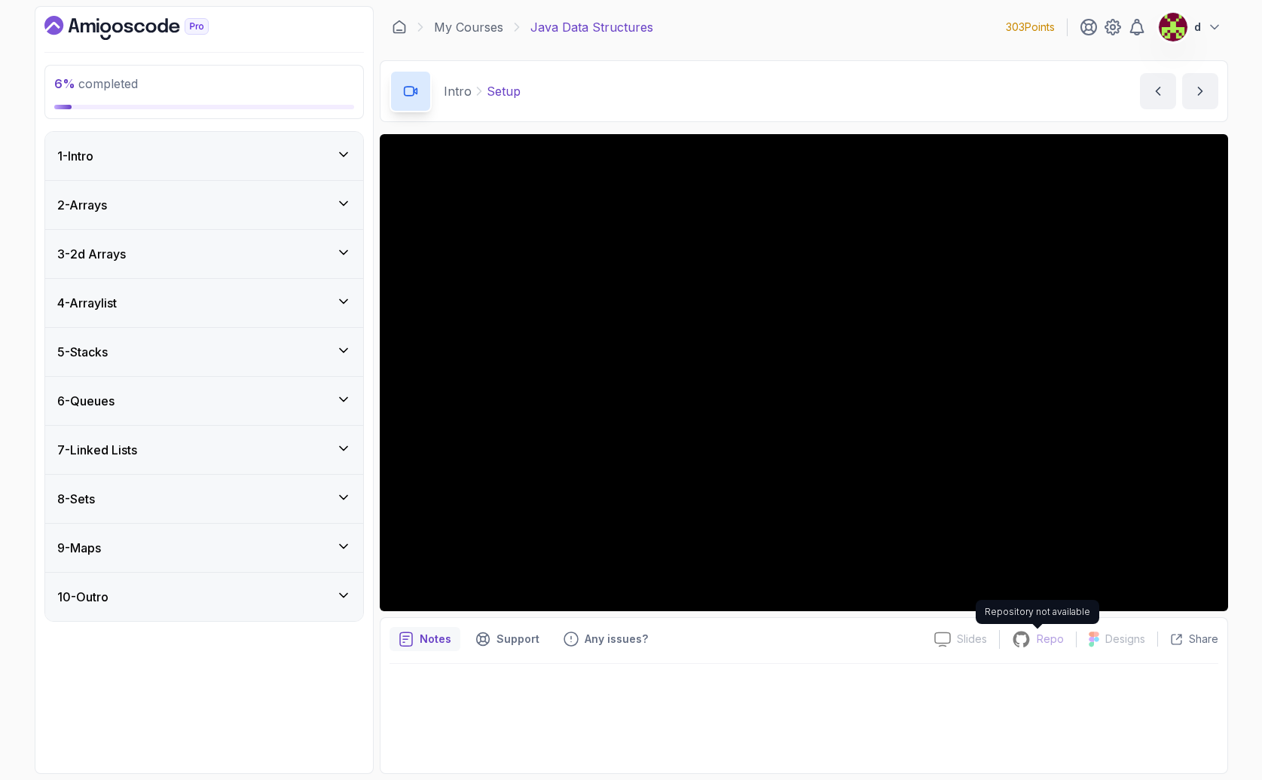
click at [1003, 644] on p "Repo" at bounding box center [1049, 638] width 27 height 15
click at [150, 154] on div "1 - Intro" at bounding box center [204, 156] width 294 height 18
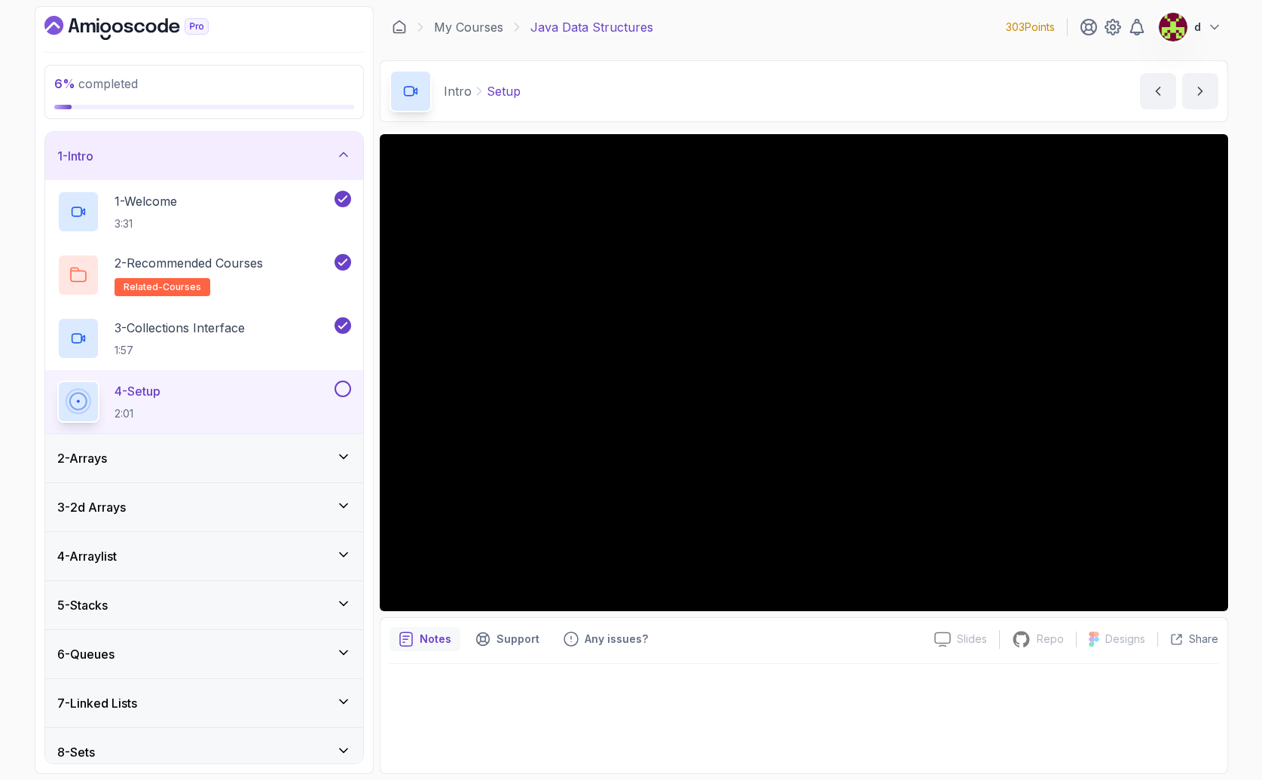
click at [344, 393] on button at bounding box center [342, 388] width 17 height 17
click at [264, 445] on div "2 - Arrays" at bounding box center [204, 458] width 318 height 48
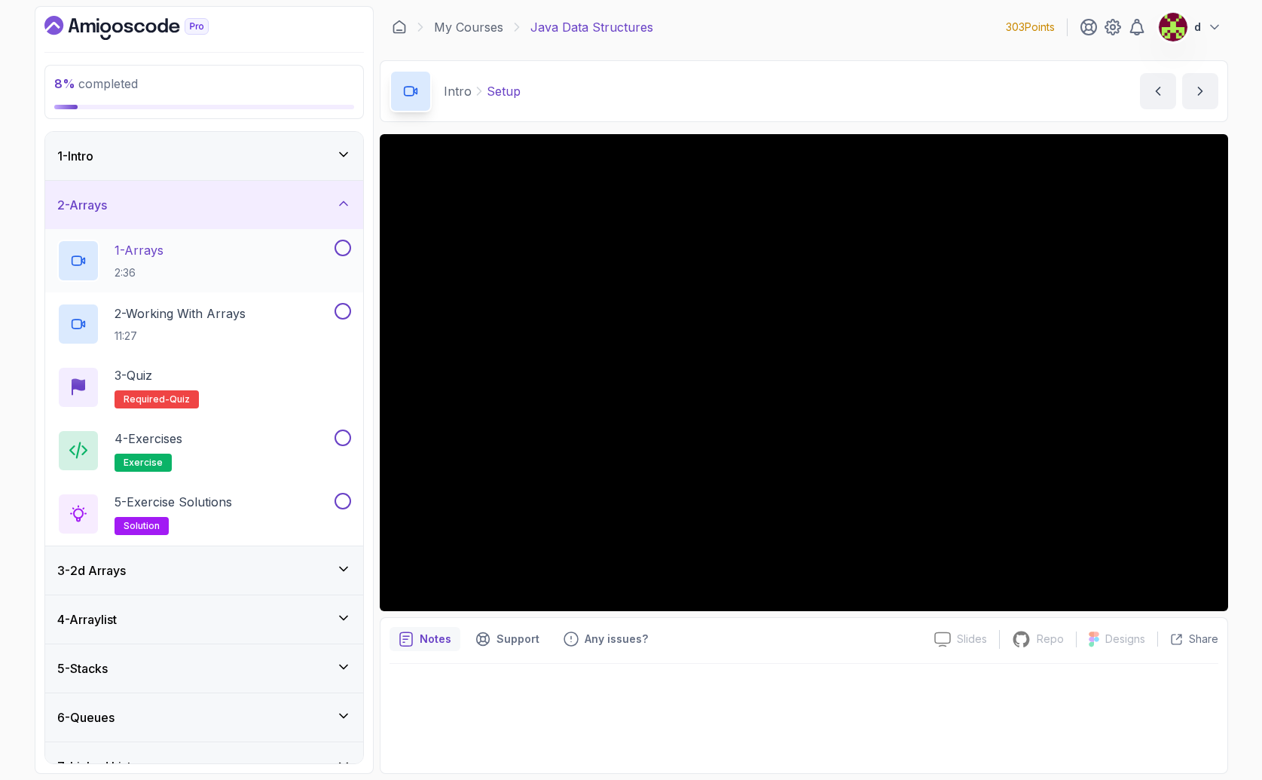
click at [184, 270] on div "1 - Arrays 2:36" at bounding box center [194, 261] width 274 height 42
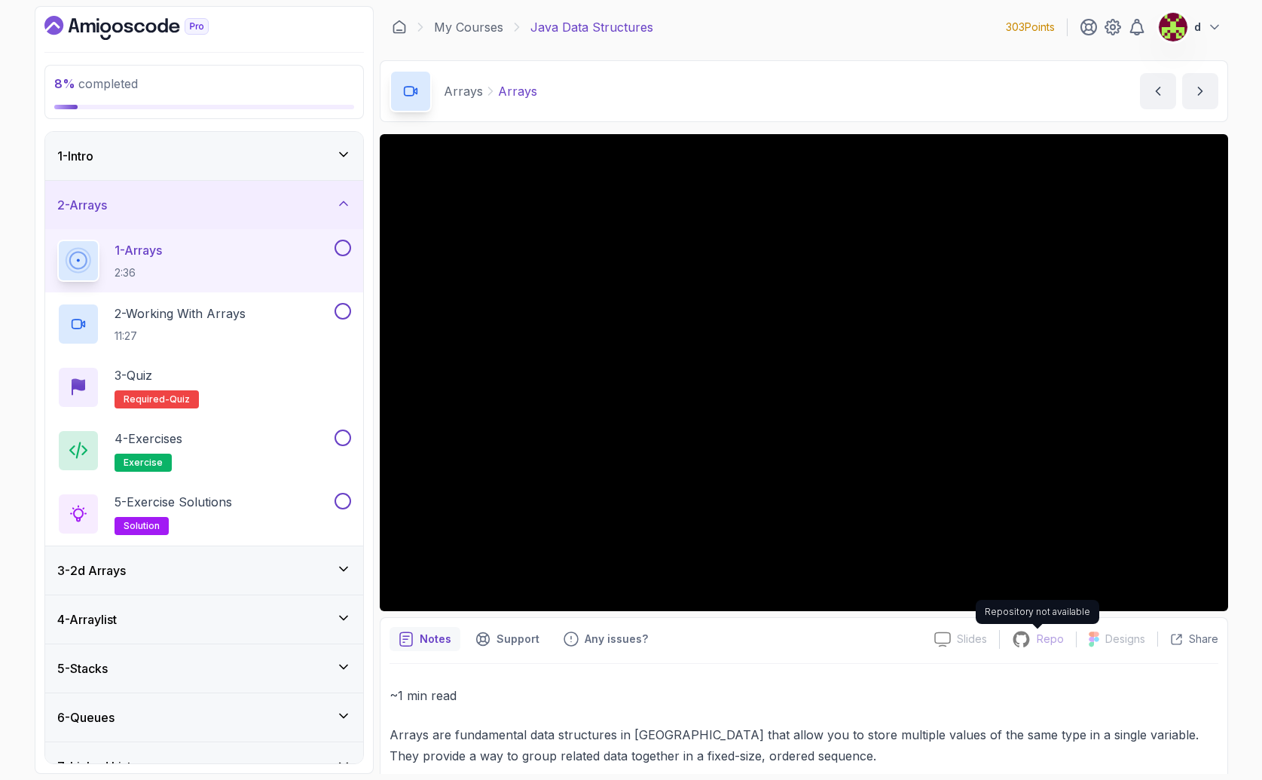
click at [1003, 644] on p "Repo" at bounding box center [1049, 638] width 27 height 15
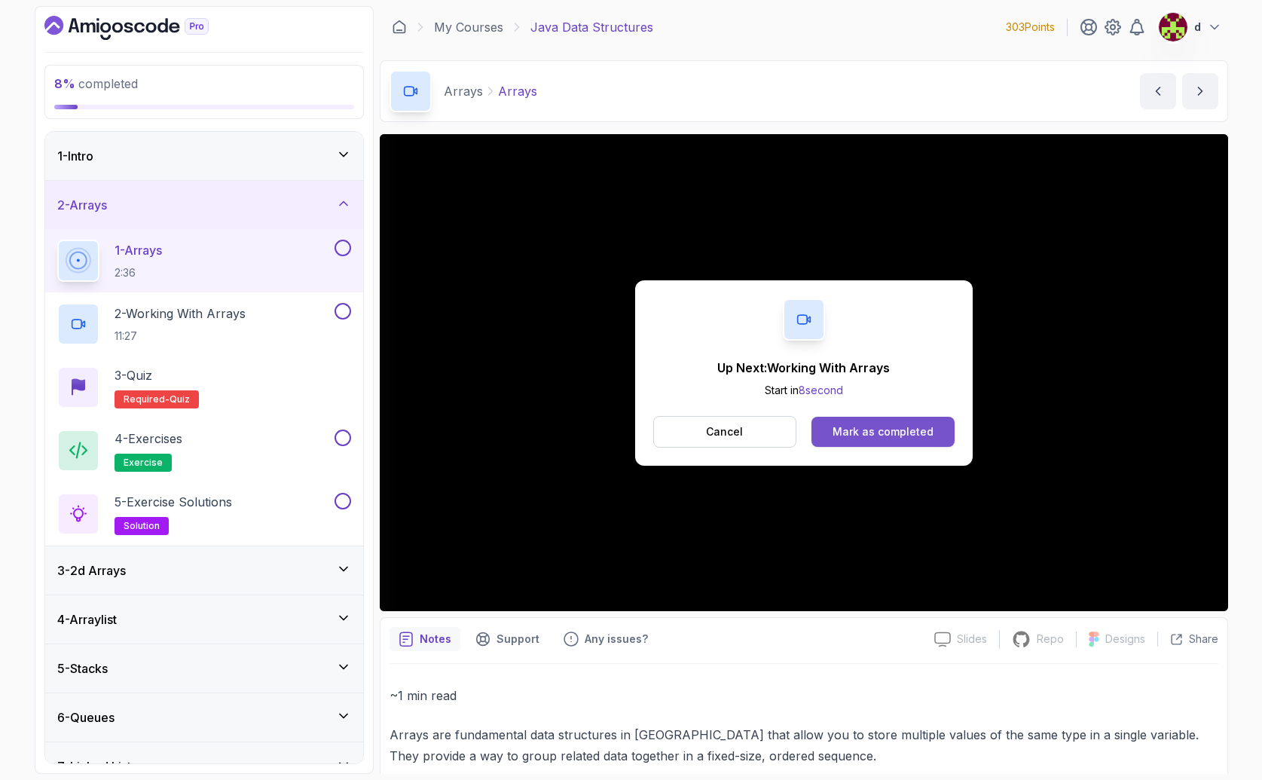
click at [879, 432] on div "Mark as completed" at bounding box center [882, 431] width 101 height 15
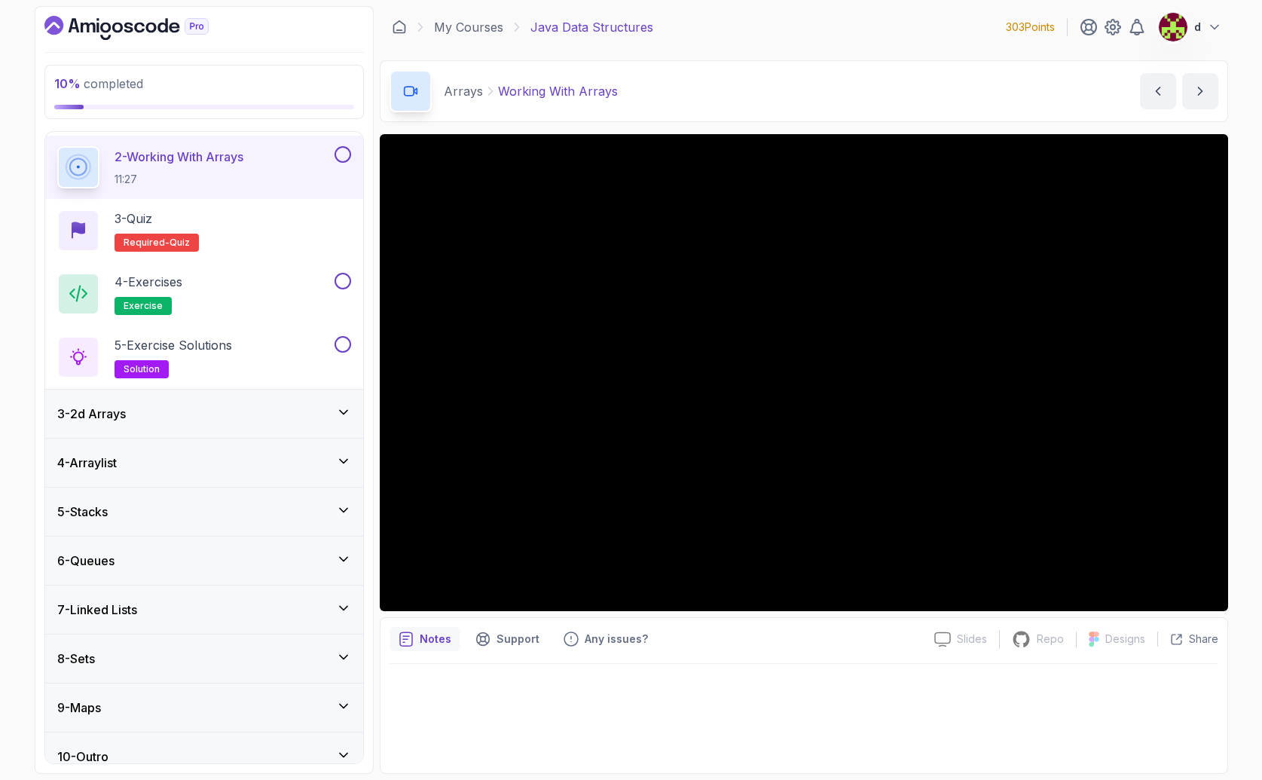
scroll to position [174, 0]
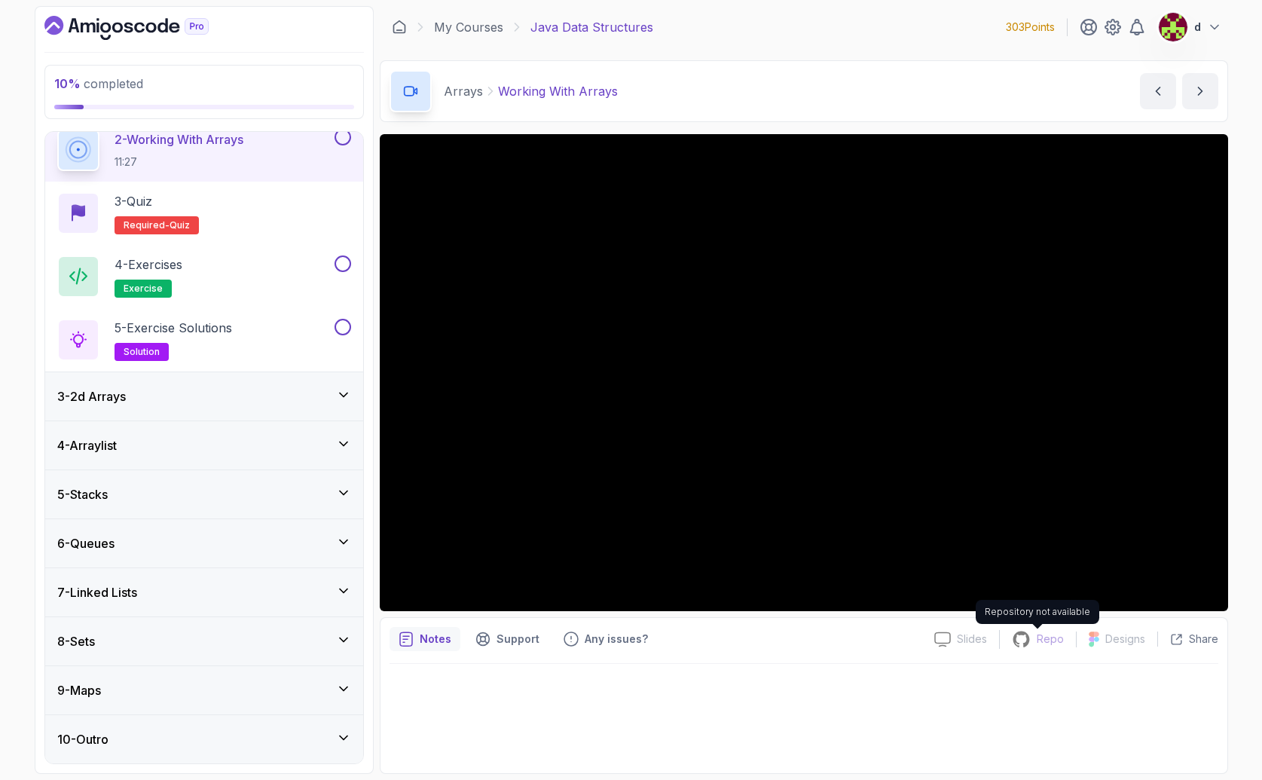
click at [1003, 634] on p "Repo" at bounding box center [1049, 638] width 27 height 15
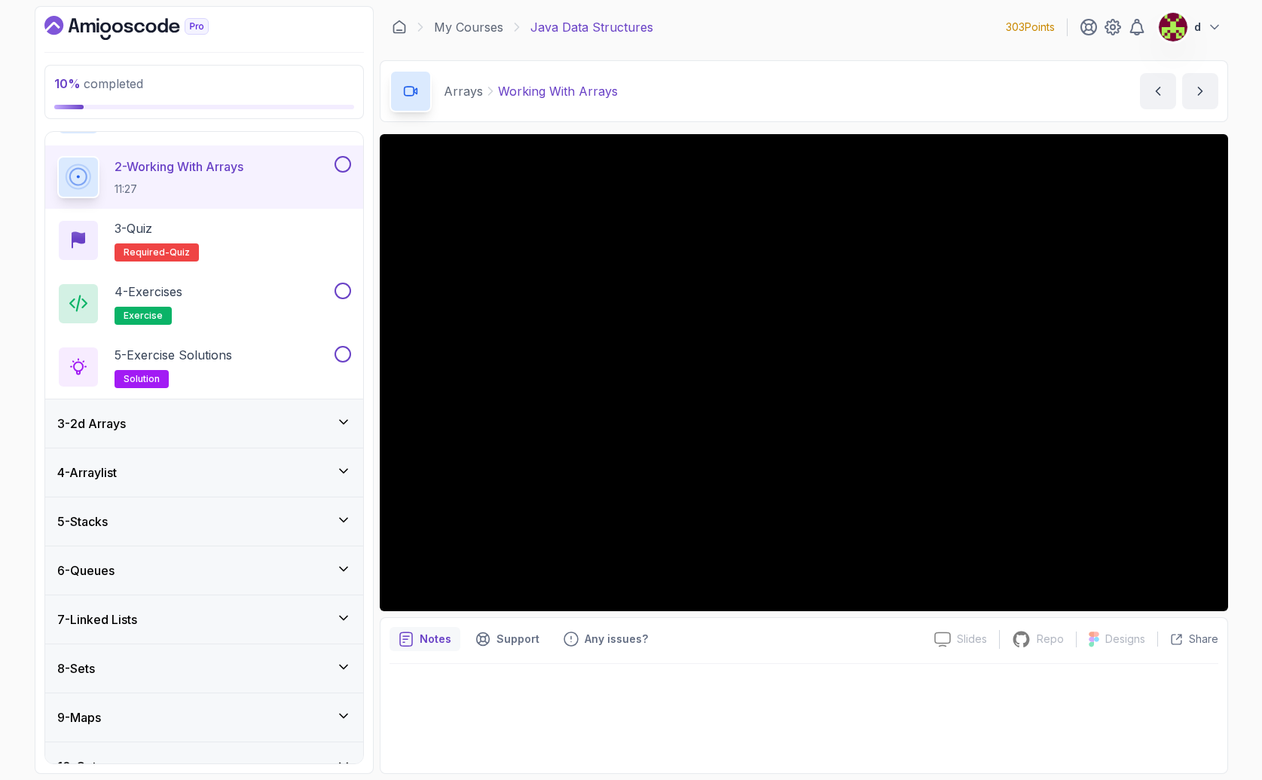
scroll to position [143, 0]
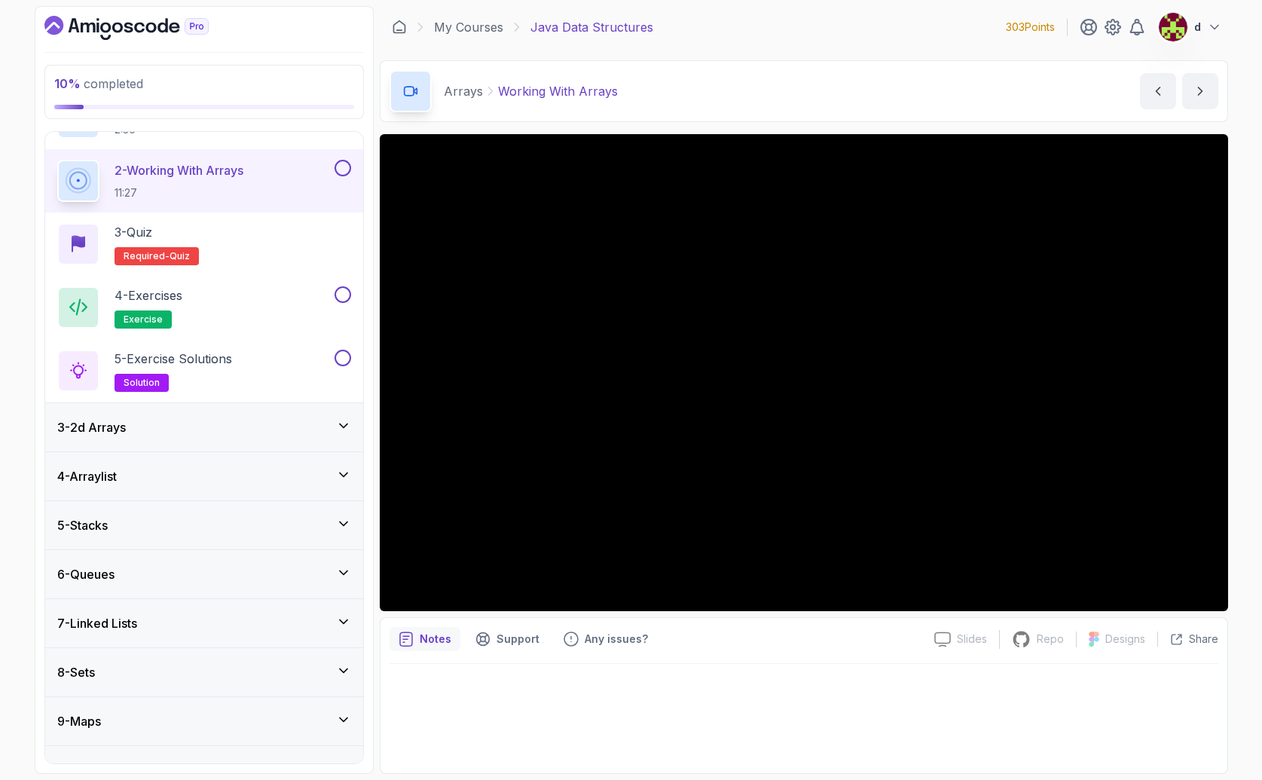
click at [342, 169] on button at bounding box center [342, 168] width 17 height 17
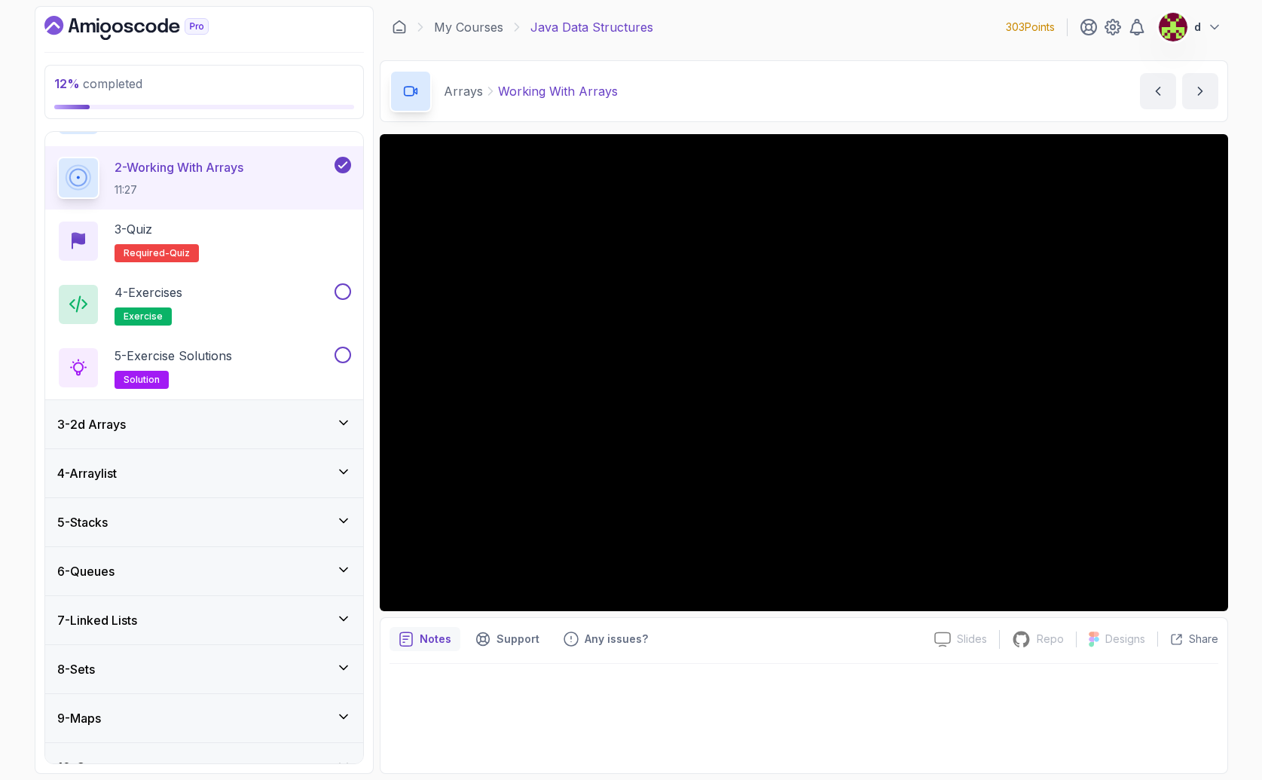
scroll to position [149, 0]
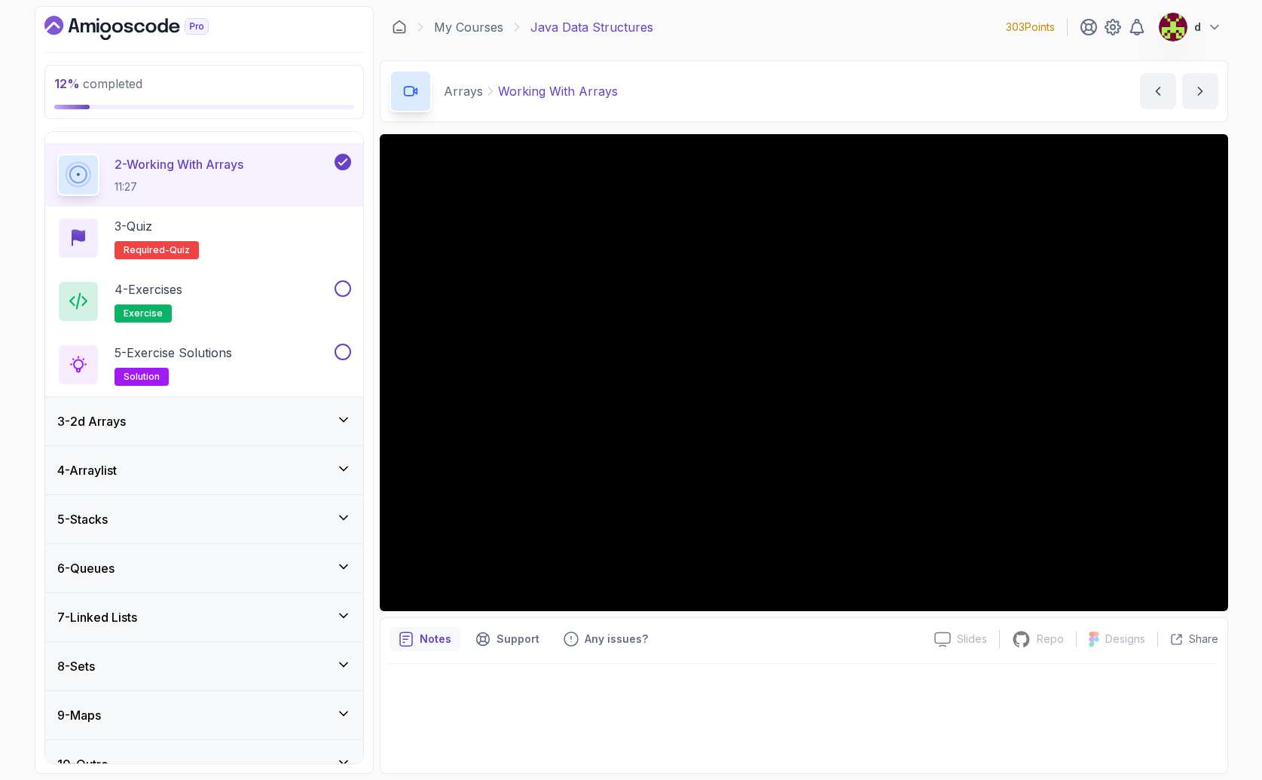
click at [239, 423] on div "3 - 2d Arrays" at bounding box center [204, 421] width 294 height 18
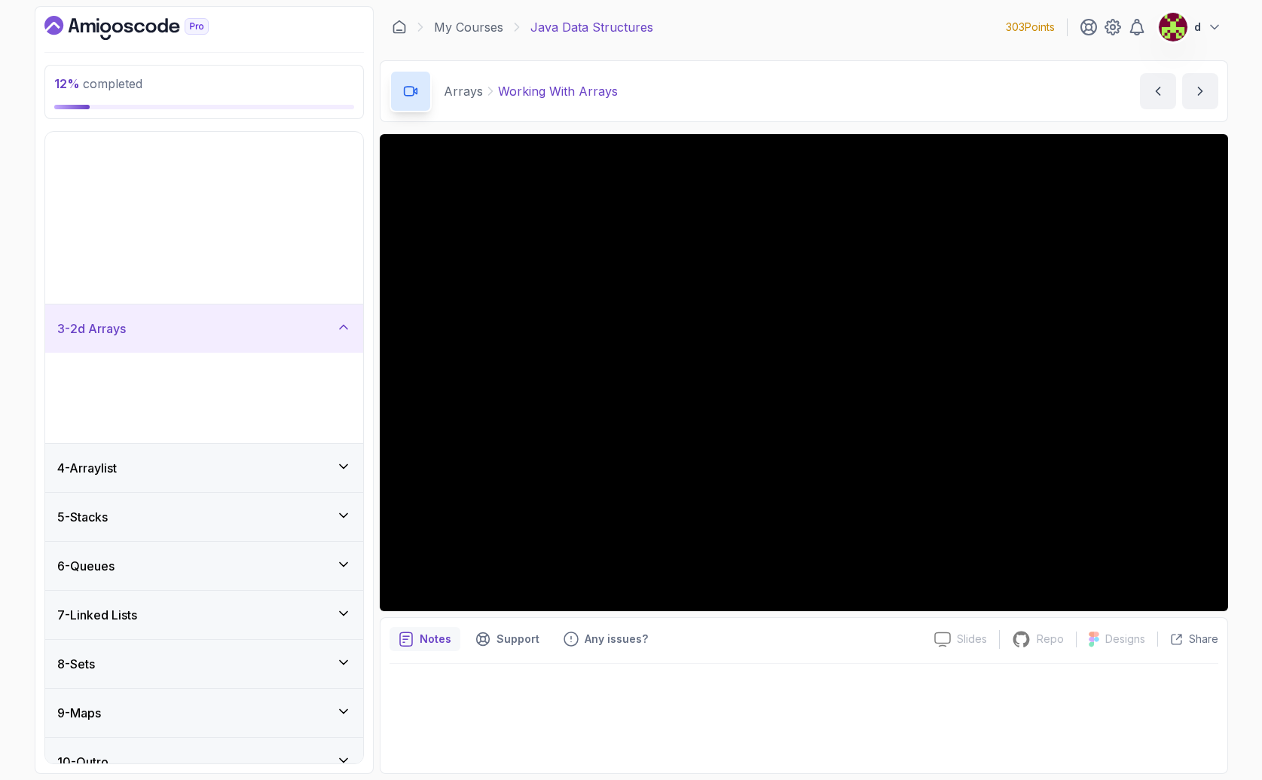
scroll to position [0, 0]
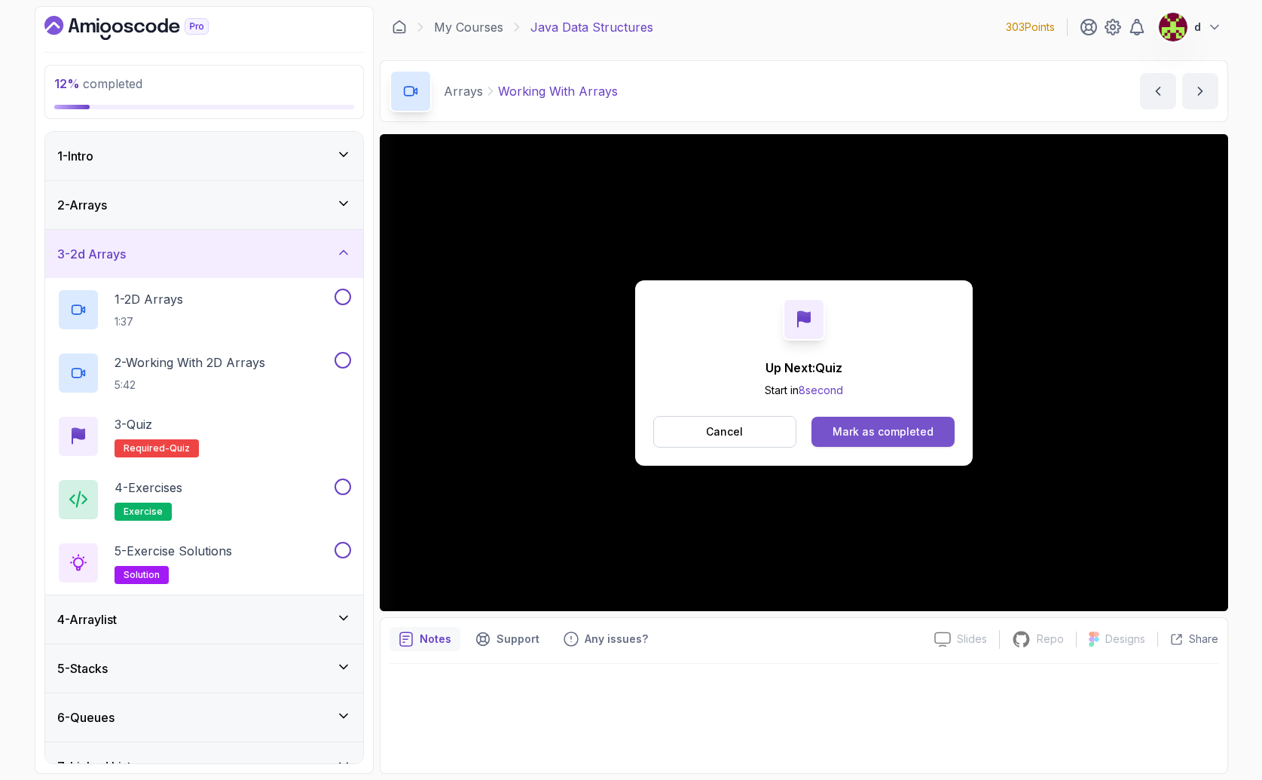
click at [877, 441] on button "Mark as completed" at bounding box center [882, 432] width 142 height 30
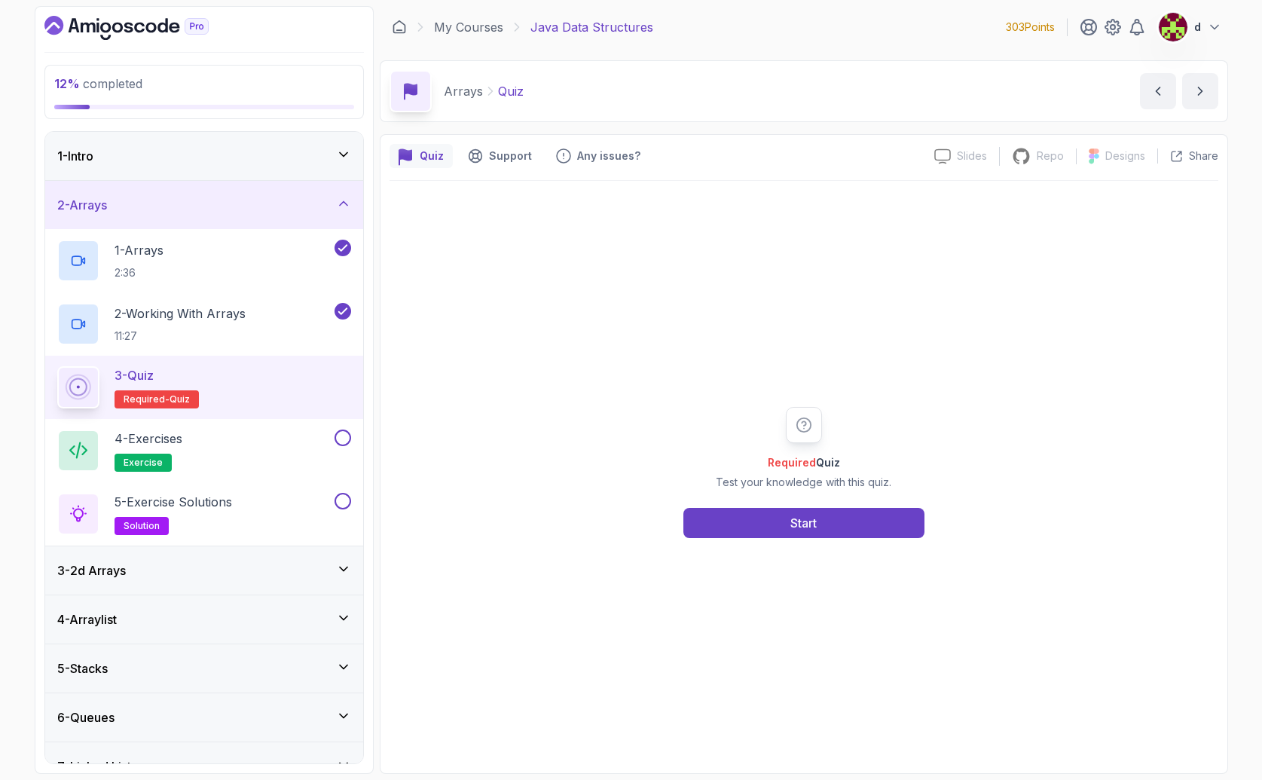
click at [158, 25] on icon "Dashboard" at bounding box center [162, 25] width 11 height 14
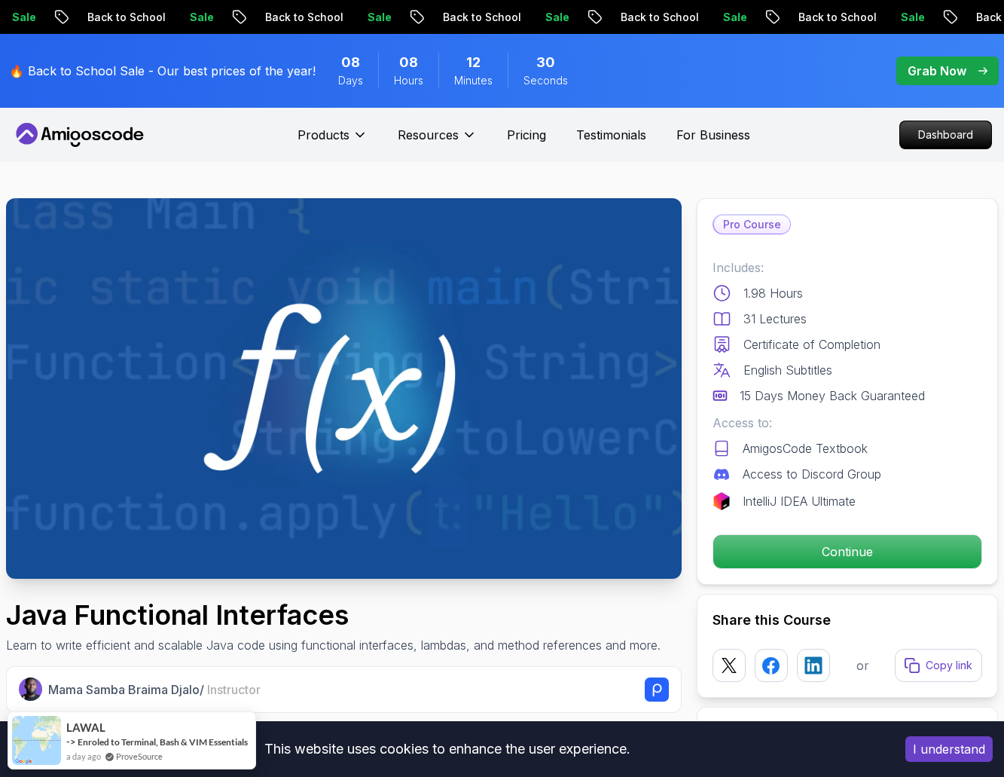
click at [954, 148] on nav "Products Resources Pricing Testimonials For Business Dashboard" at bounding box center [502, 135] width 980 height 54
click at [947, 137] on p "Dashboard" at bounding box center [945, 135] width 87 height 26
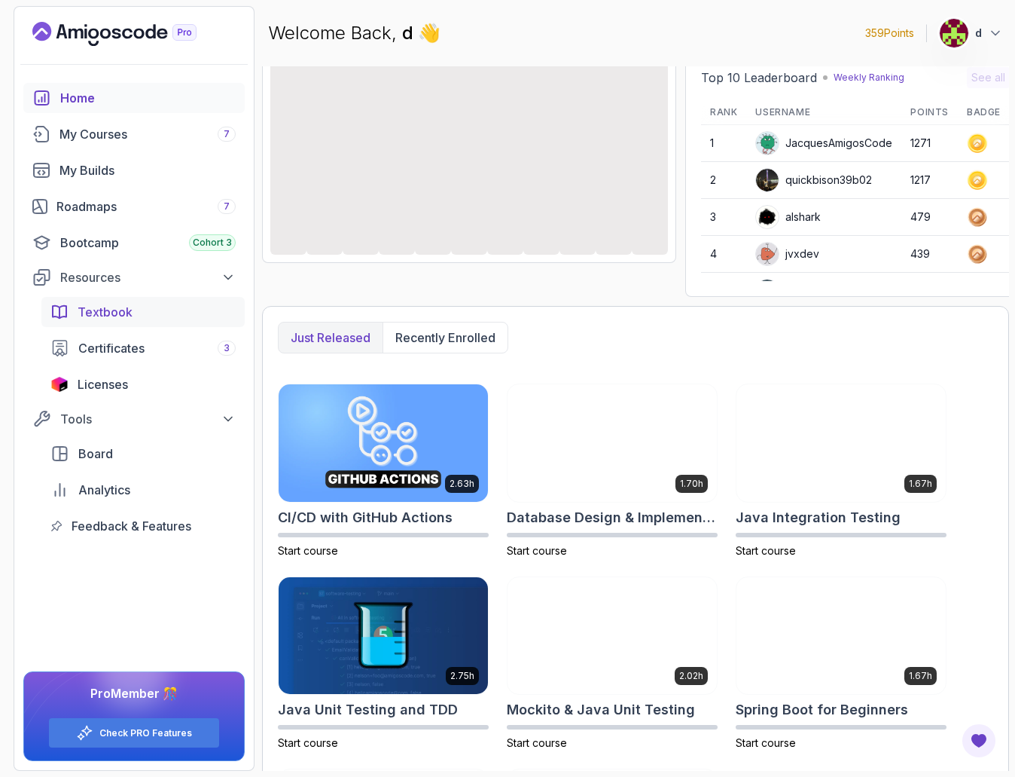
scroll to position [171, 0]
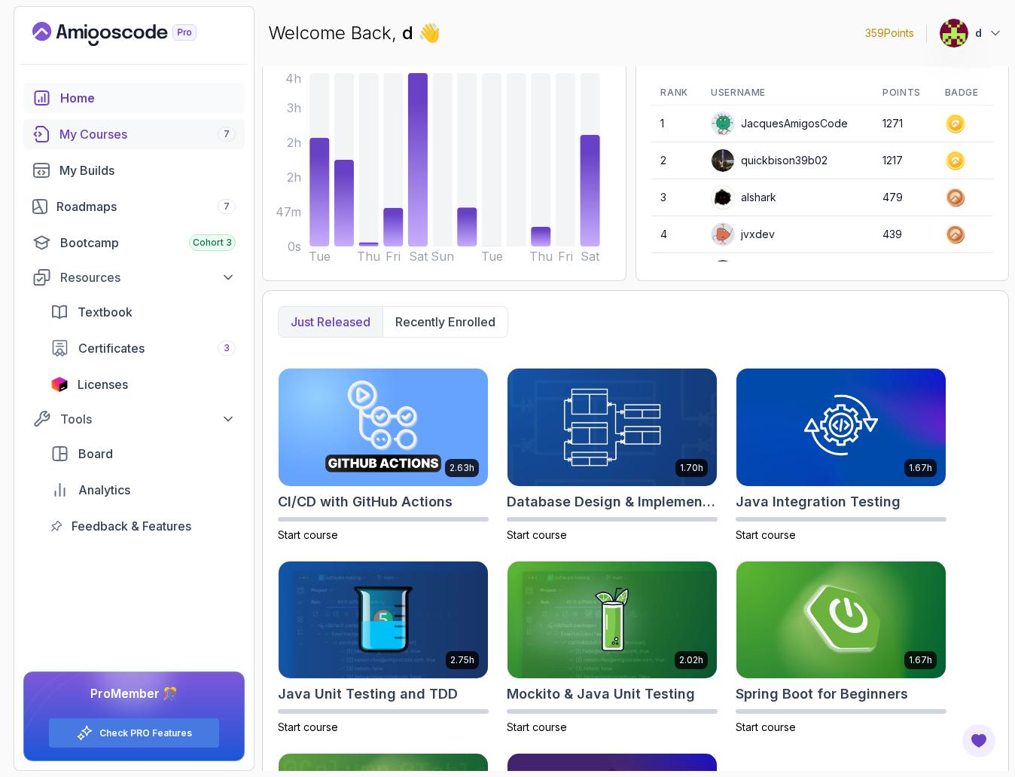
click at [122, 137] on div "My Courses 7" at bounding box center [148, 134] width 176 height 18
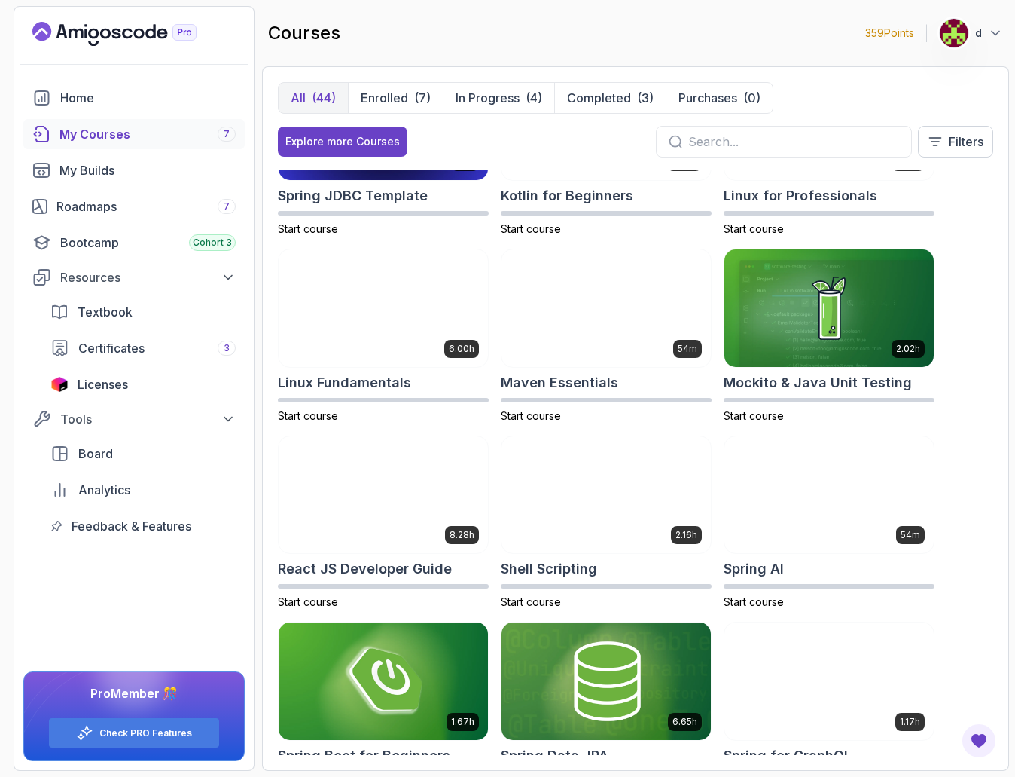
scroll to position [1198, 0]
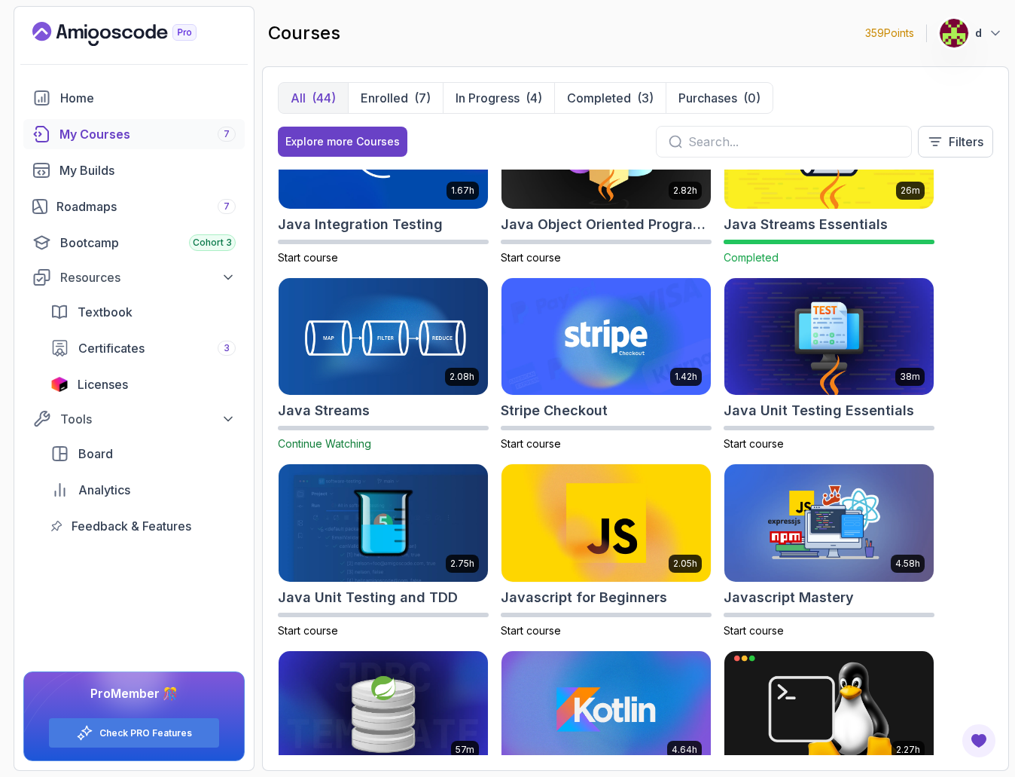
click at [709, 144] on input "text" at bounding box center [793, 142] width 211 height 18
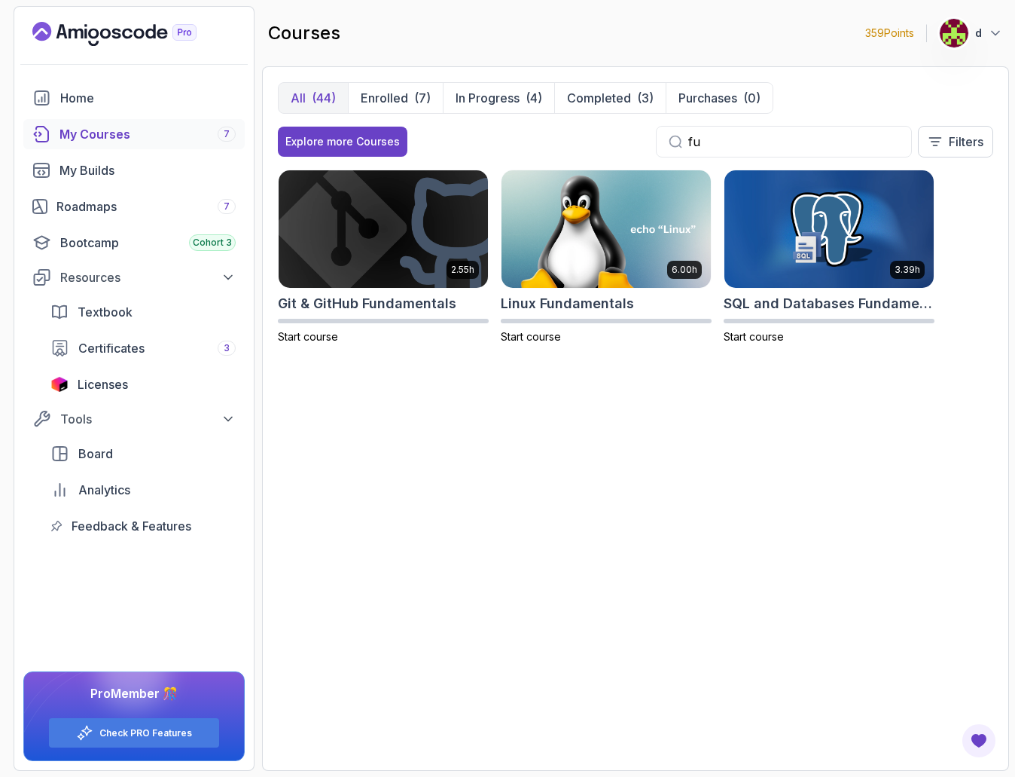
type input "f"
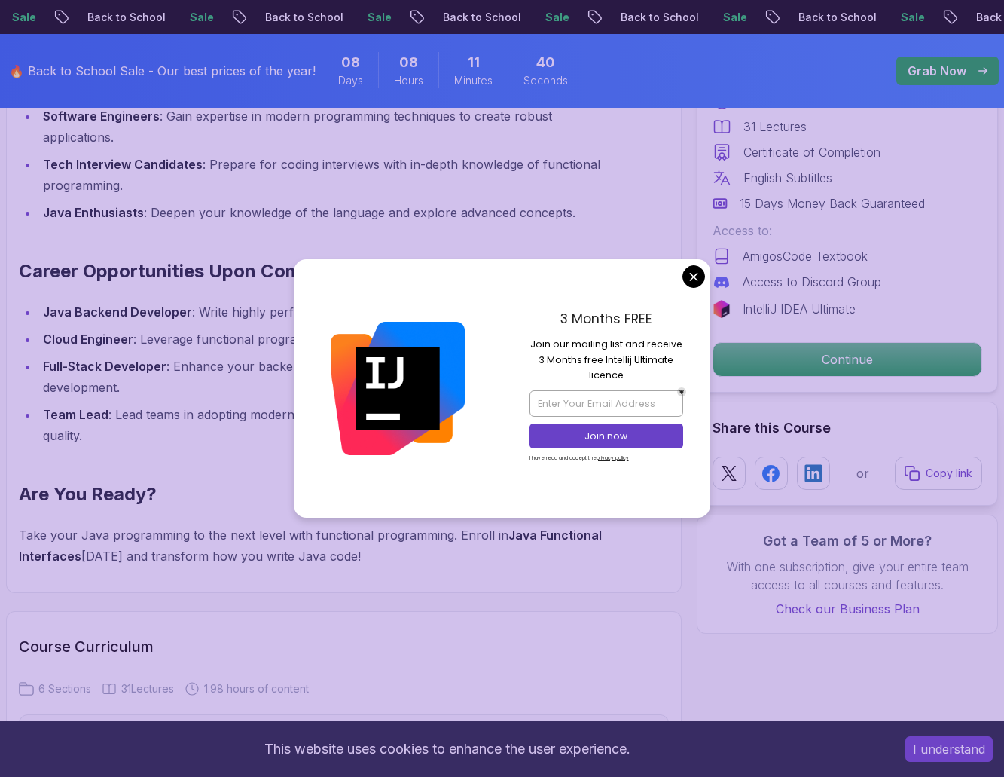
scroll to position [2121, 0]
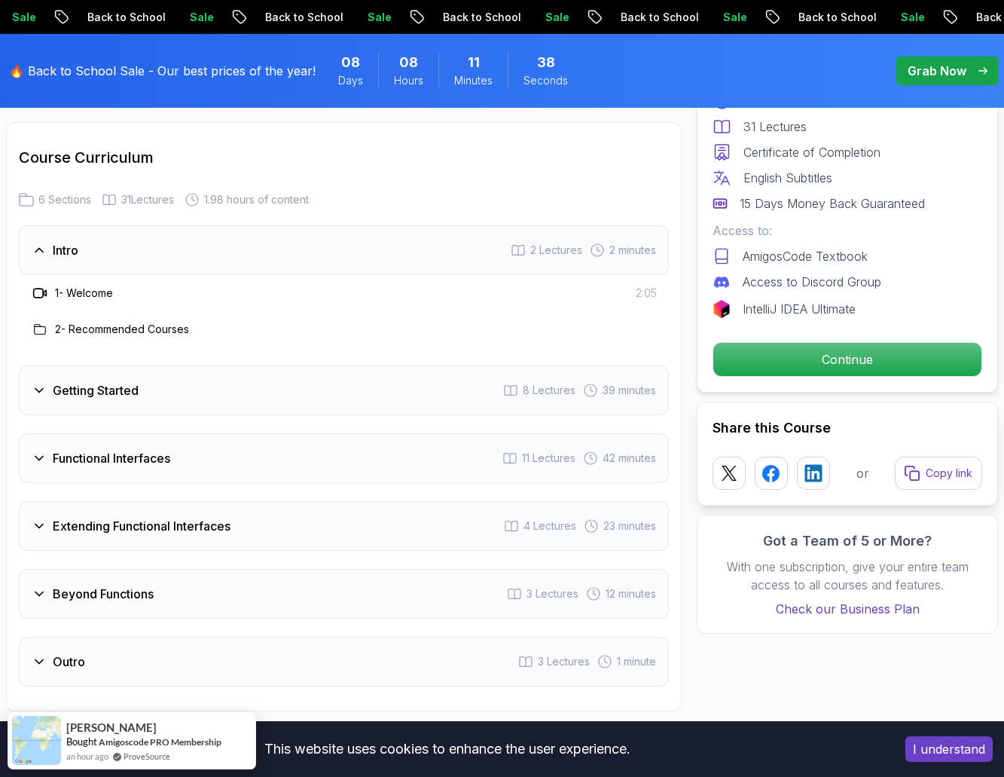
click at [689, 273] on body "Sale Back to School Sale Back to School Sale Back to School Sale Back to School…" at bounding box center [502, 420] width 1004 height 5083
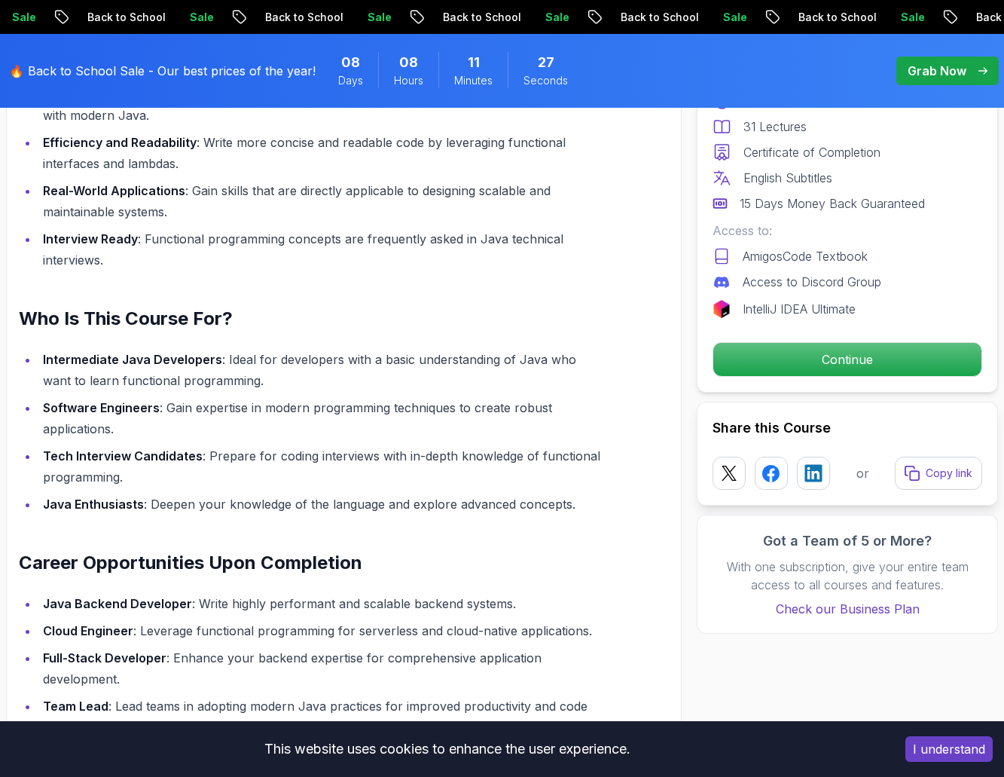
scroll to position [800, 0]
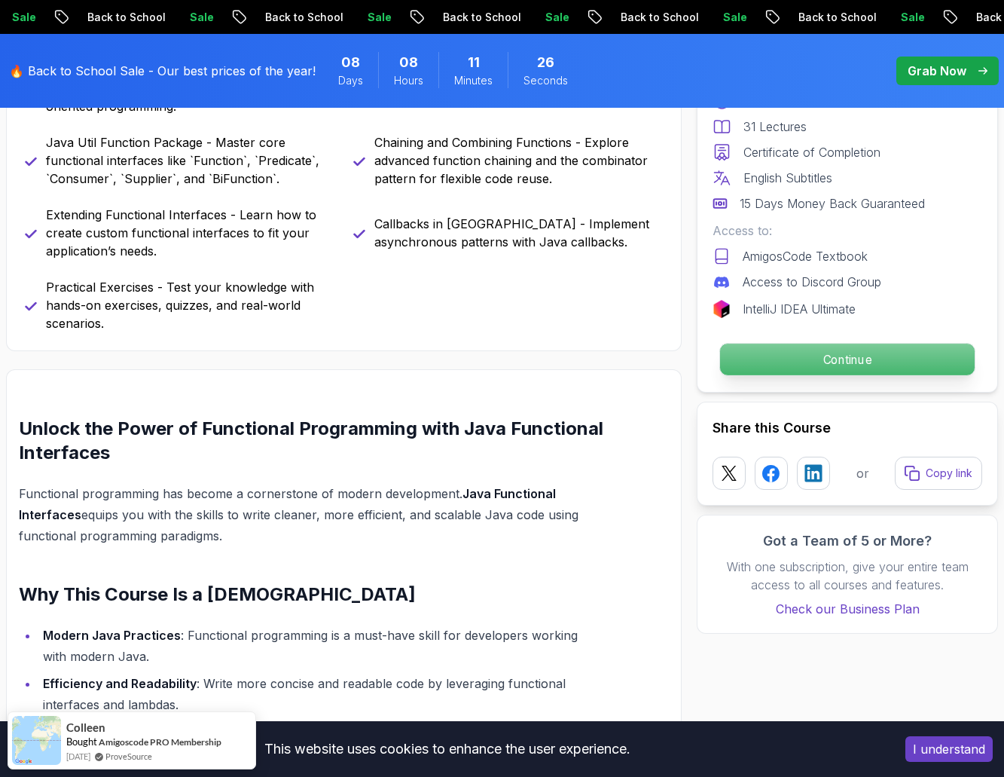
click at [822, 360] on p "Continue" at bounding box center [847, 359] width 255 height 32
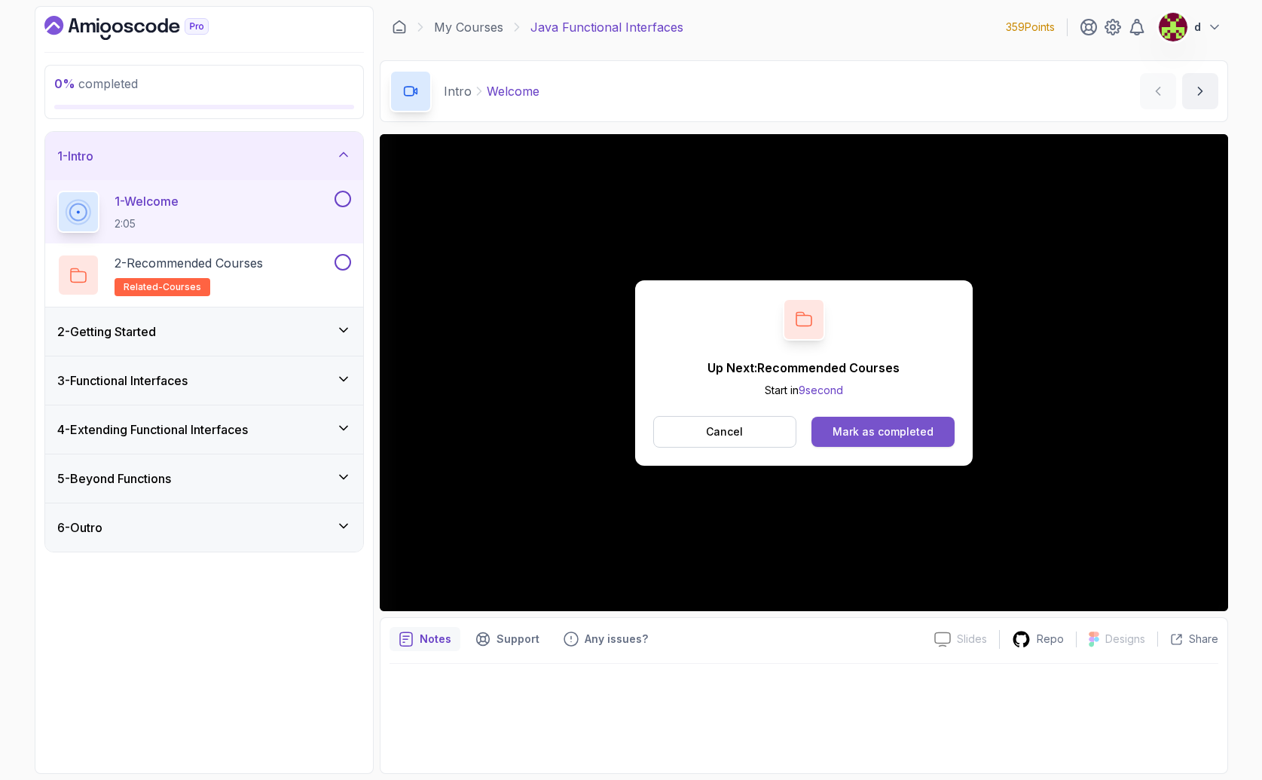
click at [880, 427] on div "Mark as completed" at bounding box center [882, 431] width 101 height 15
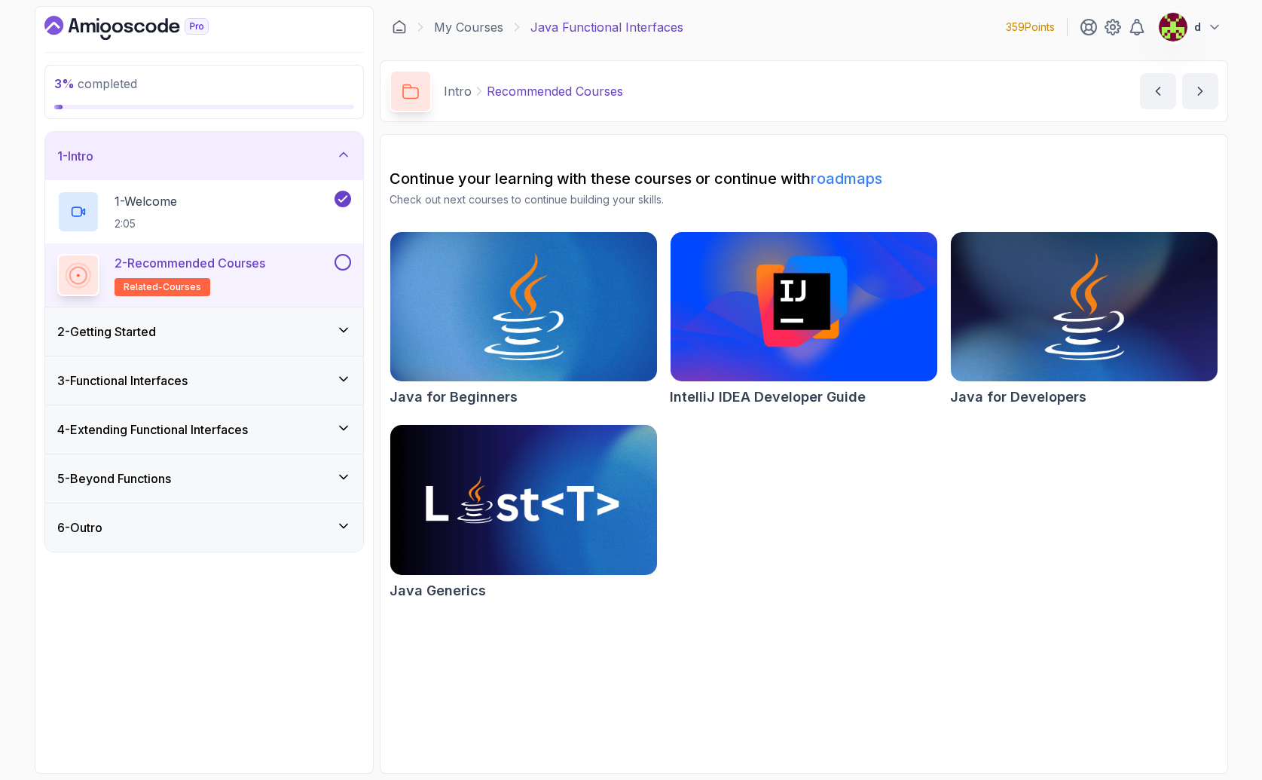
click at [347, 266] on button at bounding box center [342, 262] width 17 height 17
click at [305, 330] on div "2 - Getting Started" at bounding box center [204, 331] width 294 height 18
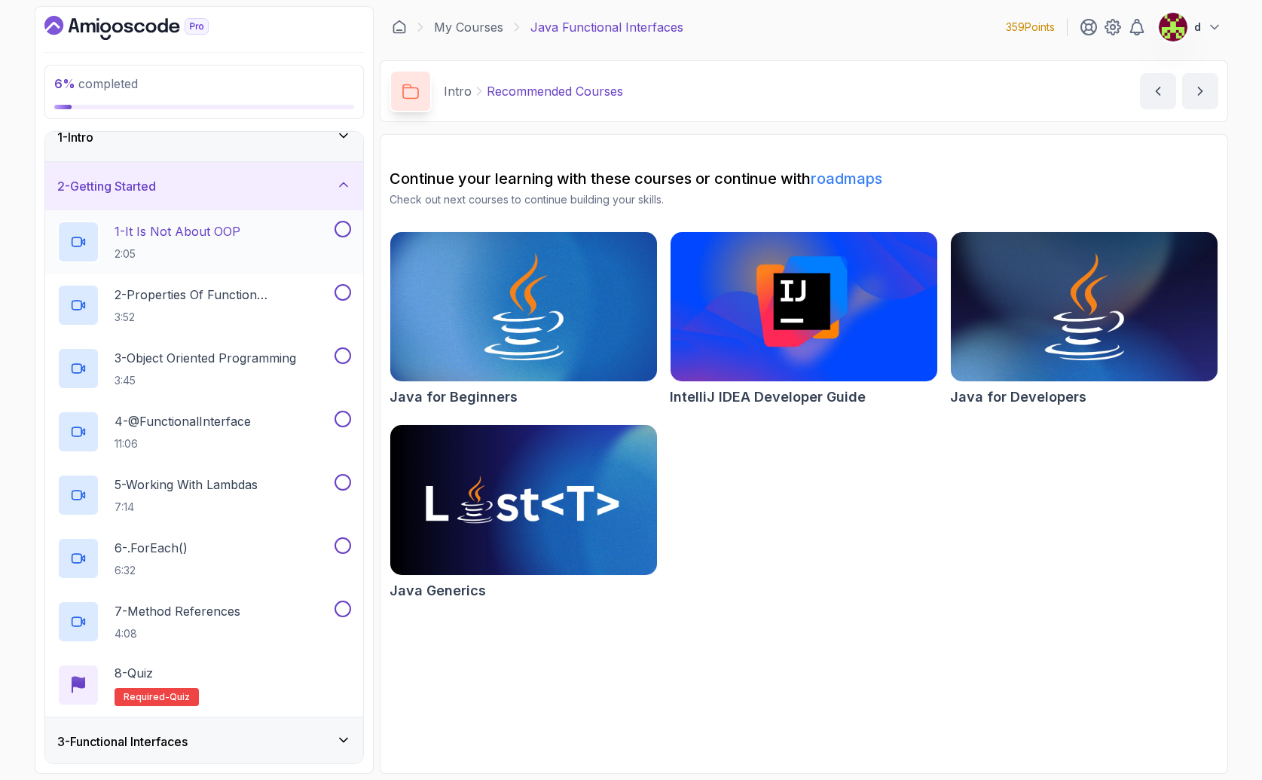
scroll to position [46, 0]
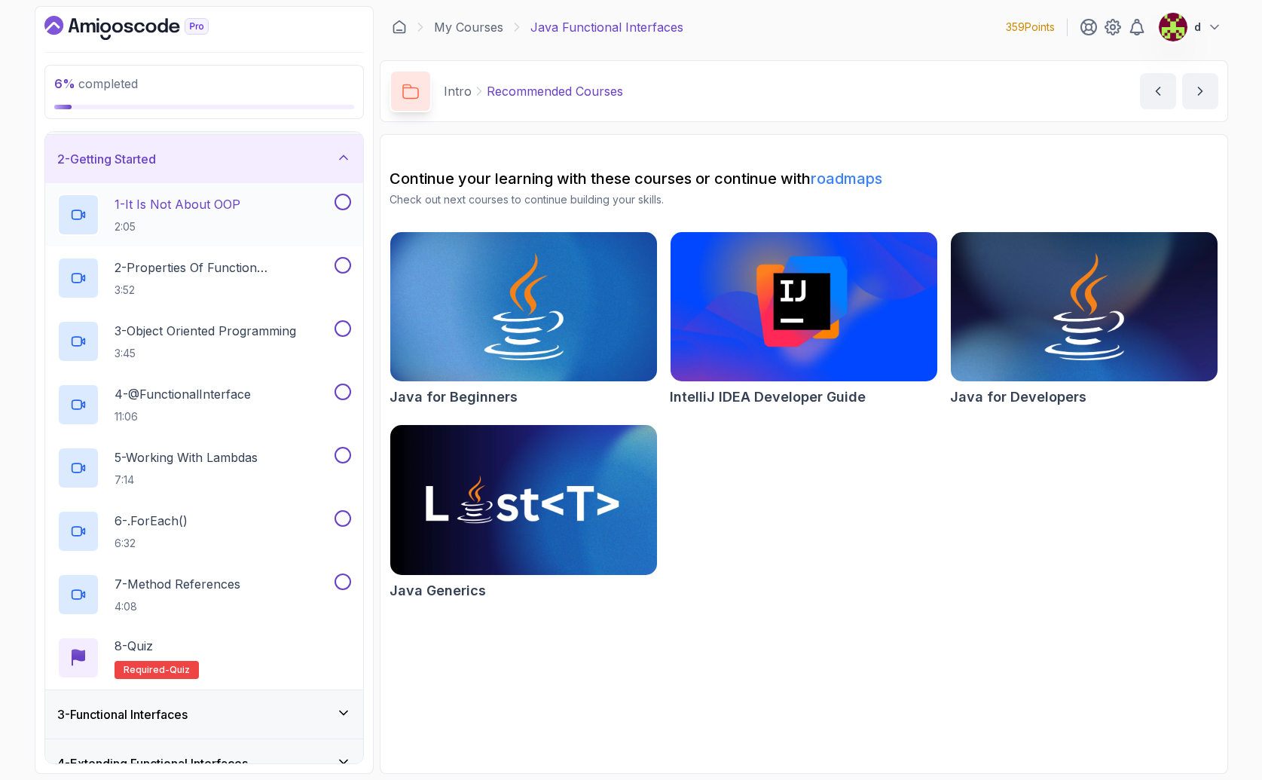
click at [273, 222] on div "1 - It Is Not About OOP 2:05" at bounding box center [194, 215] width 274 height 42
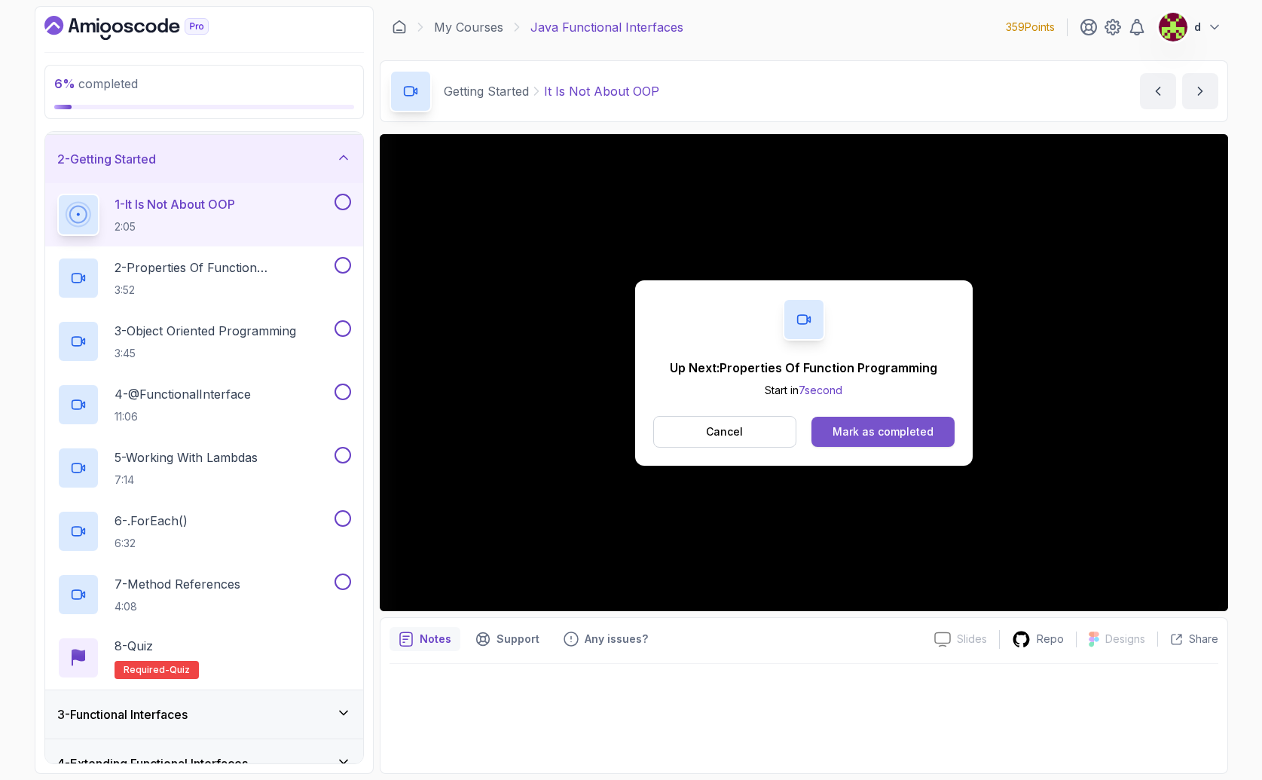
click at [904, 434] on div "Mark as completed" at bounding box center [882, 431] width 101 height 15
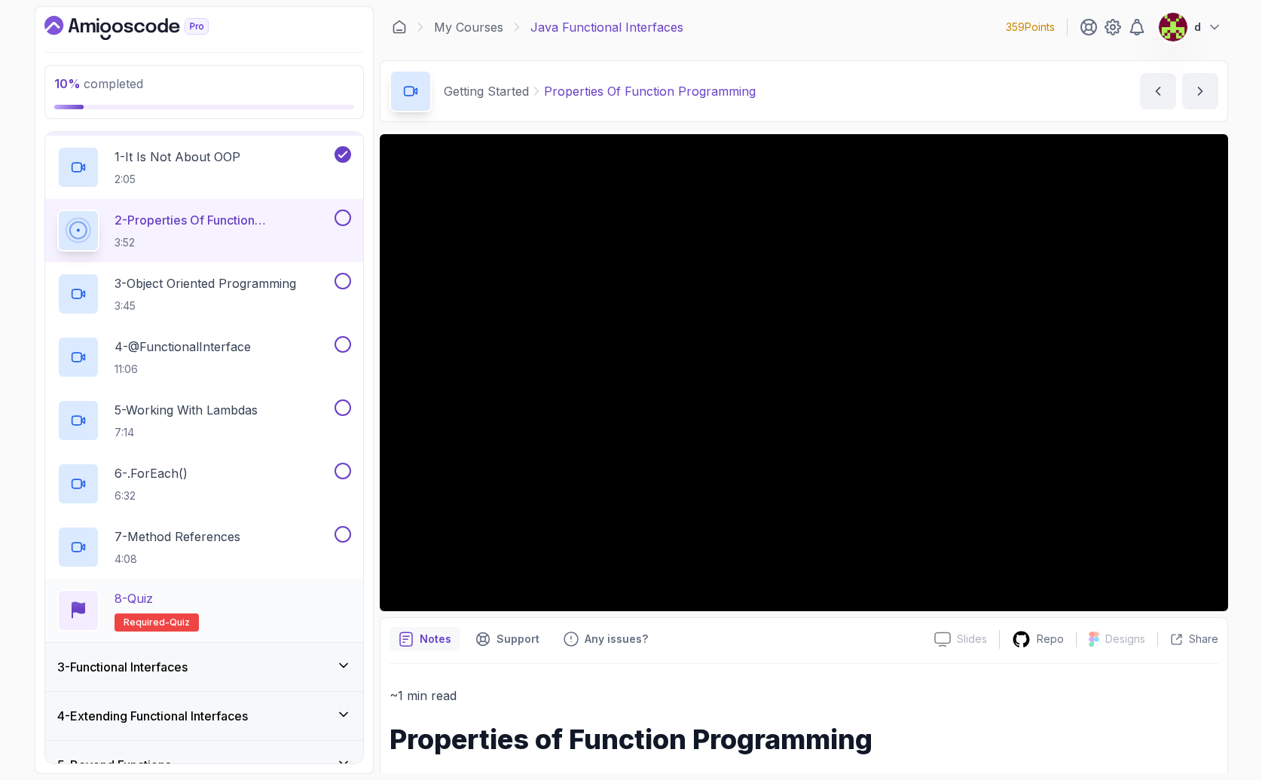
scroll to position [168, 0]
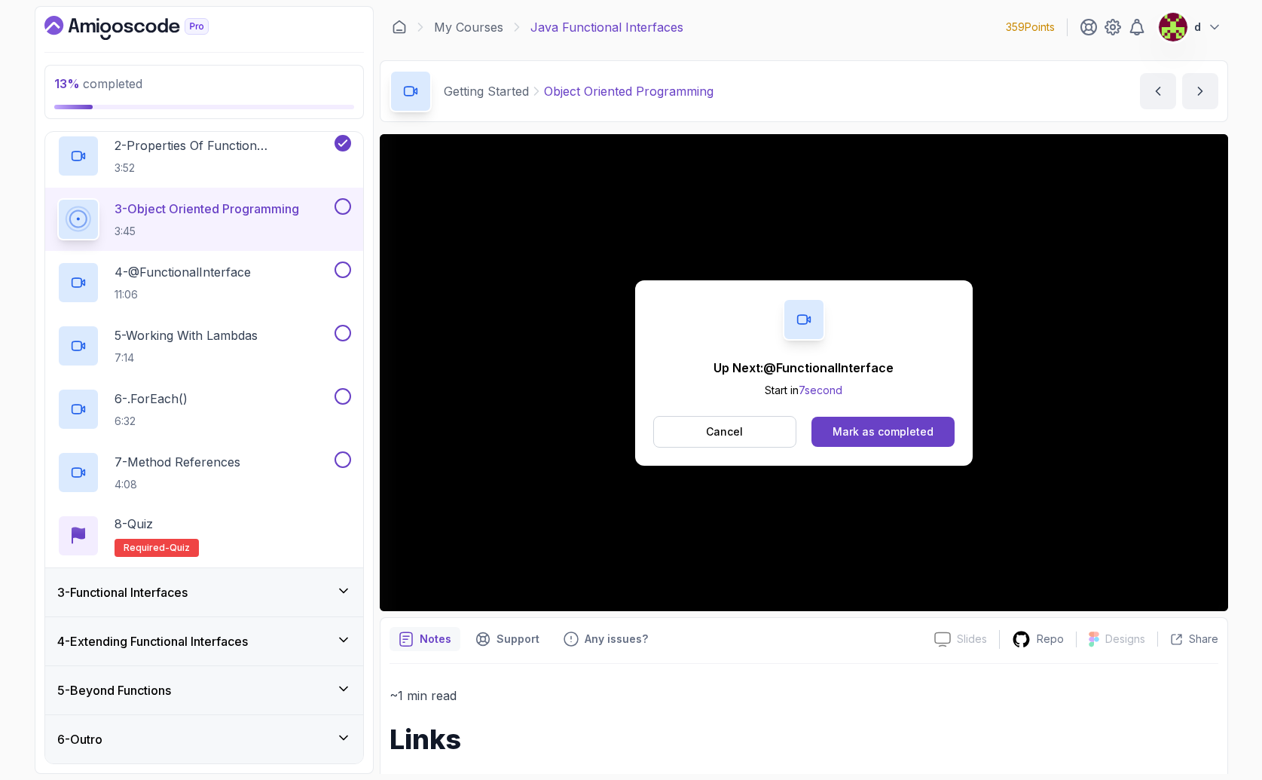
click at [905, 413] on div "Up Next: @FunctionalInterface Start in 7 second Cancel Mark as completed" at bounding box center [803, 372] width 337 height 185
click at [904, 424] on div "Mark as completed" at bounding box center [882, 431] width 101 height 15
